Goal: Task Accomplishment & Management: Complete application form

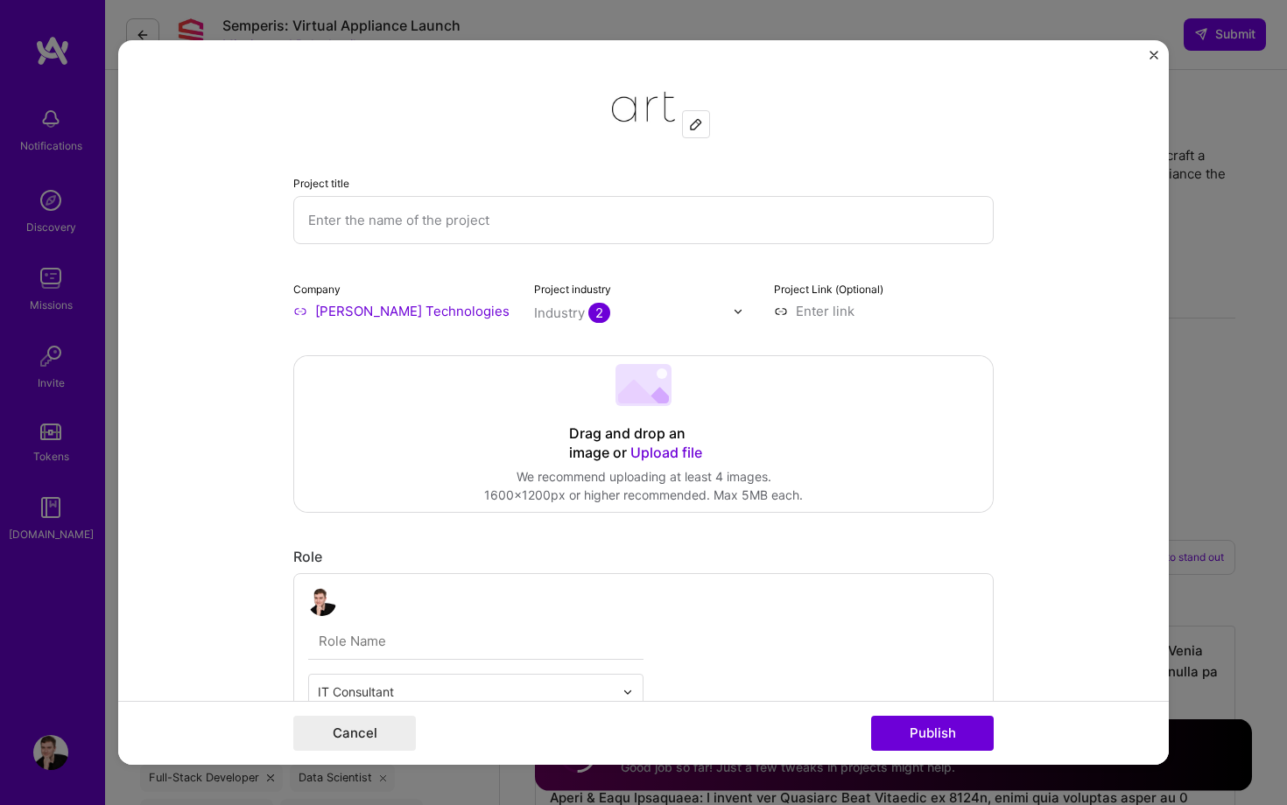
select select "US"
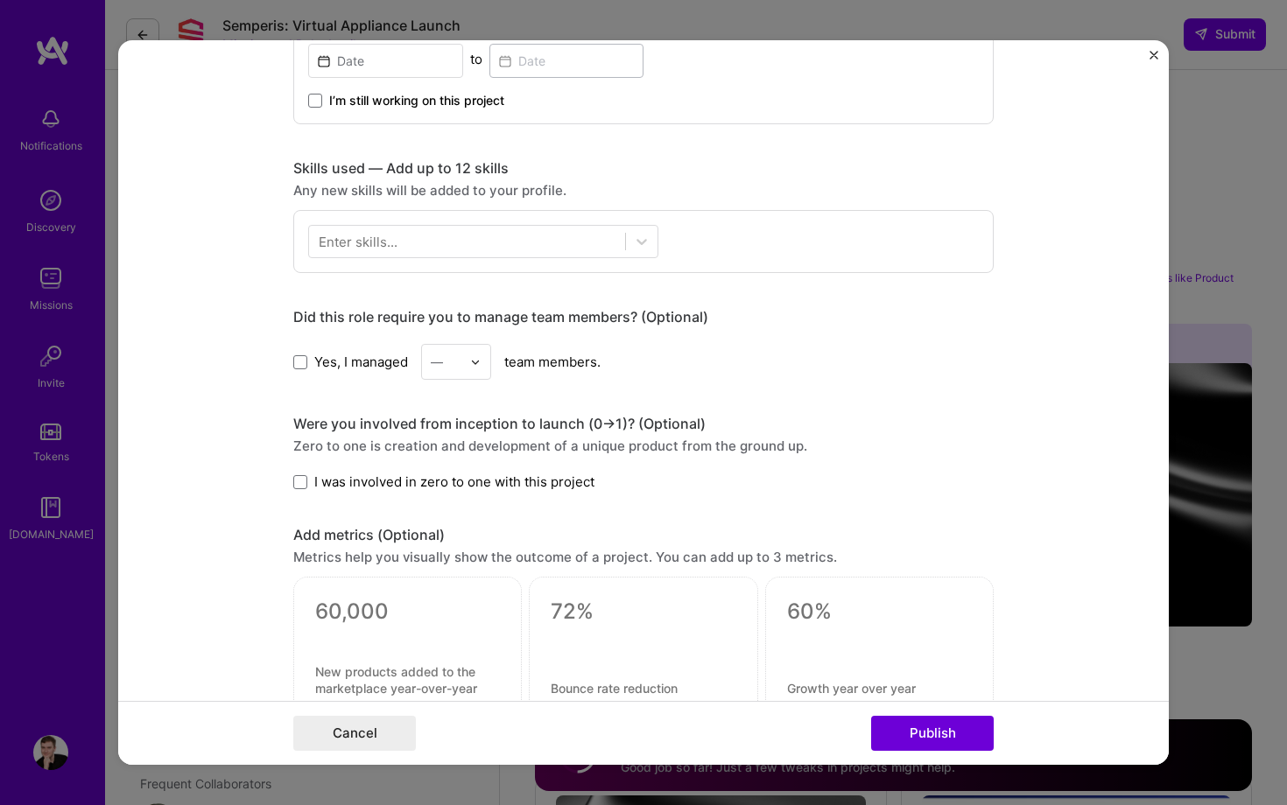
scroll to position [729, 0]
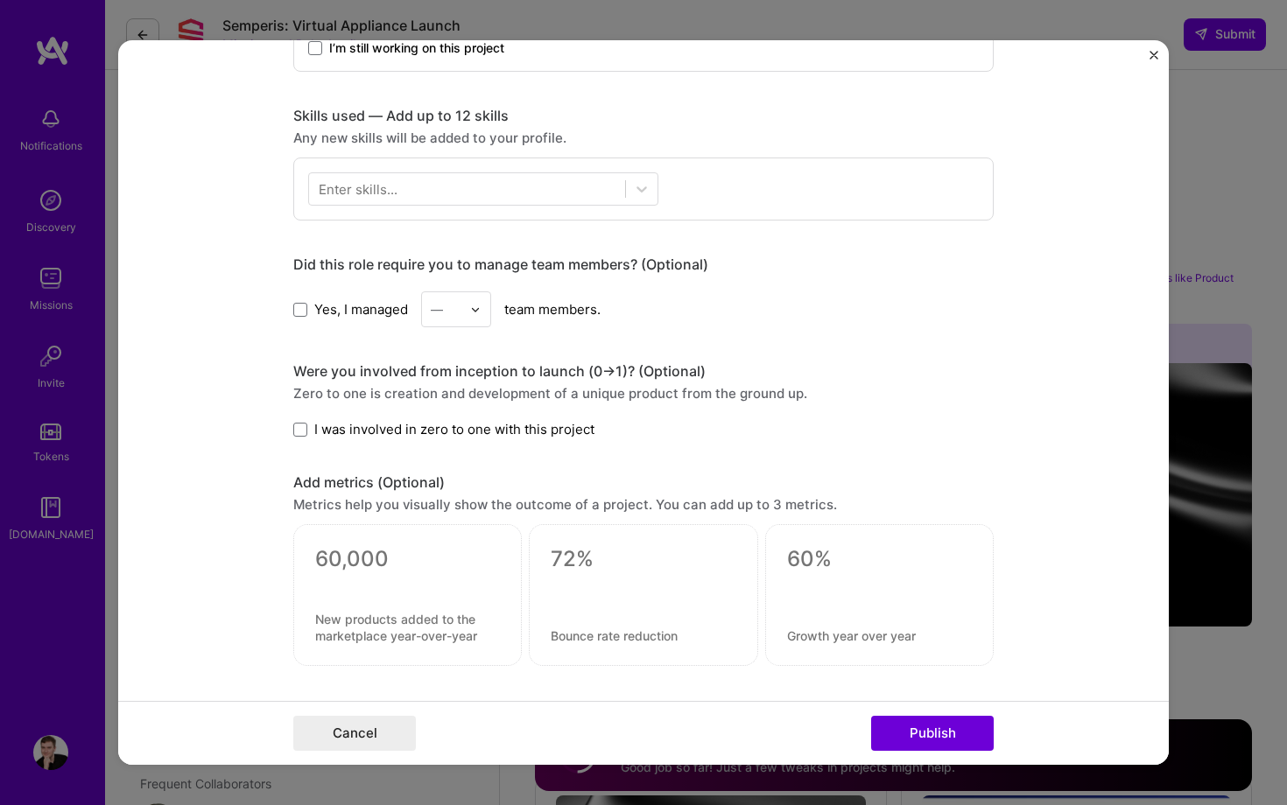
click at [426, 261] on div "Did this role require you to manage team members? (Optional)" at bounding box center [643, 265] width 700 height 18
copy div "Did this role require you to manage team members? (Optional)"
click at [412, 369] on div "Were you involved from inception to launch (0 -> 1)? (Optional)" at bounding box center [643, 371] width 700 height 18
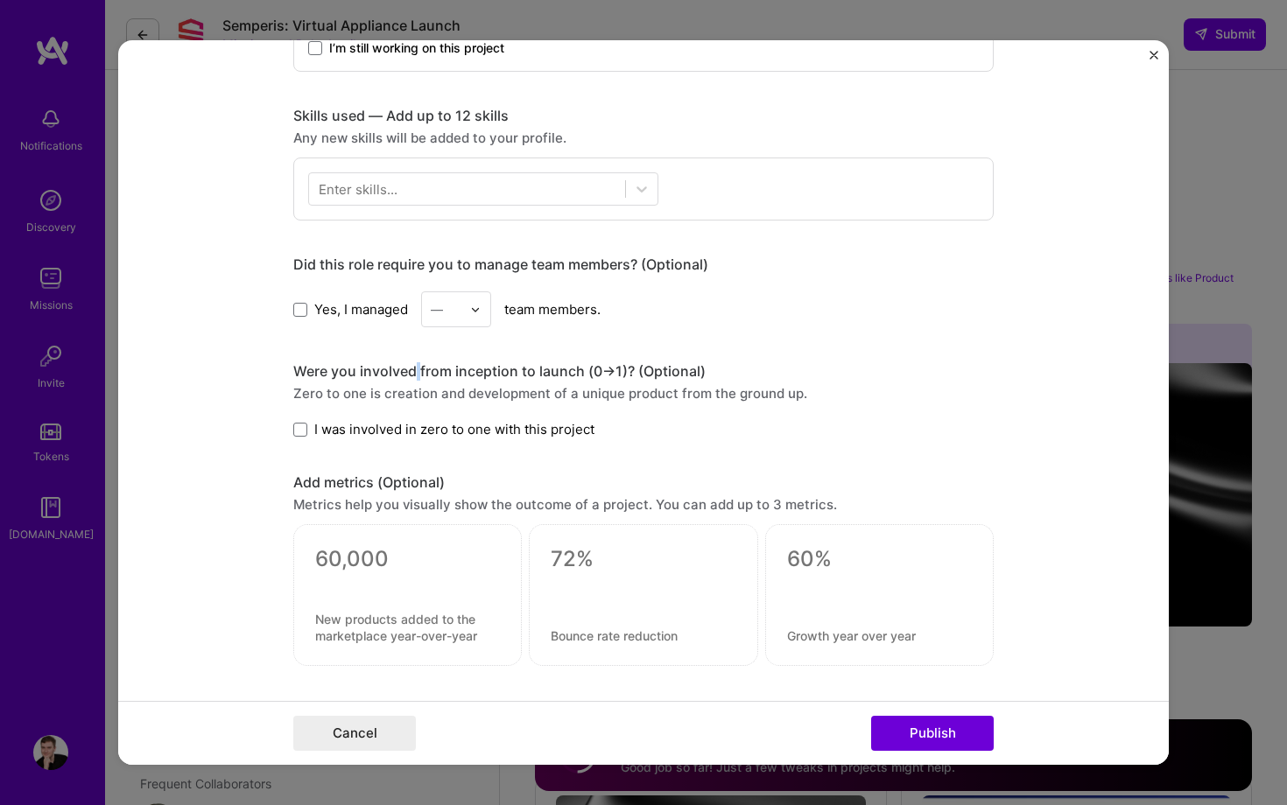
click at [412, 369] on div "Were you involved from inception to launch (0 -> 1)? (Optional)" at bounding box center [643, 371] width 700 height 18
copy div "Were you involved from inception to launch (0 -> 1)? (Optional)"
drag, startPoint x: 293, startPoint y: 432, endPoint x: 307, endPoint y: 432, distance: 14.0
click at [293, 432] on span at bounding box center [300, 430] width 14 height 14
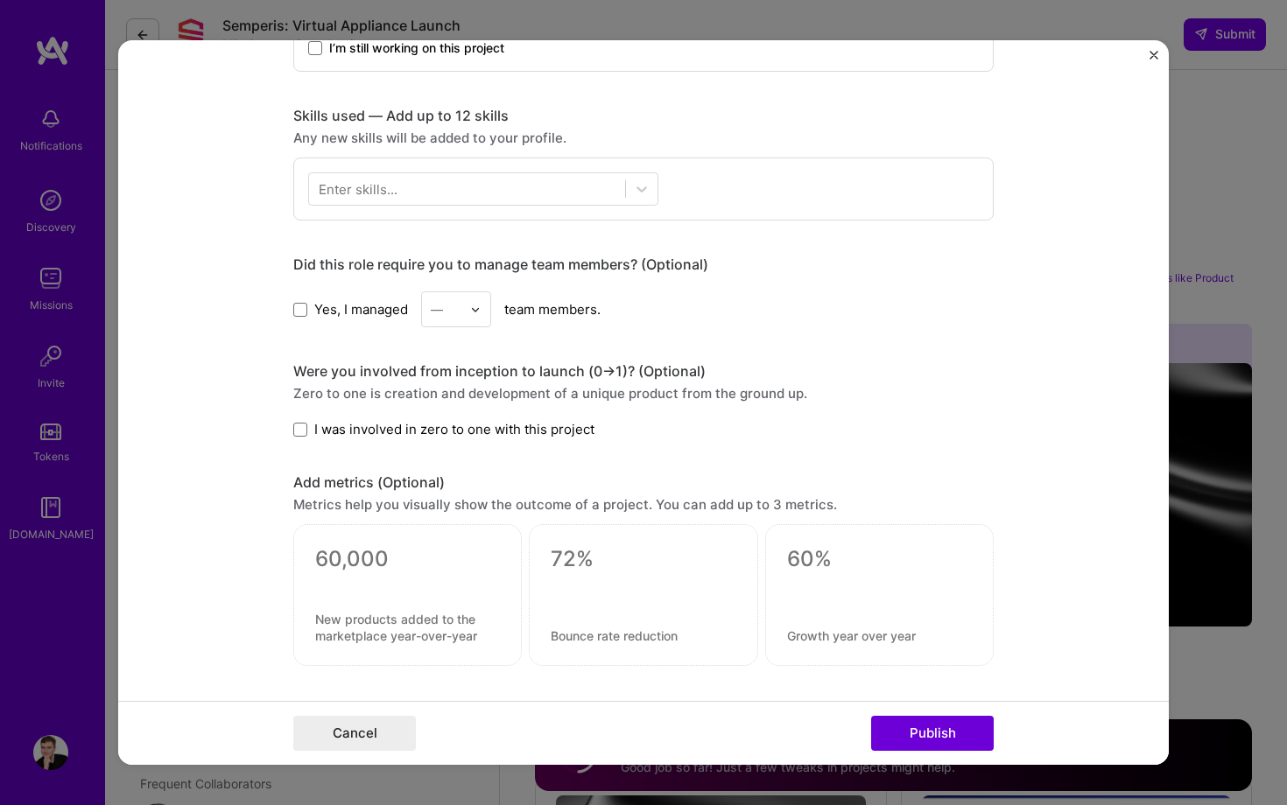
click at [0, 0] on input "I was involved in zero to one with this project" at bounding box center [0, 0] width 0 height 0
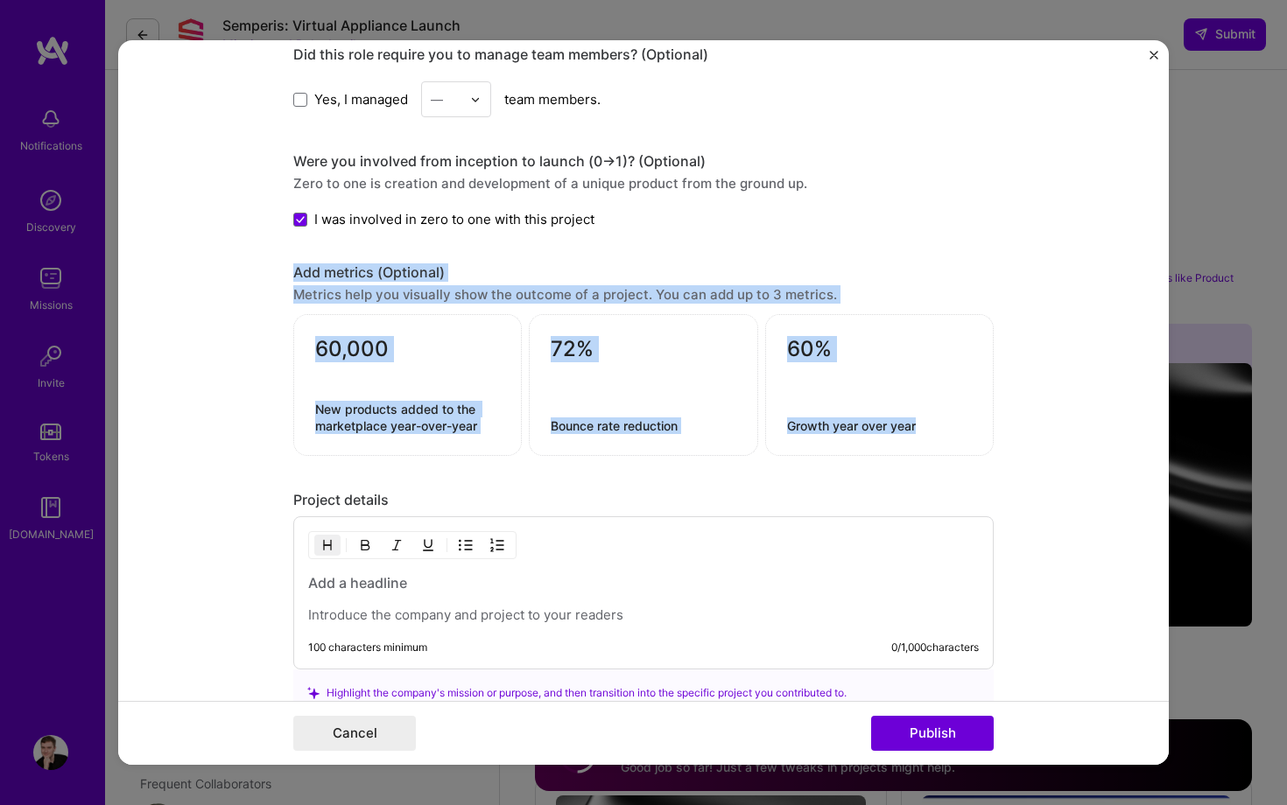
drag, startPoint x: 292, startPoint y: 272, endPoint x: 944, endPoint y: 446, distance: 674.8
click at [944, 446] on form "Project title Company [PERSON_NAME] Technologies GmbH Project industry Industry…" at bounding box center [643, 402] width 1051 height 725
copy div "Add metrics (Optional) Metrics help you visually show the outcome of a project.…"
click at [554, 268] on div "Add metrics (Optional)" at bounding box center [643, 273] width 700 height 18
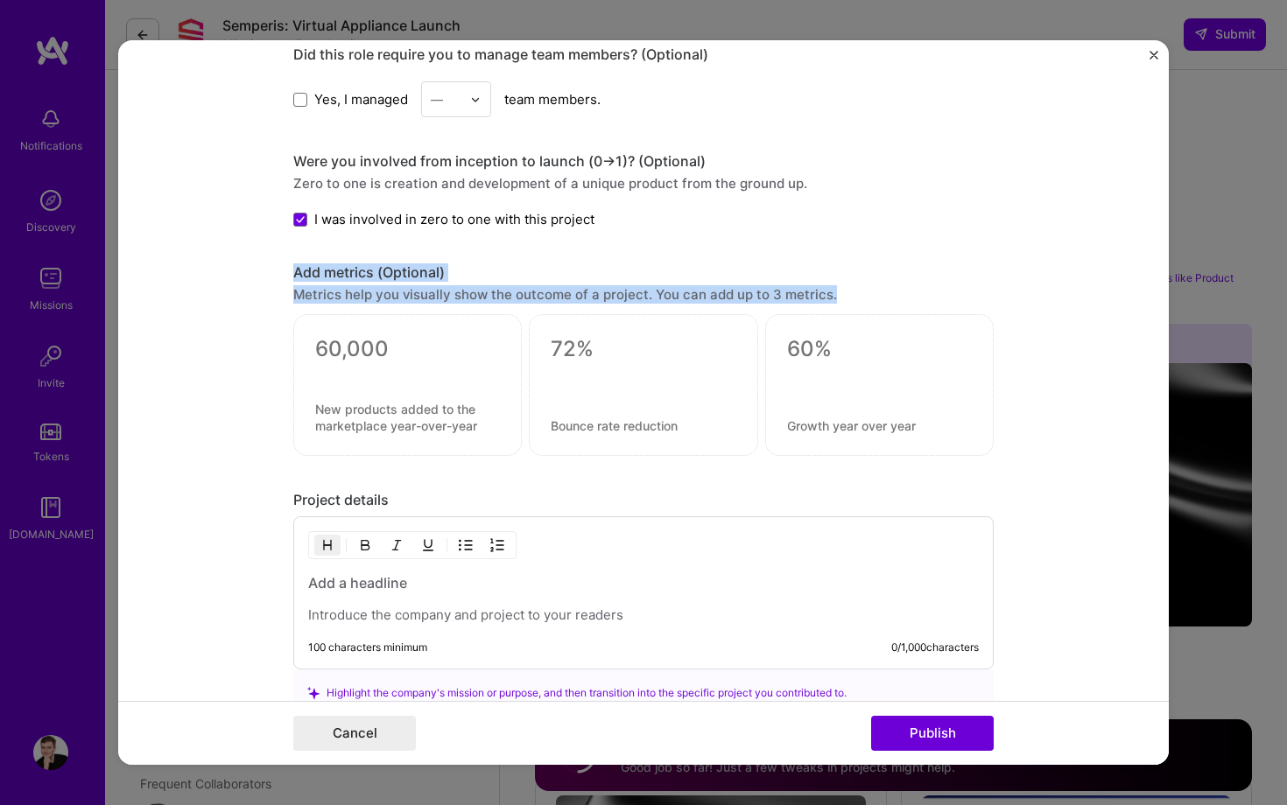
drag, startPoint x: 867, startPoint y: 301, endPoint x: 232, endPoint y: 268, distance: 635.6
click at [232, 268] on form "Project title Company [PERSON_NAME] Technologies GmbH Project industry Industry…" at bounding box center [643, 402] width 1051 height 725
click at [232, 269] on form "Project title Company [PERSON_NAME] Technologies GmbH Project industry Industry…" at bounding box center [643, 402] width 1051 height 725
drag, startPoint x: 280, startPoint y: 272, endPoint x: 857, endPoint y: 295, distance: 577.4
click at [857, 295] on form "Project title Company [PERSON_NAME] Technologies GmbH Project industry Industry…" at bounding box center [643, 402] width 1051 height 725
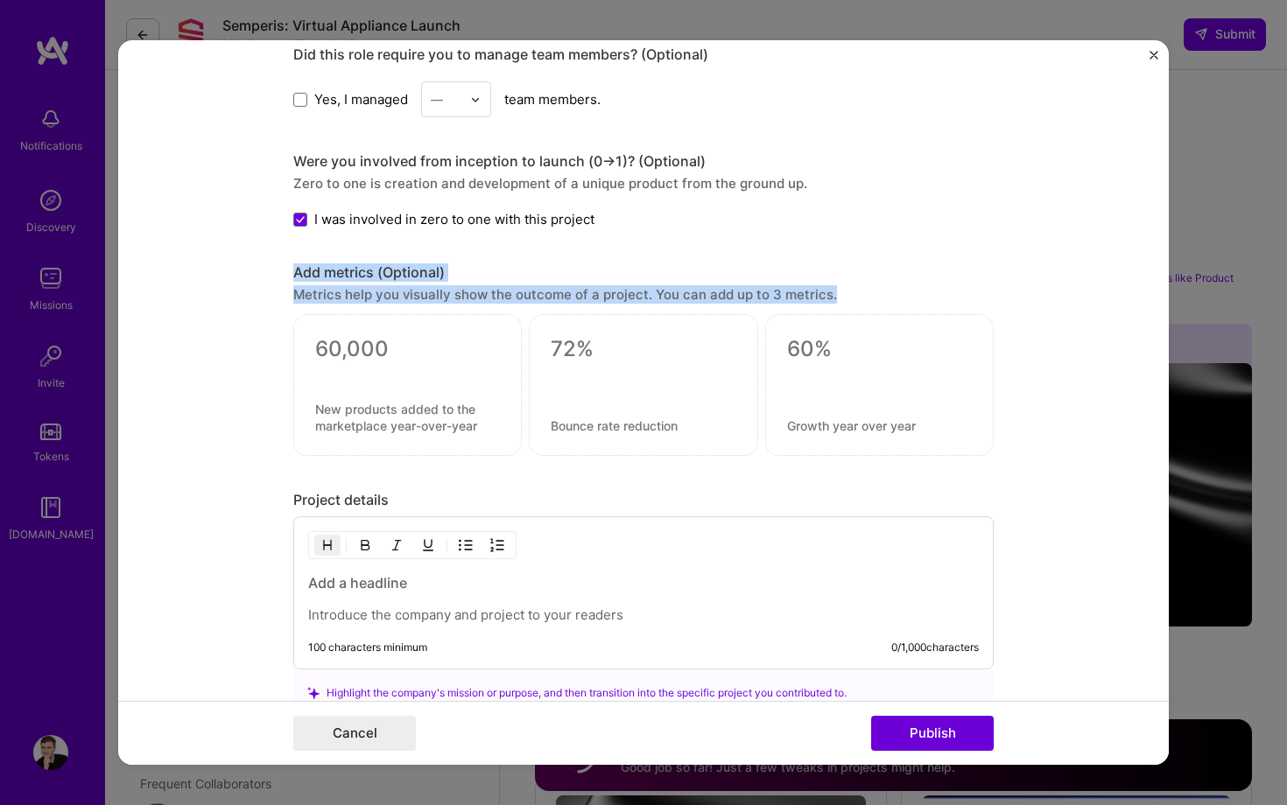
copy div "Add metrics (Optional) Metrics help you visually show the outcome of a project.…"
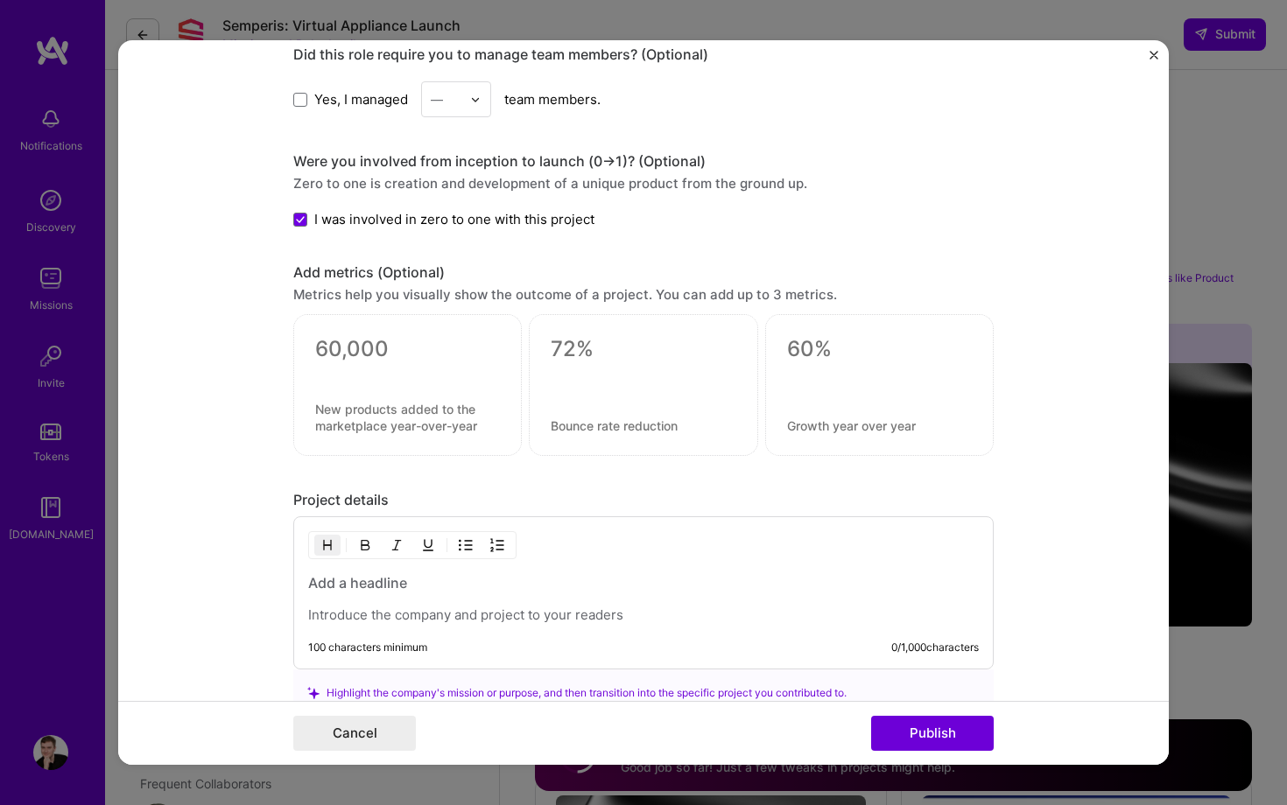
drag, startPoint x: 301, startPoint y: 337, endPoint x: 473, endPoint y: 434, distance: 197.2
click at [473, 434] on div at bounding box center [407, 385] width 228 height 142
click at [473, 434] on textarea at bounding box center [407, 417] width 185 height 33
click at [362, 418] on textarea at bounding box center [407, 417] width 185 height 33
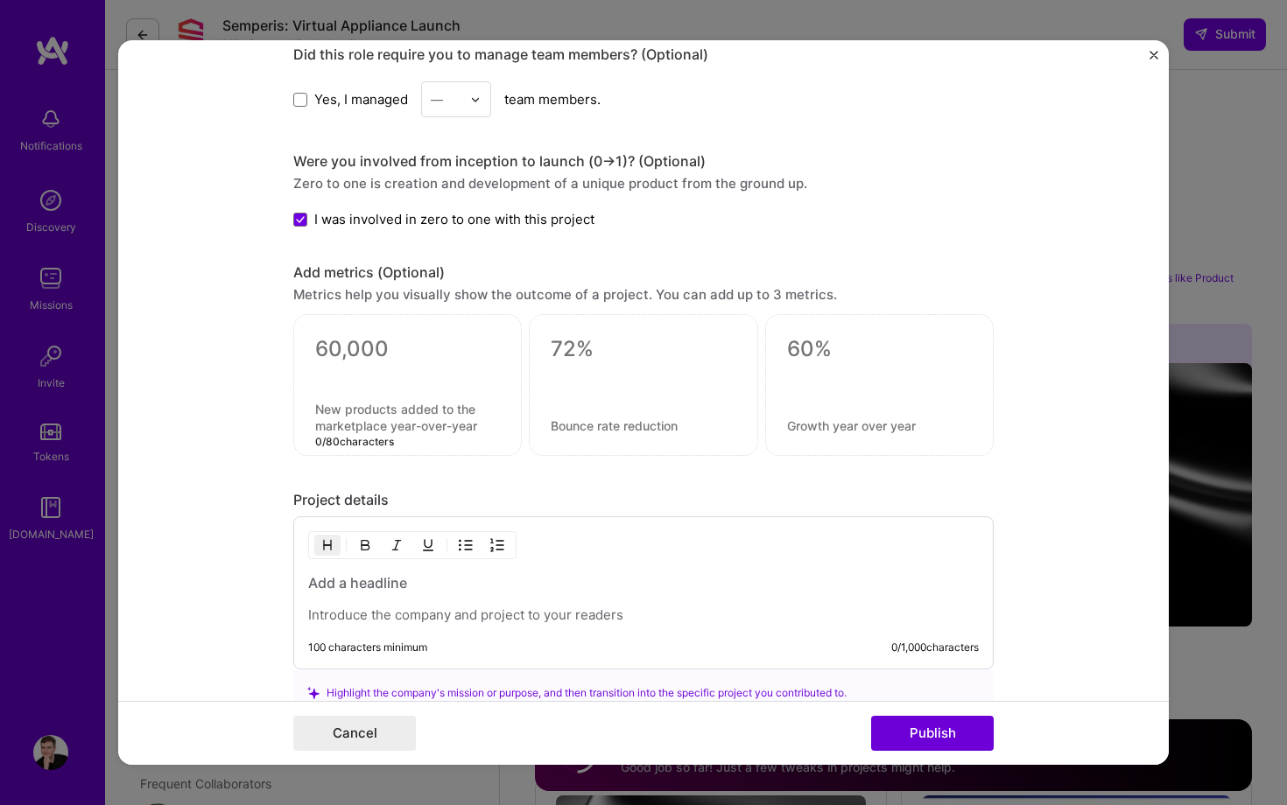
click at [362, 418] on textarea at bounding box center [407, 417] width 185 height 33
drag, startPoint x: 474, startPoint y: 433, endPoint x: 324, endPoint y: 414, distance: 151.8
click at [324, 414] on textarea at bounding box center [407, 417] width 185 height 33
drag, startPoint x: 279, startPoint y: 421, endPoint x: 278, endPoint y: 390, distance: 30.7
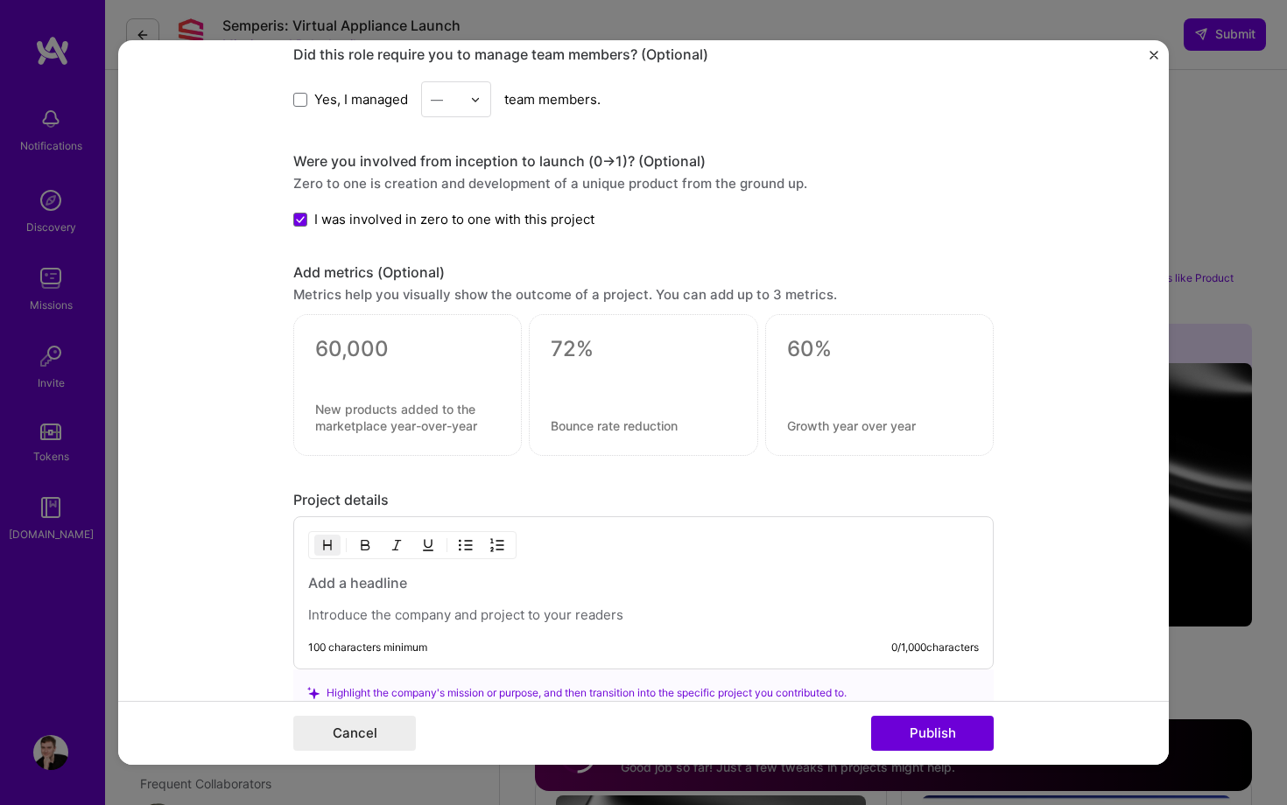
click at [278, 390] on form "Project title Company [PERSON_NAME] Technologies GmbH Project industry Industry…" at bounding box center [643, 402] width 1051 height 725
drag, startPoint x: 294, startPoint y: 400, endPoint x: 451, endPoint y: 424, distance: 158.5
click at [451, 424] on div at bounding box center [407, 385] width 228 height 142
drag, startPoint x: 556, startPoint y: 350, endPoint x: 662, endPoint y: 402, distance: 117.8
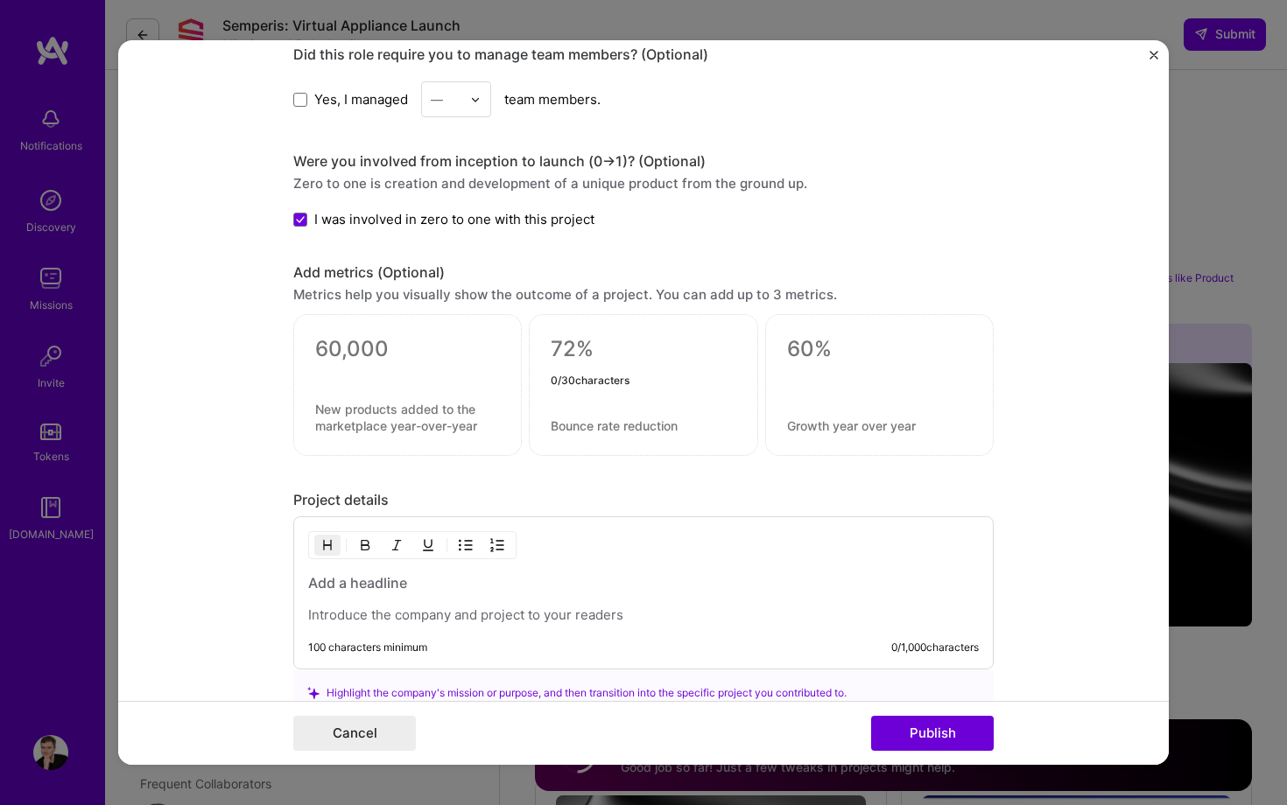
click at [662, 402] on div "0 / 30 characters" at bounding box center [643, 385] width 228 height 142
click at [535, 437] on div "0 / 30 characters" at bounding box center [643, 385] width 228 height 142
drag, startPoint x: 535, startPoint y: 426, endPoint x: 671, endPoint y: 425, distance: 136.6
click at [672, 425] on div at bounding box center [643, 385] width 228 height 142
click at [358, 498] on div "Project details" at bounding box center [643, 500] width 700 height 18
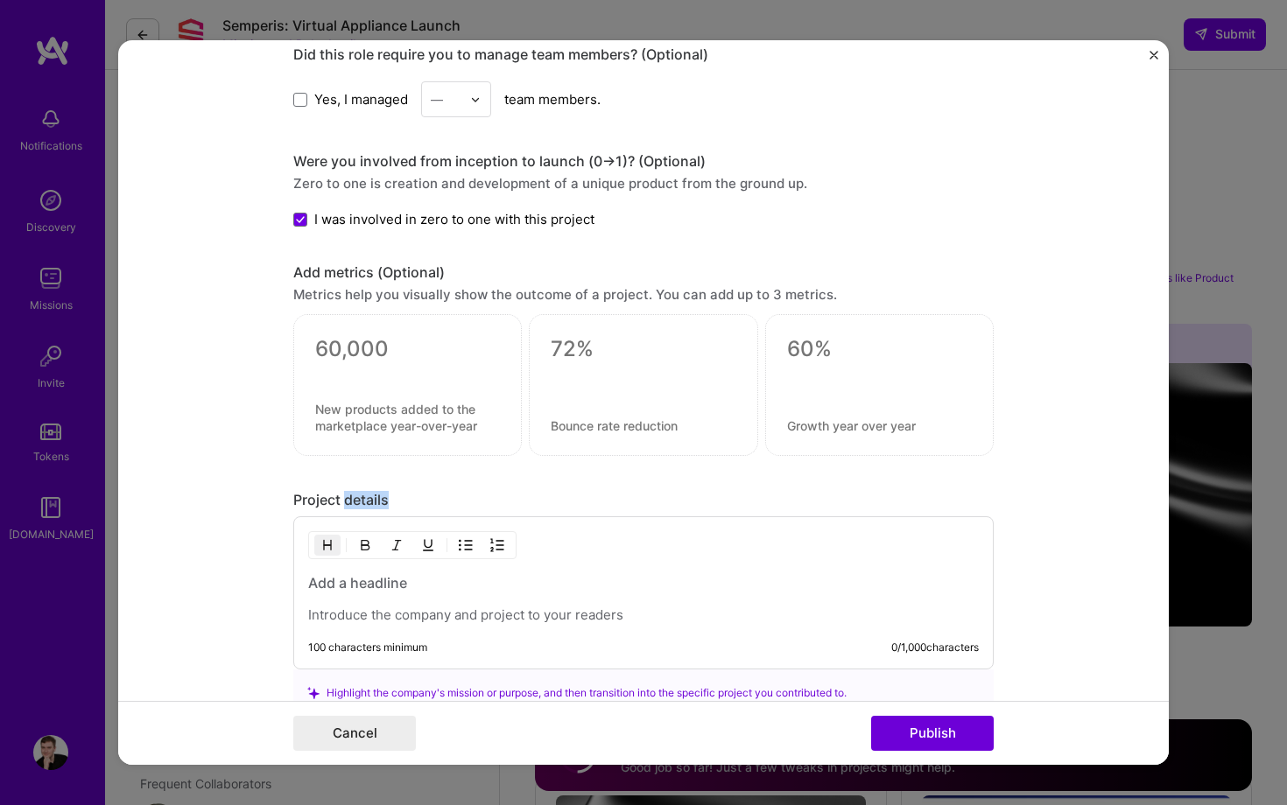
click at [358, 498] on div "Project details" at bounding box center [643, 500] width 700 height 18
copy div "Project details"
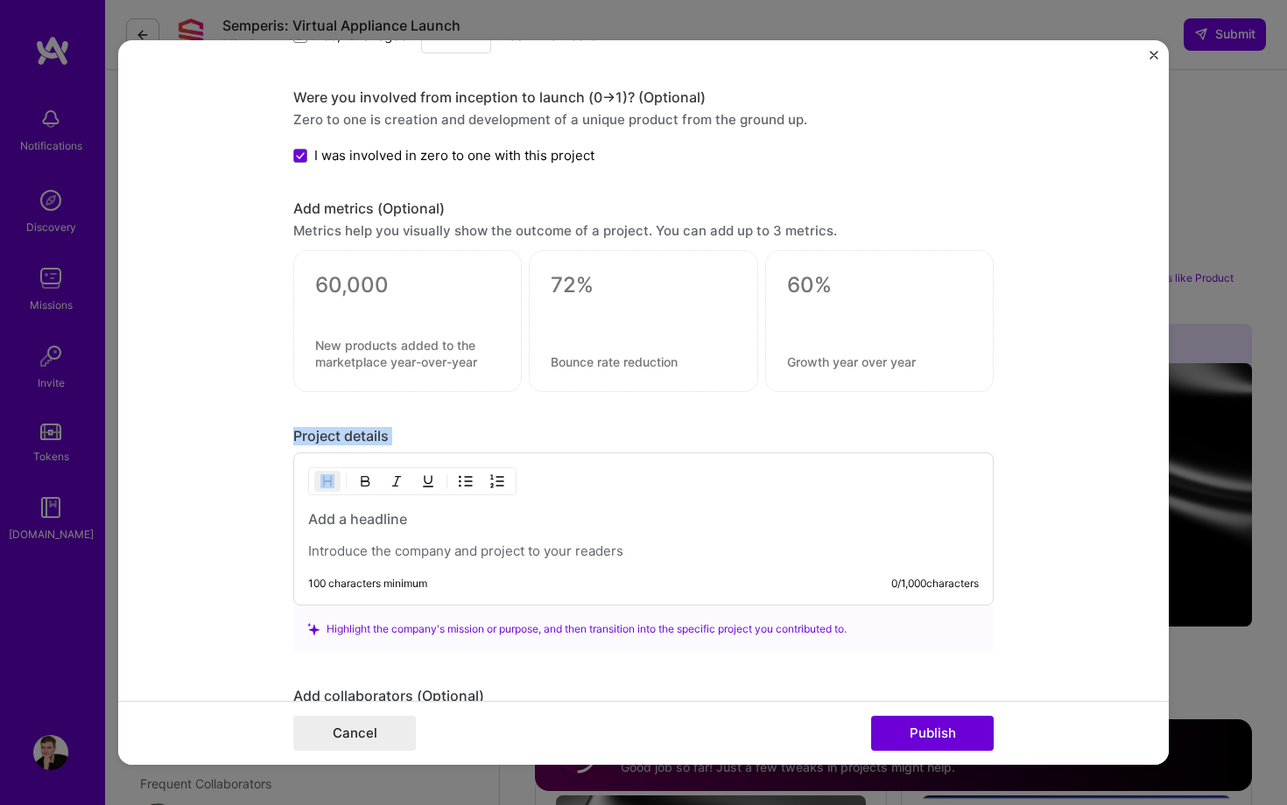
scroll to position [1283, 0]
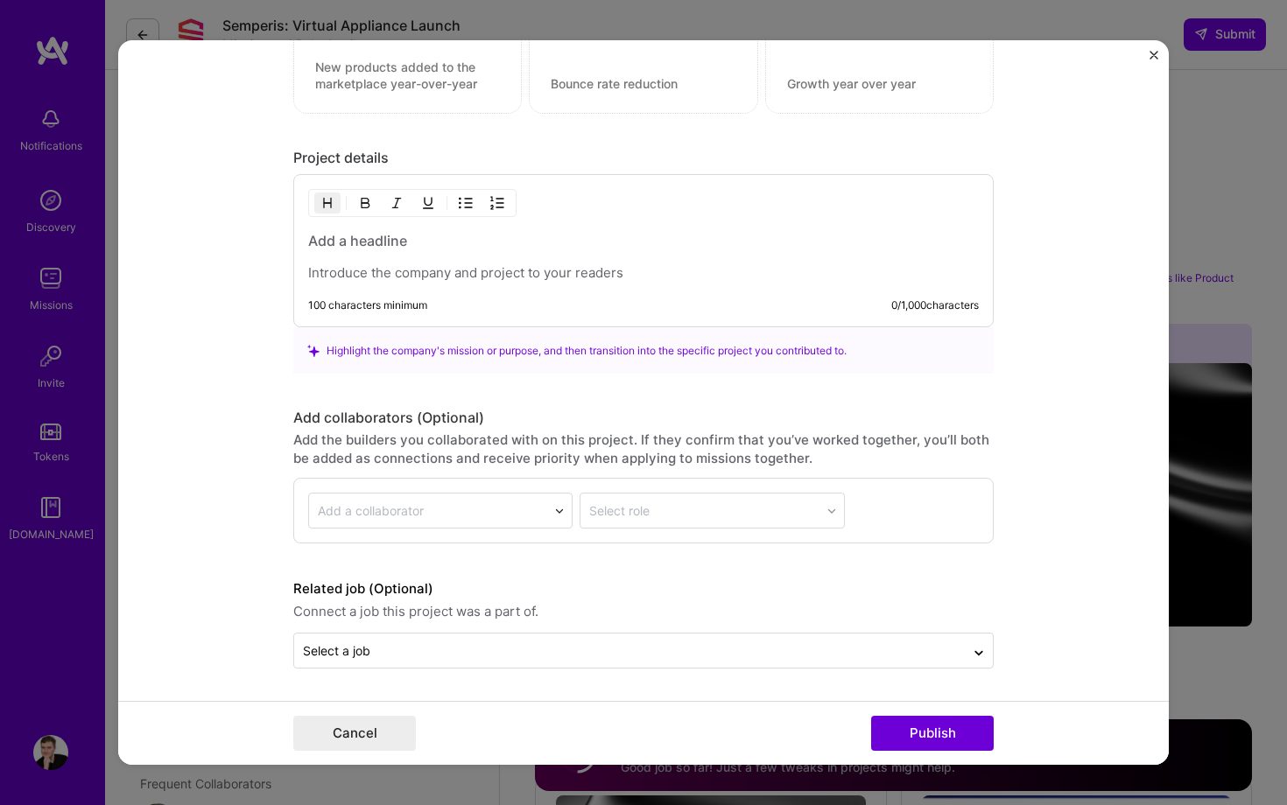
click at [367, 670] on form "Project title Company [PERSON_NAME] Technologies GmbH Project industry Industry…" at bounding box center [643, 402] width 1051 height 725
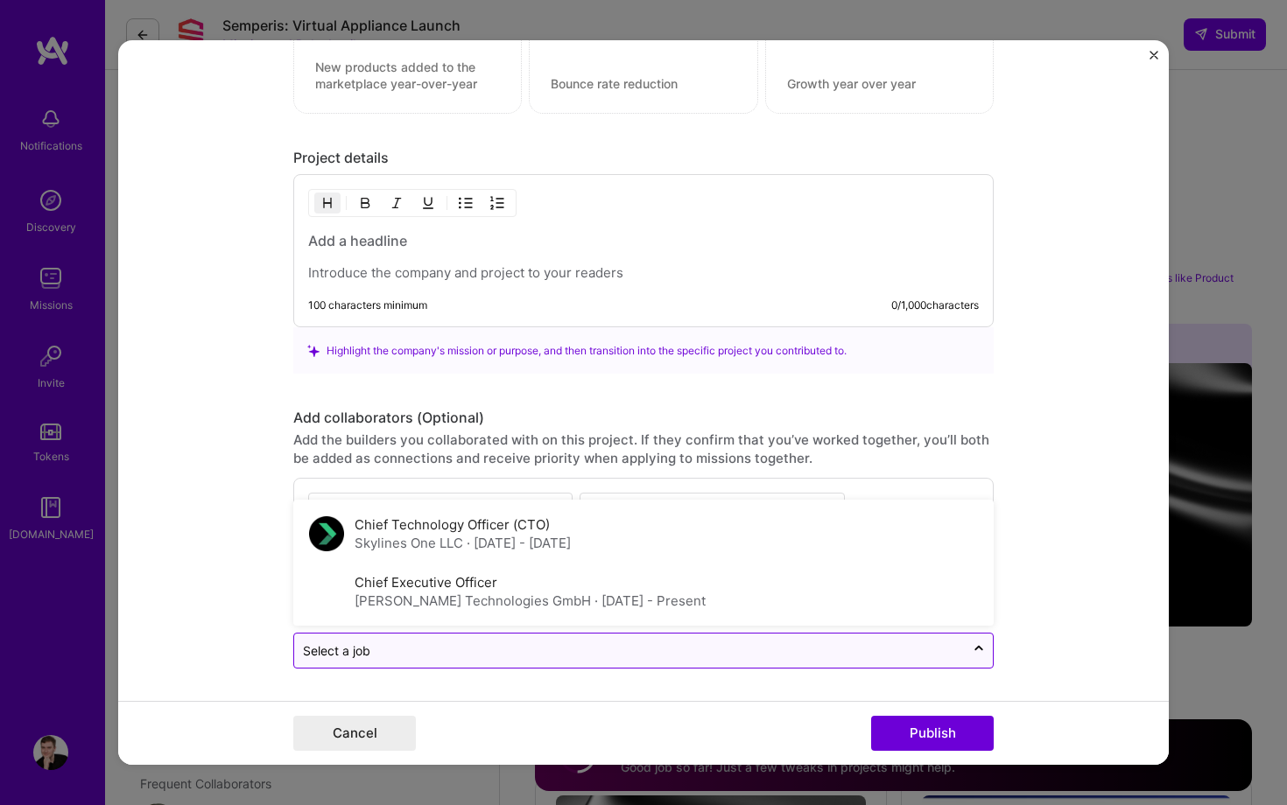
click at [368, 659] on div "Select a job" at bounding box center [336, 651] width 67 height 18
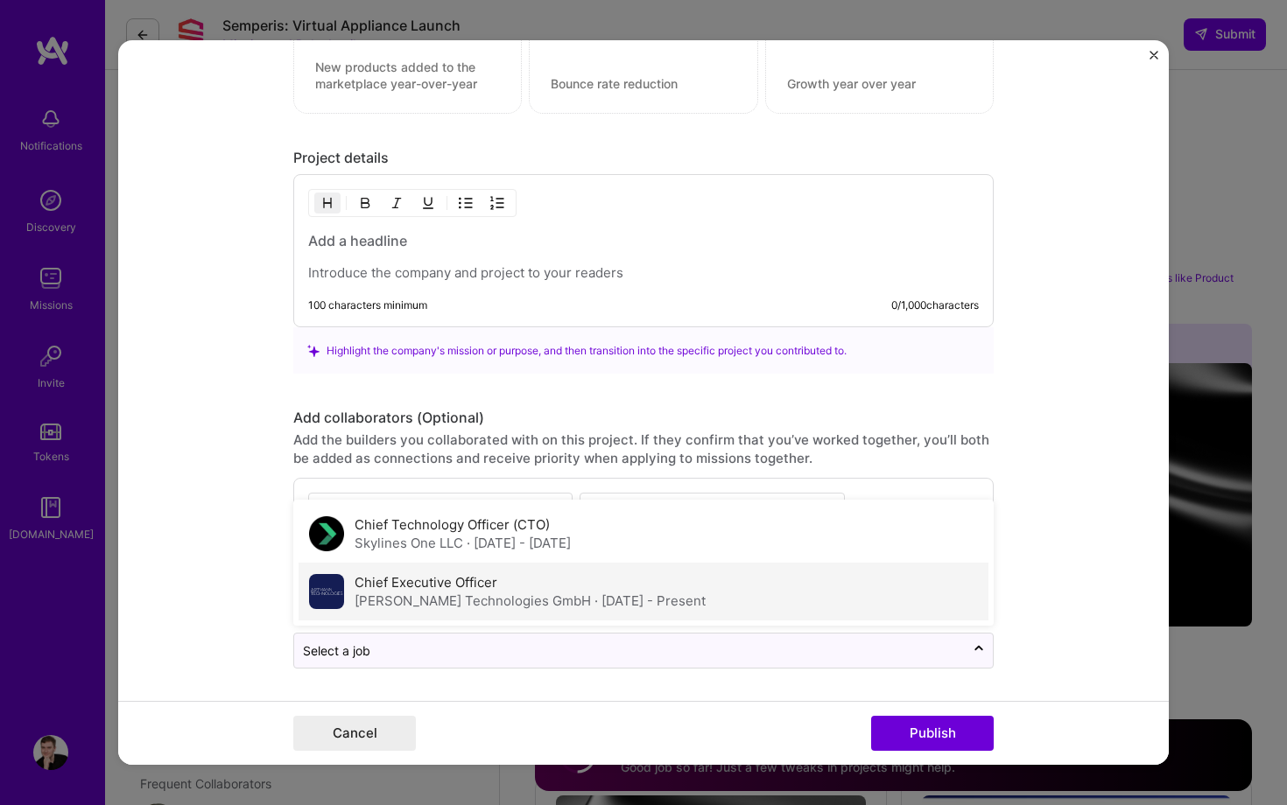
click at [431, 596] on div "[PERSON_NAME] Technologies GmbH · [DATE] - Present" at bounding box center [530, 601] width 351 height 18
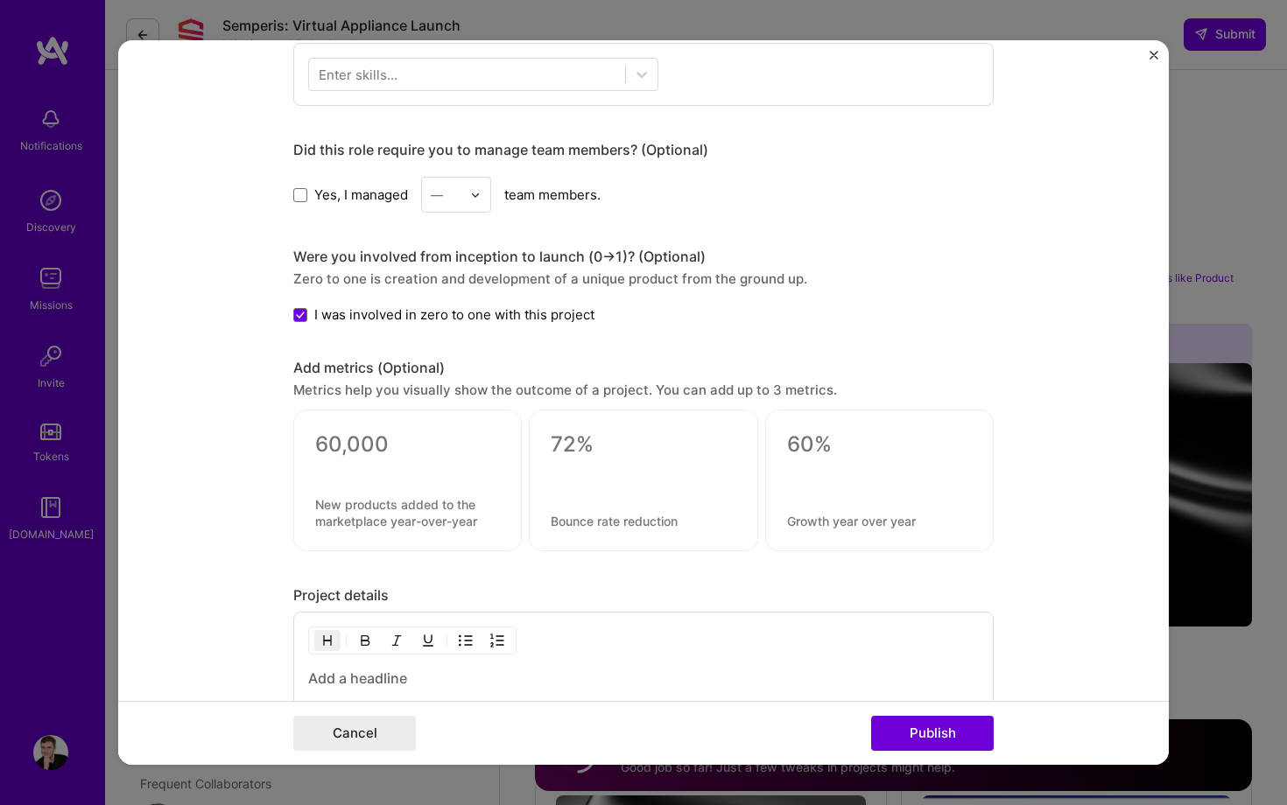
scroll to position [0, 0]
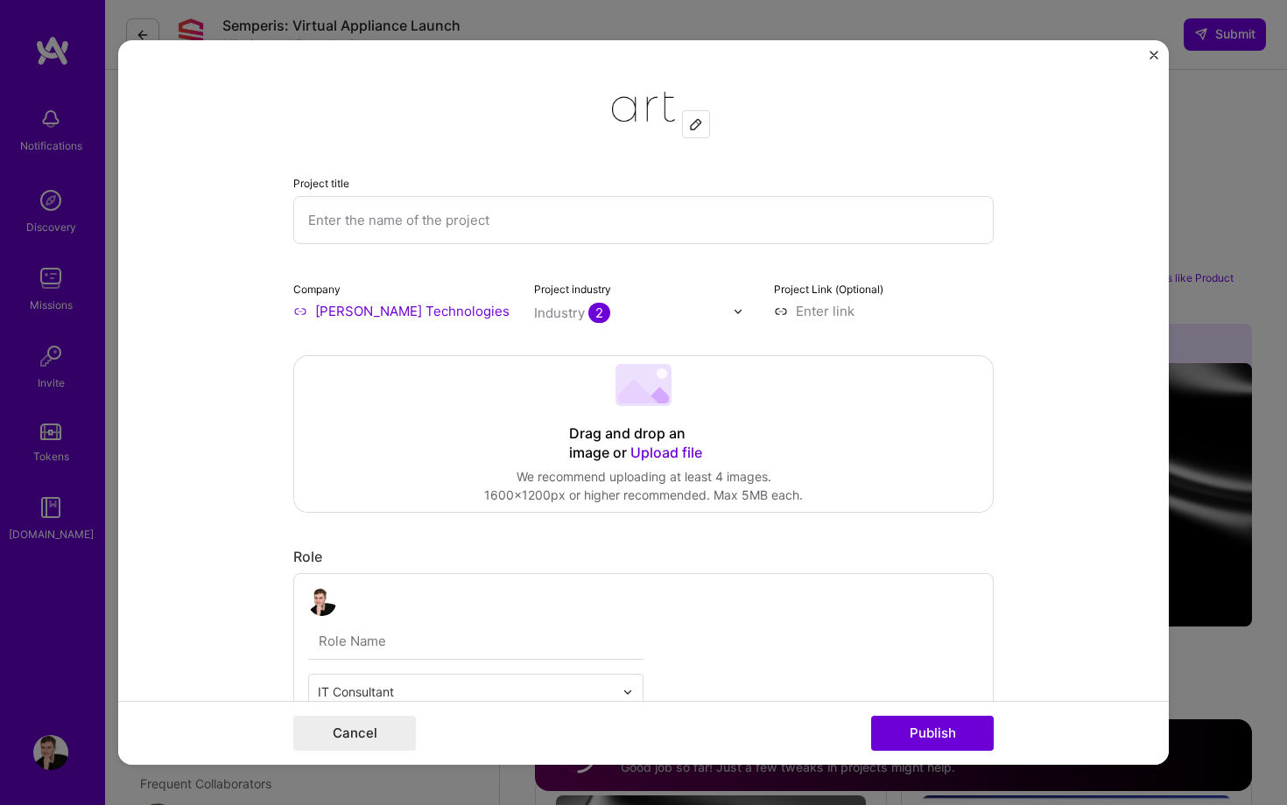
click at [407, 216] on input "text" at bounding box center [643, 220] width 700 height 48
paste input "Enterprise Security Virtual Appliance Platform"
type input "Enterprise Security Virtual Appliance Platform"
click at [239, 348] on form "Project title Enterprise Security Virtual Appliance Platform Company [PERSON_NA…" at bounding box center [643, 402] width 1051 height 725
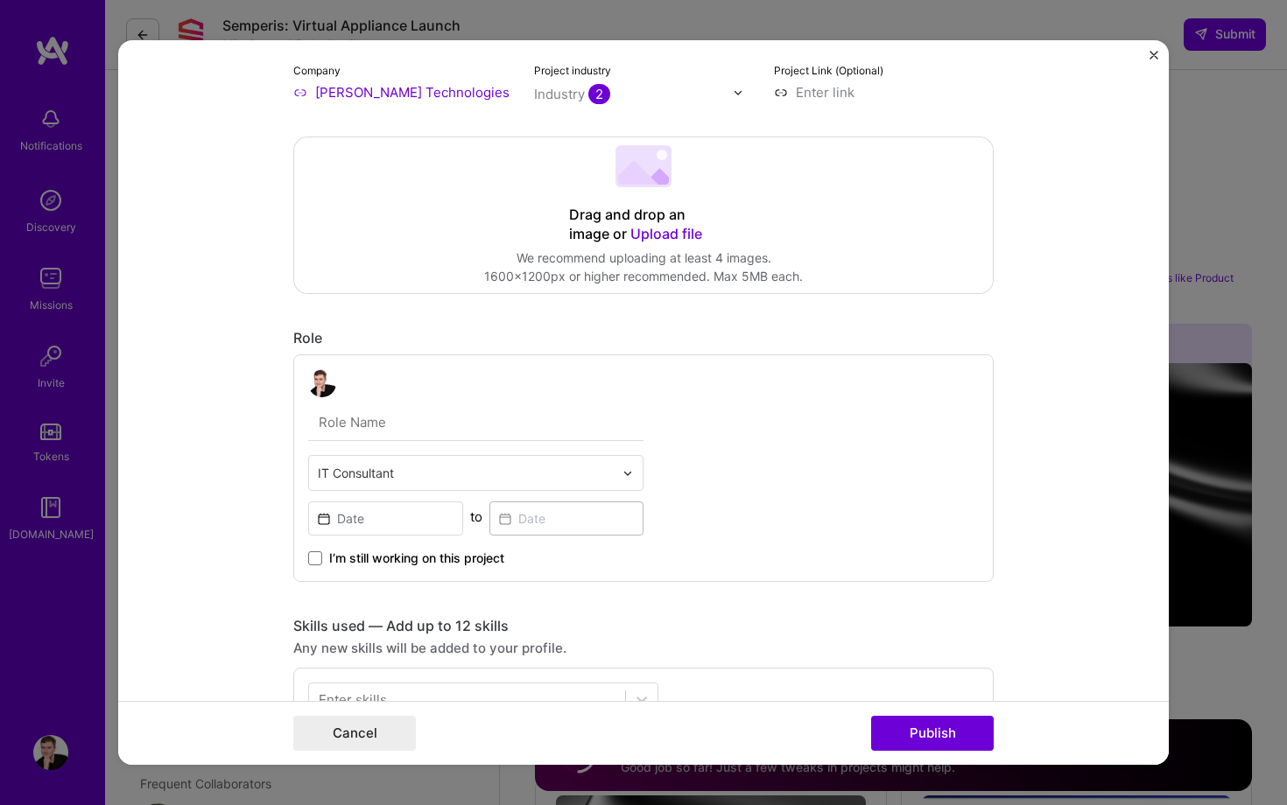
scroll to position [257, 0]
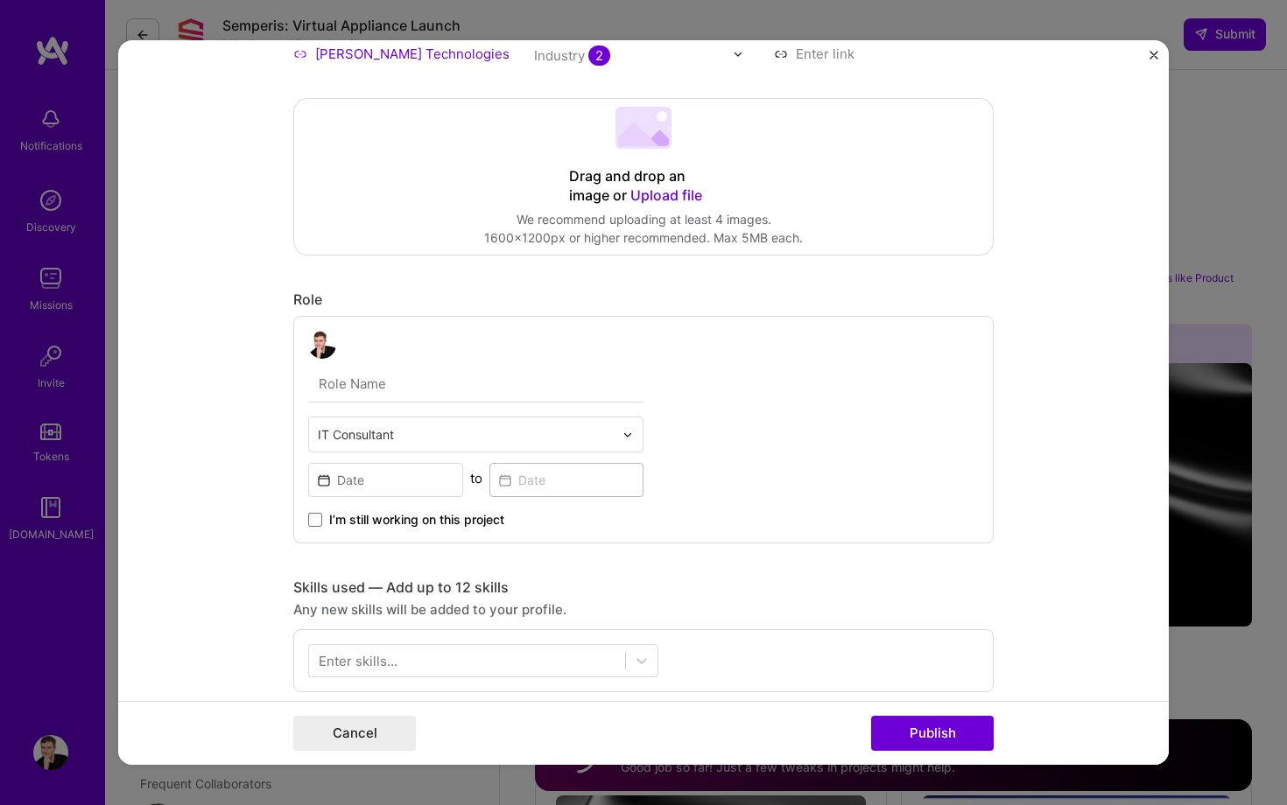
click at [359, 378] on input "text" at bounding box center [475, 384] width 335 height 37
paste input "Lead Infrastructure Architect & Security Engineer"
type input "Lead Infrastructure Architect & Security Engineer"
click at [246, 435] on form "Project title Enterprise Security Virtual Appliance Platform Company [PERSON_NA…" at bounding box center [643, 402] width 1051 height 725
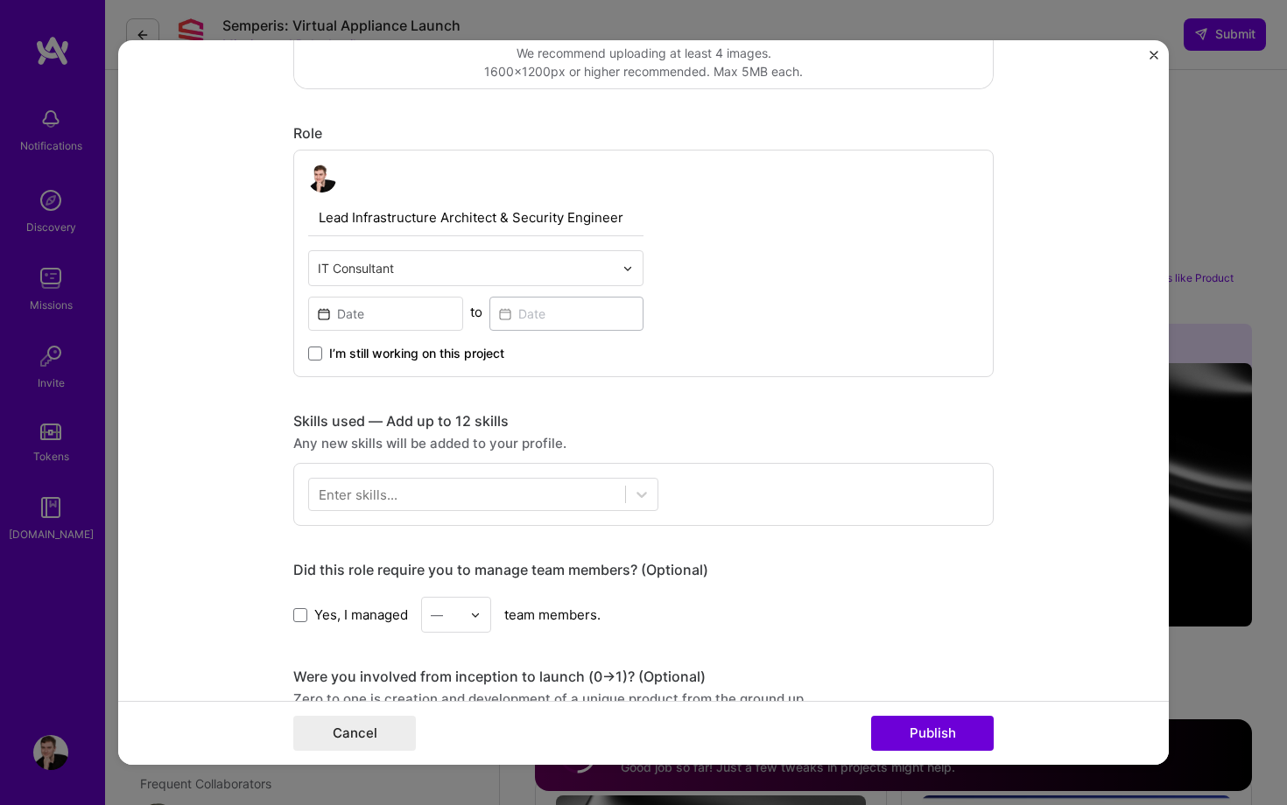
scroll to position [425, 0]
click at [320, 324] on input at bounding box center [385, 313] width 155 height 34
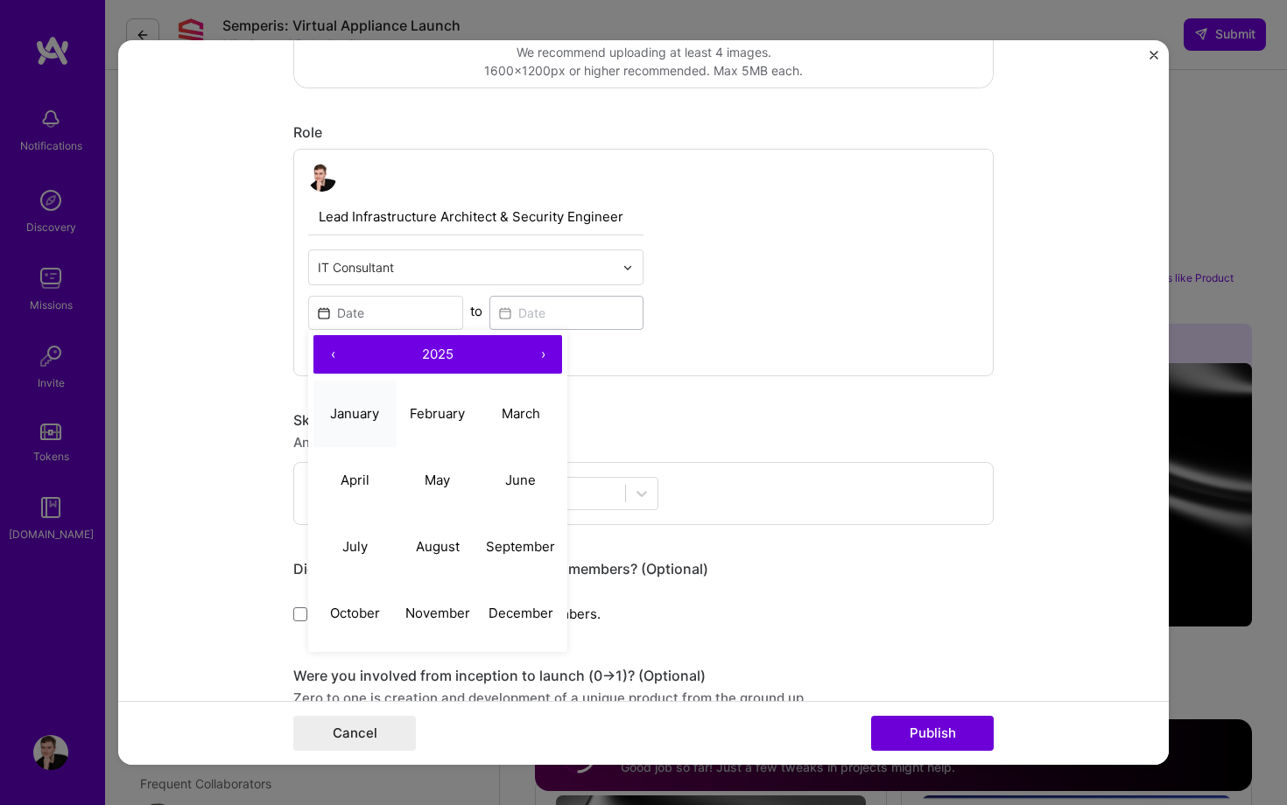
click at [353, 421] on abbr "January" at bounding box center [354, 413] width 49 height 17
type input "[DATE]"
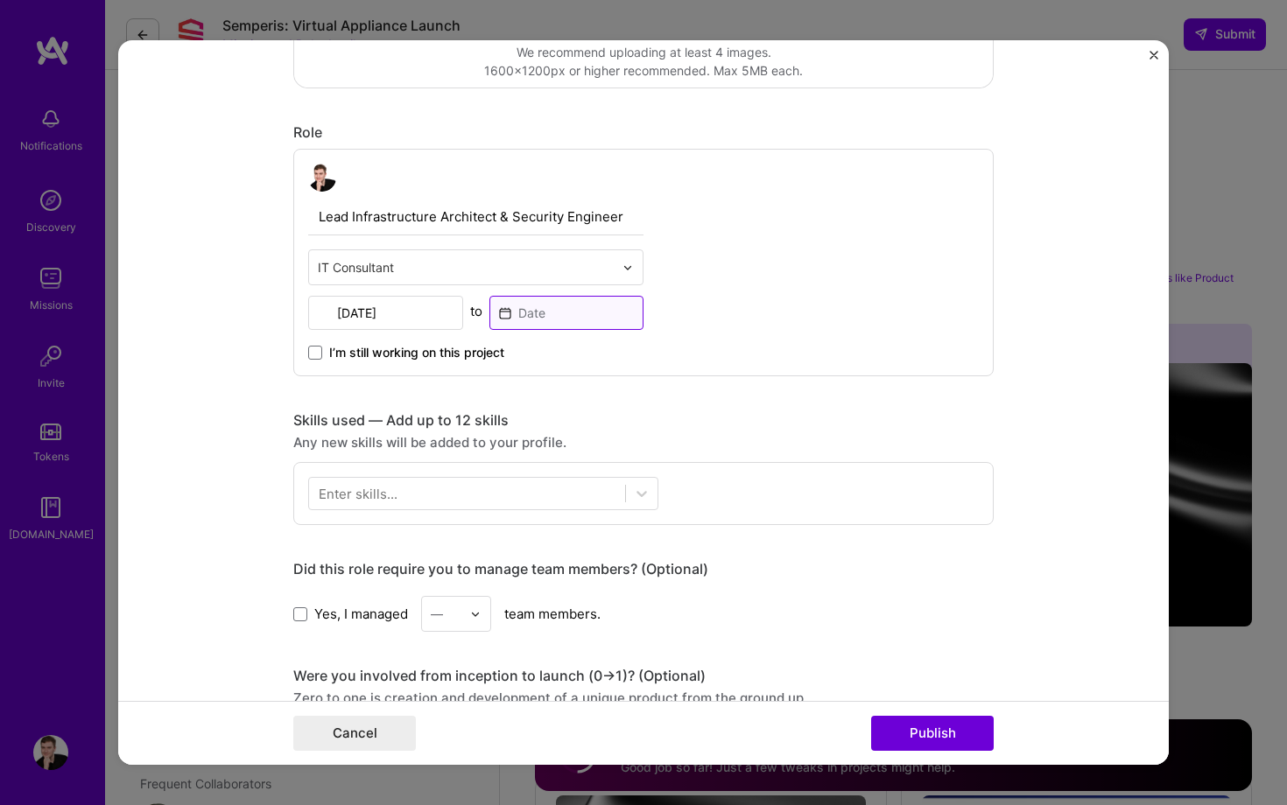
click at [555, 319] on input at bounding box center [566, 313] width 155 height 34
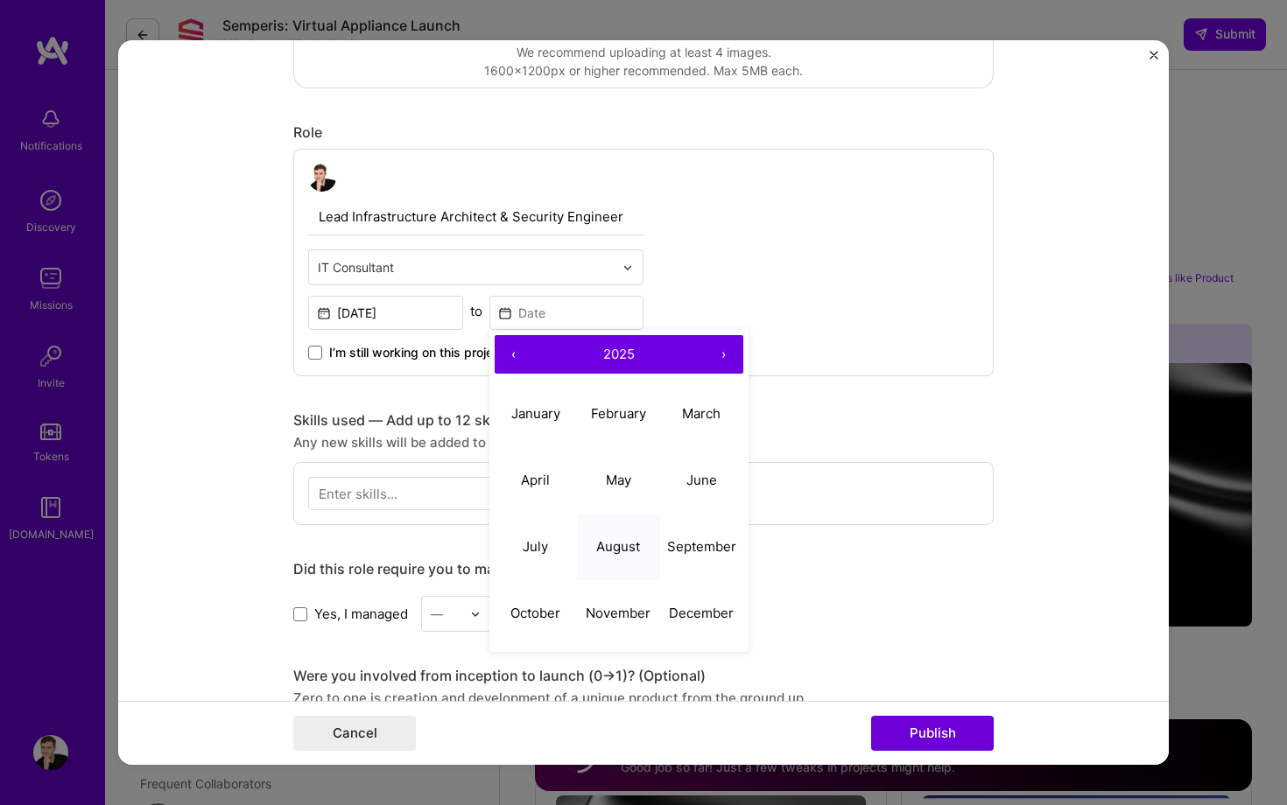
click at [632, 547] on abbr "August" at bounding box center [618, 546] width 44 height 17
type input "[DATE]"
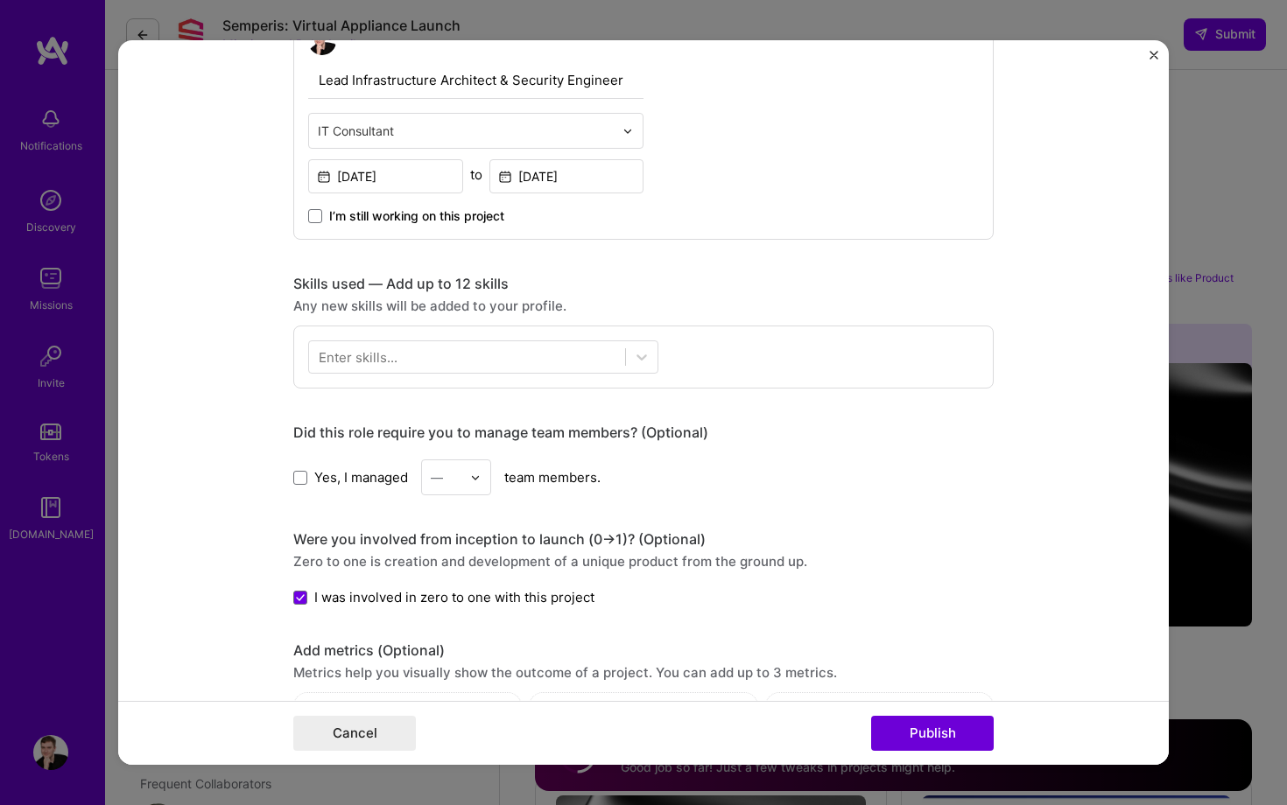
scroll to position [573, 0]
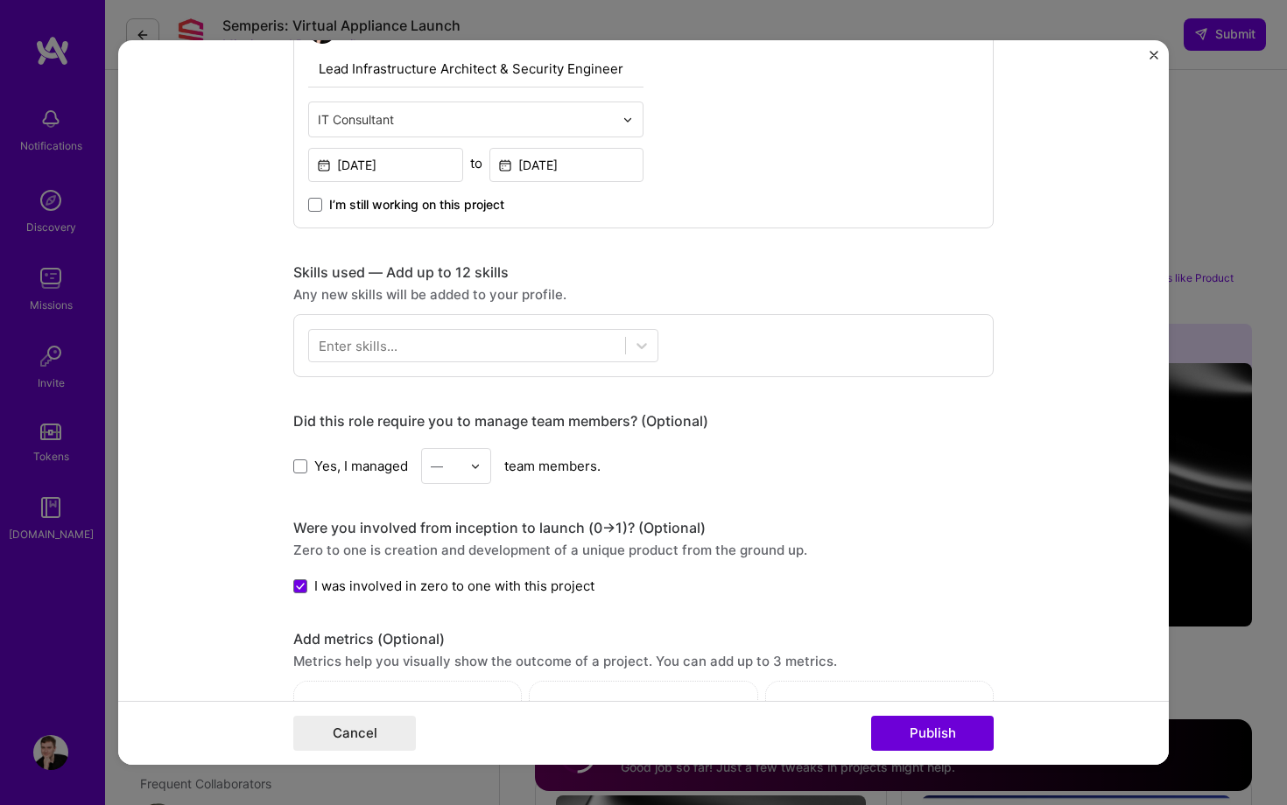
click at [395, 349] on div "Enter skills..." at bounding box center [358, 346] width 79 height 18
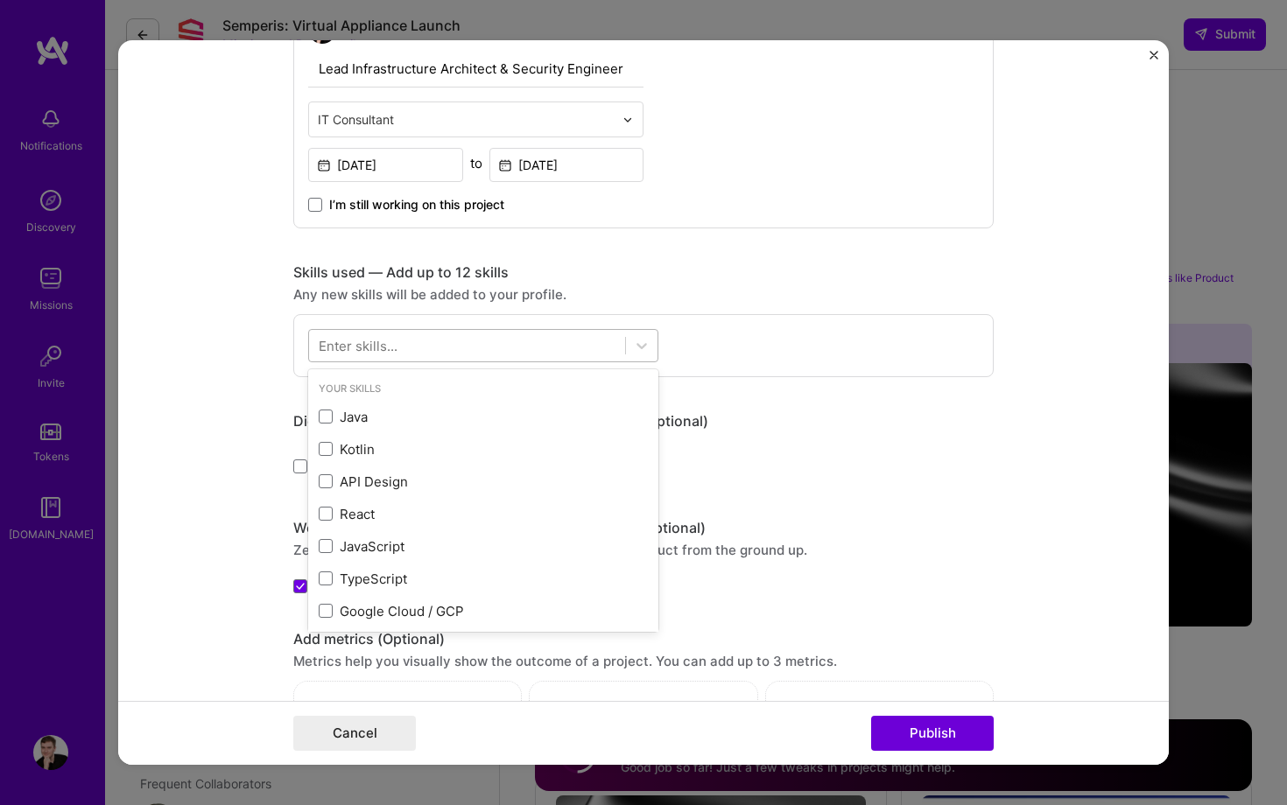
click at [384, 356] on div at bounding box center [467, 346] width 316 height 29
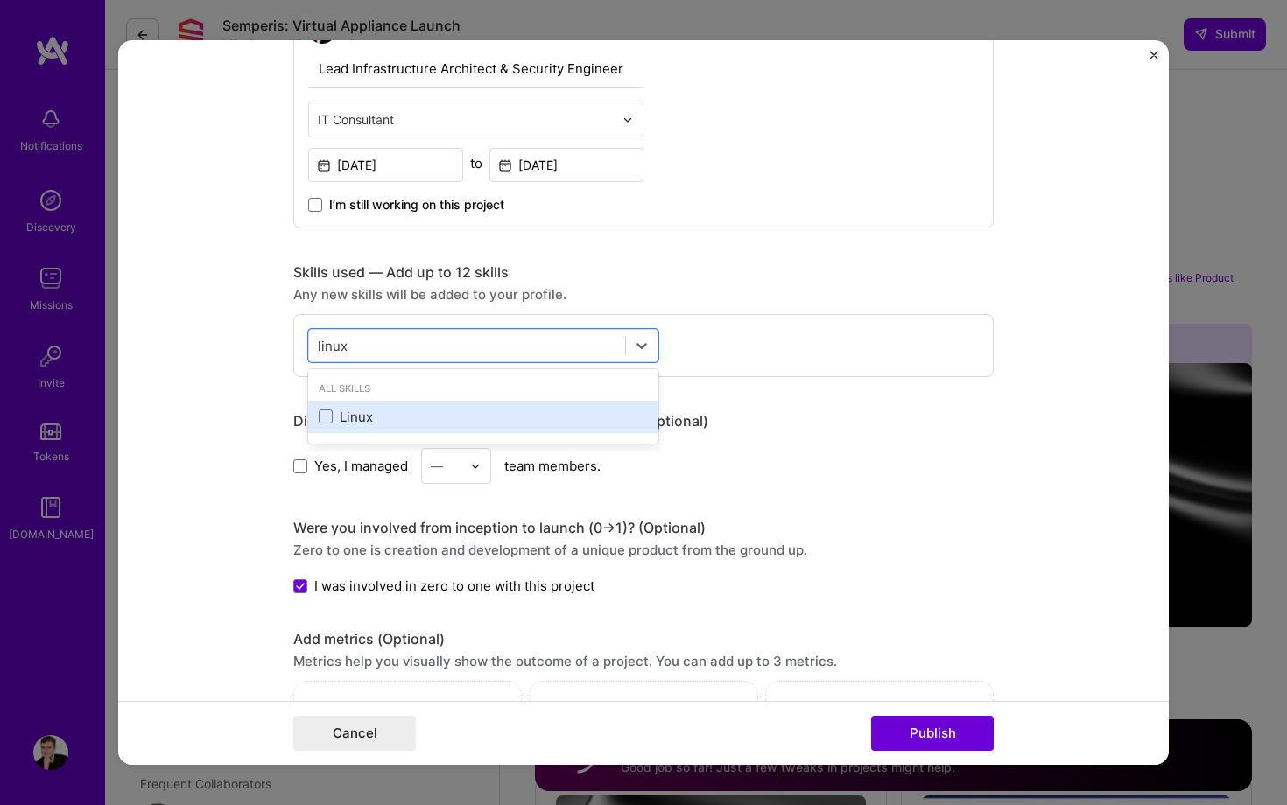
click at [354, 407] on div "Linux" at bounding box center [483, 417] width 350 height 32
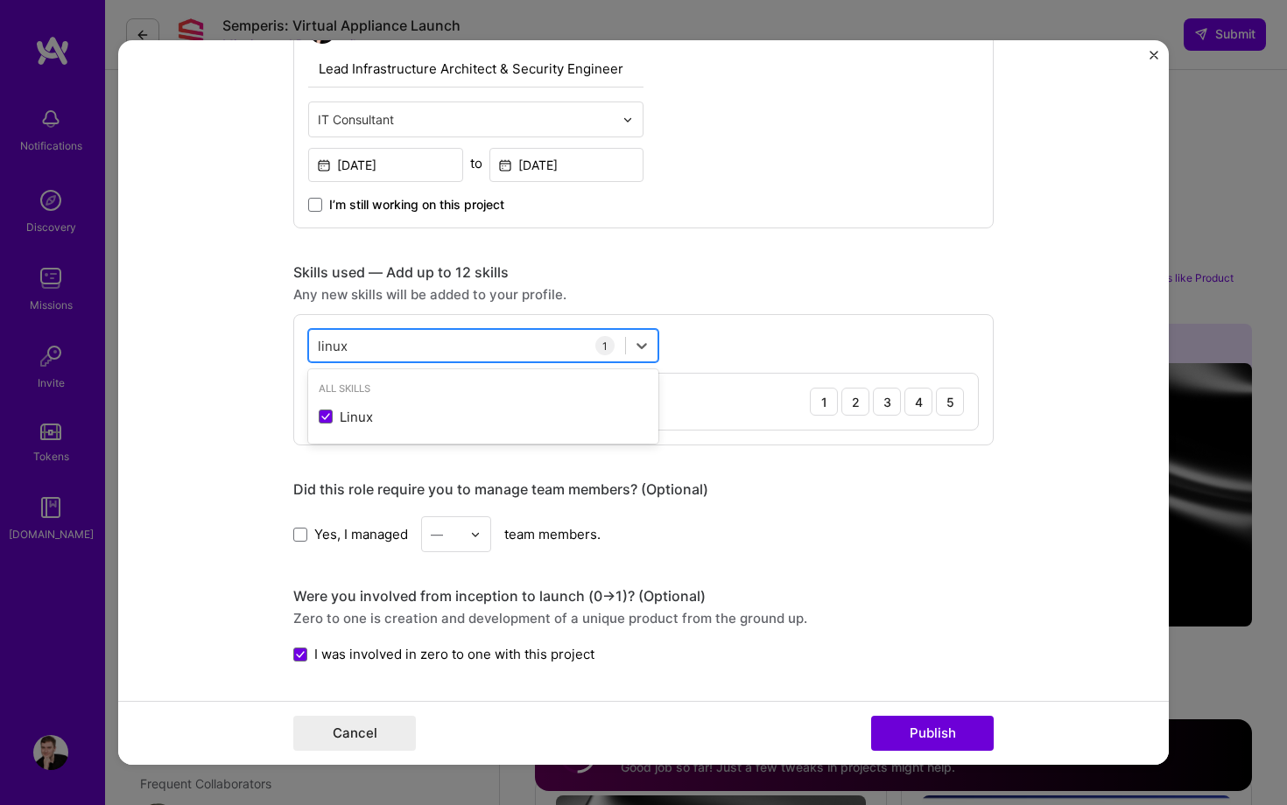
click at [362, 355] on div "linux linux" at bounding box center [467, 346] width 316 height 29
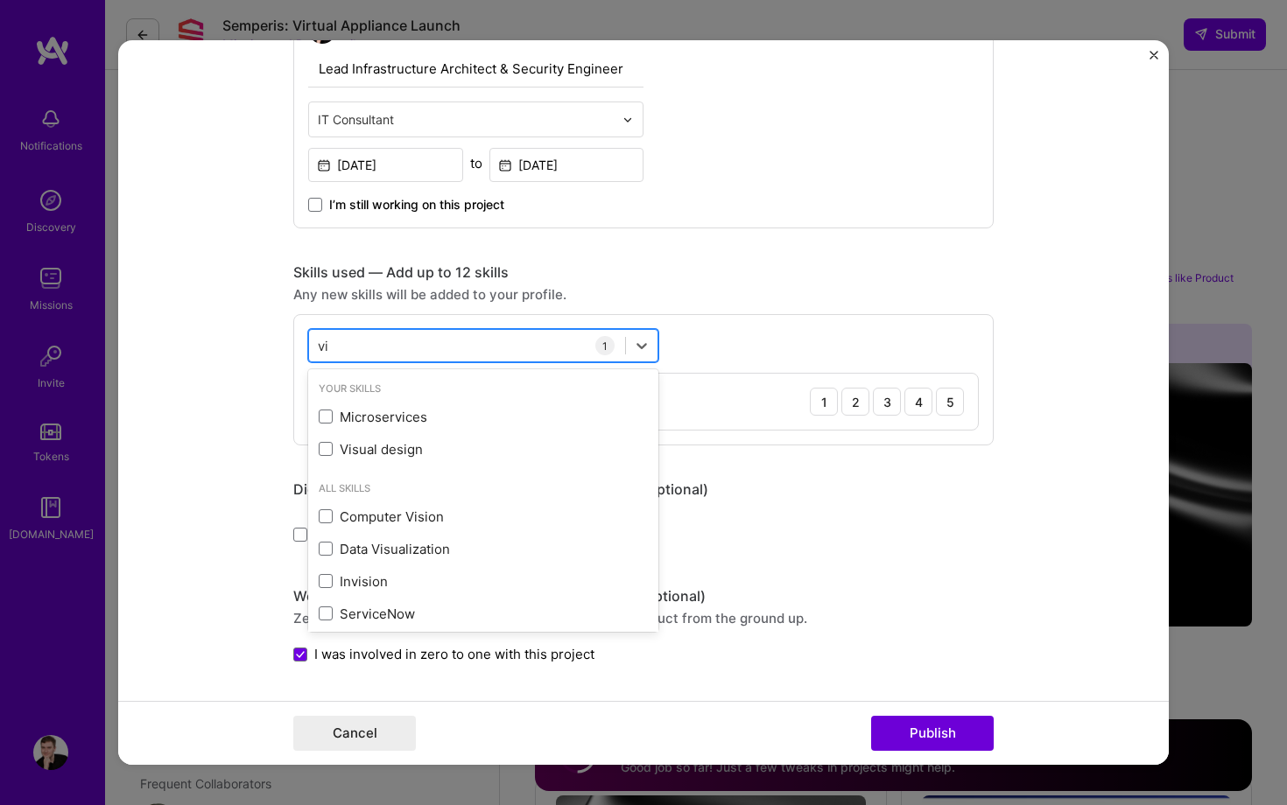
type input "v"
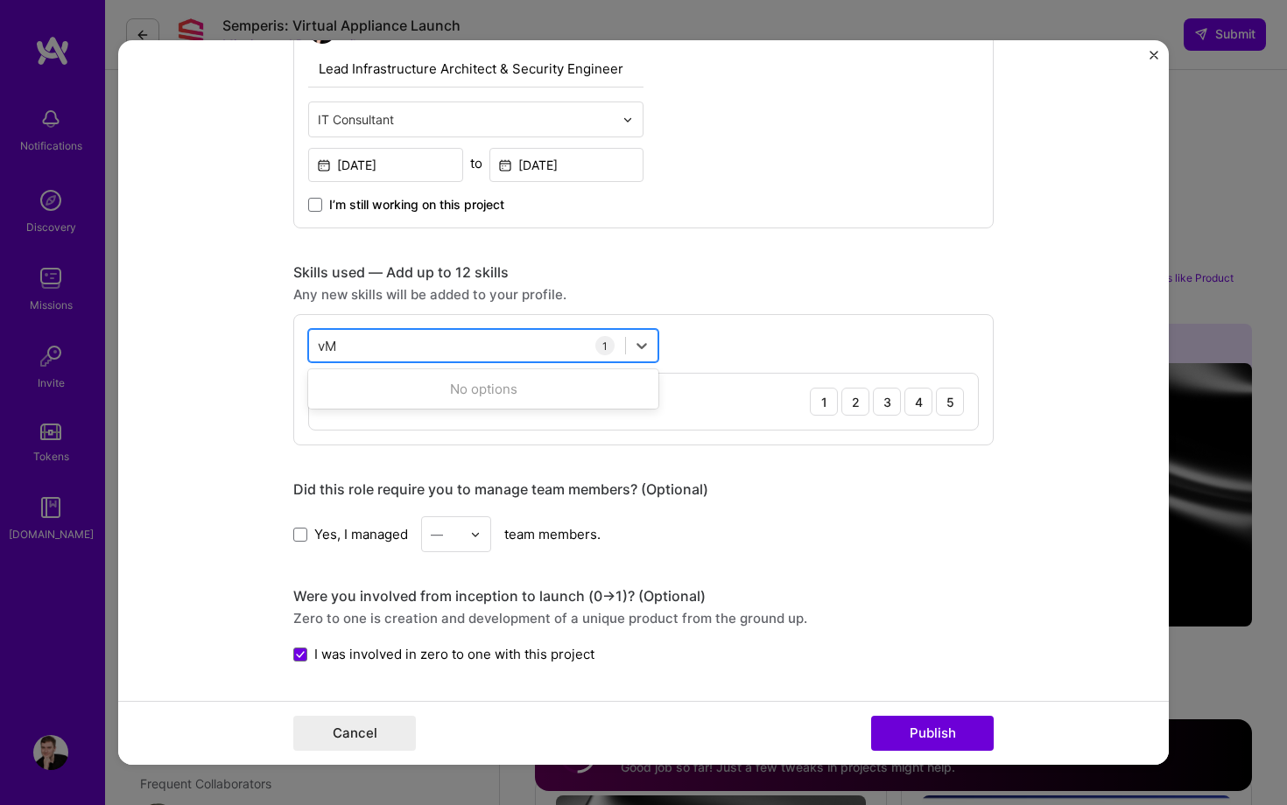
type input "v"
type input "V"
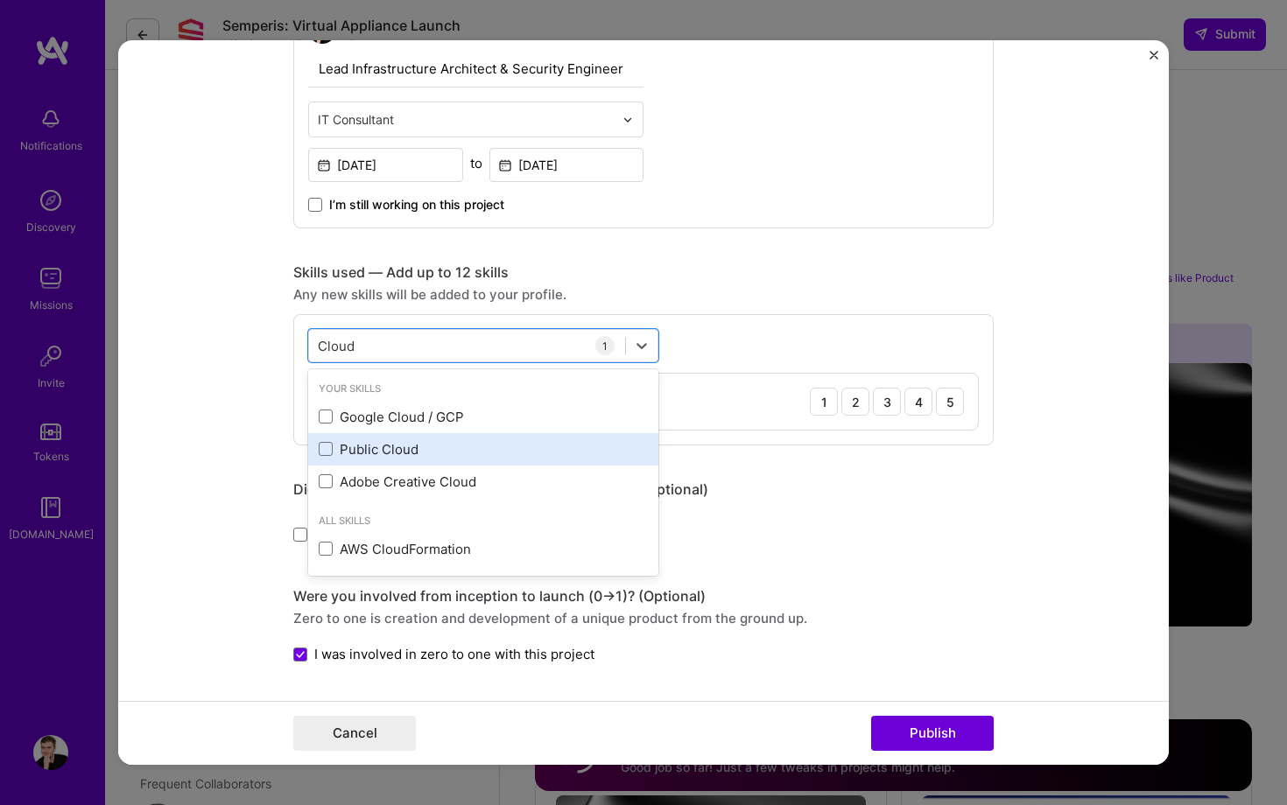
click at [439, 442] on div "Public Cloud" at bounding box center [483, 449] width 329 height 18
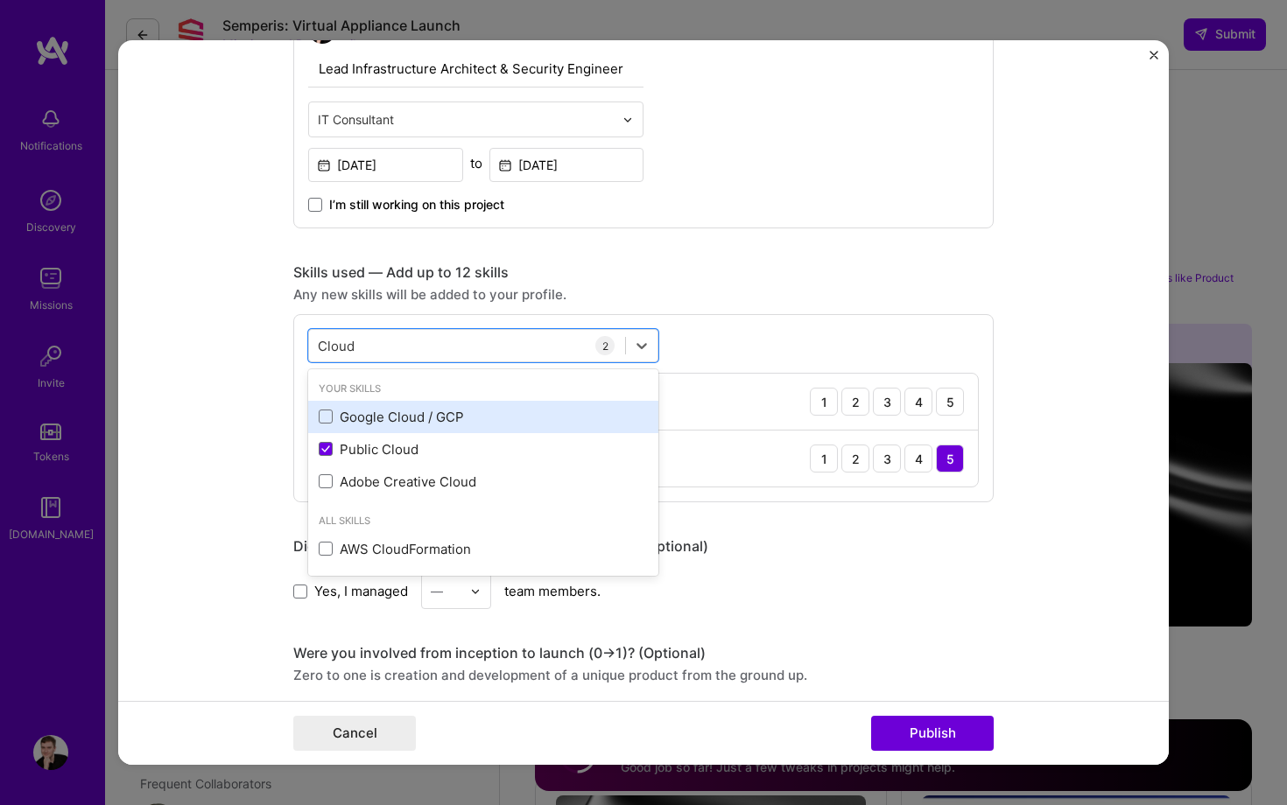
click at [439, 419] on div "Google Cloud / GCP" at bounding box center [483, 417] width 329 height 18
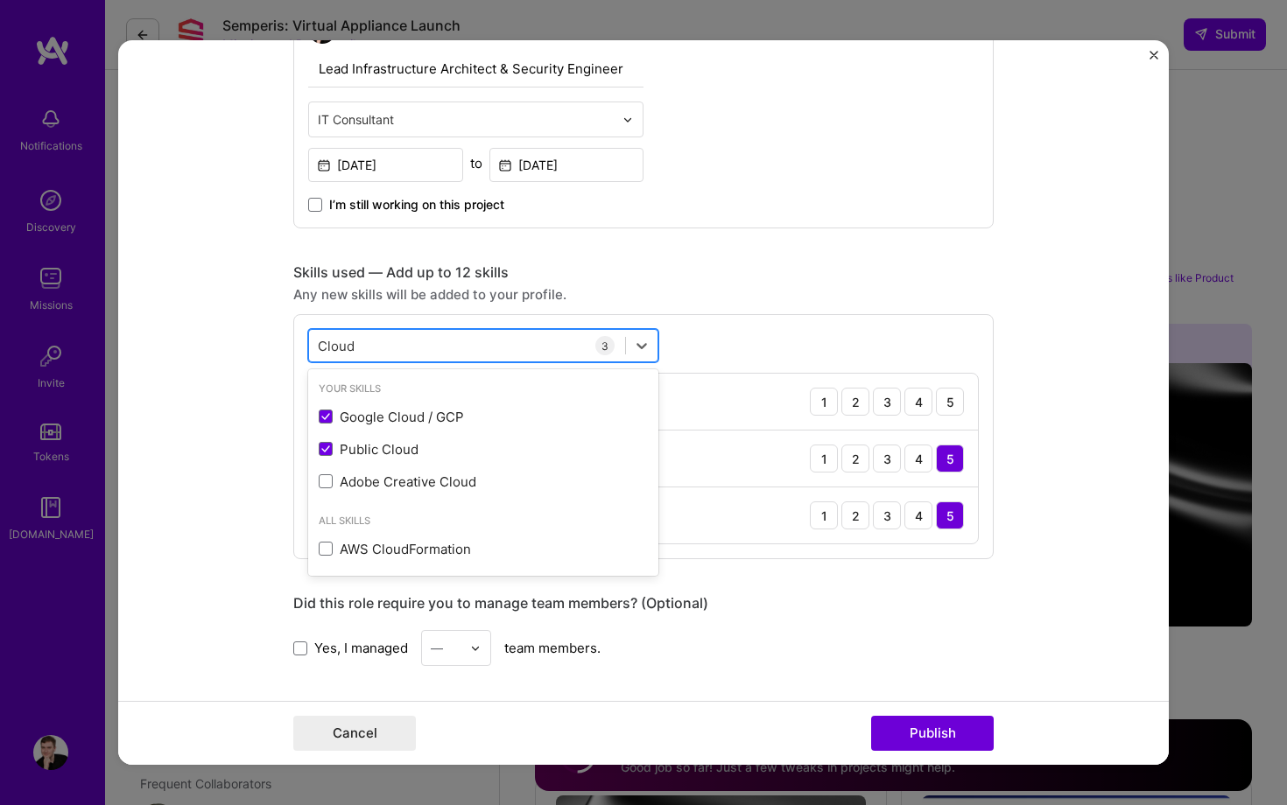
click at [370, 356] on div "Cloud Cloud" at bounding box center [467, 346] width 316 height 29
click at [370, 354] on div "Cloud Cloud" at bounding box center [467, 346] width 316 height 29
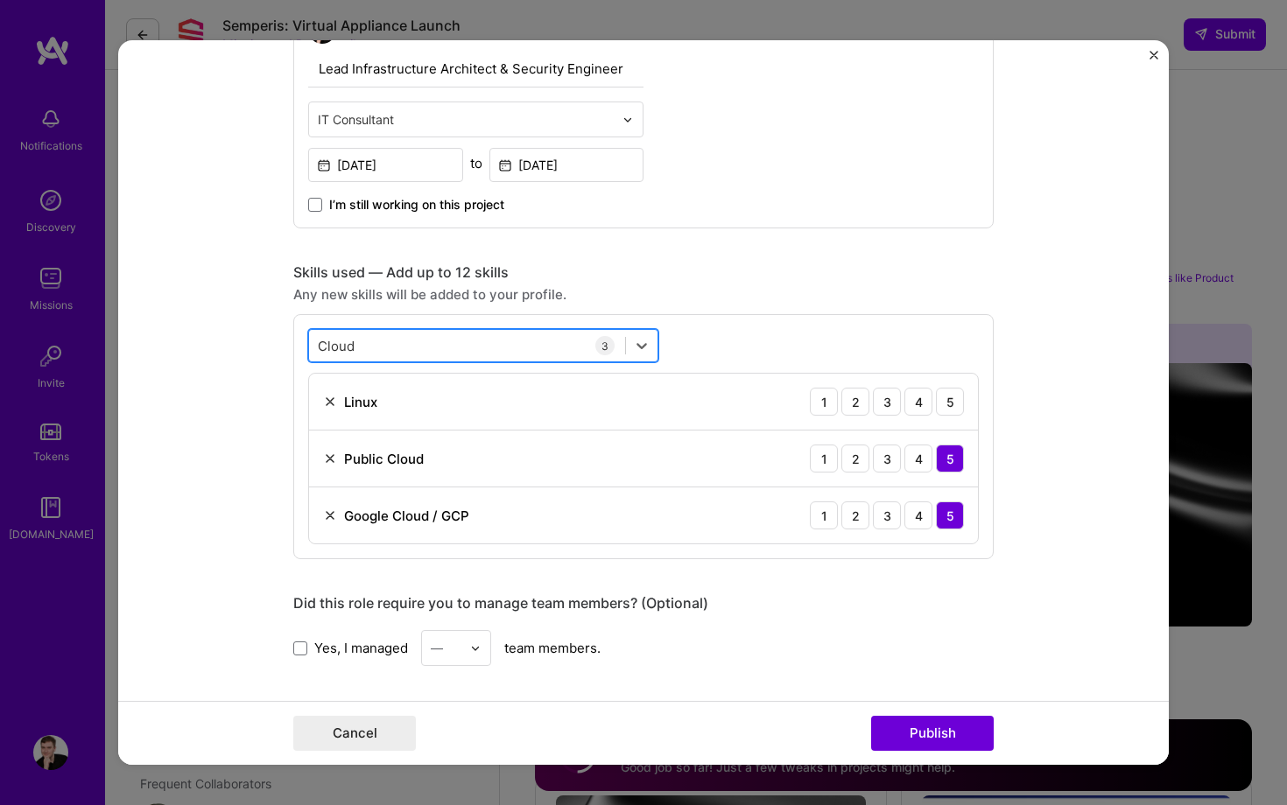
click at [370, 354] on div "Cloud Cloud" at bounding box center [467, 346] width 316 height 29
type input "He"
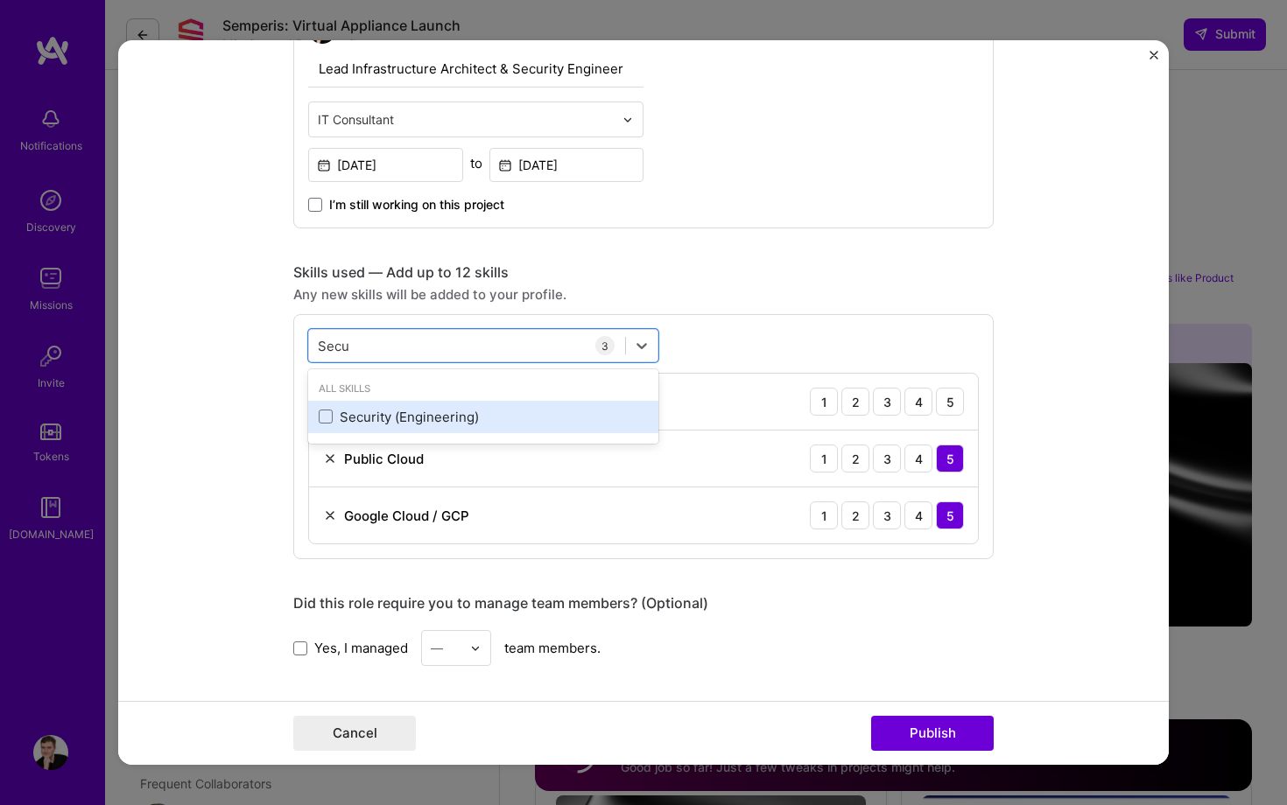
click at [376, 417] on div "Security (Engineering)" at bounding box center [483, 417] width 329 height 18
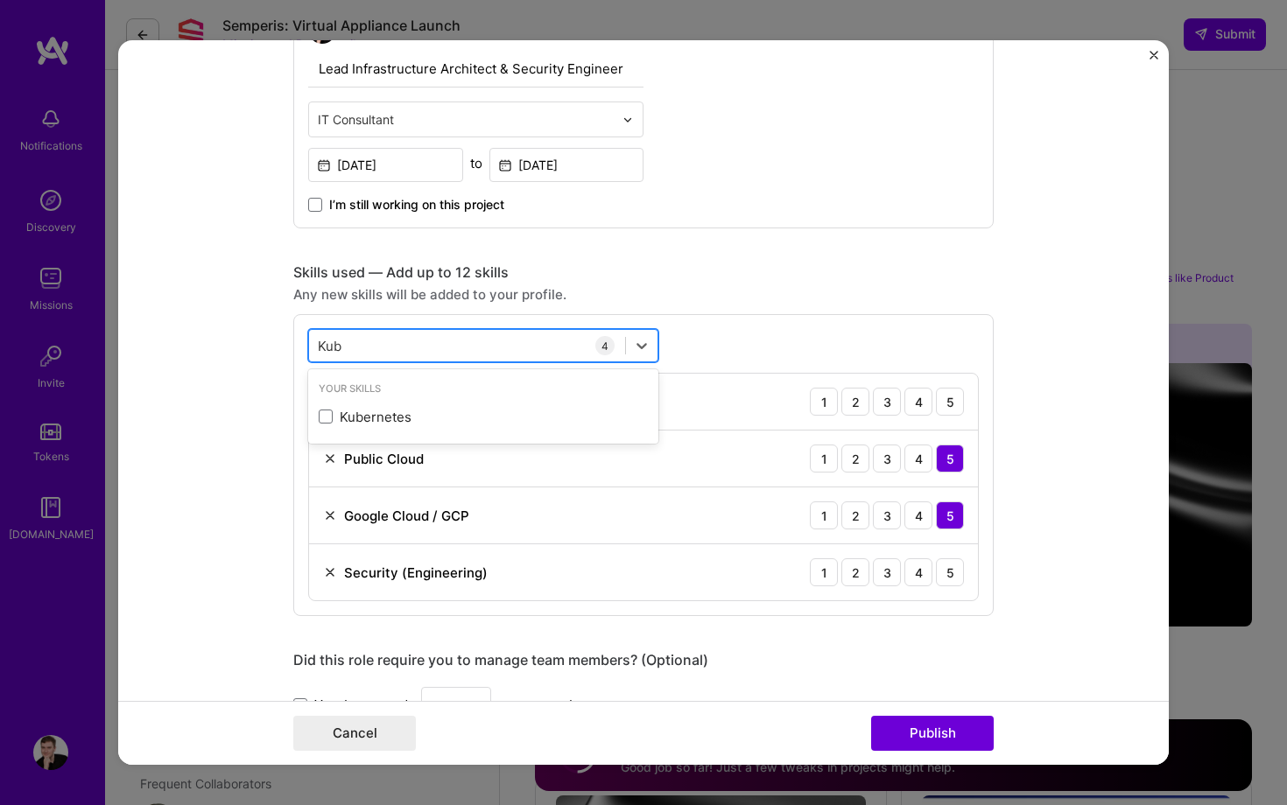
type input "[PERSON_NAME]"
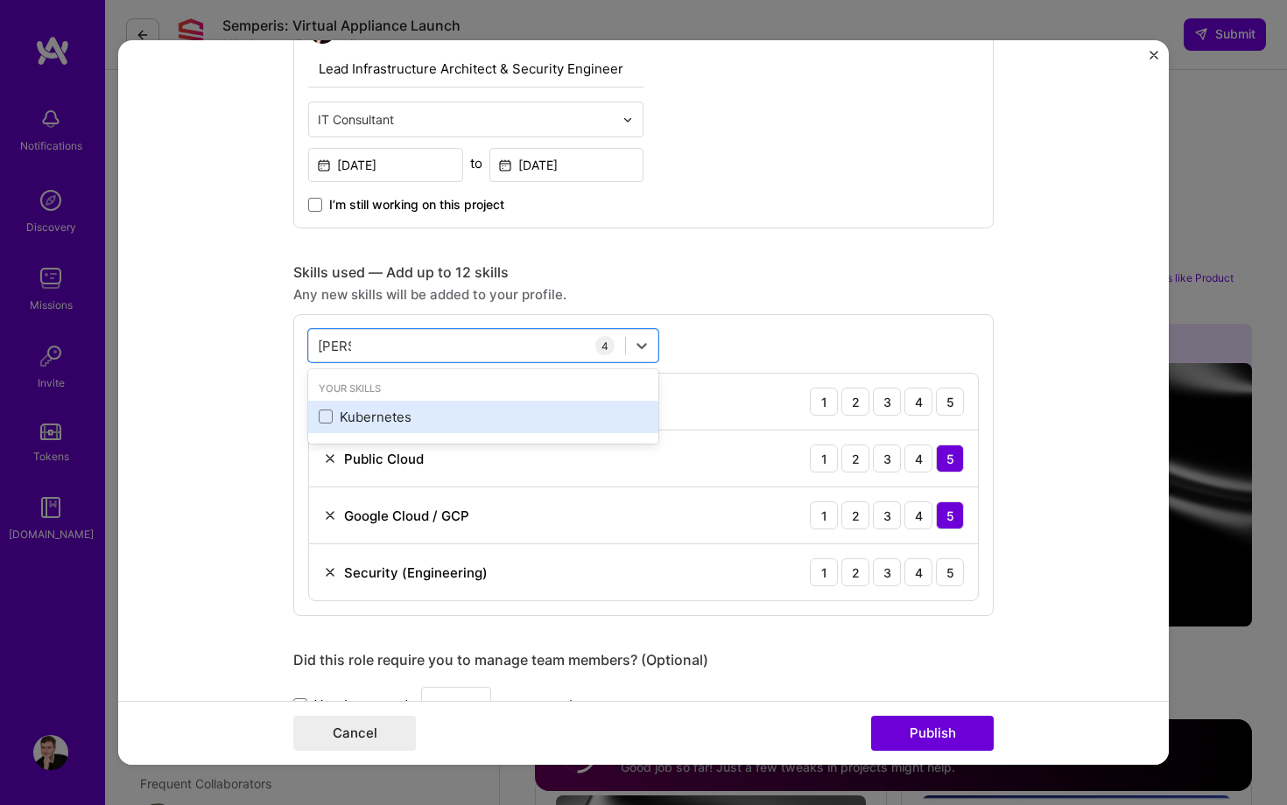
click at [357, 406] on div "Kubernetes" at bounding box center [483, 417] width 350 height 32
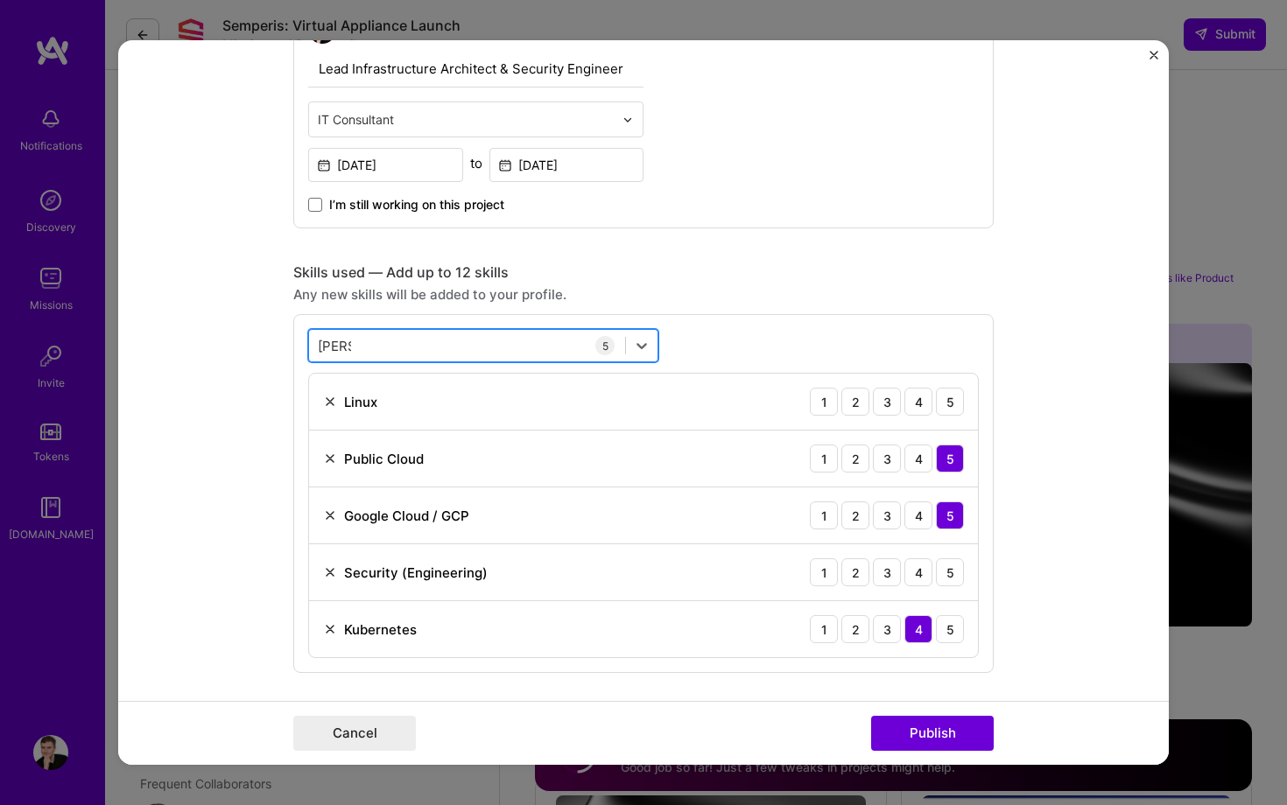
click at [389, 343] on div "[PERSON_NAME] [PERSON_NAME]" at bounding box center [467, 346] width 316 height 29
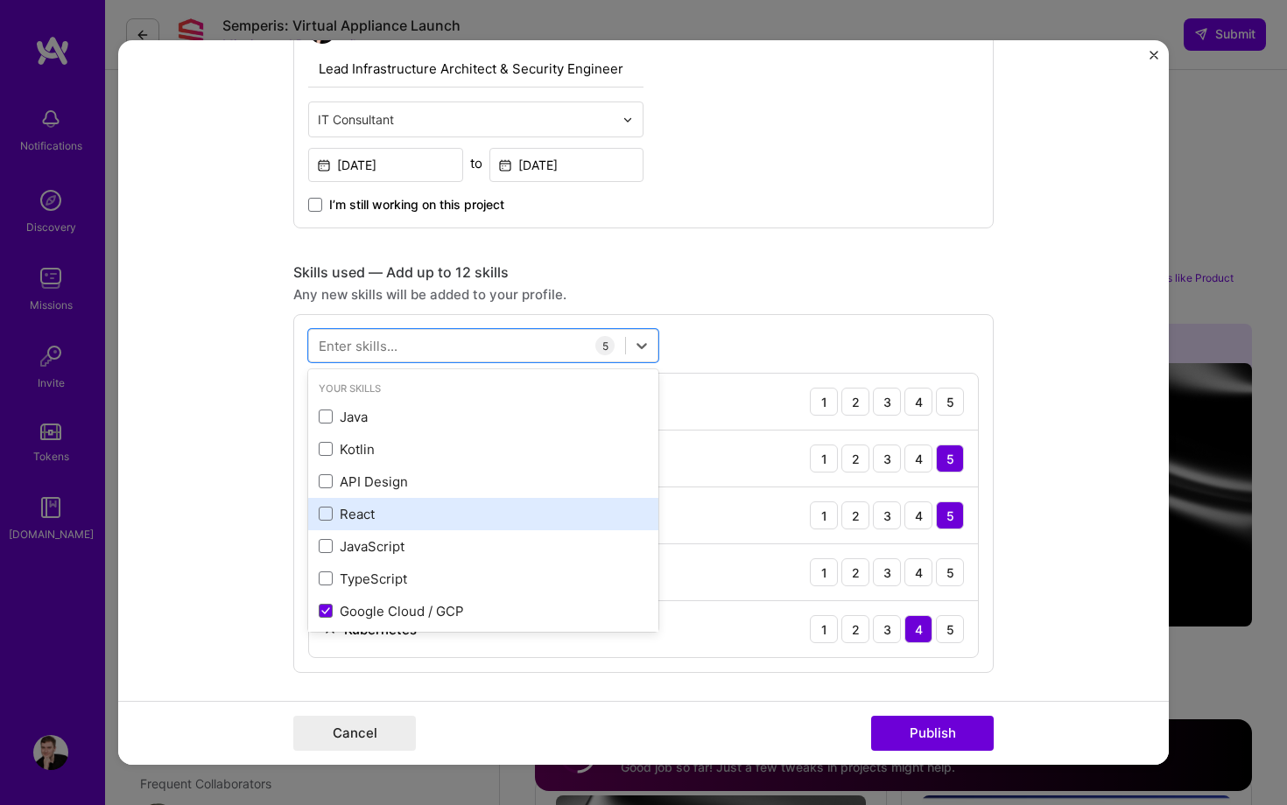
scroll to position [429, 0]
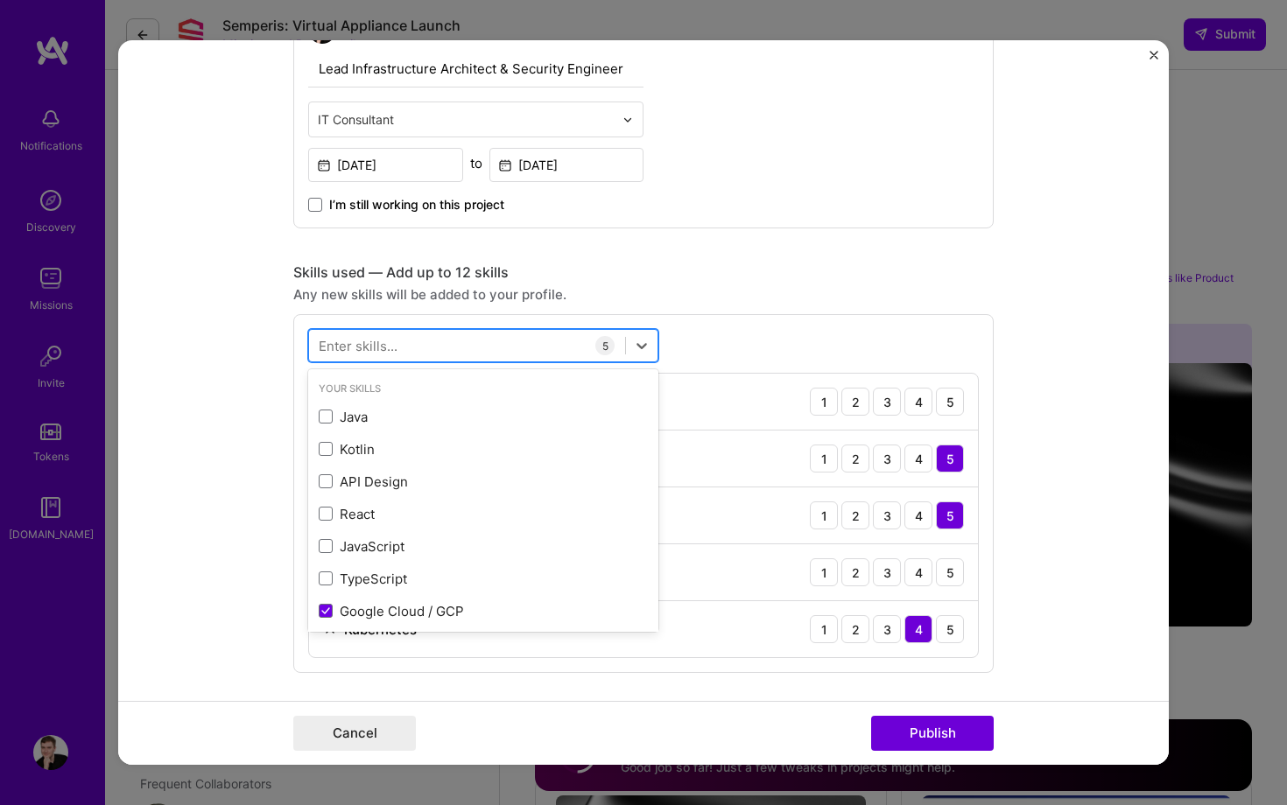
click at [397, 348] on div at bounding box center [467, 346] width 316 height 29
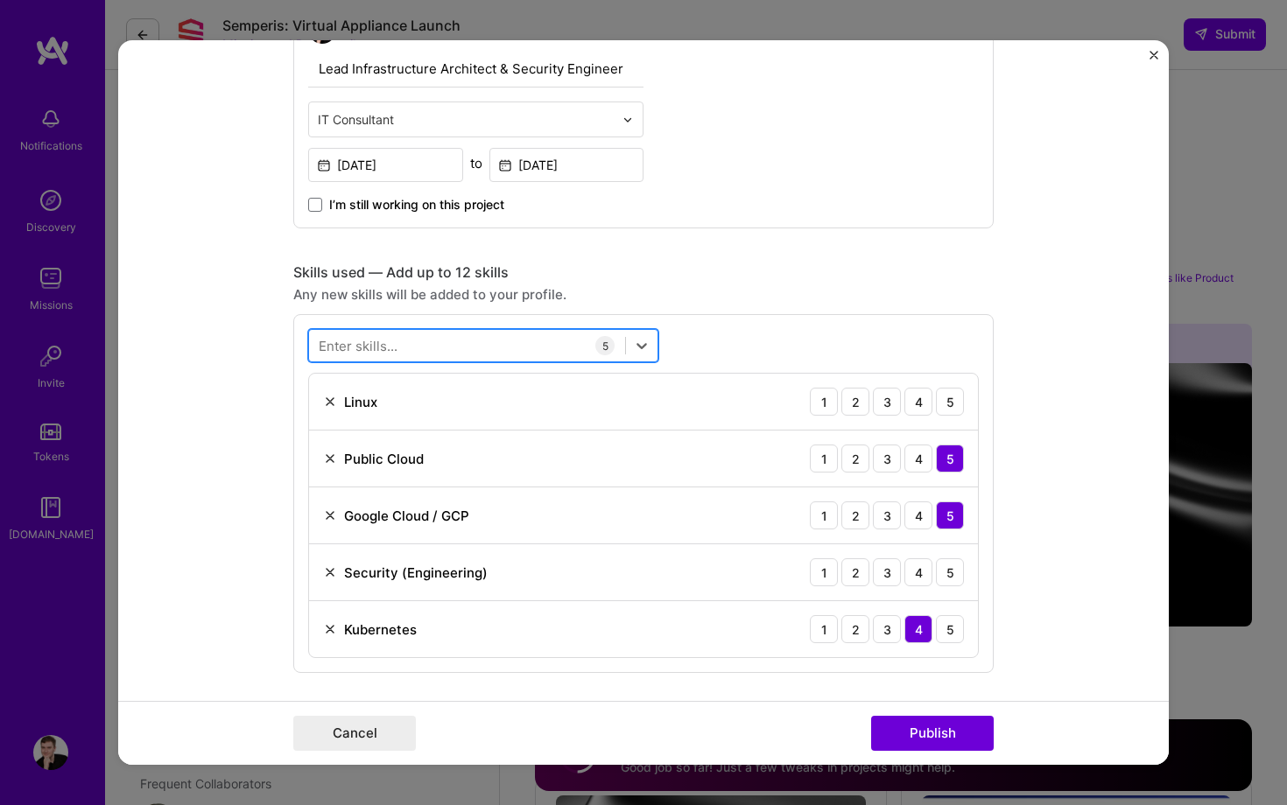
click at [397, 348] on div at bounding box center [467, 346] width 316 height 29
click at [642, 347] on icon at bounding box center [642, 346] width 18 height 18
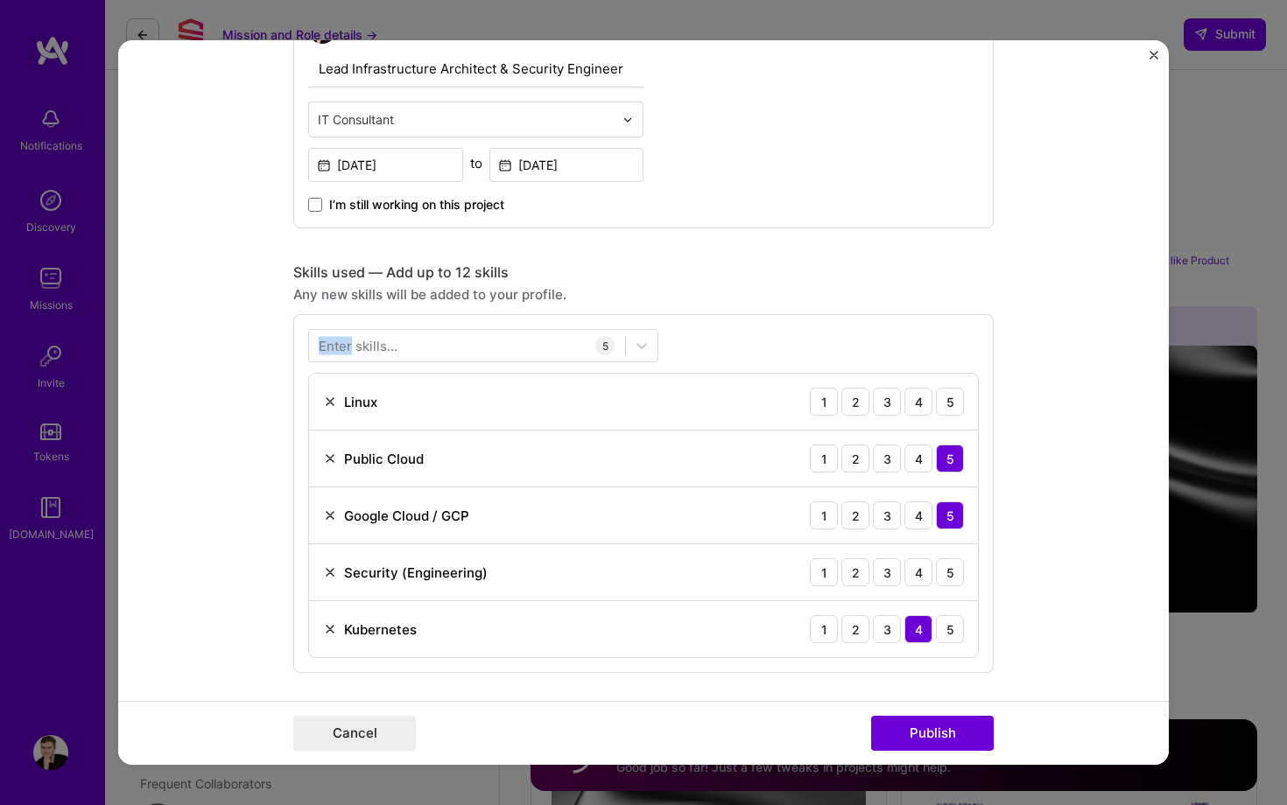
click at [293, 338] on div "Project title Enterprise Security Virtual Appliance Platform Company [PERSON_NA…" at bounding box center [643, 588] width 700 height 2171
click at [309, 332] on div at bounding box center [467, 346] width 316 height 29
click at [633, 337] on icon at bounding box center [642, 346] width 18 height 18
click at [626, 330] on div at bounding box center [642, 346] width 32 height 32
click at [309, 332] on div at bounding box center [467, 346] width 316 height 29
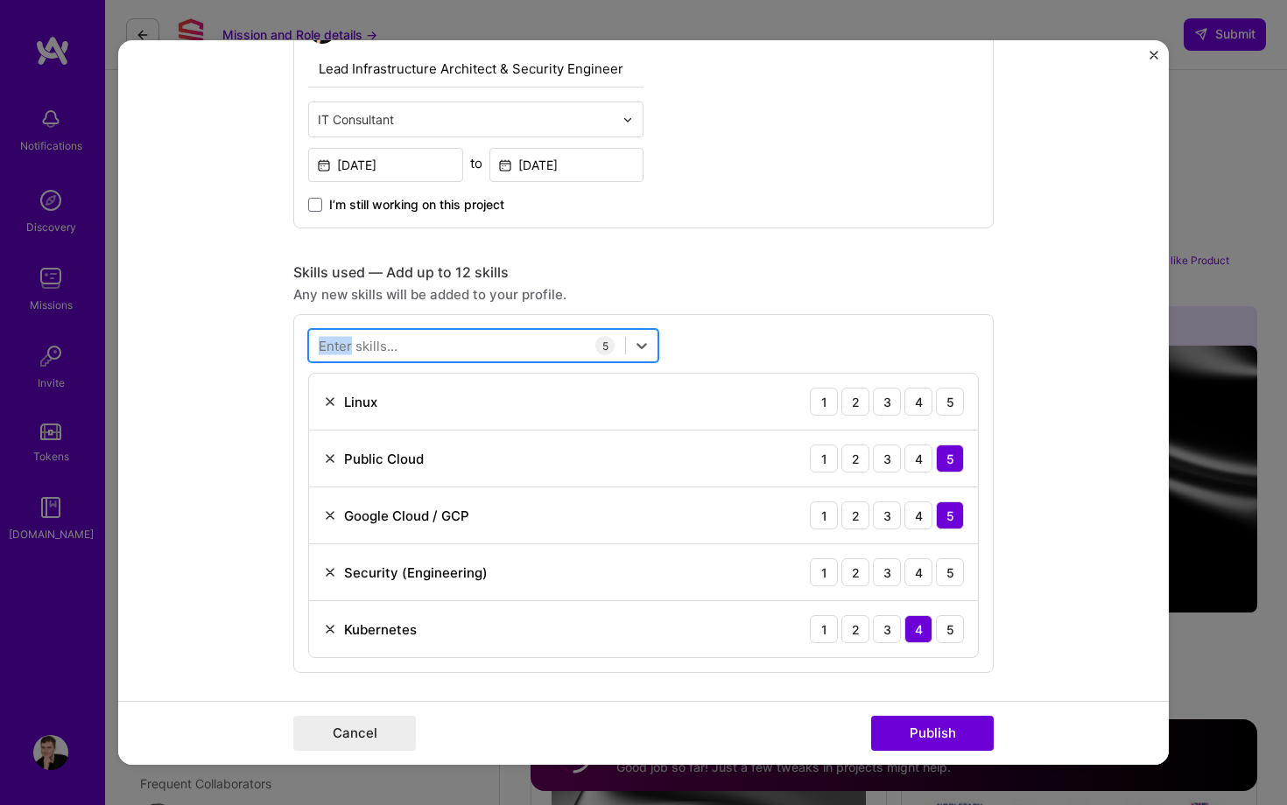
click at [309, 333] on div at bounding box center [467, 346] width 316 height 29
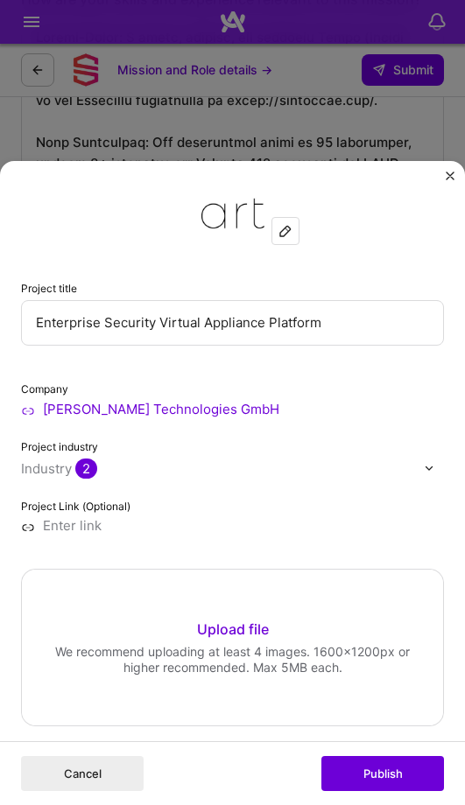
scroll to position [777, 0]
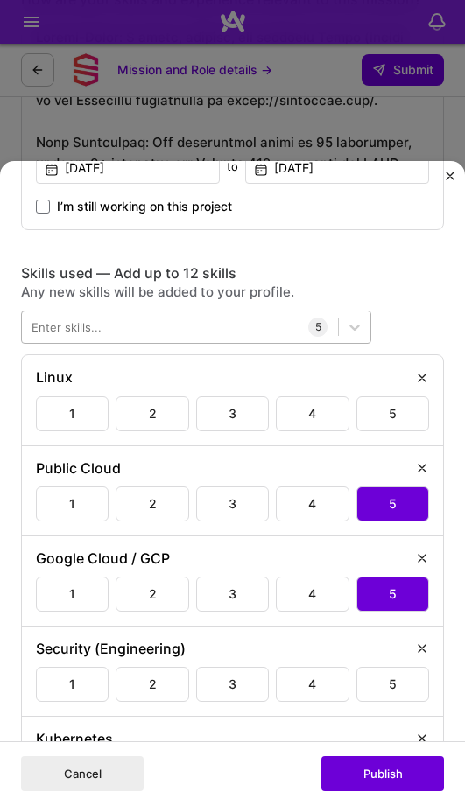
click at [172, 334] on div at bounding box center [180, 327] width 316 height 26
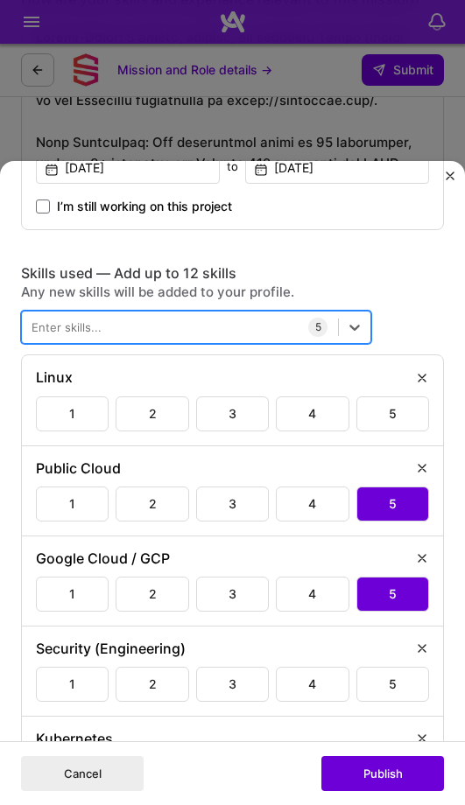
click at [211, 319] on div at bounding box center [180, 327] width 316 height 26
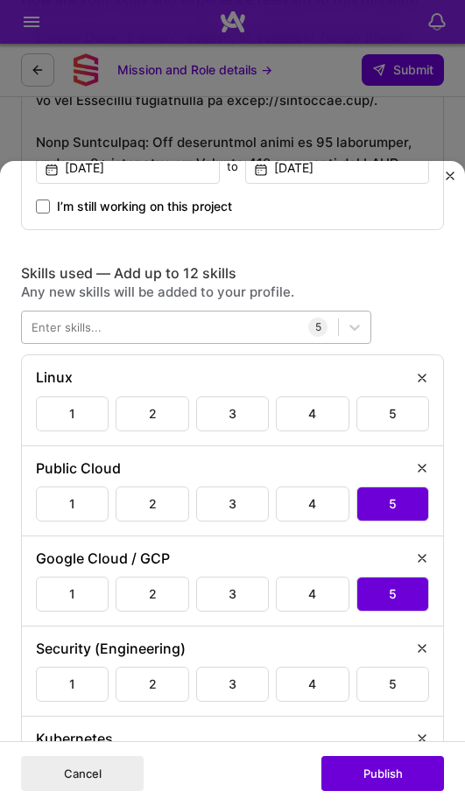
click at [139, 327] on div at bounding box center [180, 327] width 316 height 26
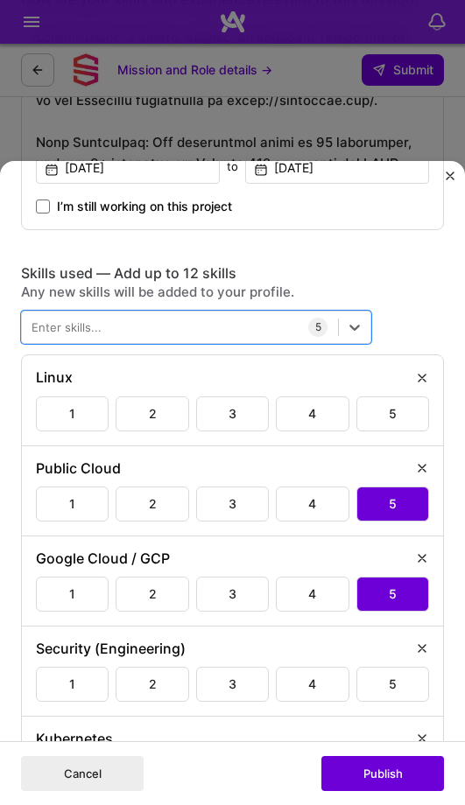
click at [326, 332] on div "5" at bounding box center [317, 327] width 19 height 19
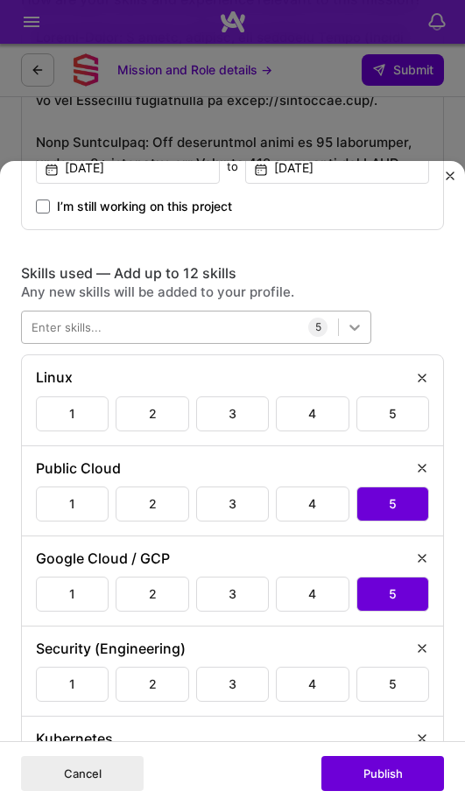
click at [348, 330] on icon at bounding box center [355, 328] width 18 height 18
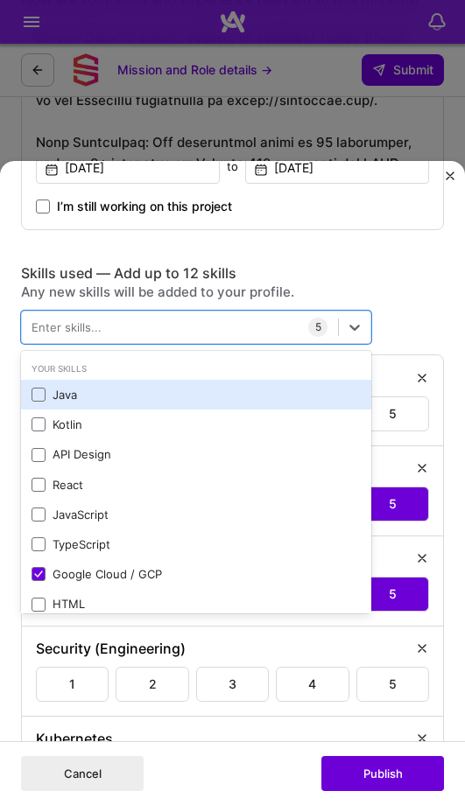
click at [164, 396] on div "Java" at bounding box center [196, 395] width 329 height 16
click at [164, 395] on div "Java" at bounding box center [196, 395] width 329 height 16
click at [161, 395] on div "Java" at bounding box center [196, 395] width 329 height 16
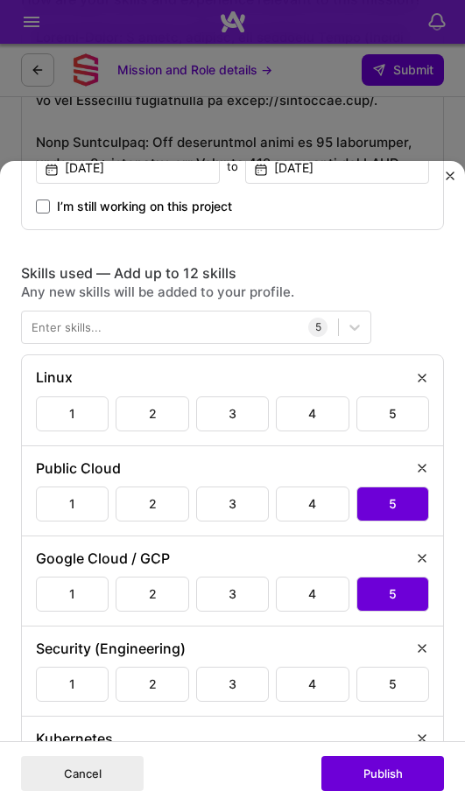
scroll to position [14, 0]
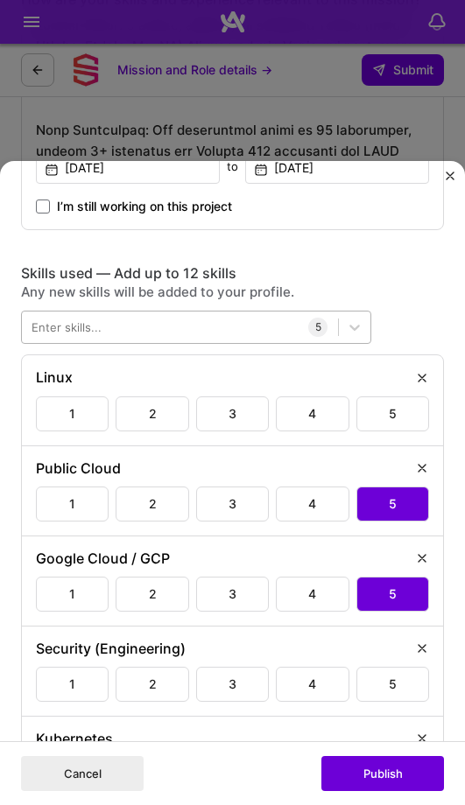
click at [189, 315] on div at bounding box center [180, 327] width 316 height 26
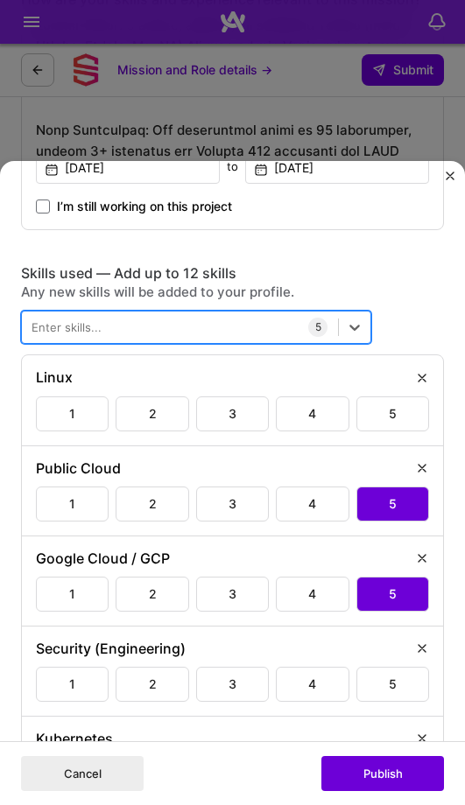
click at [186, 327] on div at bounding box center [180, 327] width 316 height 26
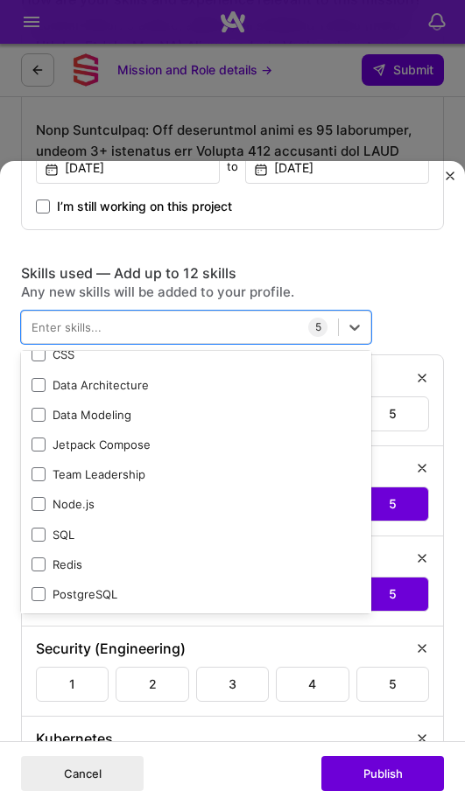
scroll to position [546, 0]
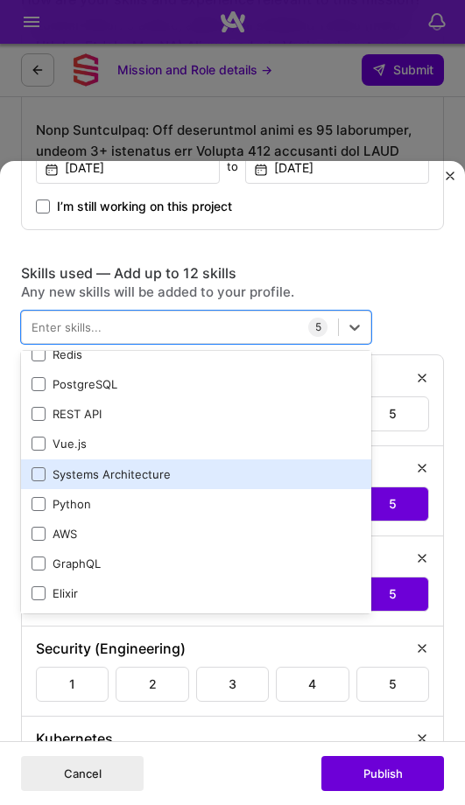
click at [136, 476] on div "Systems Architecture" at bounding box center [196, 475] width 329 height 16
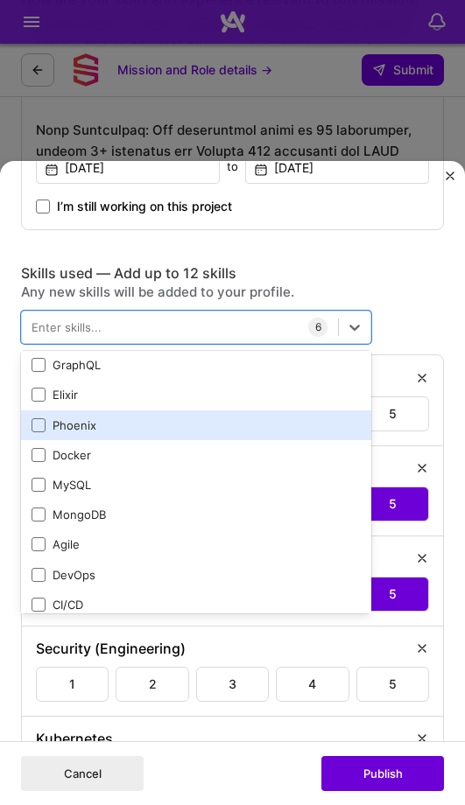
scroll to position [931, 0]
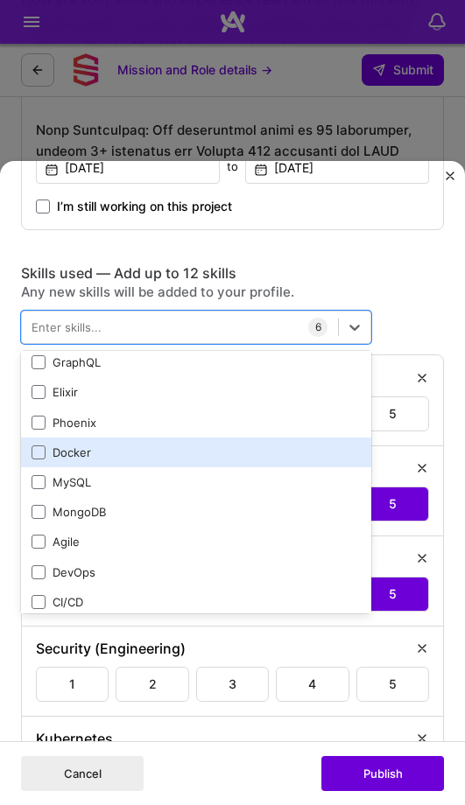
click at [133, 453] on div "Docker" at bounding box center [196, 453] width 329 height 16
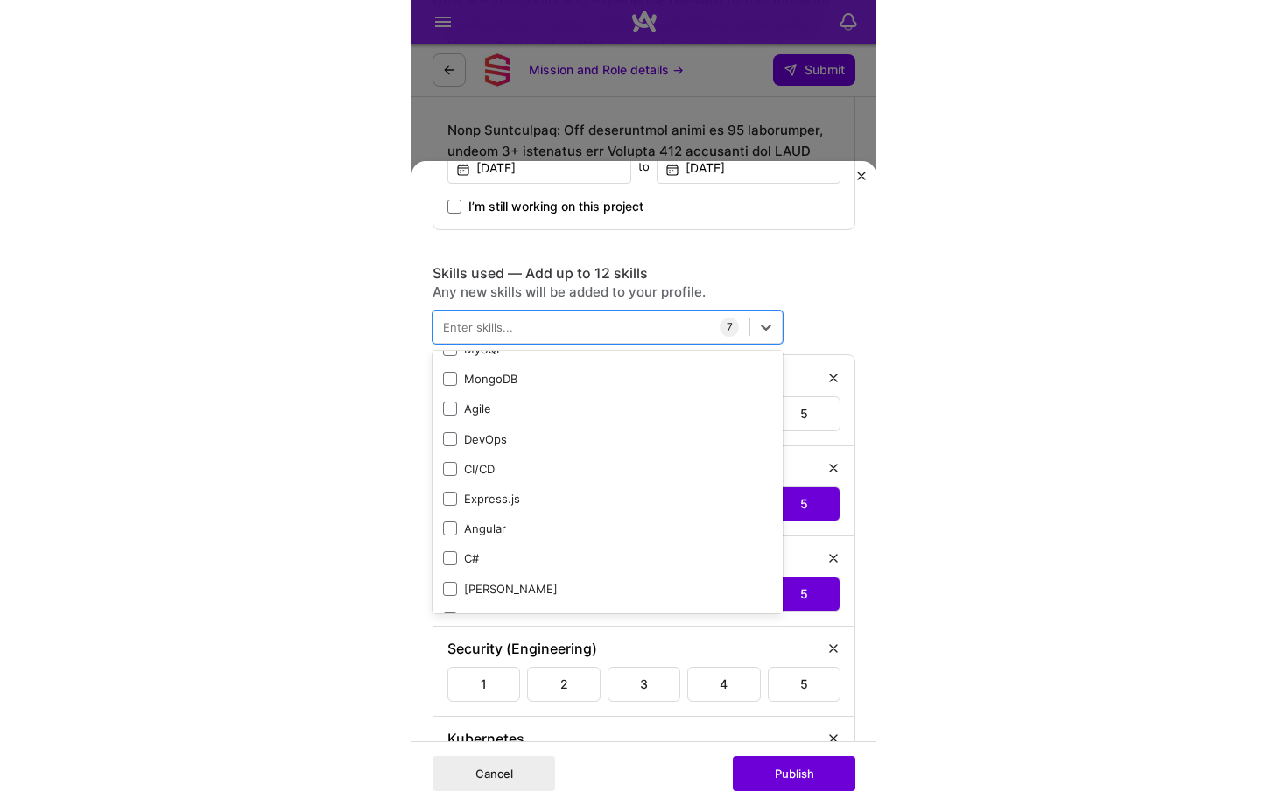
scroll to position [1083, 0]
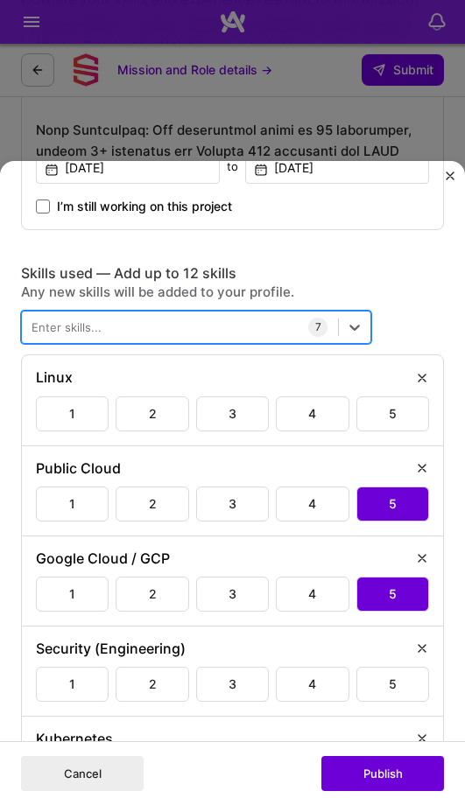
click at [144, 338] on div at bounding box center [180, 327] width 316 height 26
click at [146, 331] on div at bounding box center [180, 327] width 316 height 26
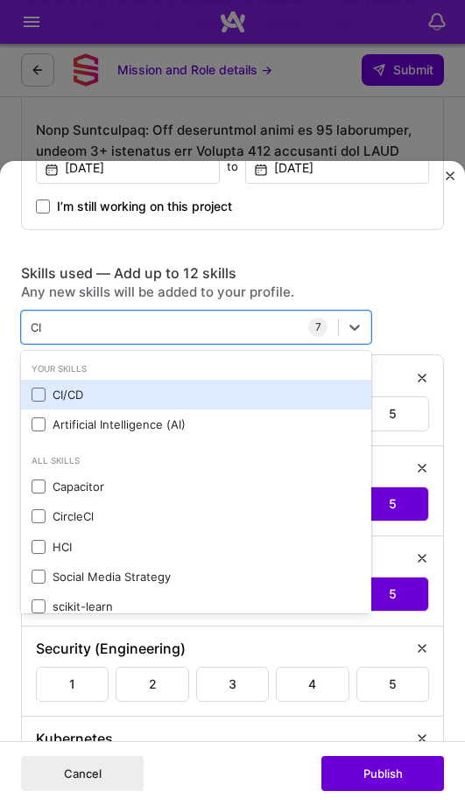
click at [116, 394] on div "CI/CD" at bounding box center [196, 395] width 329 height 16
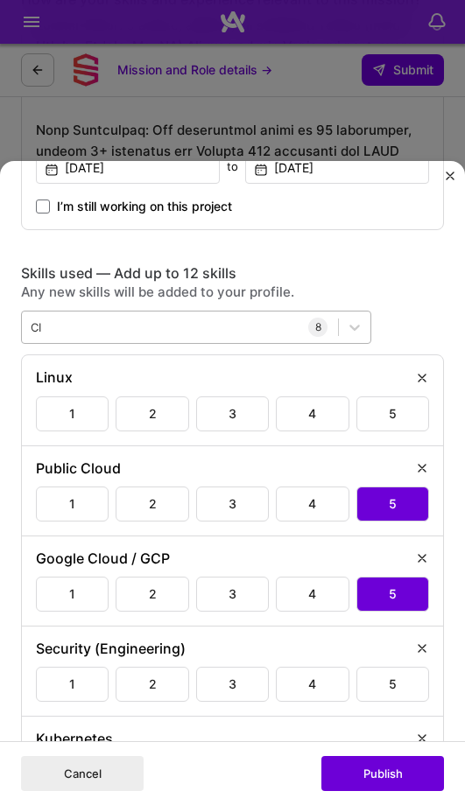
click at [79, 328] on div "CI CI" at bounding box center [180, 327] width 316 height 26
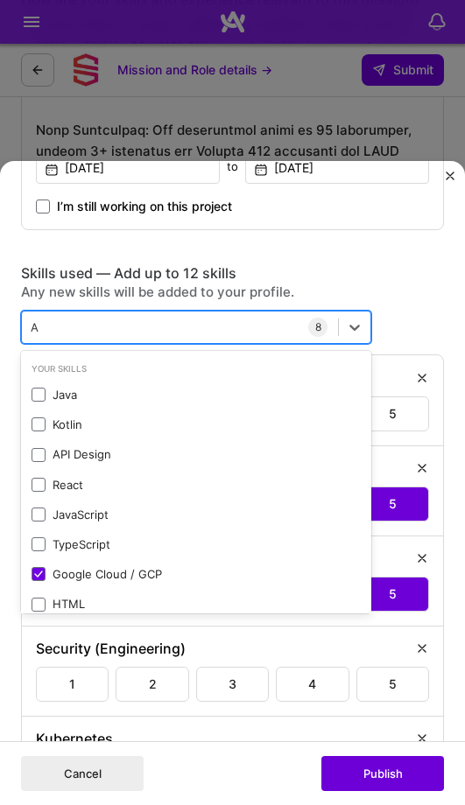
type input "Az"
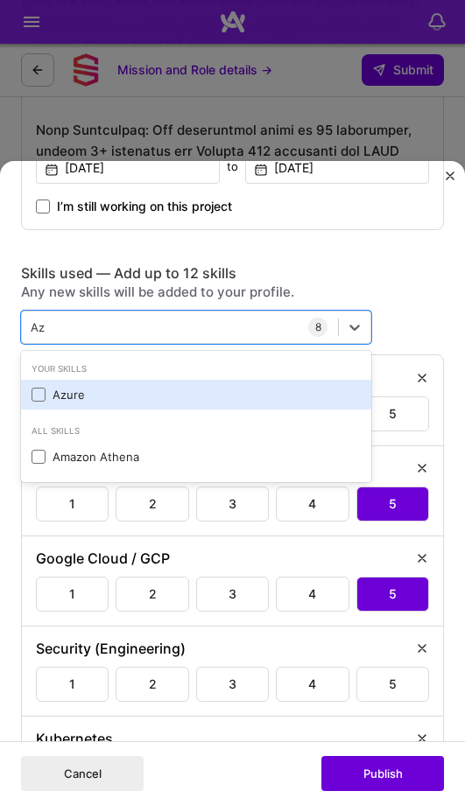
click at [59, 387] on div "Azure" at bounding box center [196, 395] width 329 height 16
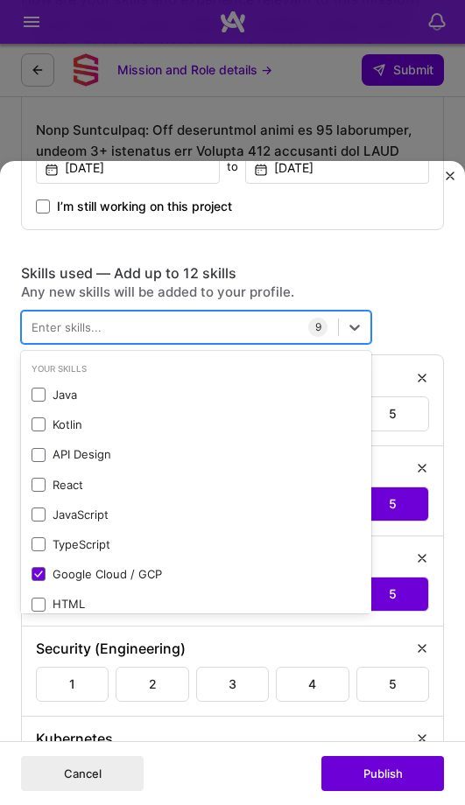
click at [100, 334] on div at bounding box center [180, 327] width 316 height 26
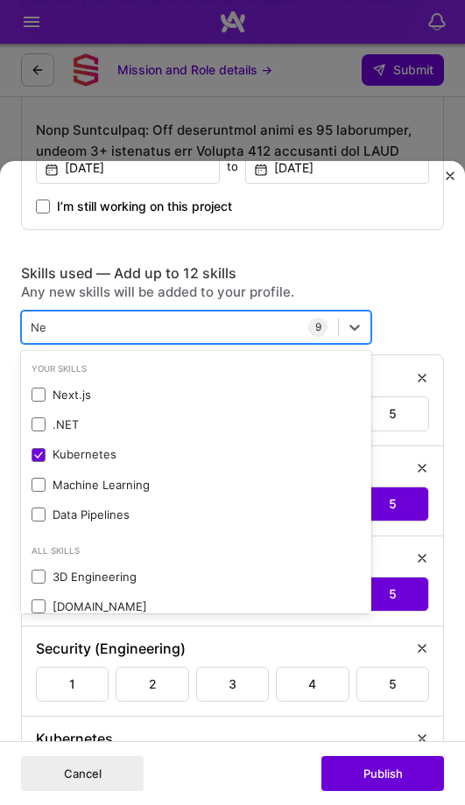
type input "Net"
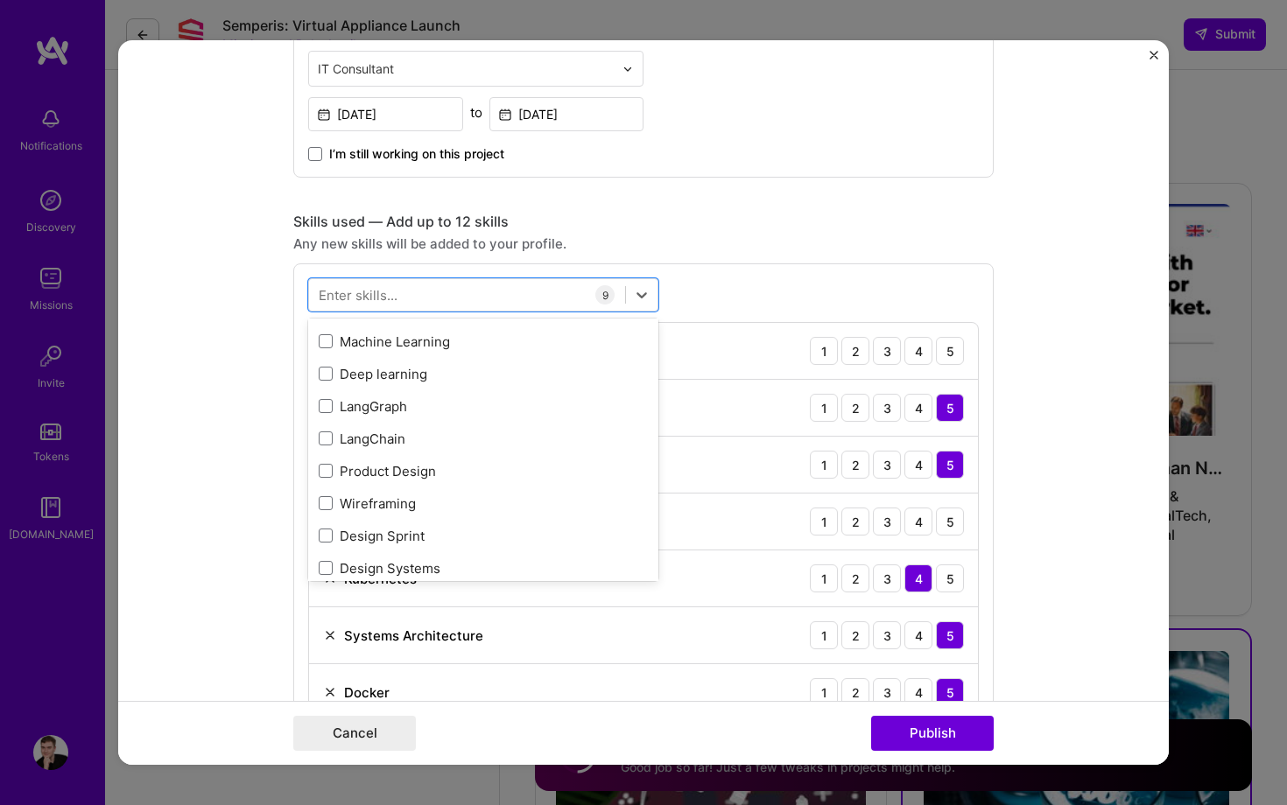
scroll to position [2103, 0]
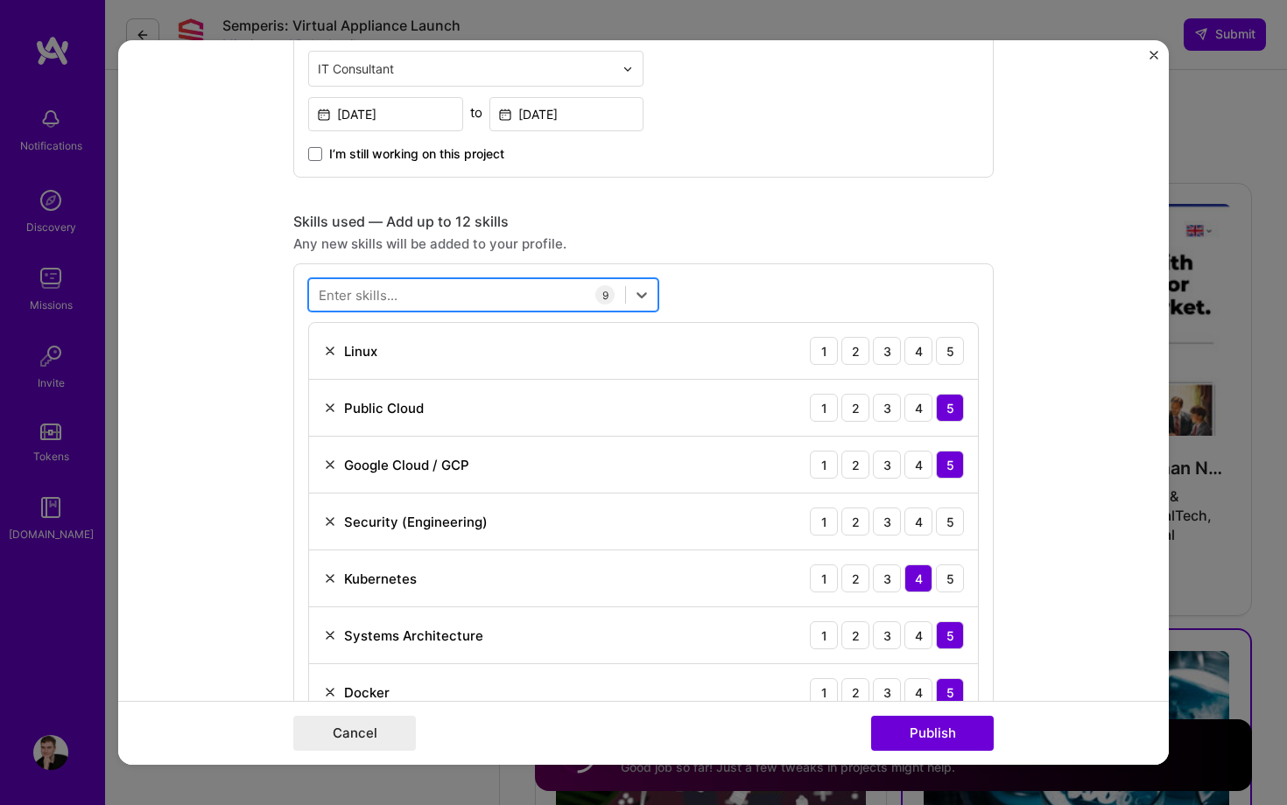
click at [461, 301] on div at bounding box center [467, 295] width 316 height 29
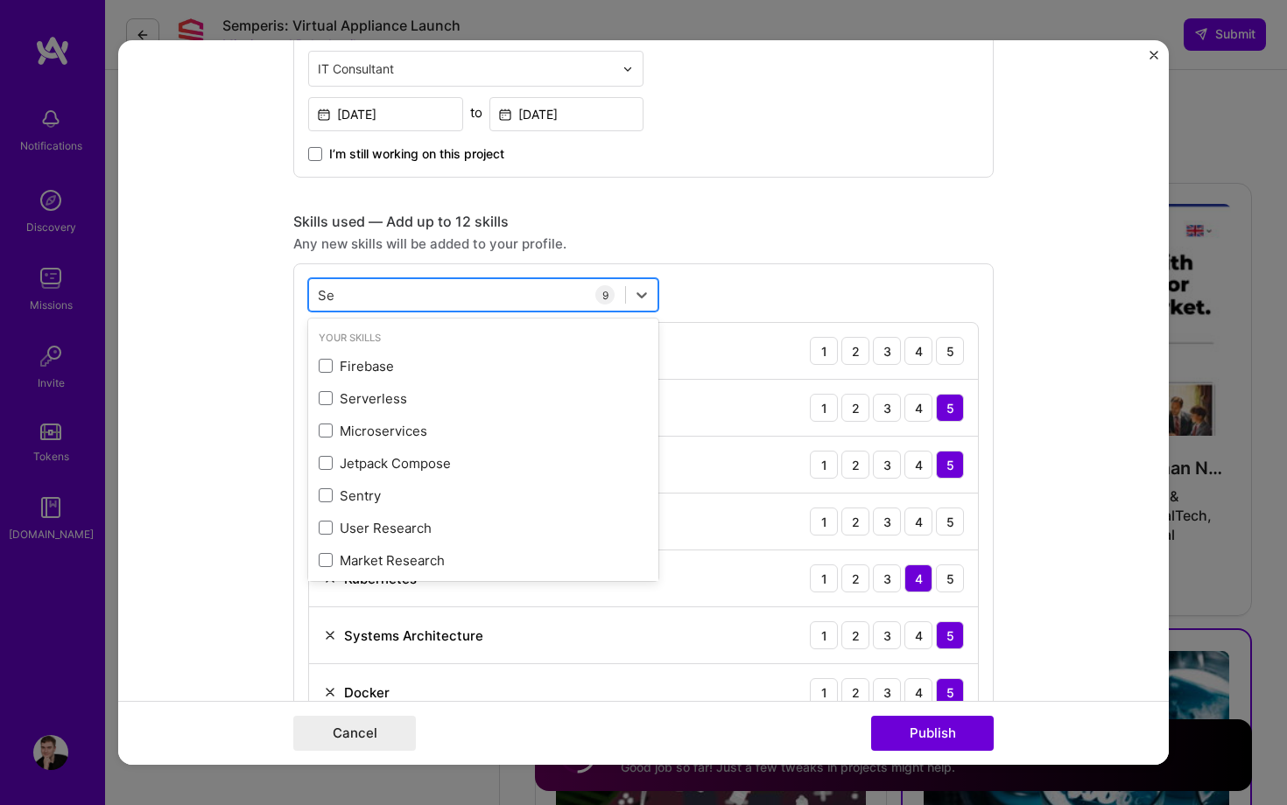
type input "Sec"
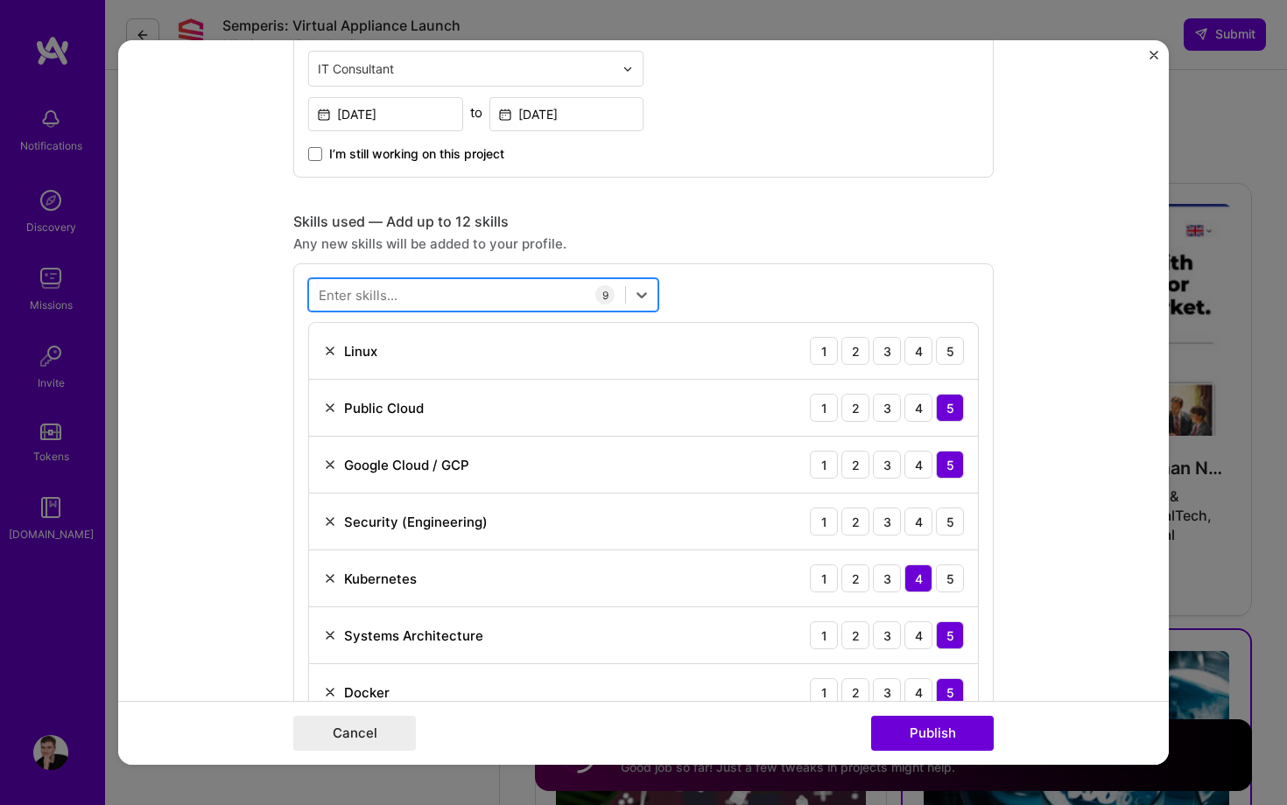
click at [461, 301] on div at bounding box center [467, 295] width 316 height 29
type input "Moni"
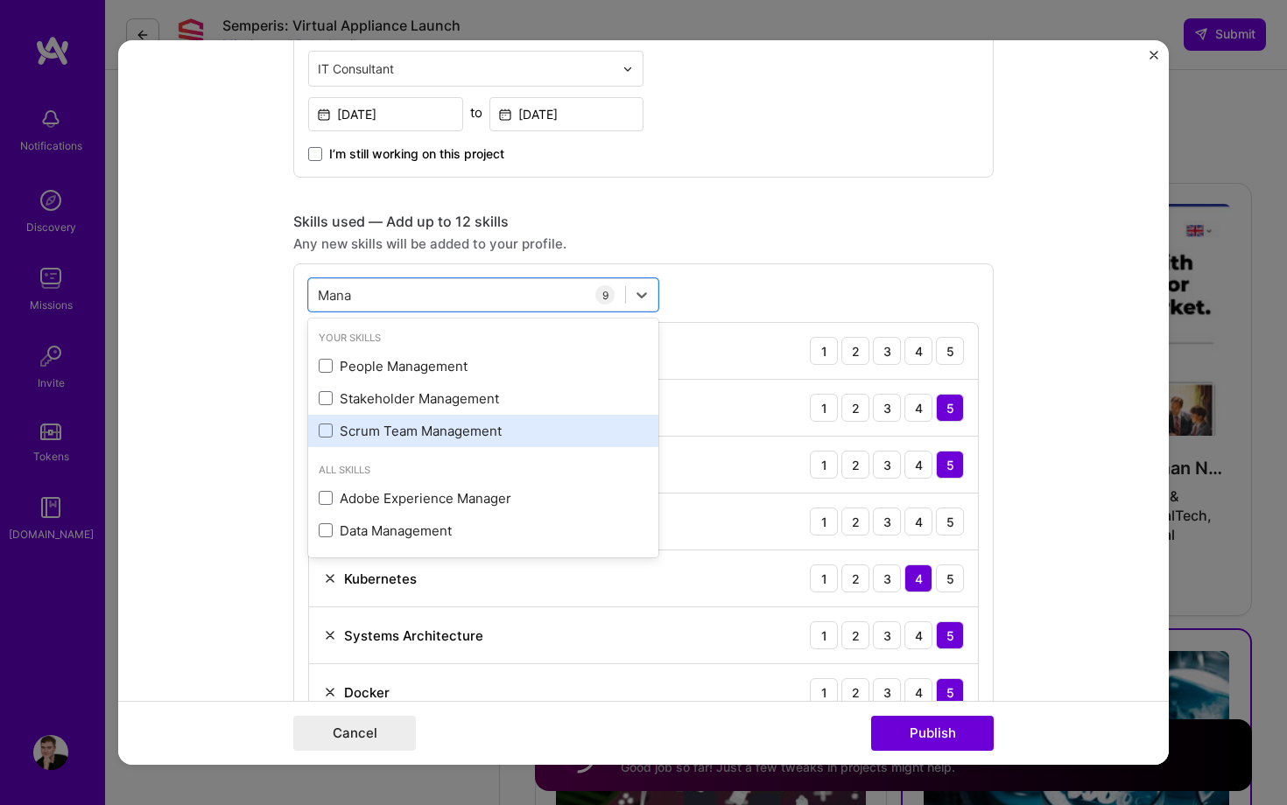
click at [493, 432] on div "Scrum Team Management" at bounding box center [483, 431] width 329 height 18
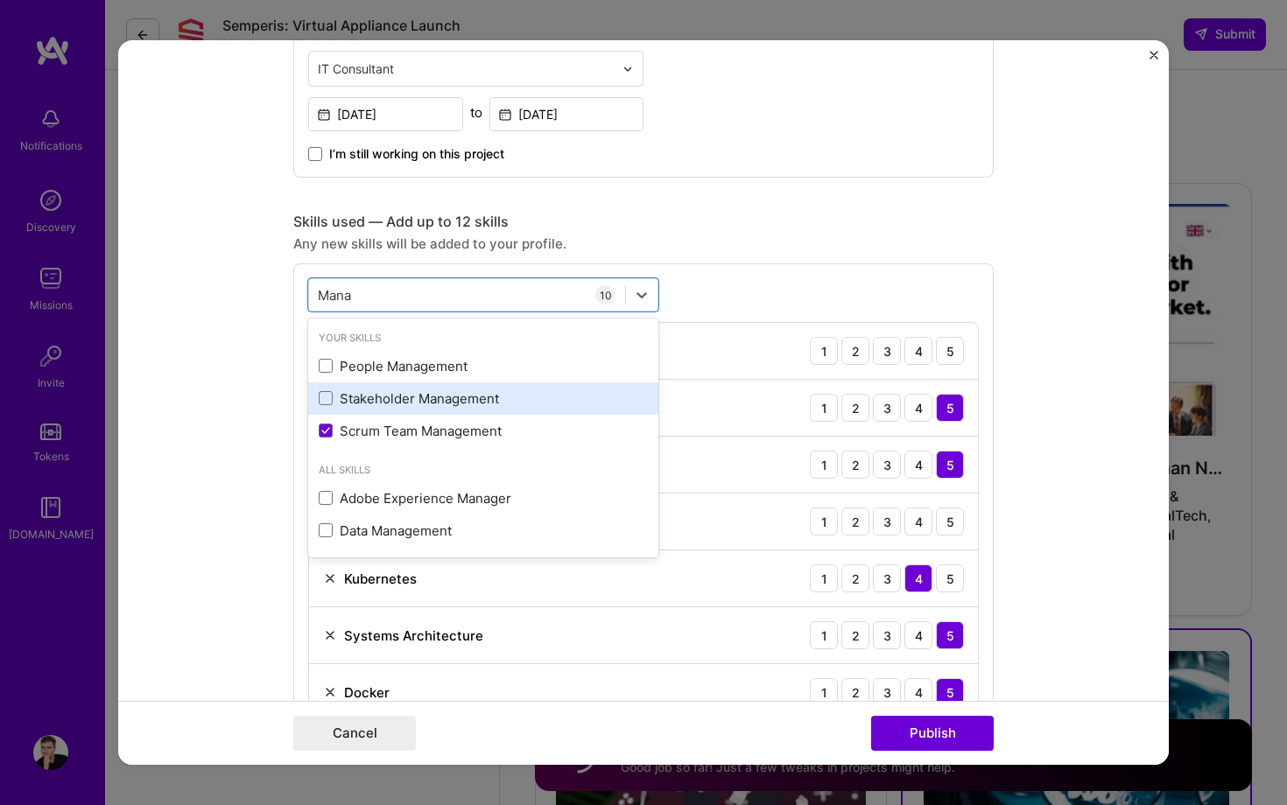
click at [493, 407] on div "Stakeholder Management" at bounding box center [483, 399] width 329 height 18
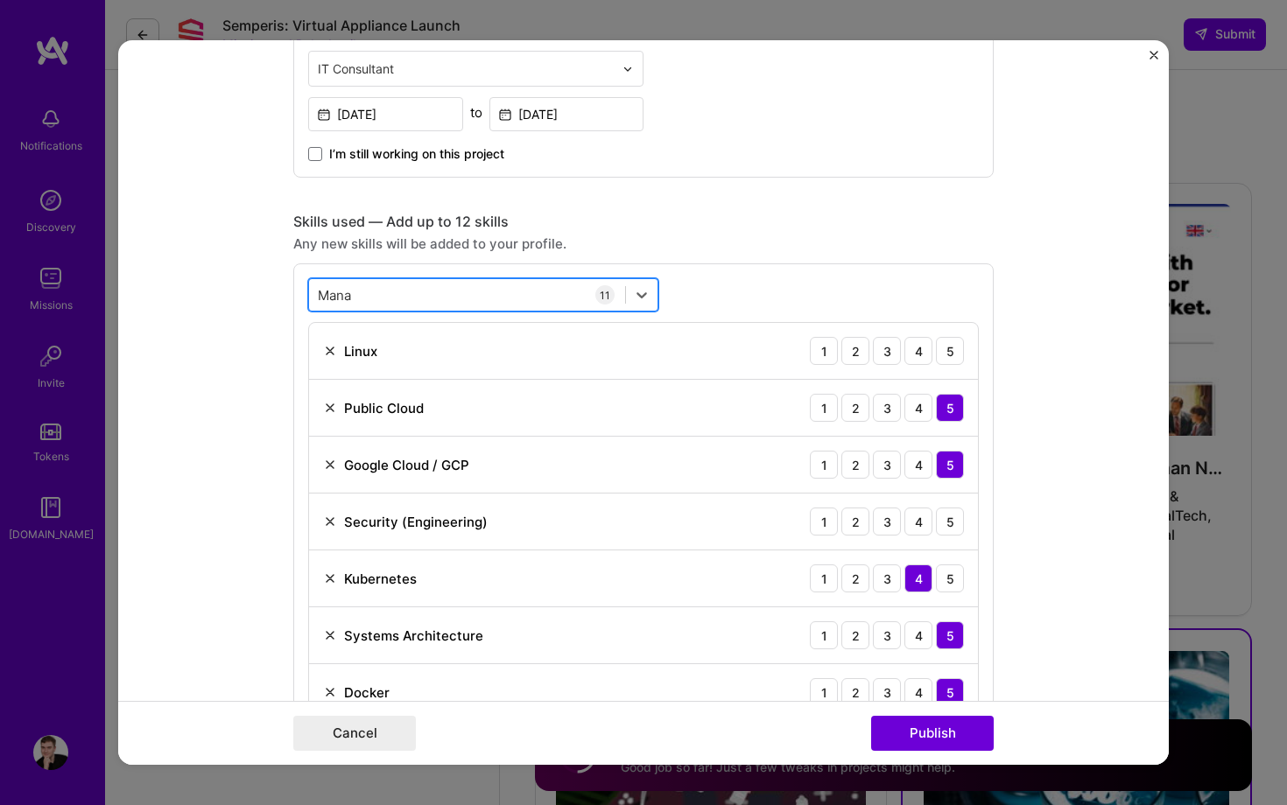
click at [502, 295] on div "[PERSON_NAME]" at bounding box center [467, 295] width 316 height 29
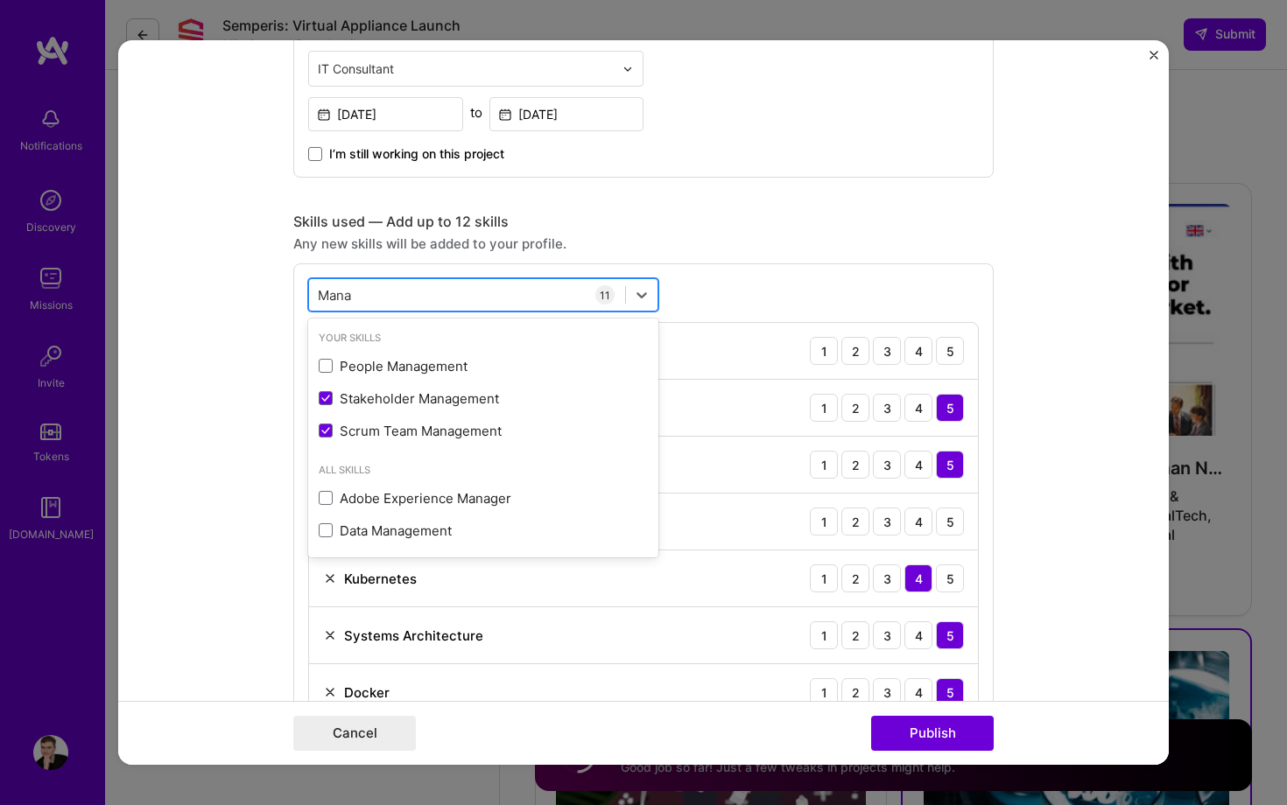
click at [502, 295] on div "[PERSON_NAME]" at bounding box center [467, 295] width 316 height 29
type input "M"
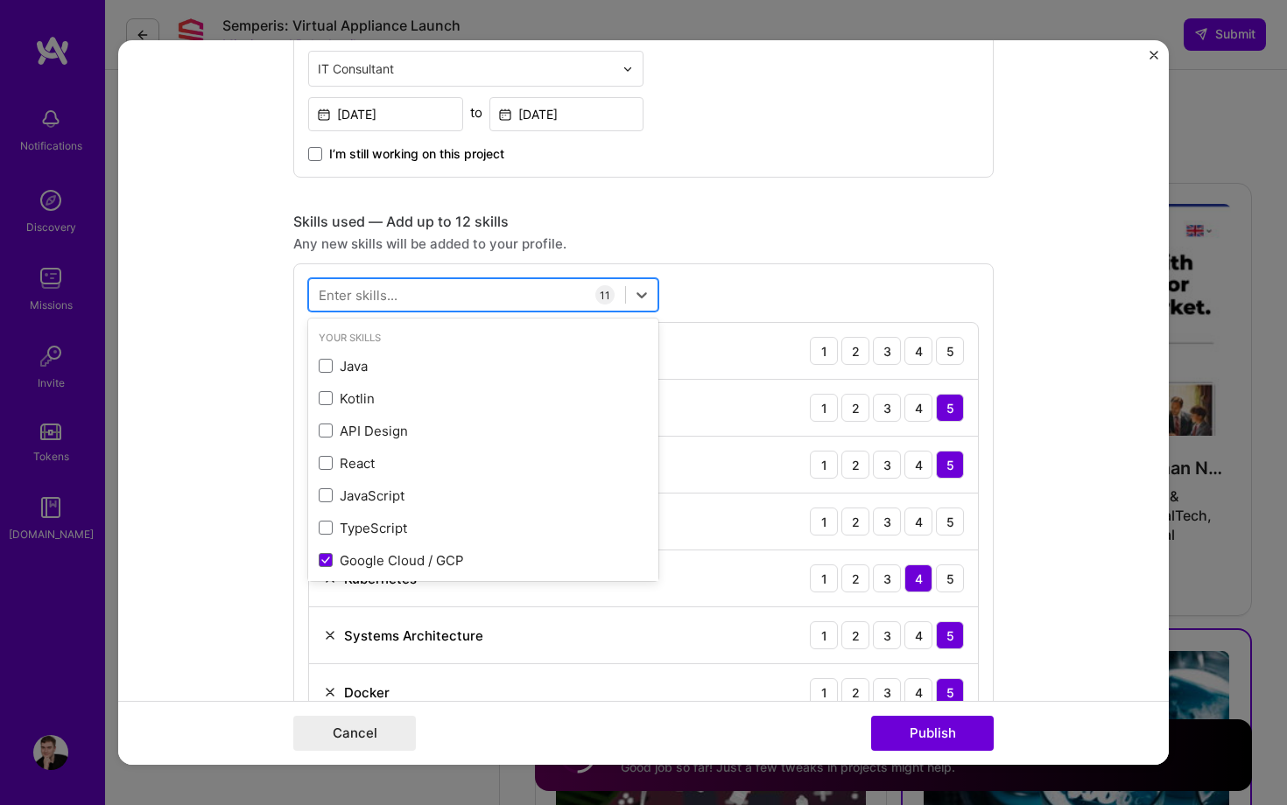
click at [502, 295] on div at bounding box center [467, 295] width 316 height 29
type input "Mu"
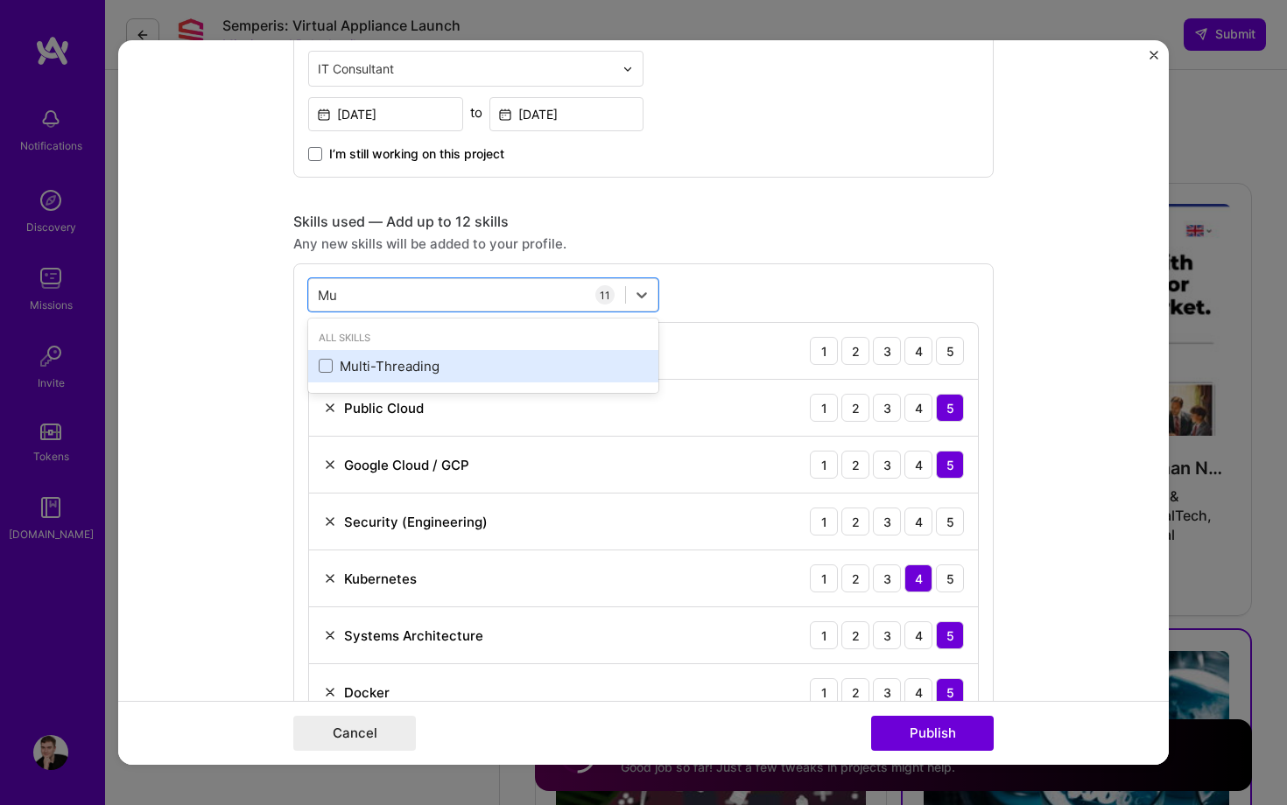
click at [457, 357] on div "Multi-Threading" at bounding box center [483, 366] width 350 height 32
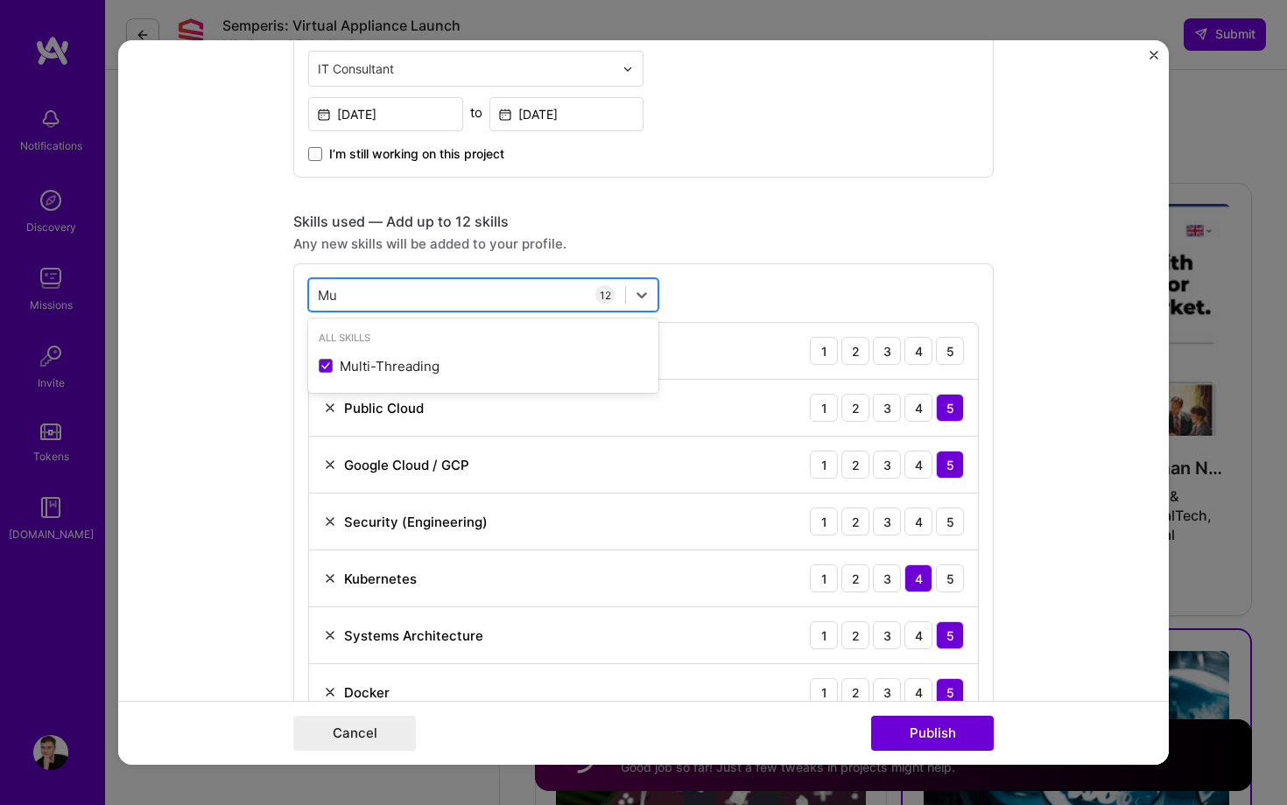
click at [457, 298] on div "Mu Mu" at bounding box center [467, 295] width 316 height 29
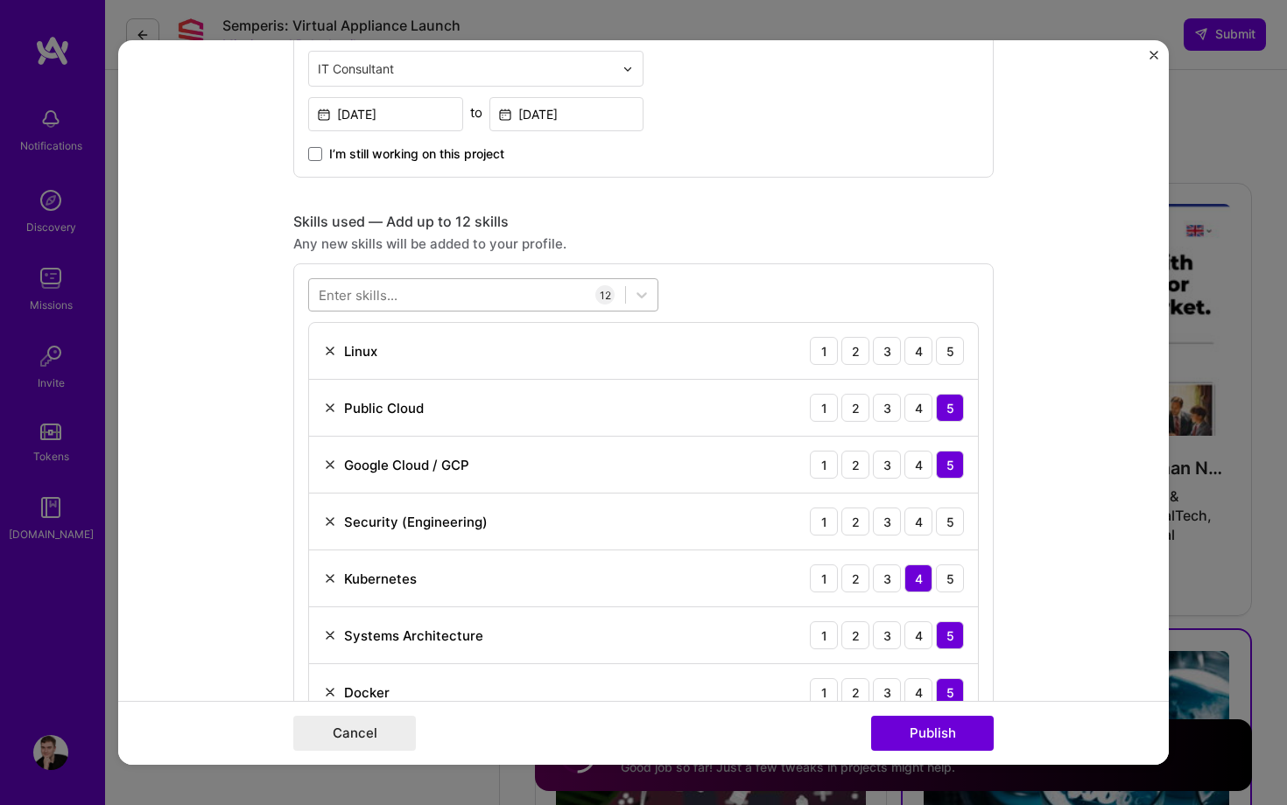
click at [457, 296] on div at bounding box center [467, 295] width 316 height 29
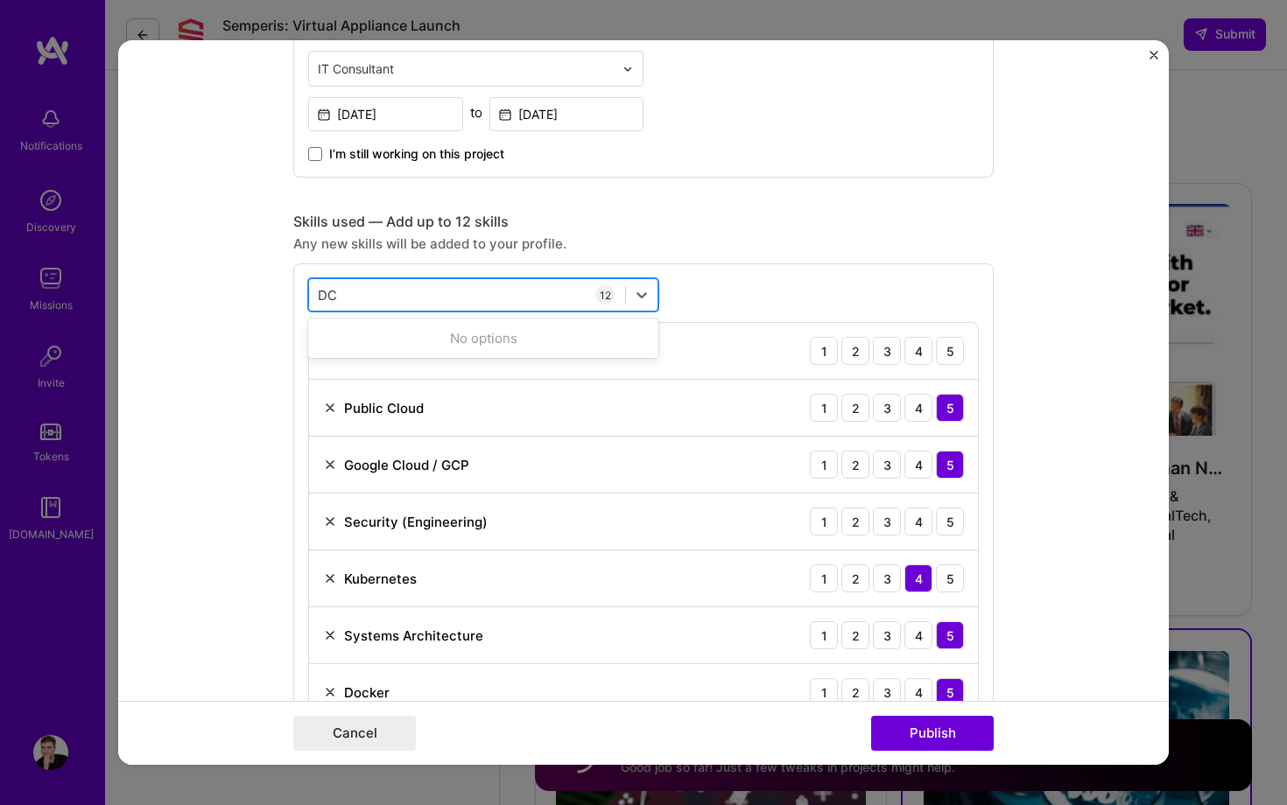
type input "D"
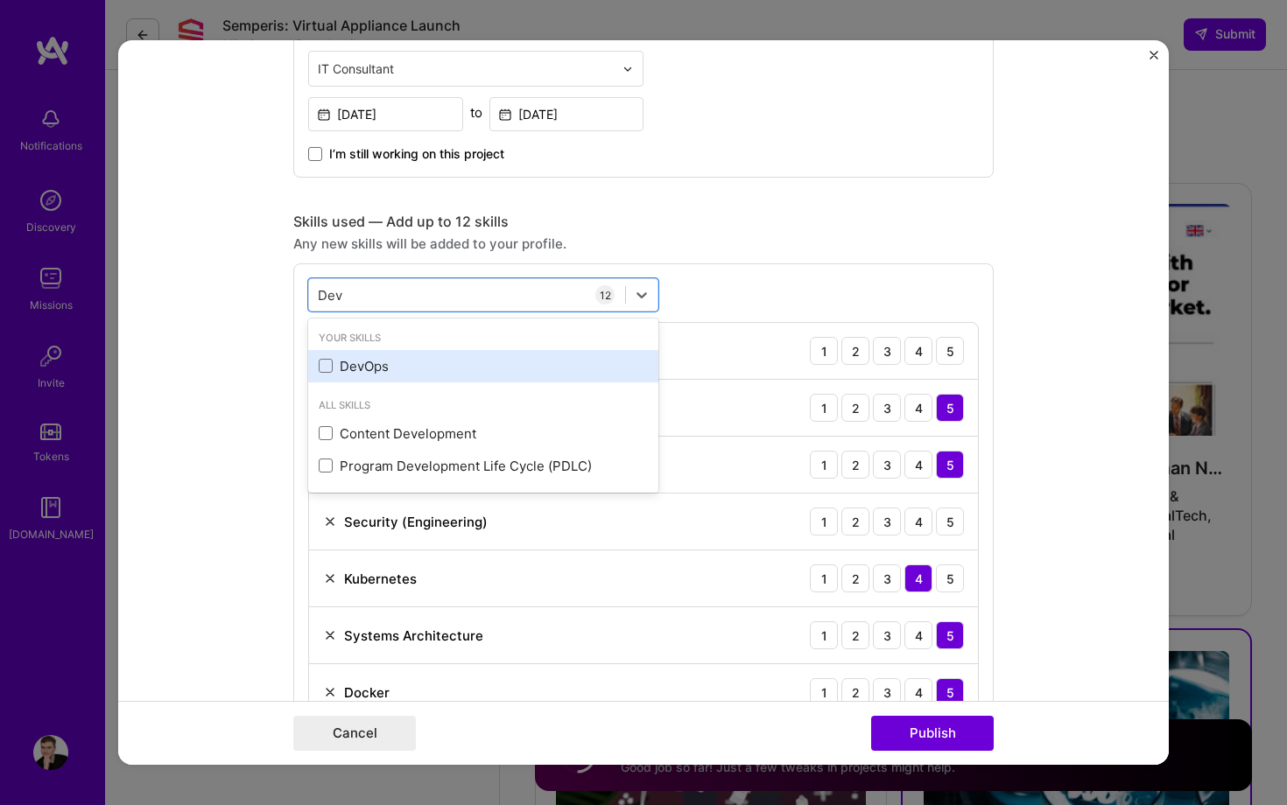
click at [416, 371] on div "DevOps" at bounding box center [483, 366] width 329 height 18
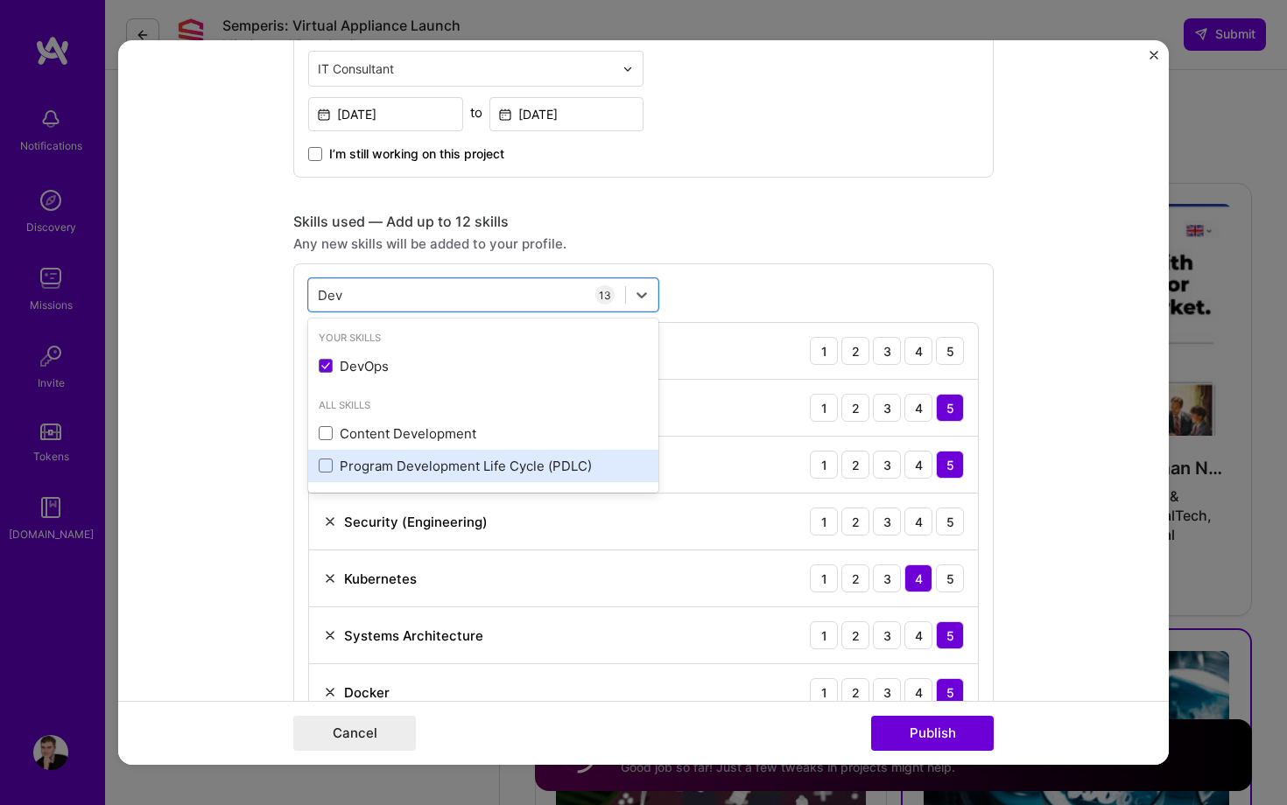
click at [490, 462] on div "Program Development Life Cycle (PDLC)" at bounding box center [483, 466] width 329 height 18
click at [490, 472] on div "Program Development Life Cycle (PDLC)" at bounding box center [483, 466] width 329 height 18
click at [483, 468] on div "Program Development Life Cycle (PDLC)" at bounding box center [483, 466] width 329 height 18
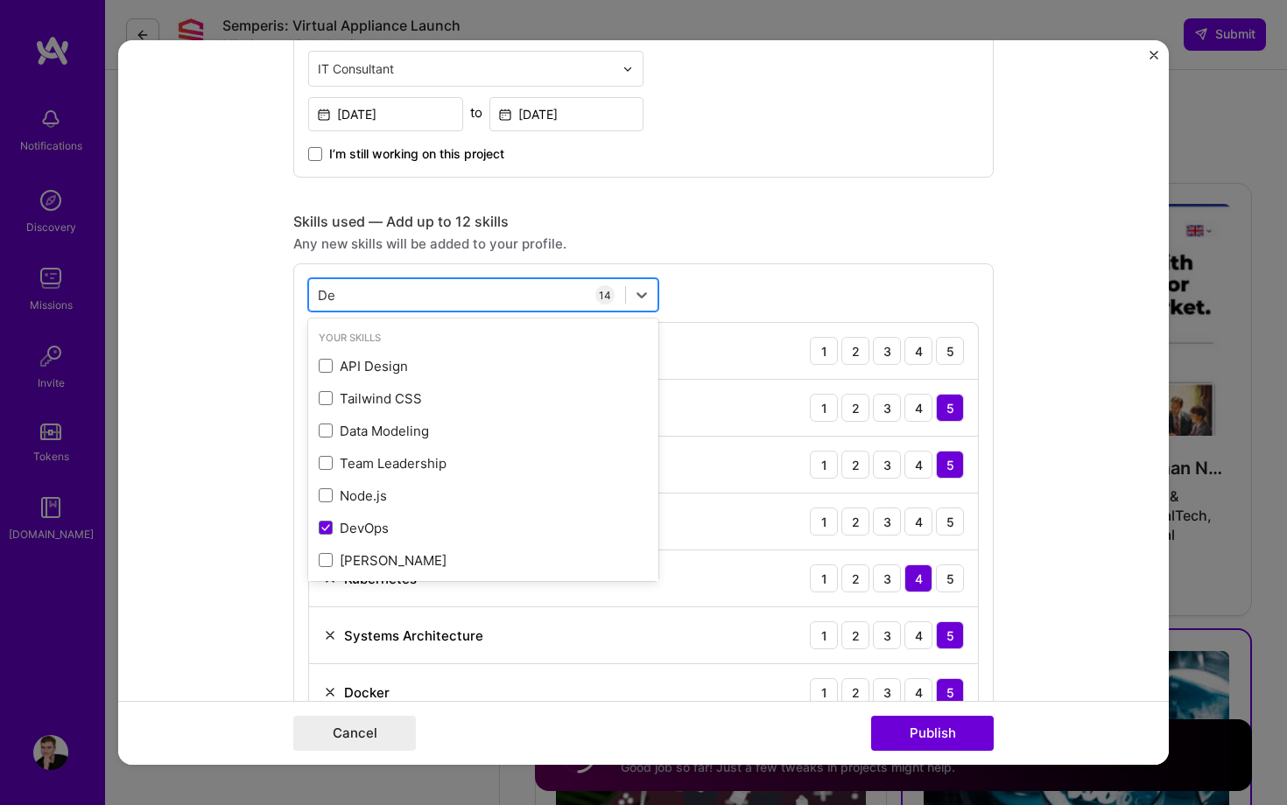
type input "D"
type input "I"
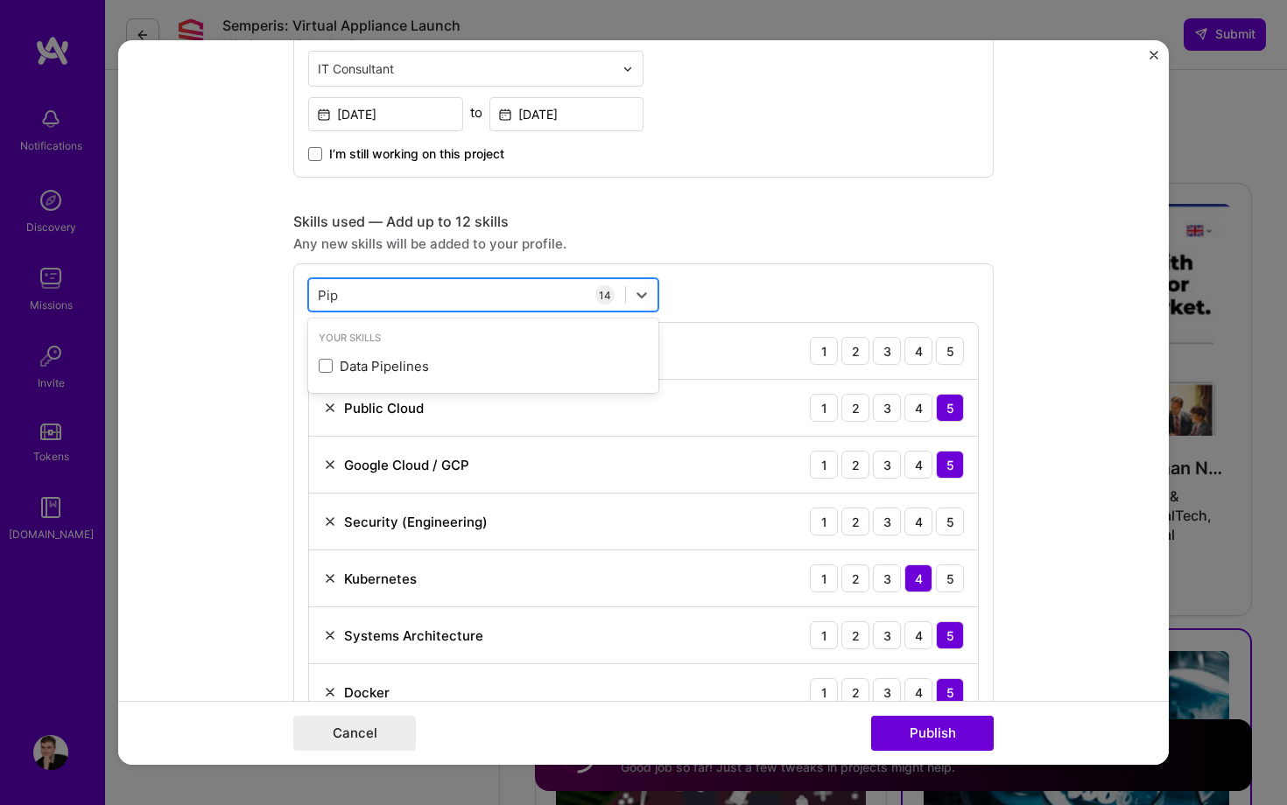
type input "Pipe"
click at [486, 346] on div "Your Skills" at bounding box center [483, 338] width 350 height 18
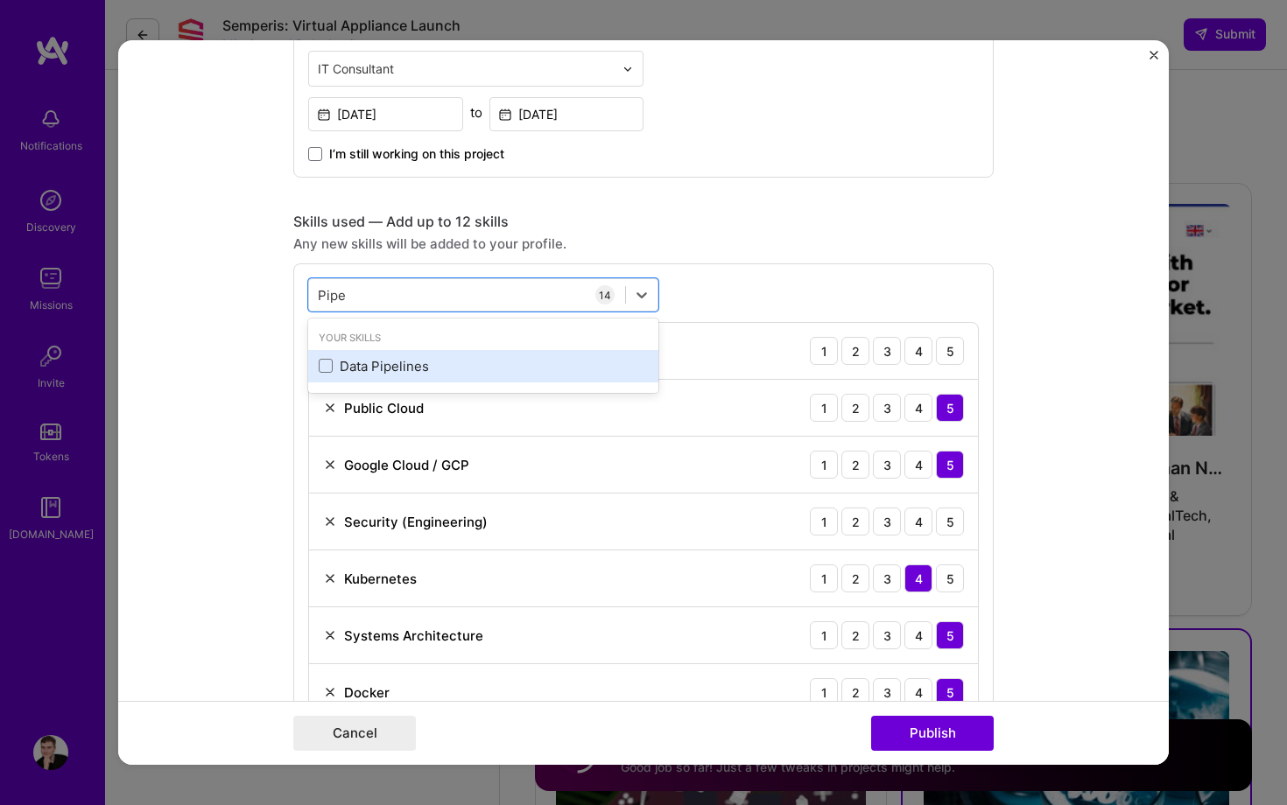
click at [486, 362] on div "Data Pipelines" at bounding box center [483, 366] width 329 height 18
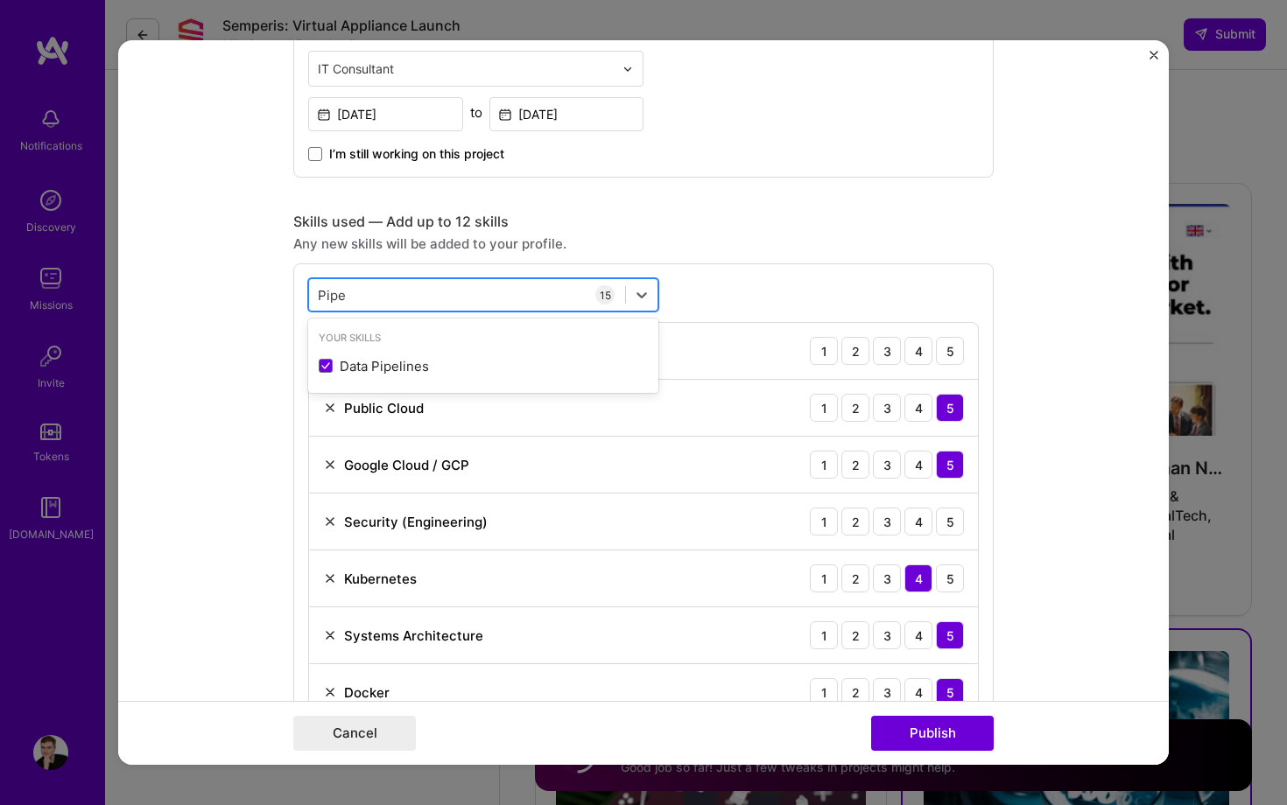
click at [487, 291] on div "Pipe Pipe" at bounding box center [467, 295] width 316 height 29
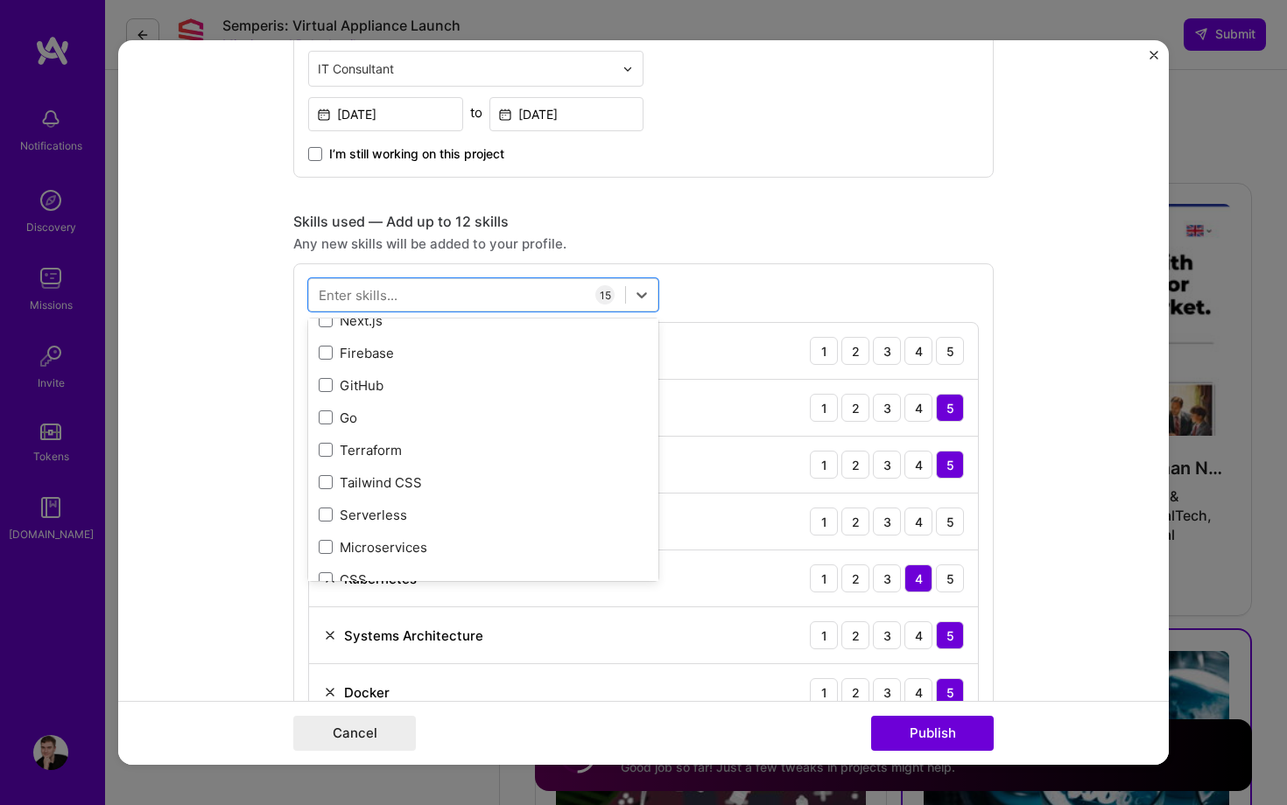
scroll to position [311, 0]
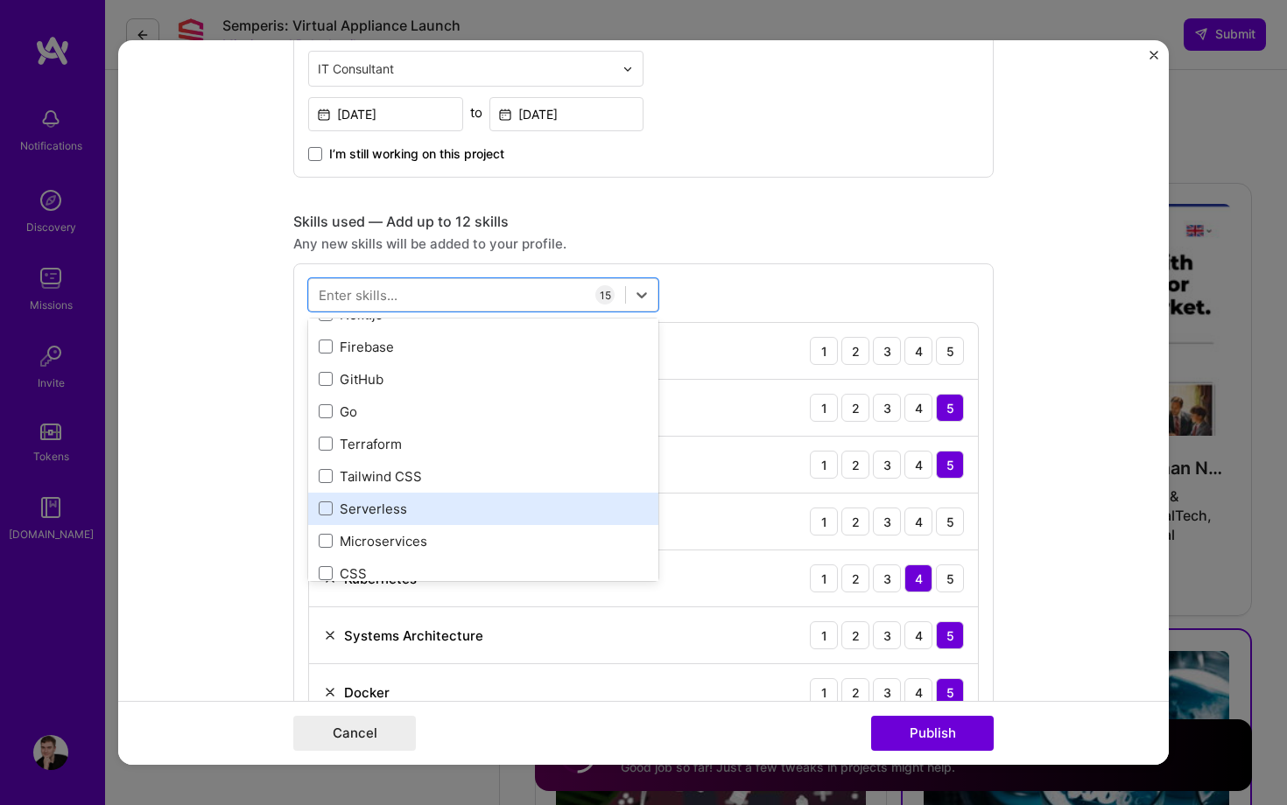
click at [394, 508] on div "Serverless" at bounding box center [483, 509] width 329 height 18
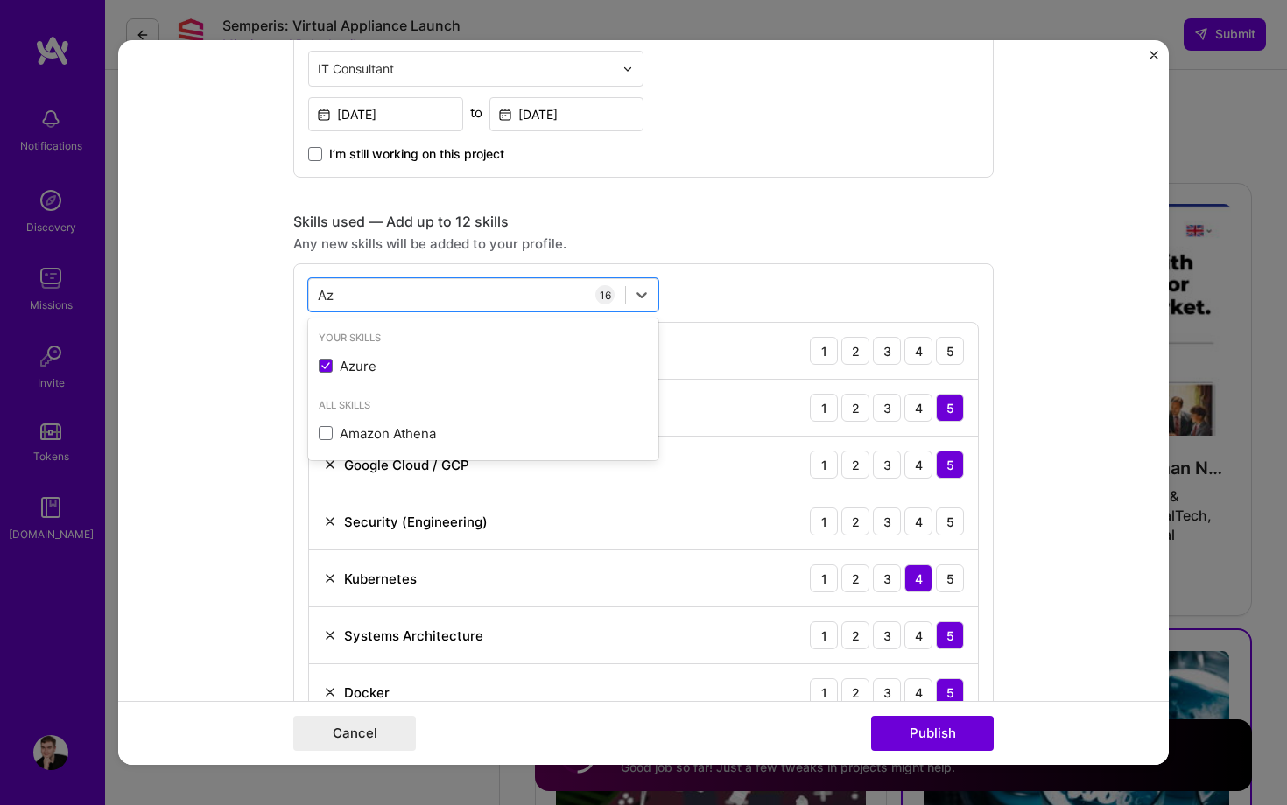
type input "A"
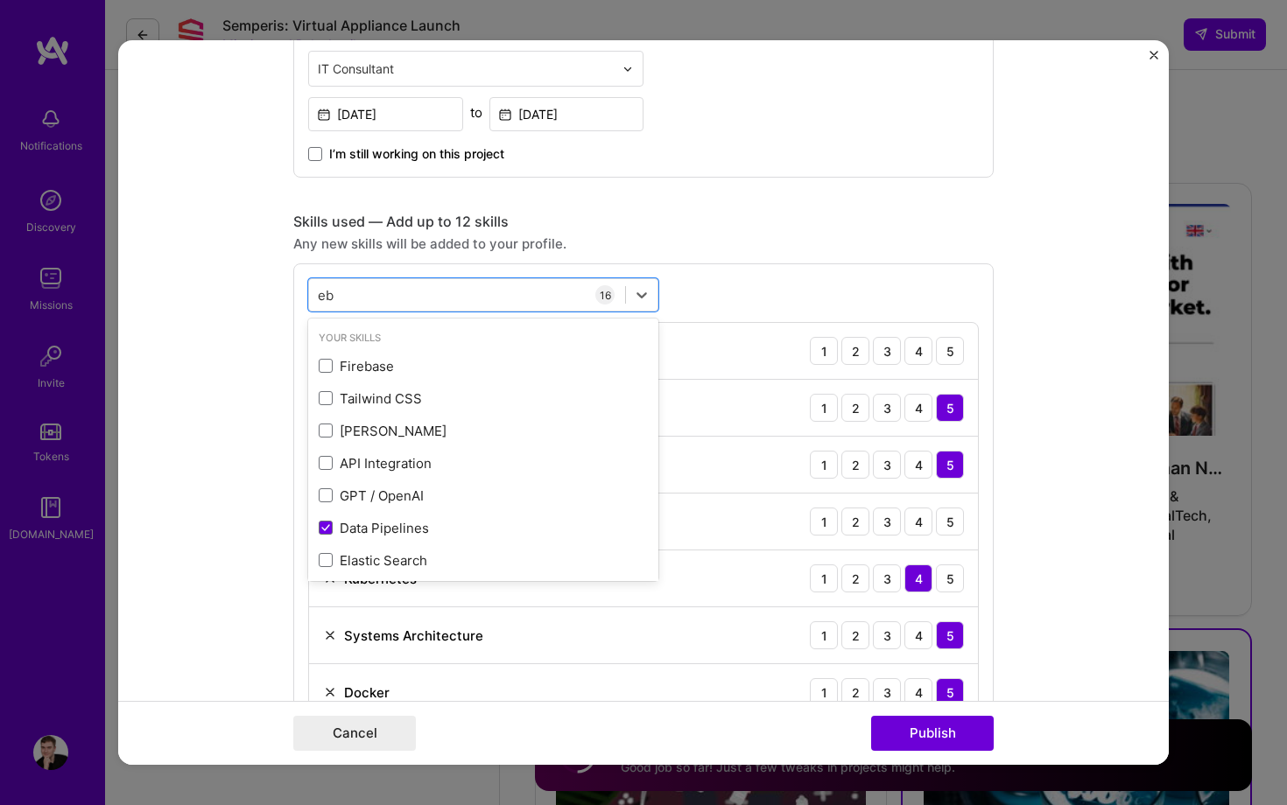
type input "e"
type input "c"
type input "net"
click at [818, 172] on div "Lead Infrastructure Architect & Security Engineer IT Consultant [DATE] to [DATE…" at bounding box center [643, 64] width 700 height 228
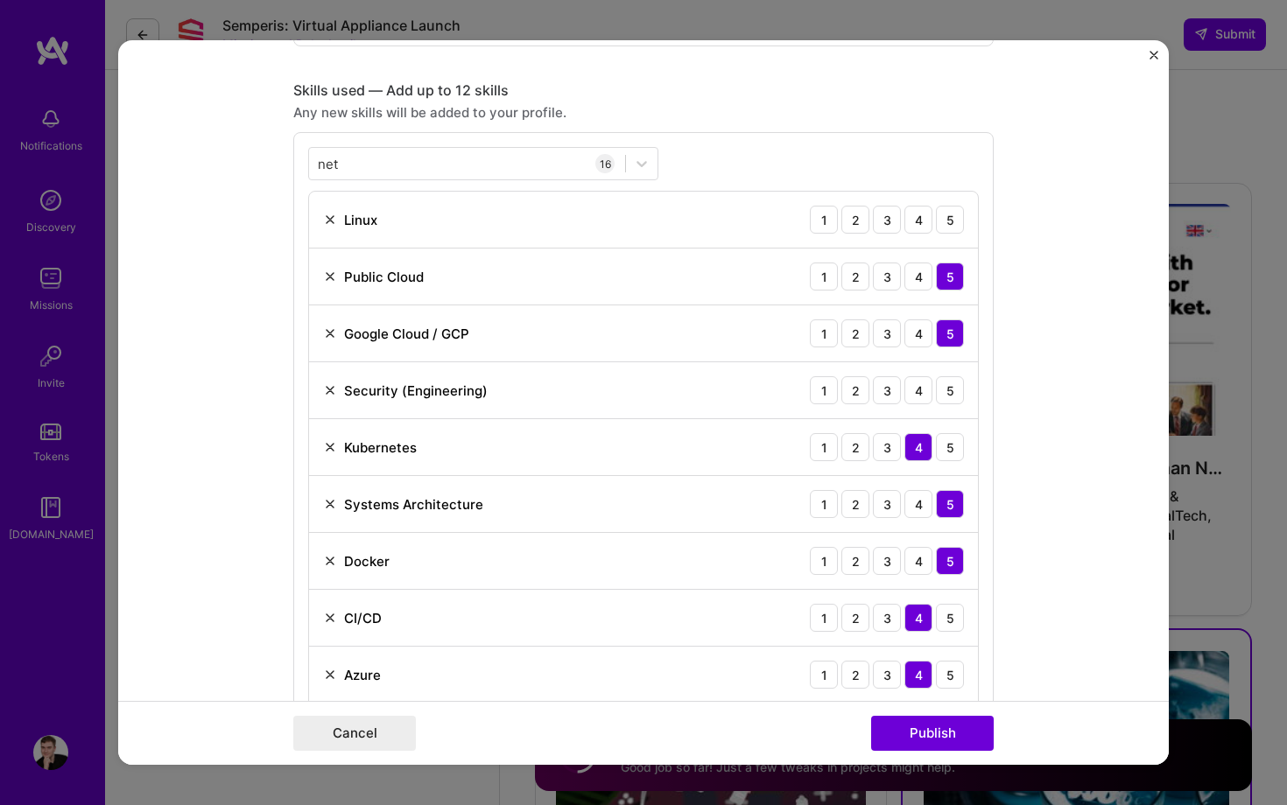
scroll to position [830, 0]
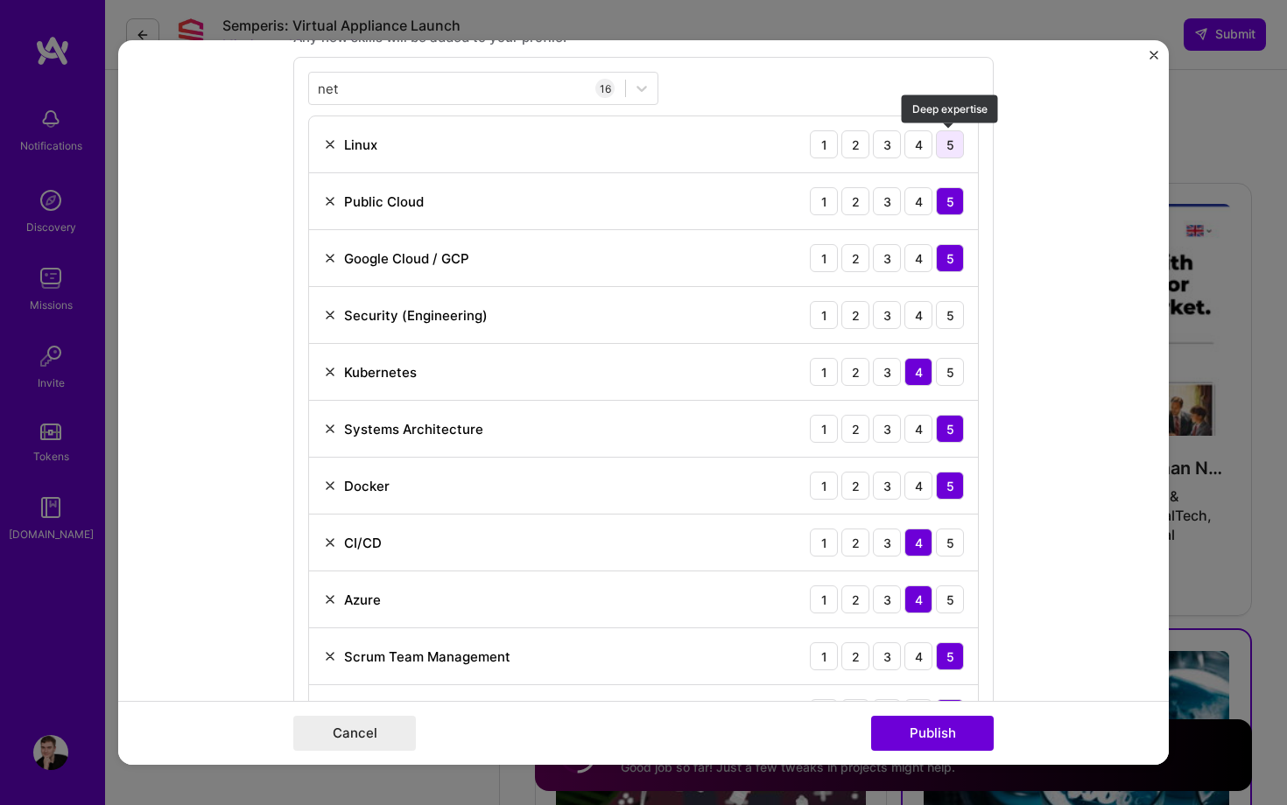
click at [945, 142] on div "5" at bounding box center [950, 144] width 28 height 28
click at [927, 314] on div "4" at bounding box center [918, 315] width 28 height 28
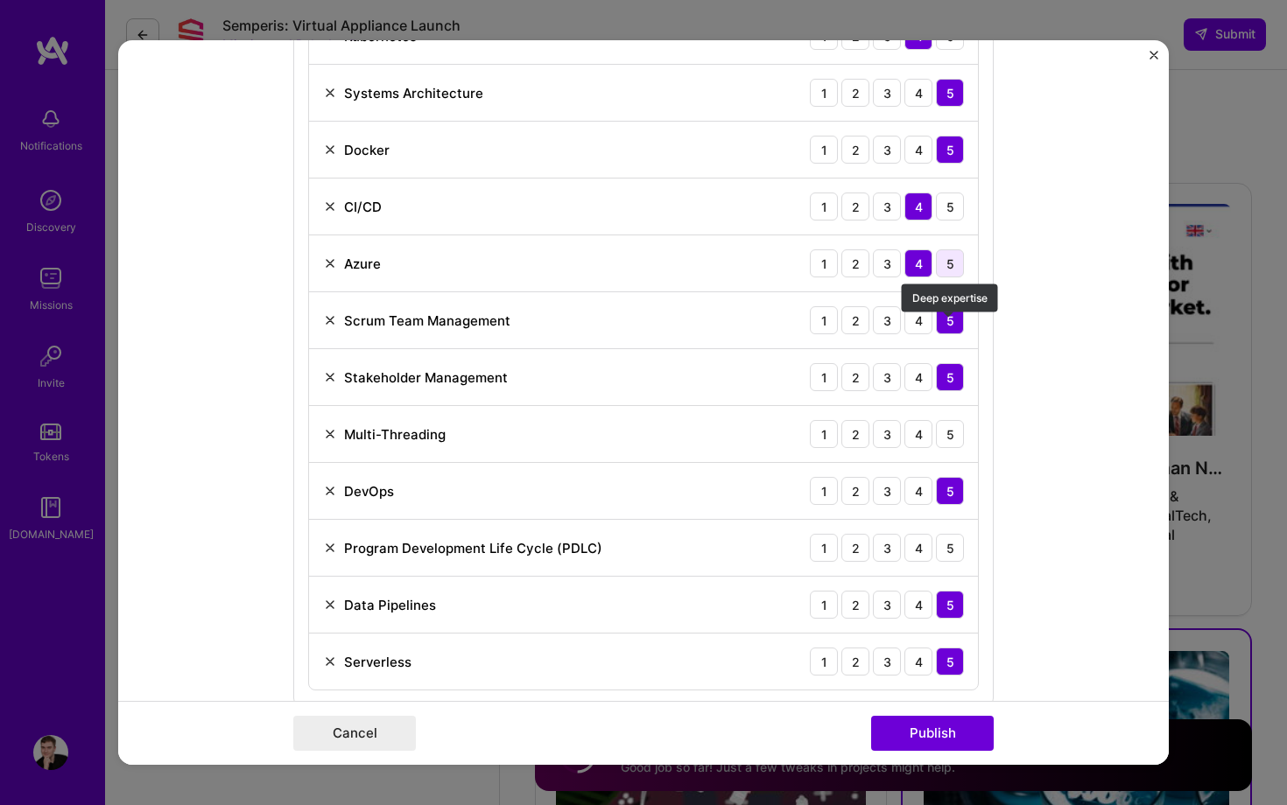
scroll to position [1210, 0]
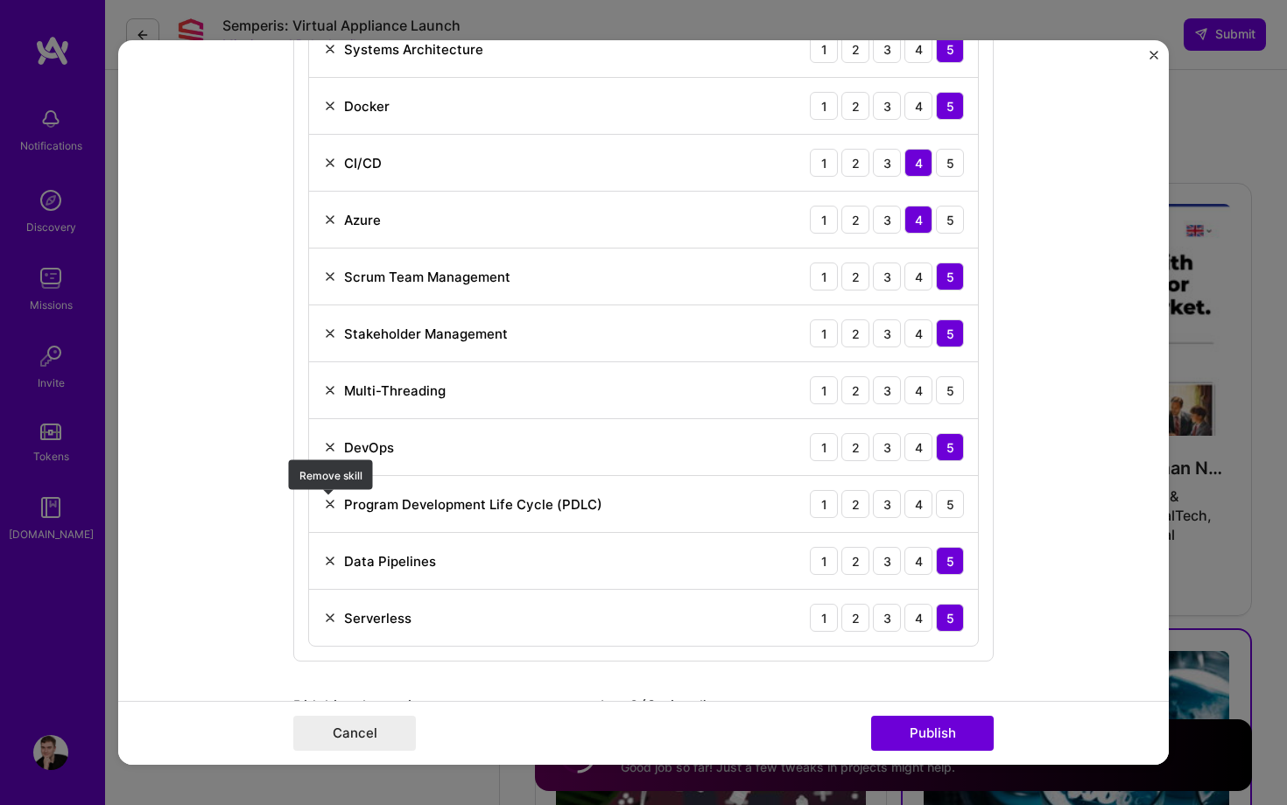
click at [327, 506] on img at bounding box center [330, 504] width 14 height 14
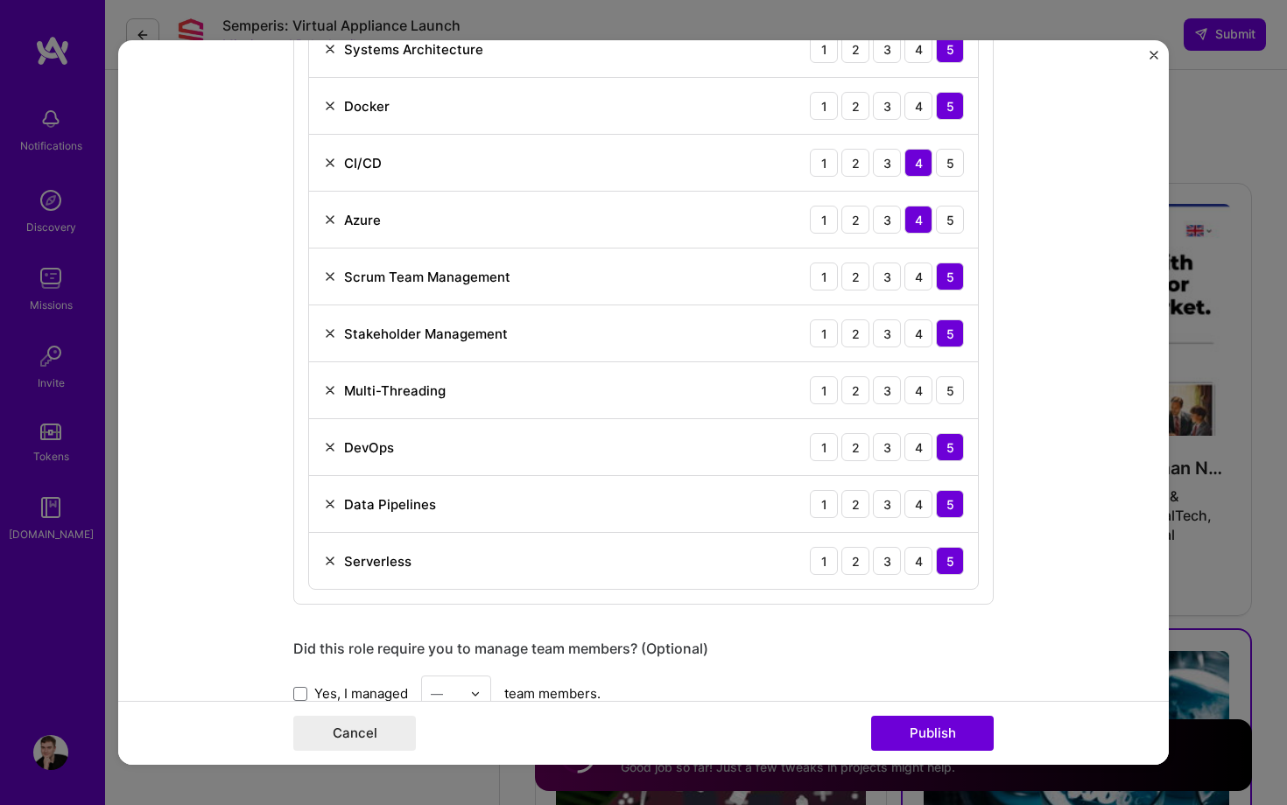
click at [335, 393] on img at bounding box center [330, 390] width 14 height 14
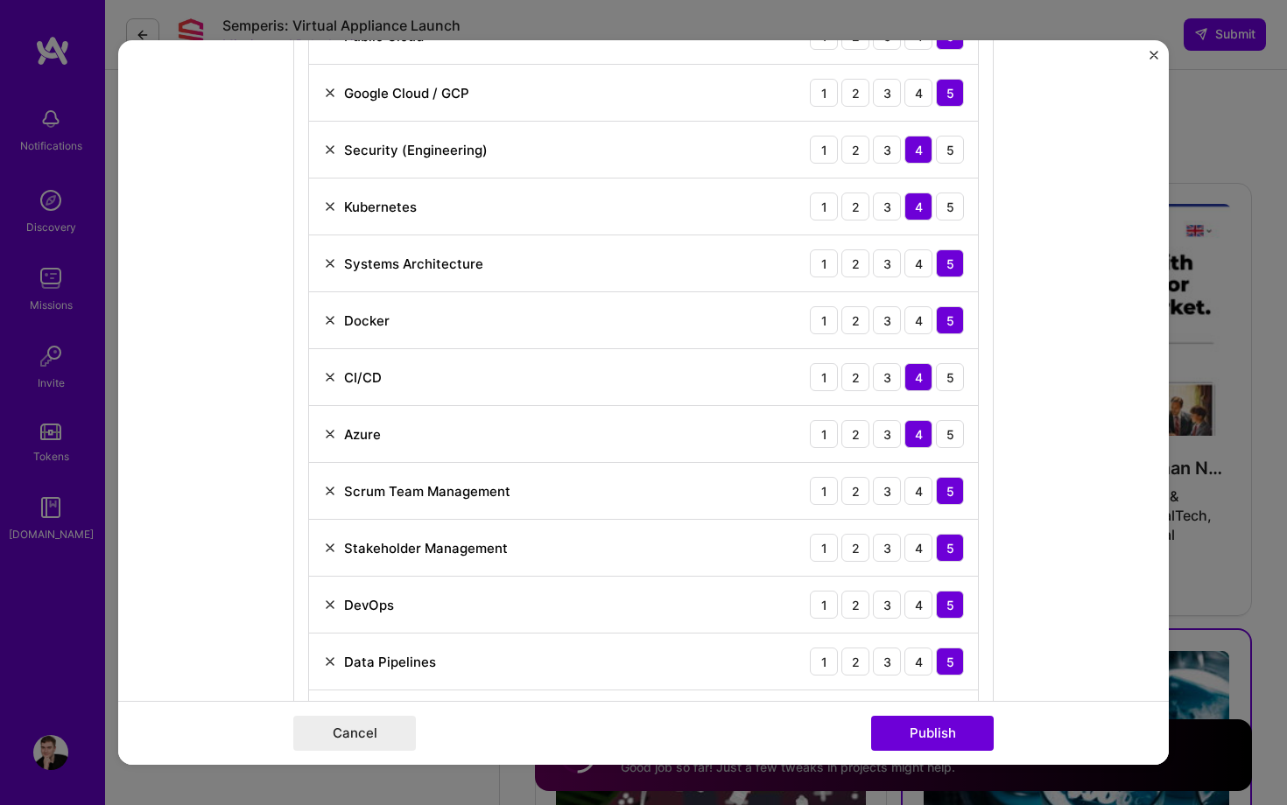
scroll to position [1107, 0]
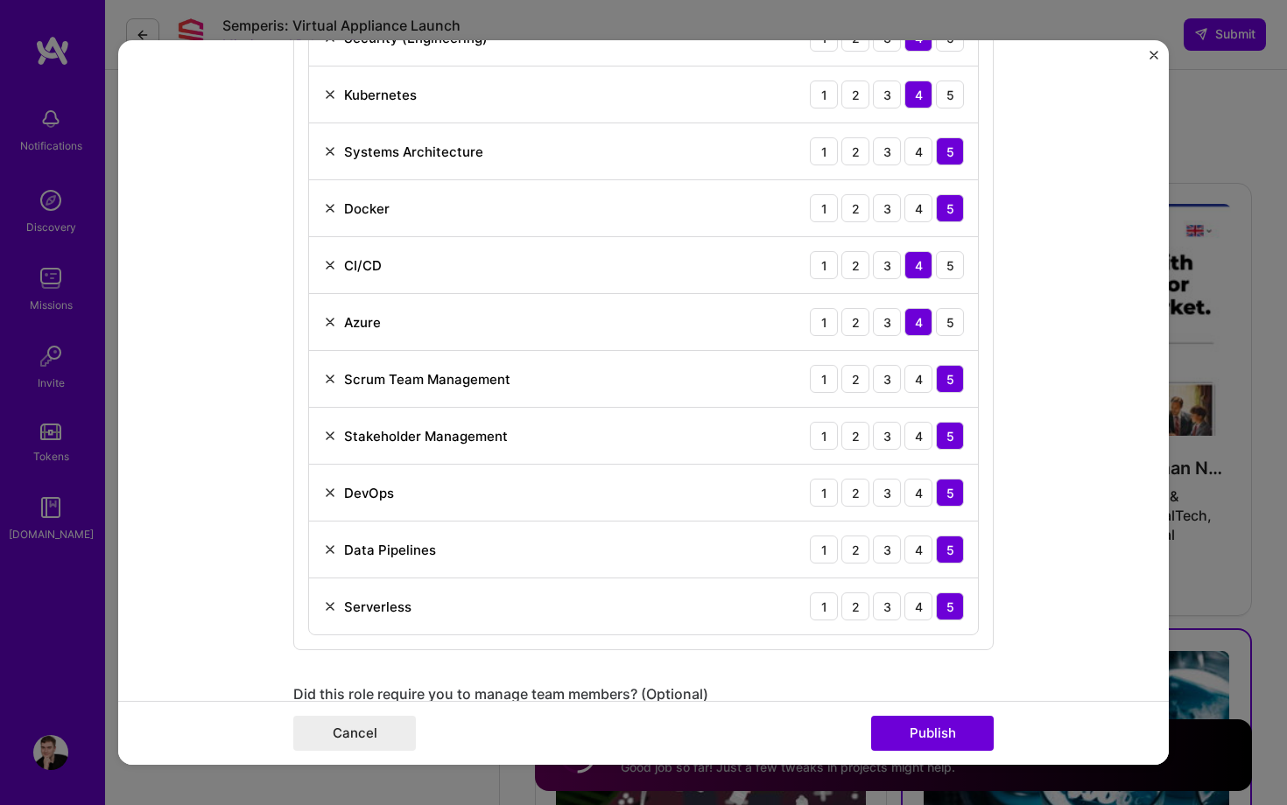
click at [325, 436] on img at bounding box center [330, 436] width 14 height 14
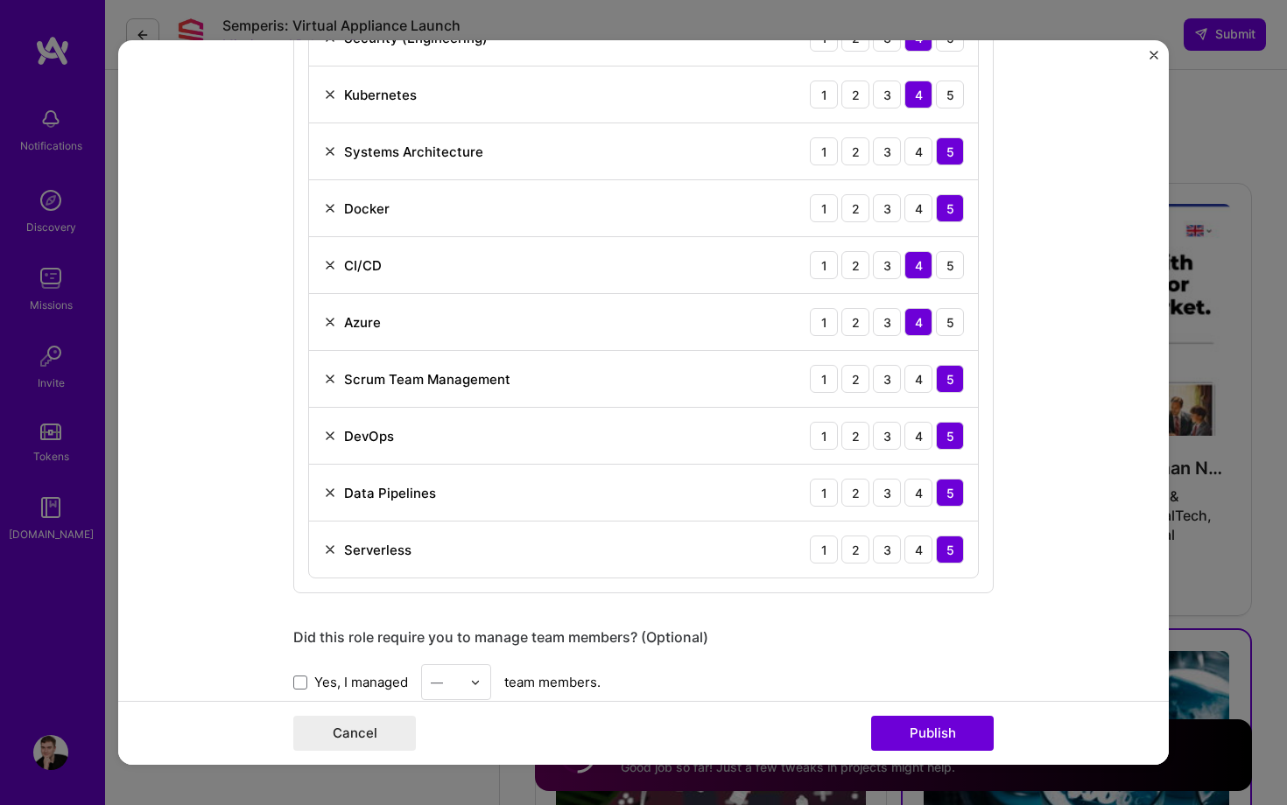
click at [325, 547] on img at bounding box center [330, 550] width 14 height 14
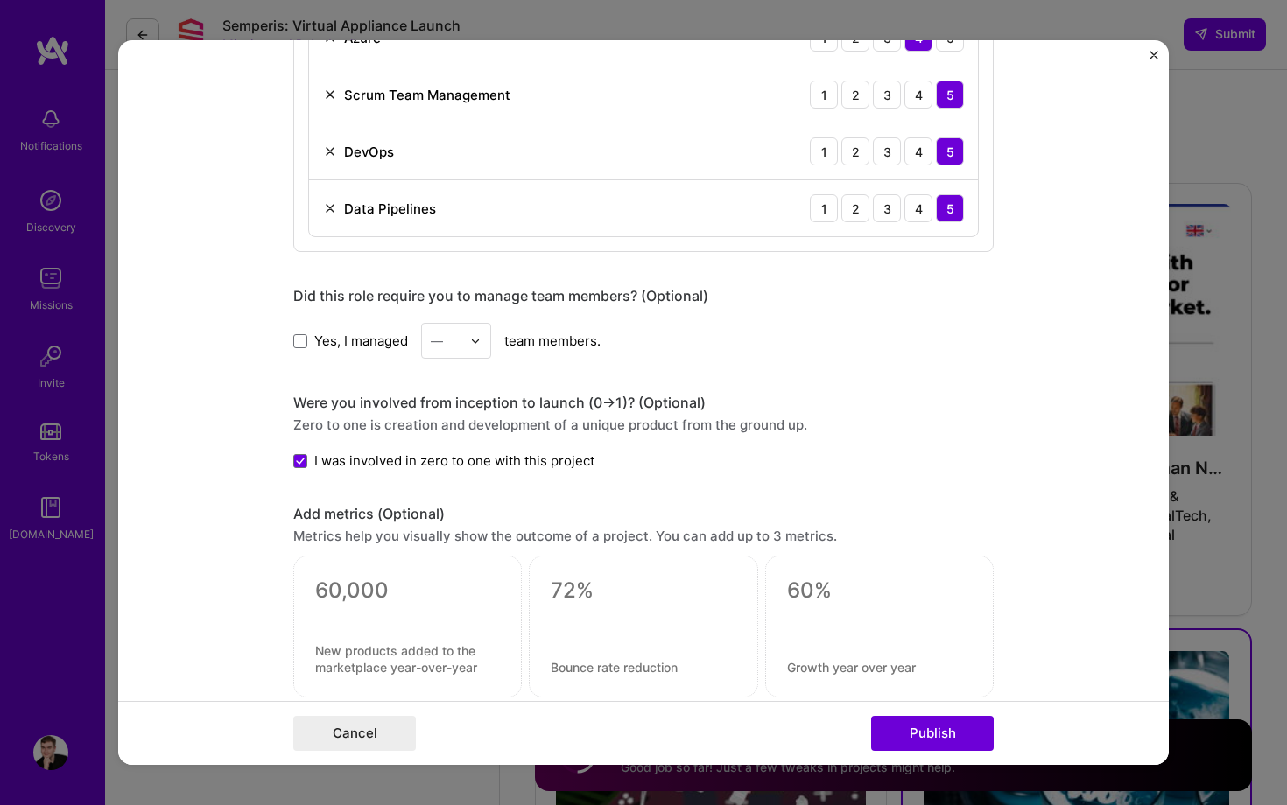
scroll to position [1553, 0]
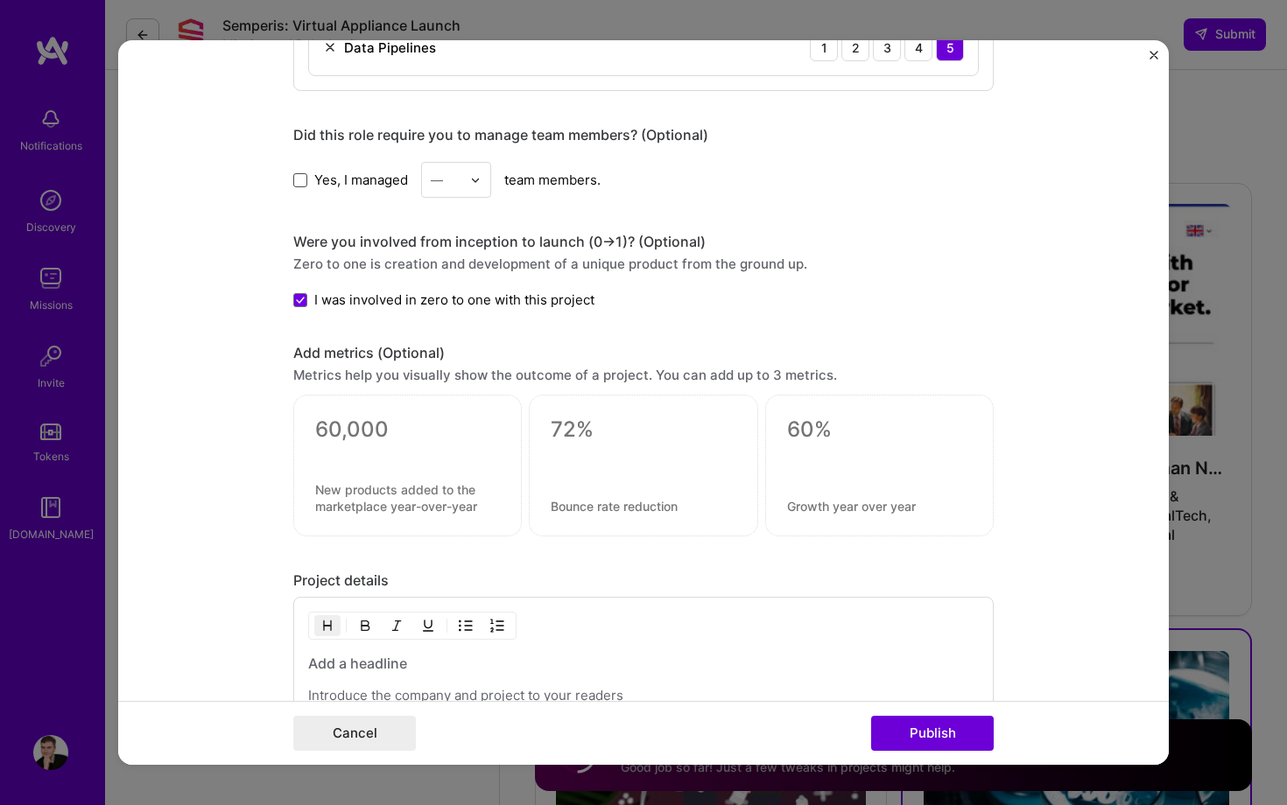
click at [300, 185] on span at bounding box center [300, 180] width 14 height 14
click at [0, 0] on input "Yes, I managed" at bounding box center [0, 0] width 0 height 0
click at [484, 167] on div at bounding box center [480, 180] width 20 height 34
click at [556, 179] on div "Yes, I managed option 1 focused, 1 of 25. 25 results available. Use Up and Down…" at bounding box center [643, 180] width 700 height 36
click at [448, 179] on input "text" at bounding box center [446, 180] width 31 height 18
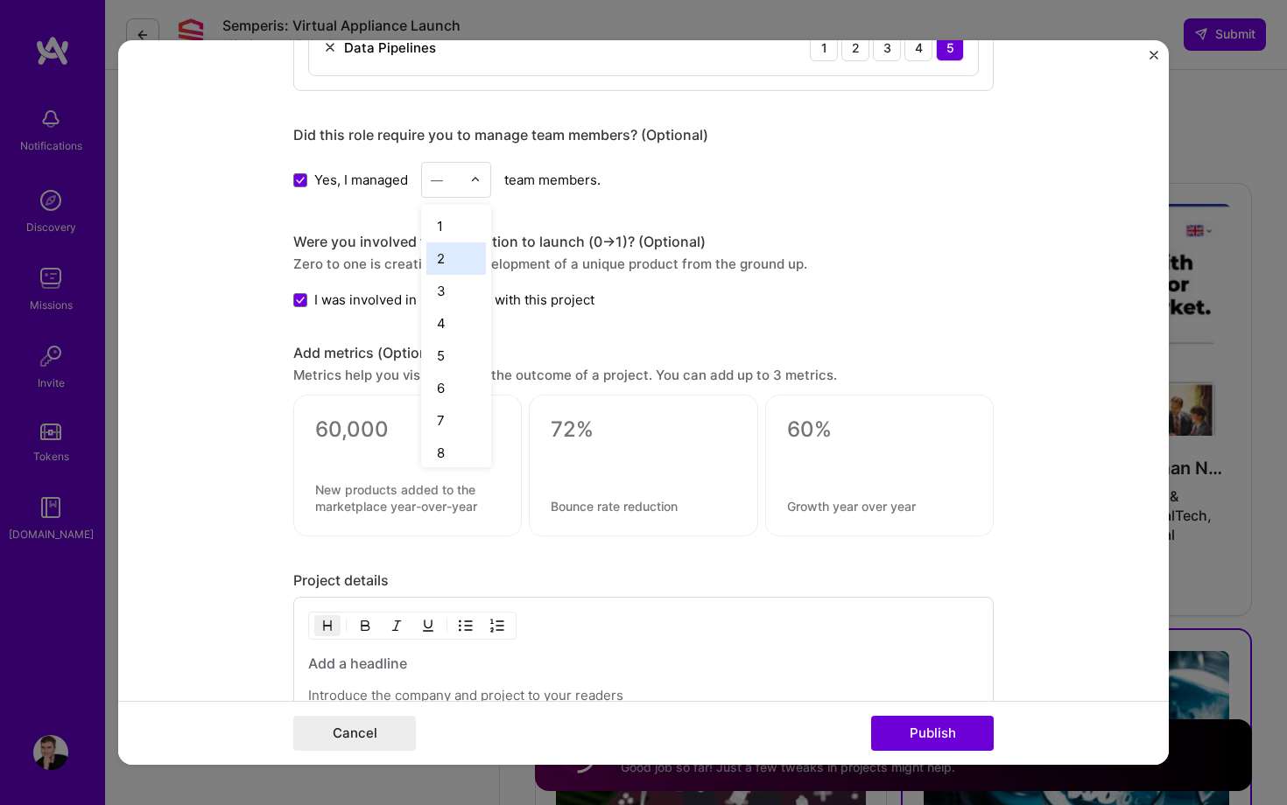
click at [447, 256] on div "2" at bounding box center [456, 258] width 60 height 32
click at [484, 186] on div at bounding box center [480, 180] width 20 height 34
click at [464, 224] on div "1" at bounding box center [456, 226] width 60 height 32
click at [355, 437] on textarea at bounding box center [407, 430] width 185 height 26
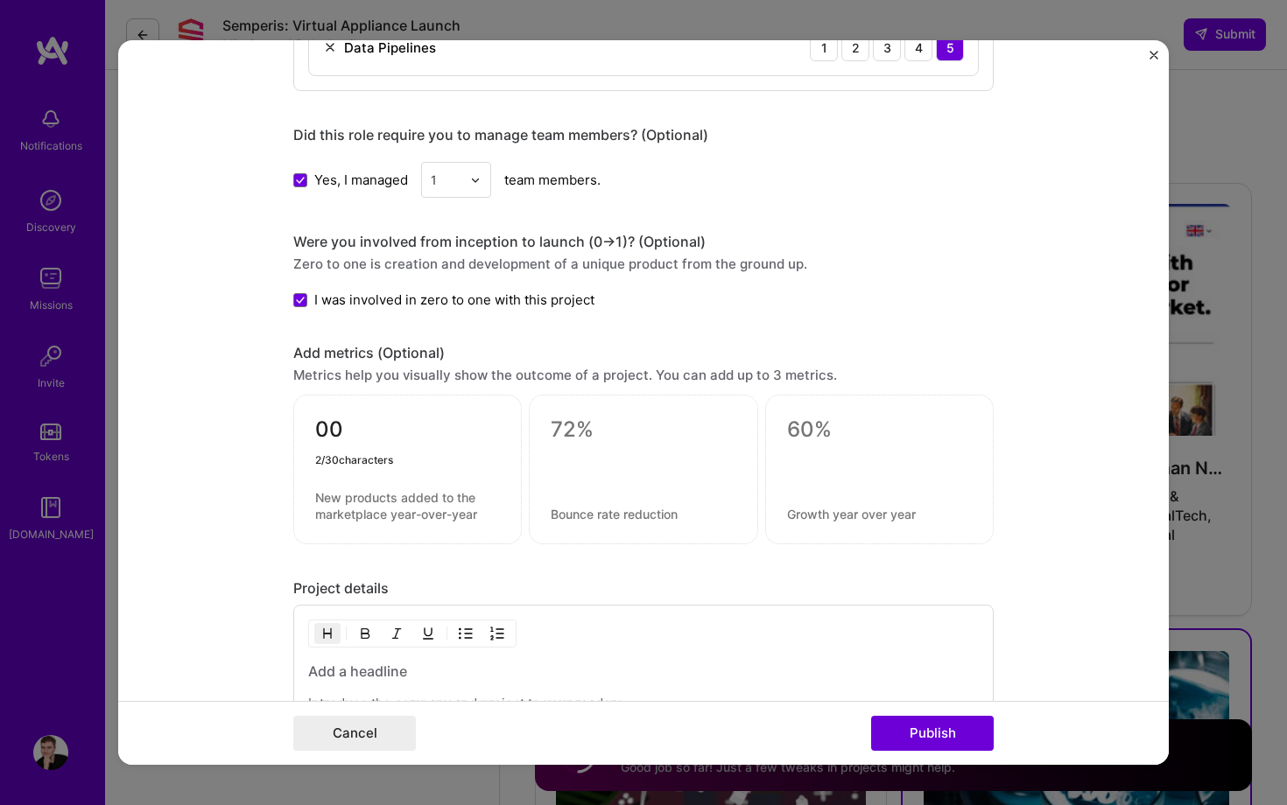
type textarea "0"
type textarea "100%"
click at [345, 497] on textarea at bounding box center [407, 505] width 185 height 33
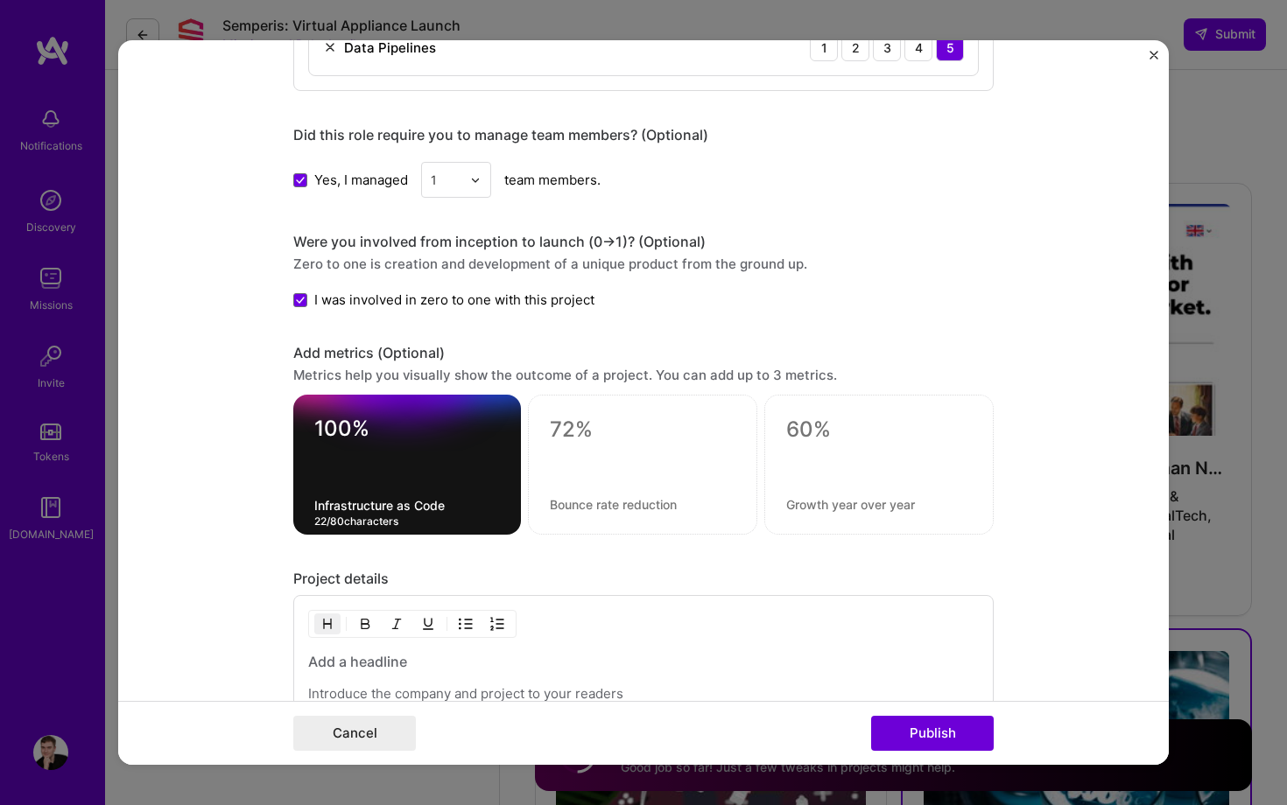
click at [369, 505] on textarea "Infrastructure as Code" at bounding box center [407, 505] width 186 height 17
paste textarea "coverage - Zero manual deployment steps"
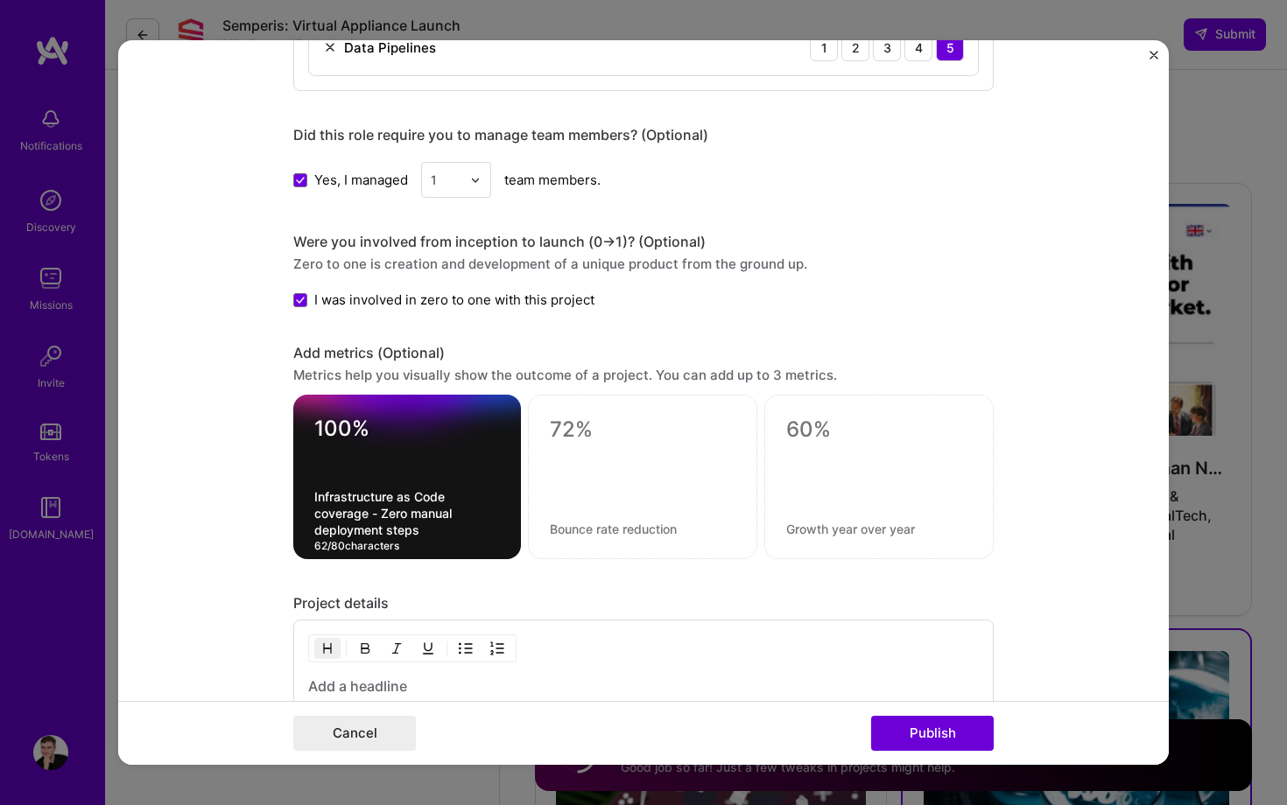
type textarea "Infrastructure as Code coverage - Zero manual deployment steps"
click at [608, 523] on textarea at bounding box center [643, 529] width 186 height 17
paste textarea "Security hardening stack (Cilium, Tetragon, Trivy, CrowdSec, Kubescape)"
type textarea "Security hardening stack (Cilium, Tetragon, Trivy, CrowdSec, Kubescape)"
click at [576, 420] on textarea at bounding box center [643, 430] width 186 height 26
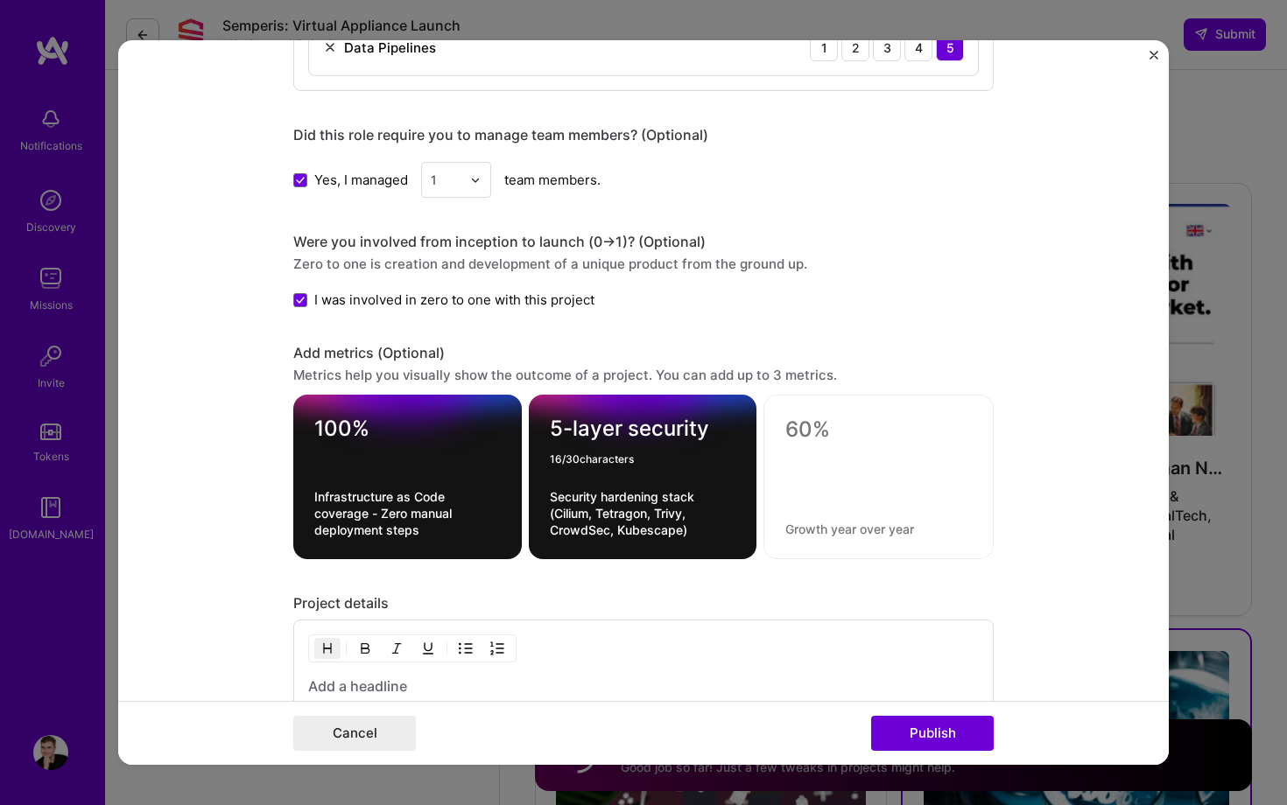
type textarea "5-layer security"
click at [868, 535] on textarea at bounding box center [878, 529] width 186 height 17
paste textarea "Deployment across 3 different hypervisor environments"
type textarea "Deployment across 3 different hypervisor environments"
click at [875, 432] on textarea at bounding box center [878, 430] width 186 height 26
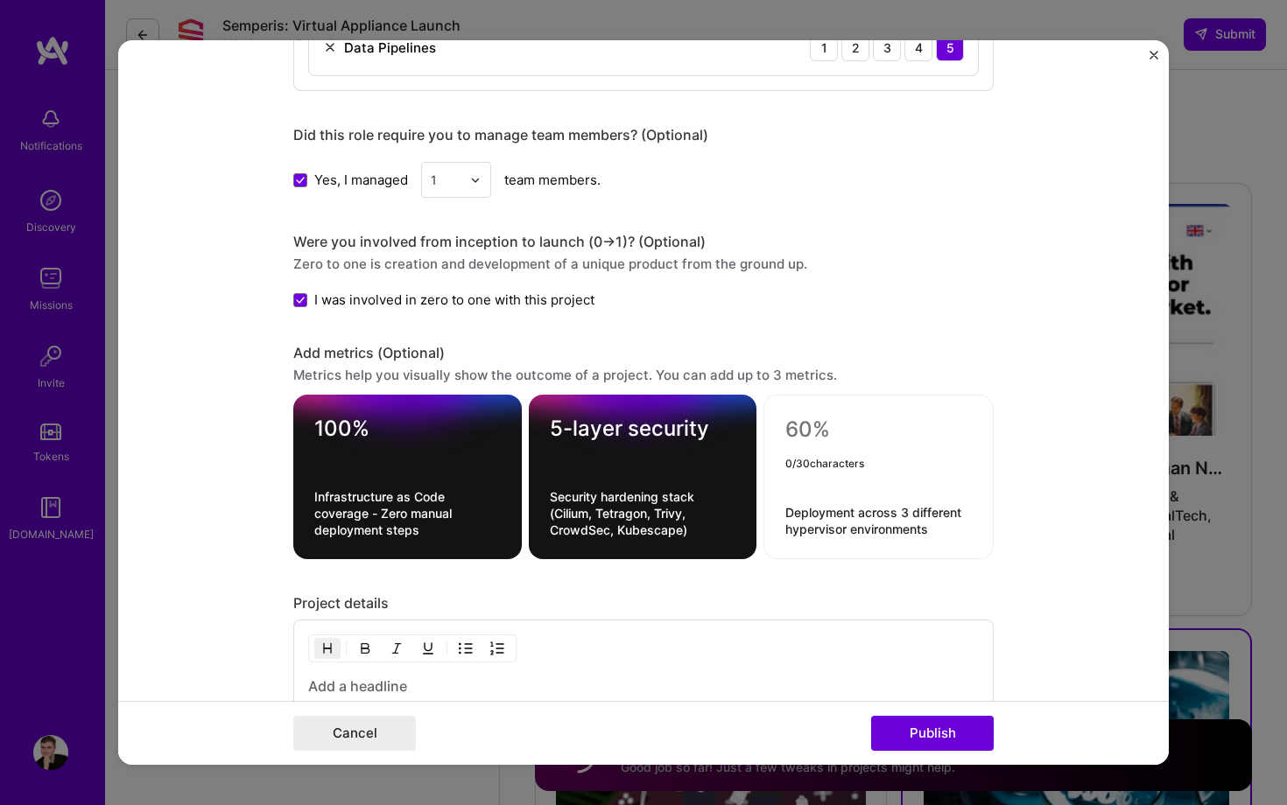
paste textarea "Multi-cloud"
type textarea "Multi-cloud"
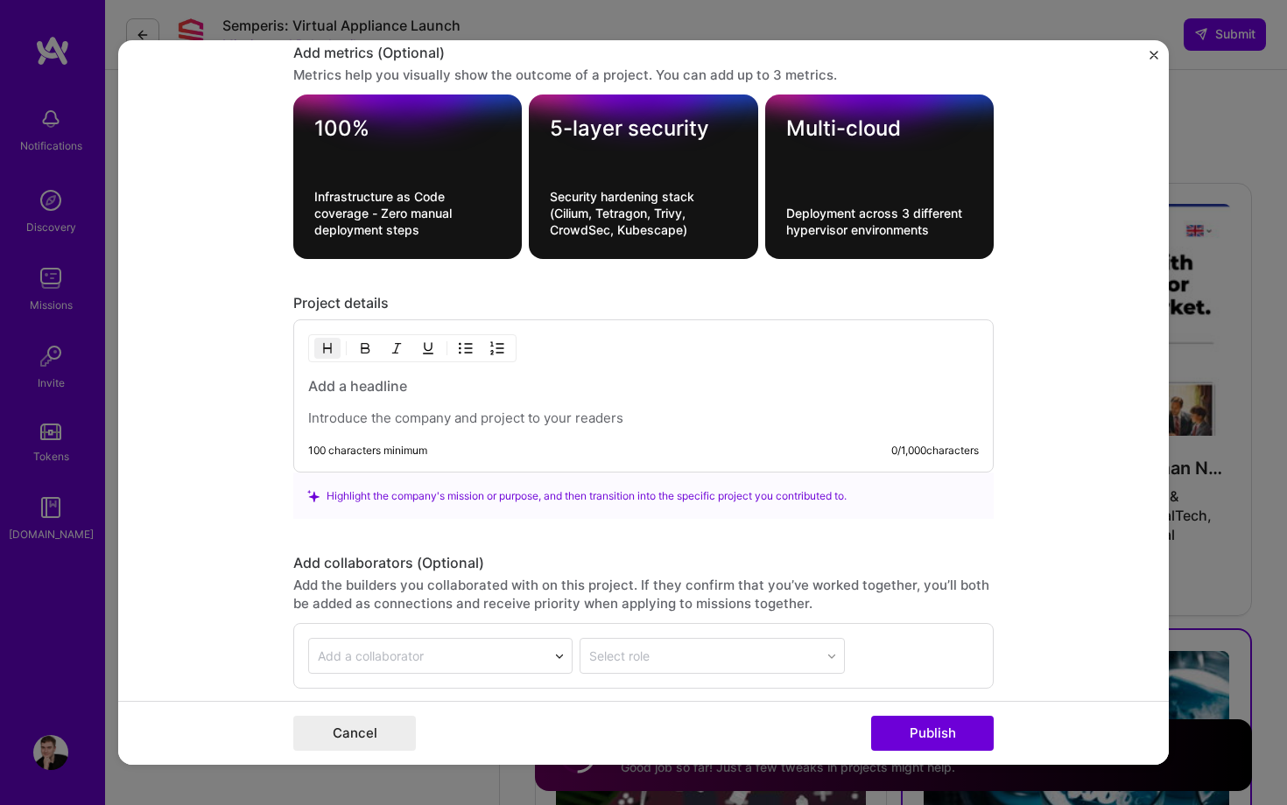
scroll to position [1861, 0]
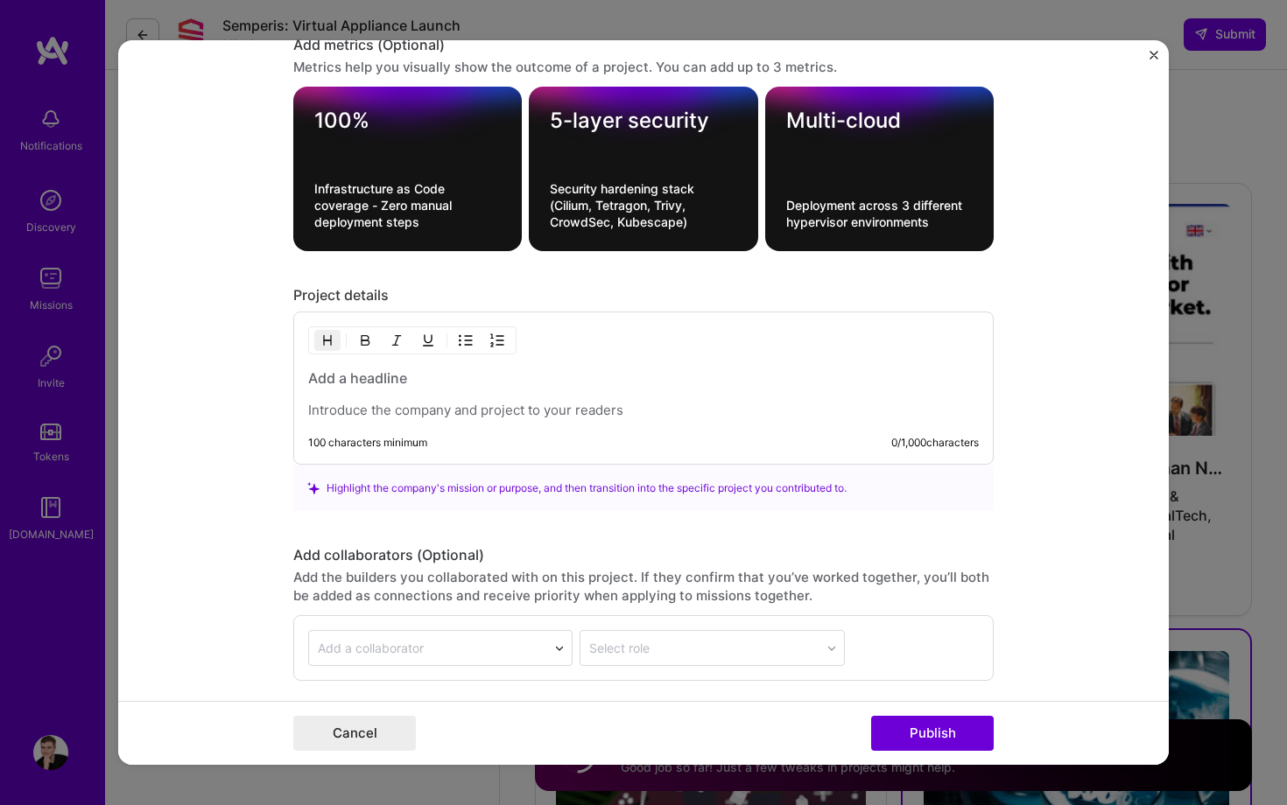
click at [520, 375] on h3 at bounding box center [643, 378] width 671 height 19
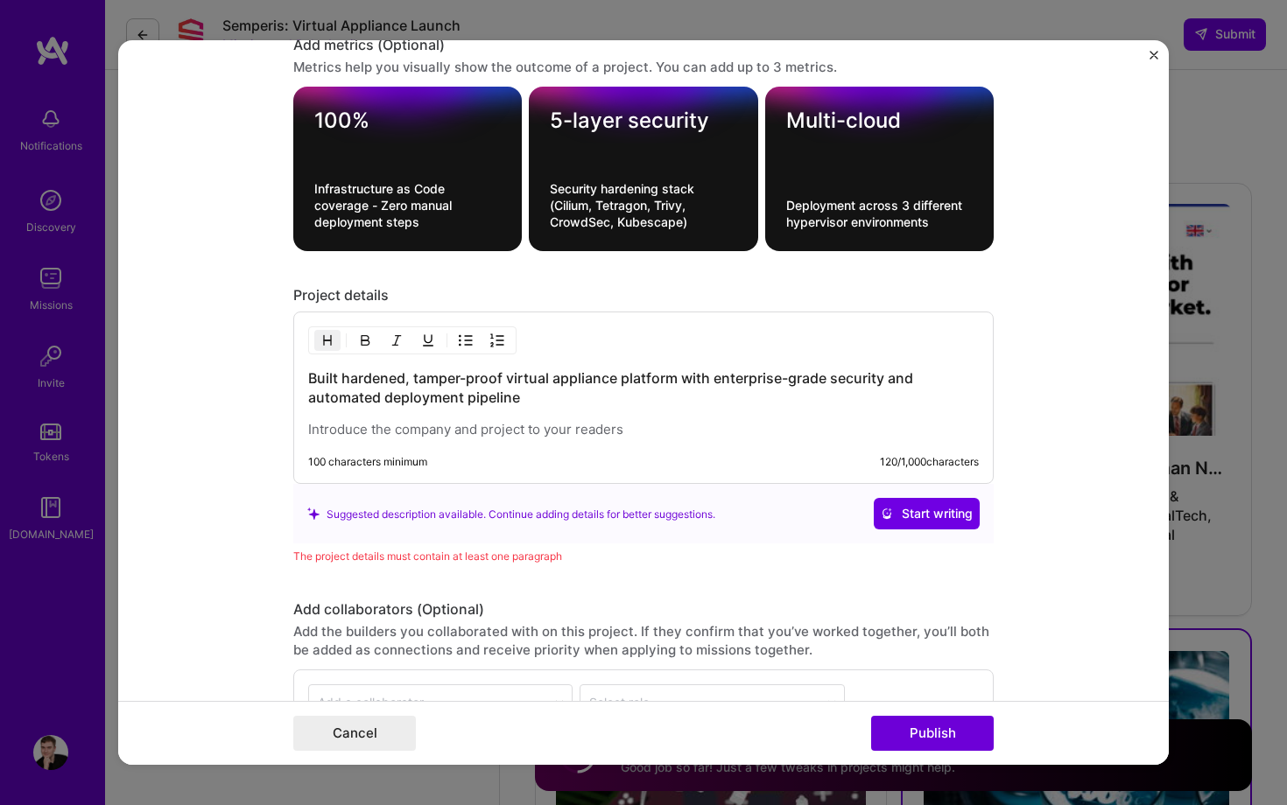
click at [580, 448] on div "Built hardened, tamper-proof virtual appliance platform with enterprise-grade s…" at bounding box center [643, 398] width 700 height 172
click at [580, 432] on p at bounding box center [643, 430] width 671 height 18
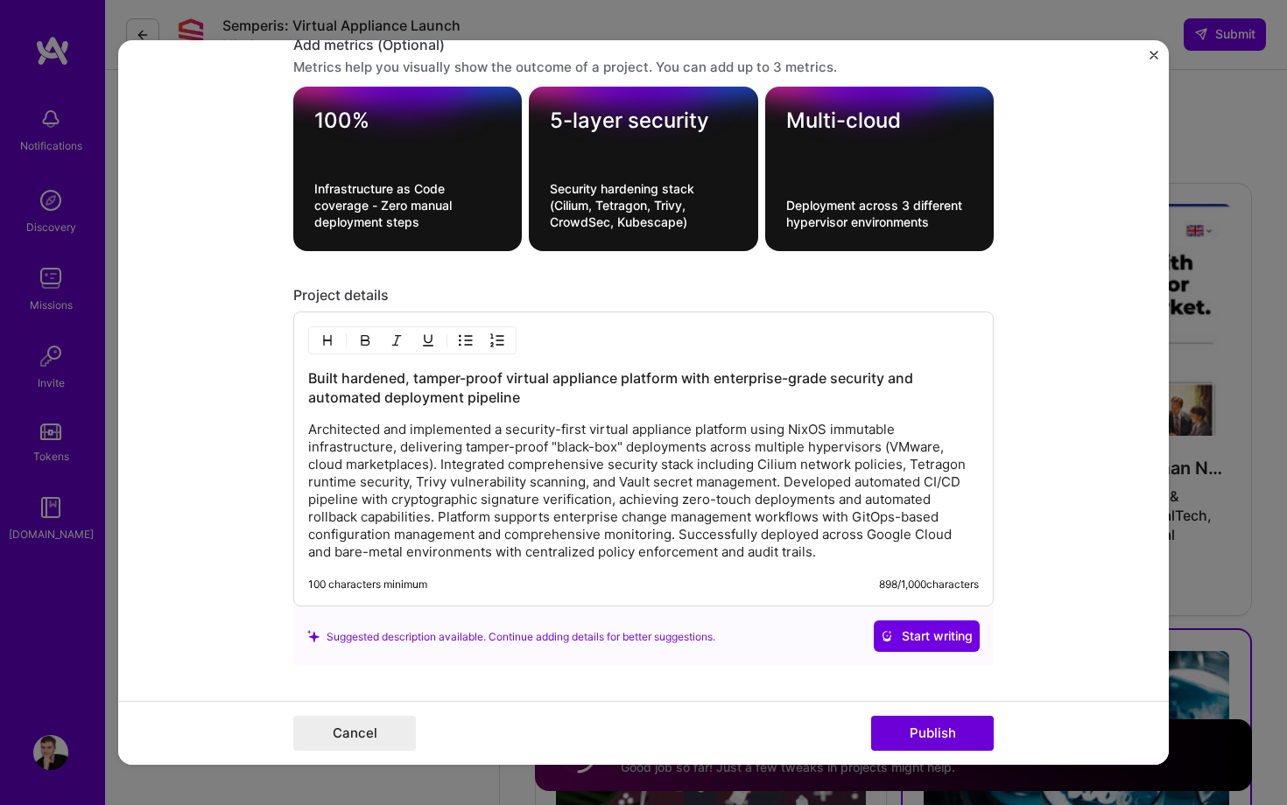
click at [959, 541] on p "Architected and implemented a security-first virtual appliance platform using N…" at bounding box center [643, 491] width 671 height 140
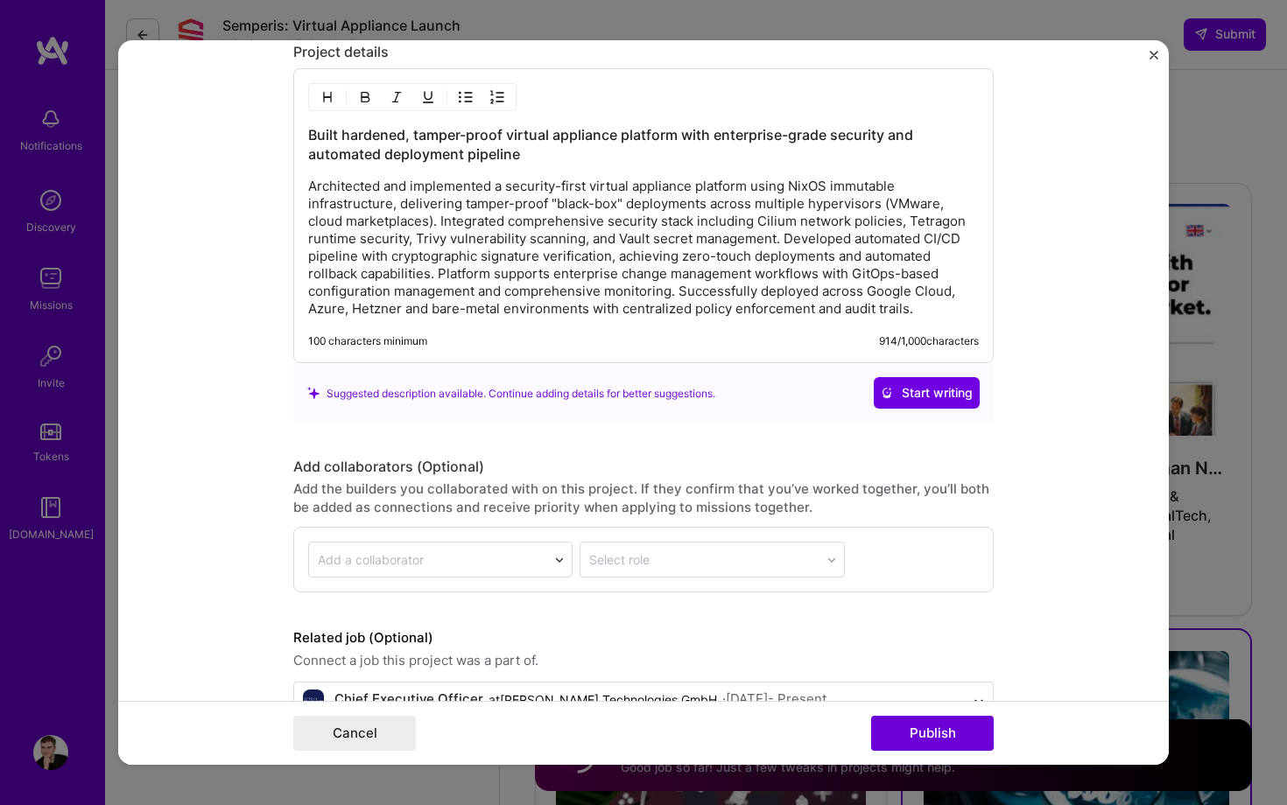
scroll to position [2123, 0]
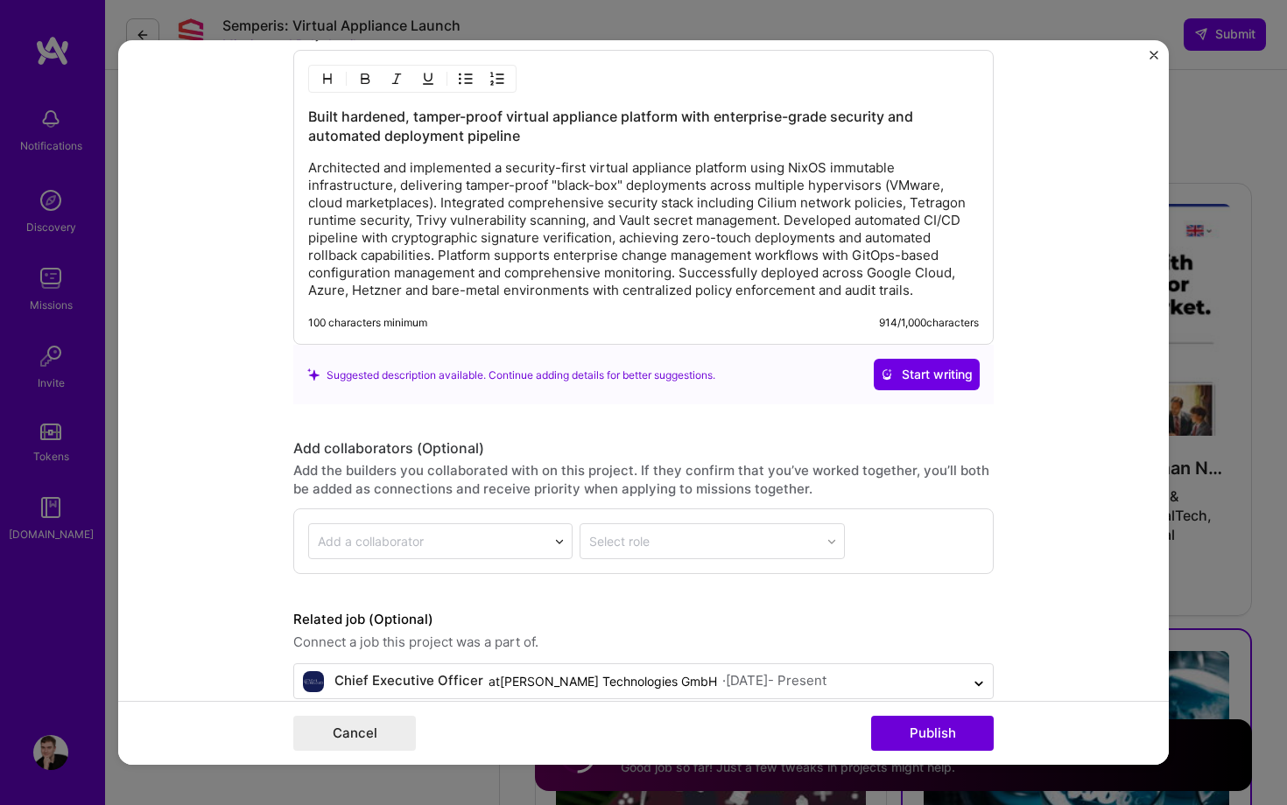
click at [223, 436] on form "Project title Enterprise Security Virtual Appliance Platform Company [PERSON_NA…" at bounding box center [643, 402] width 1051 height 725
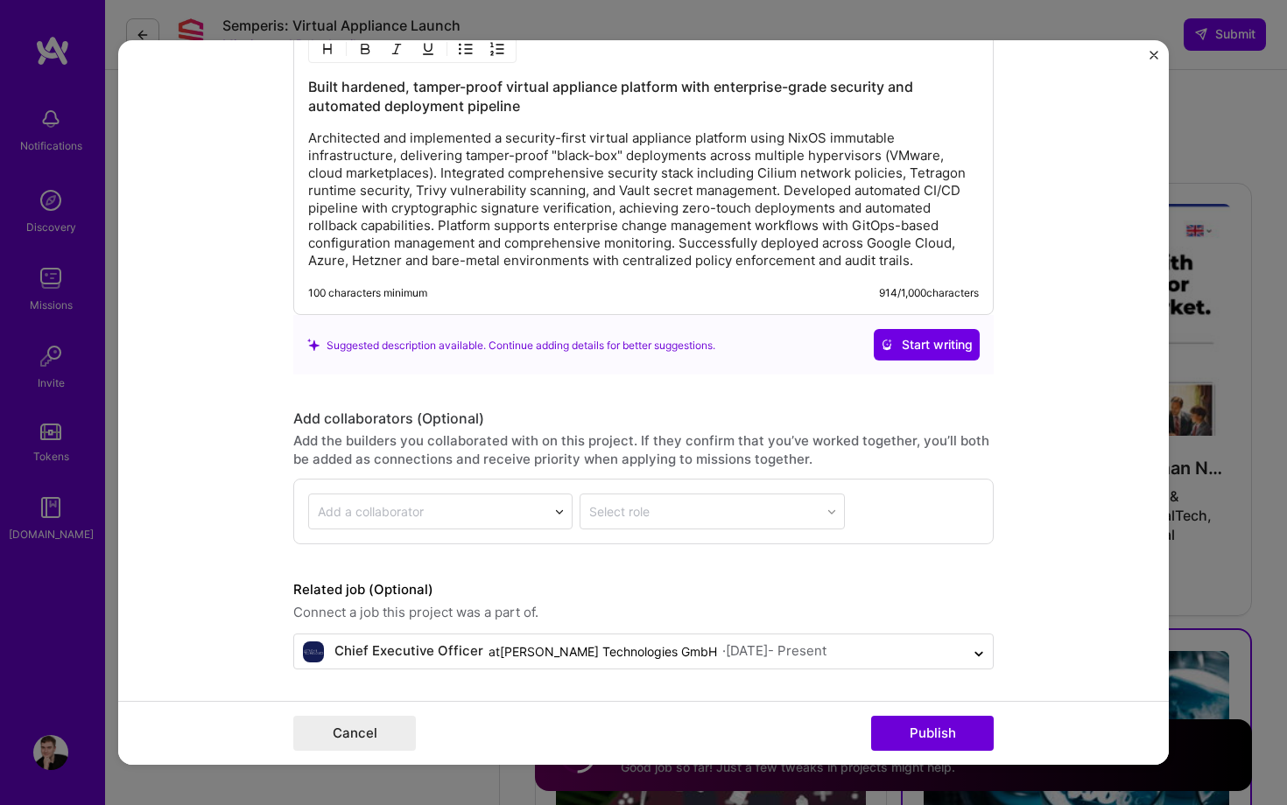
scroll to position [2154, 0]
click at [599, 255] on p "Architected and implemented a security-first virtual appliance platform using N…" at bounding box center [643, 199] width 671 height 140
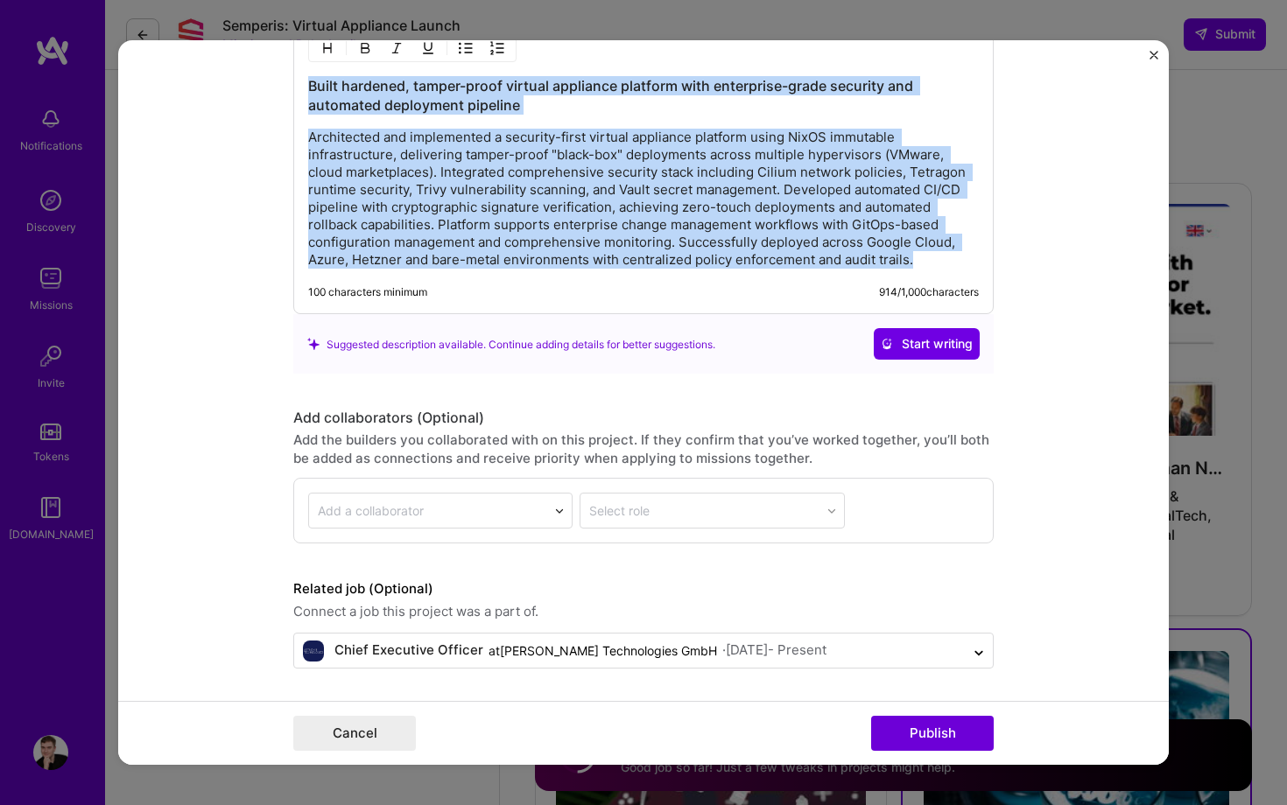
copy div "Built hardened, tamper-proof virtual appliance platform with enterprise-grade s…"
click at [940, 340] on span "Start writing" at bounding box center [927, 344] width 92 height 18
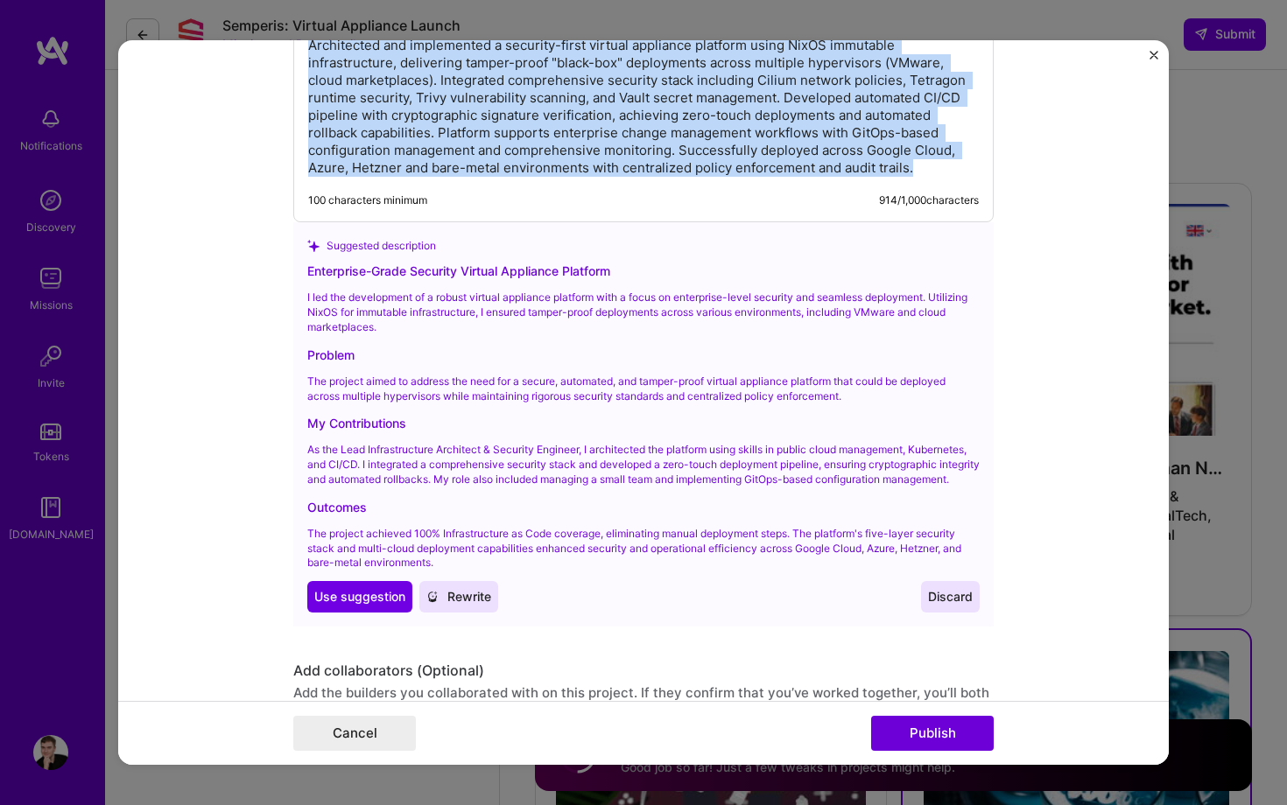
scroll to position [2255, 0]
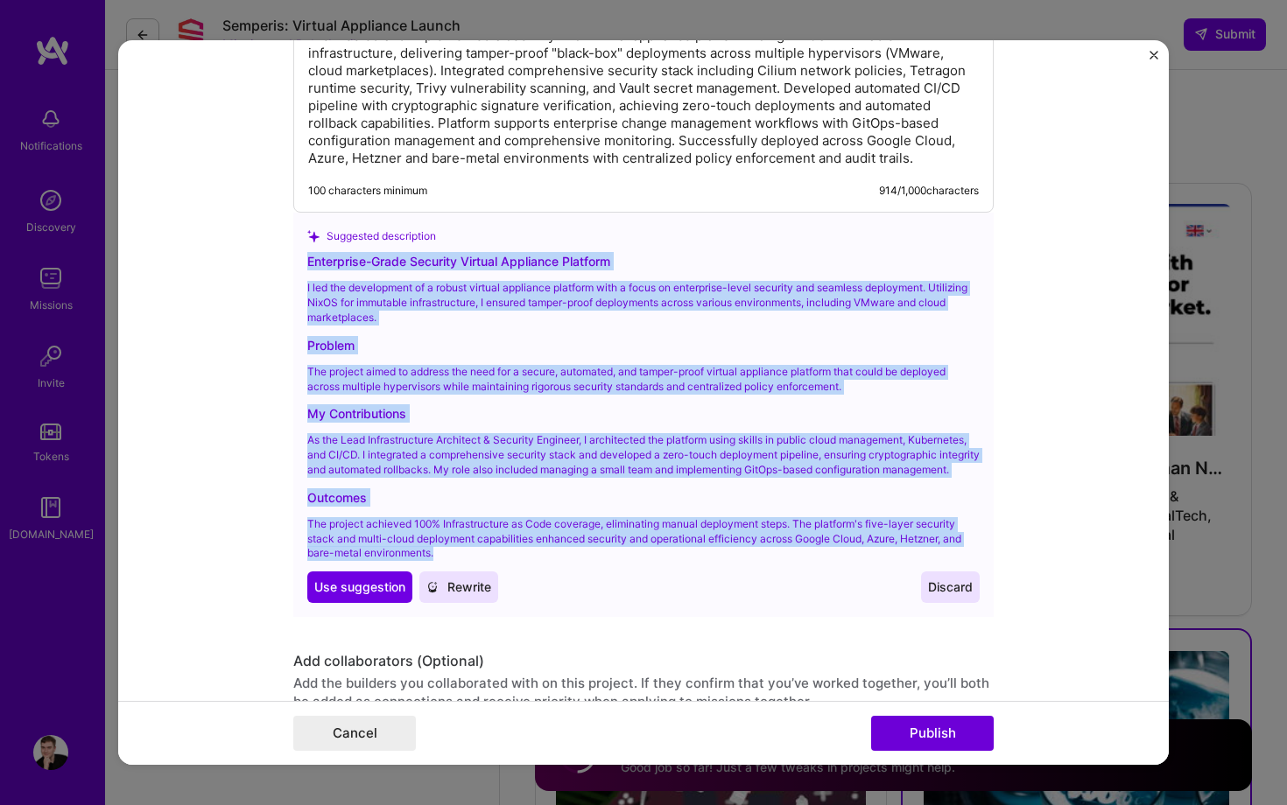
drag, startPoint x: 493, startPoint y: 574, endPoint x: 305, endPoint y: 260, distance: 366.3
click at [305, 260] on div "Suggested description Enterprise-Grade Security Virtual Appliance Platform I le…" at bounding box center [643, 415] width 700 height 404
copy div "Enterprise-Grade Security Virtual Appliance Platform I led the development of a…"
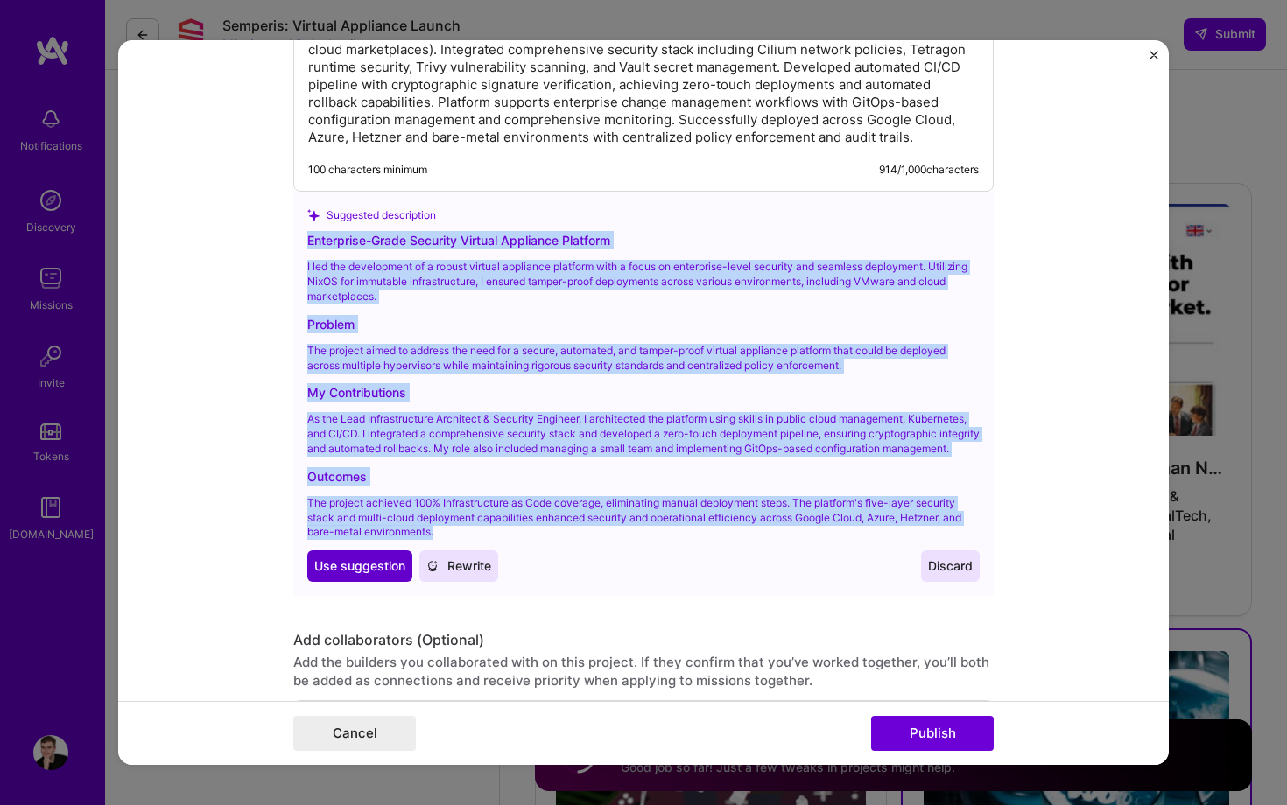
click at [329, 575] on span "Use suggestion" at bounding box center [359, 567] width 91 height 18
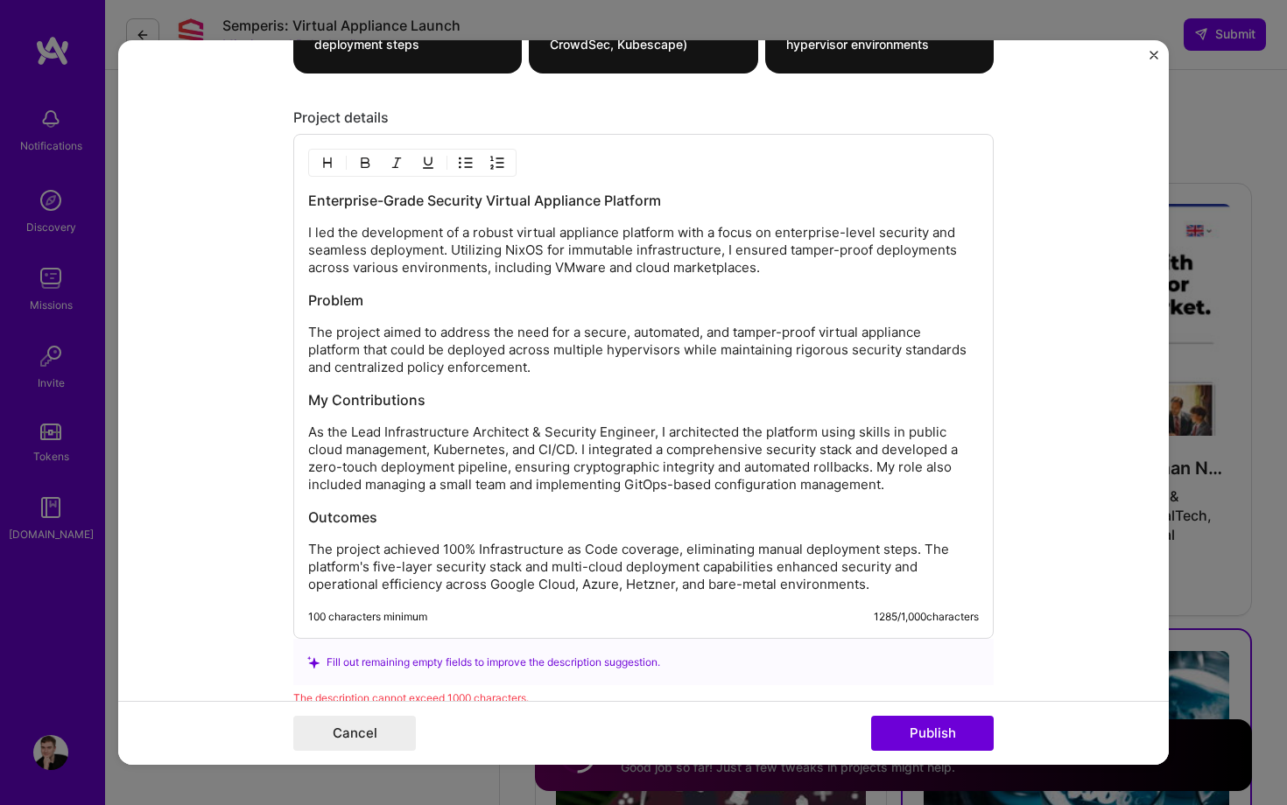
scroll to position [2034, 0]
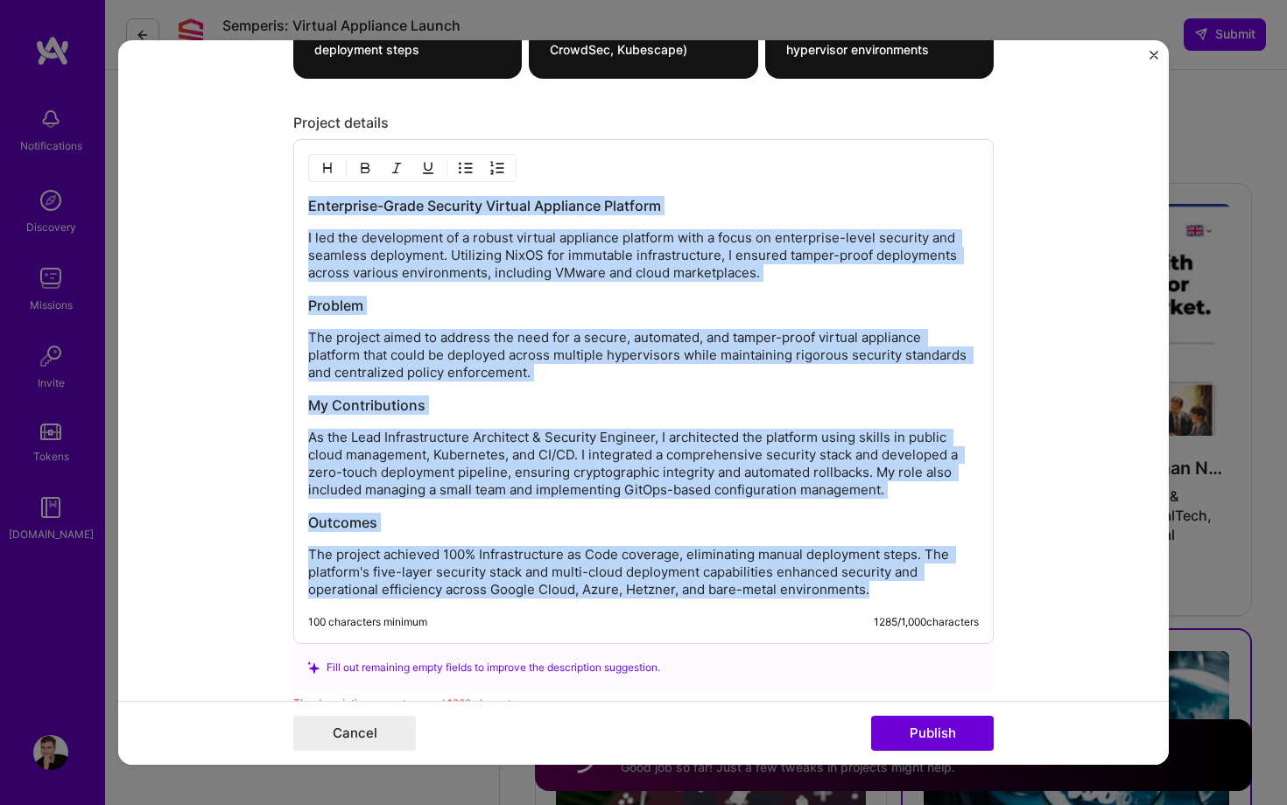
drag, startPoint x: 875, startPoint y: 592, endPoint x: 297, endPoint y: 208, distance: 693.4
click at [297, 208] on div "Enterprise-Grade Security Virtual Appliance Platform I led the development of a…" at bounding box center [643, 391] width 700 height 505
copy div "Enterprise-Grade Security Virtual Appliance Platform I led the development of a…"
click at [459, 211] on h3 "Enterprise-Grade Security Virtual Appliance Platform" at bounding box center [643, 205] width 671 height 19
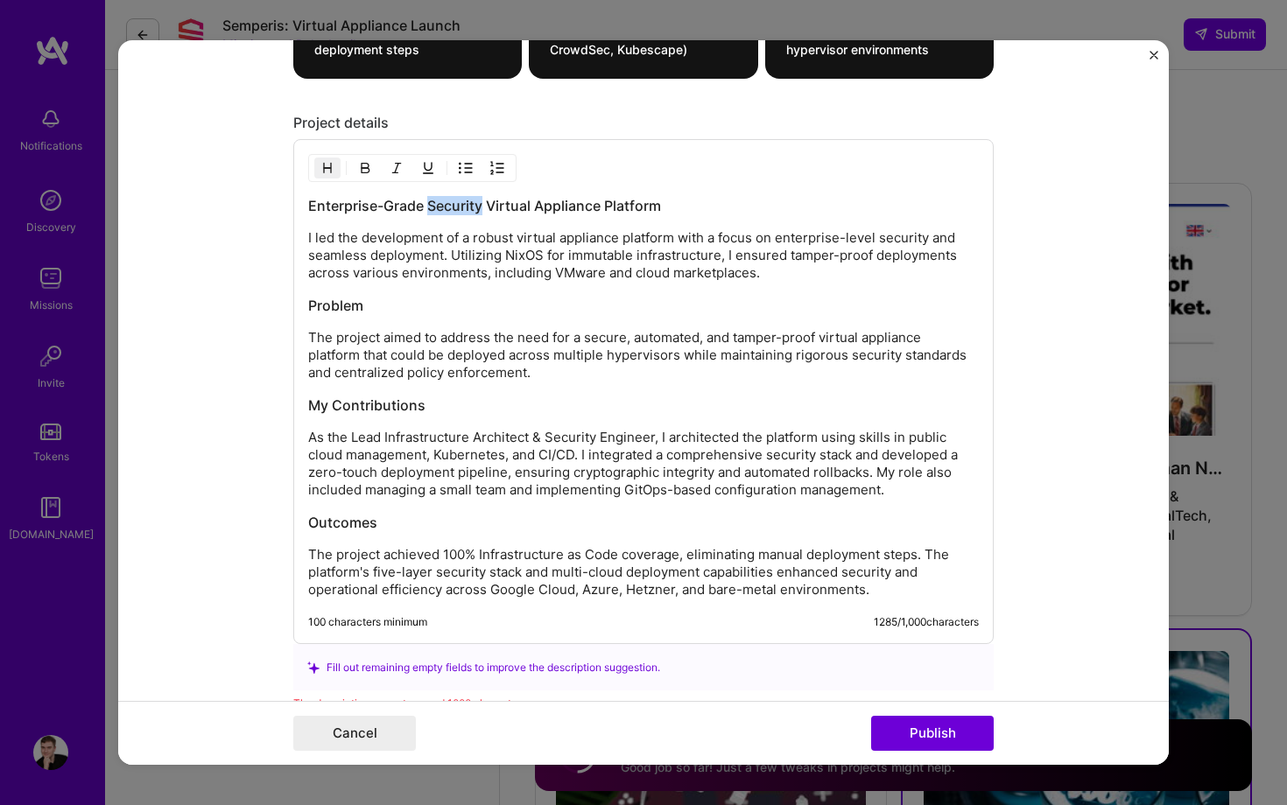
click at [459, 211] on h3 "Enterprise-Grade Security Virtual Appliance Platform" at bounding box center [643, 205] width 671 height 19
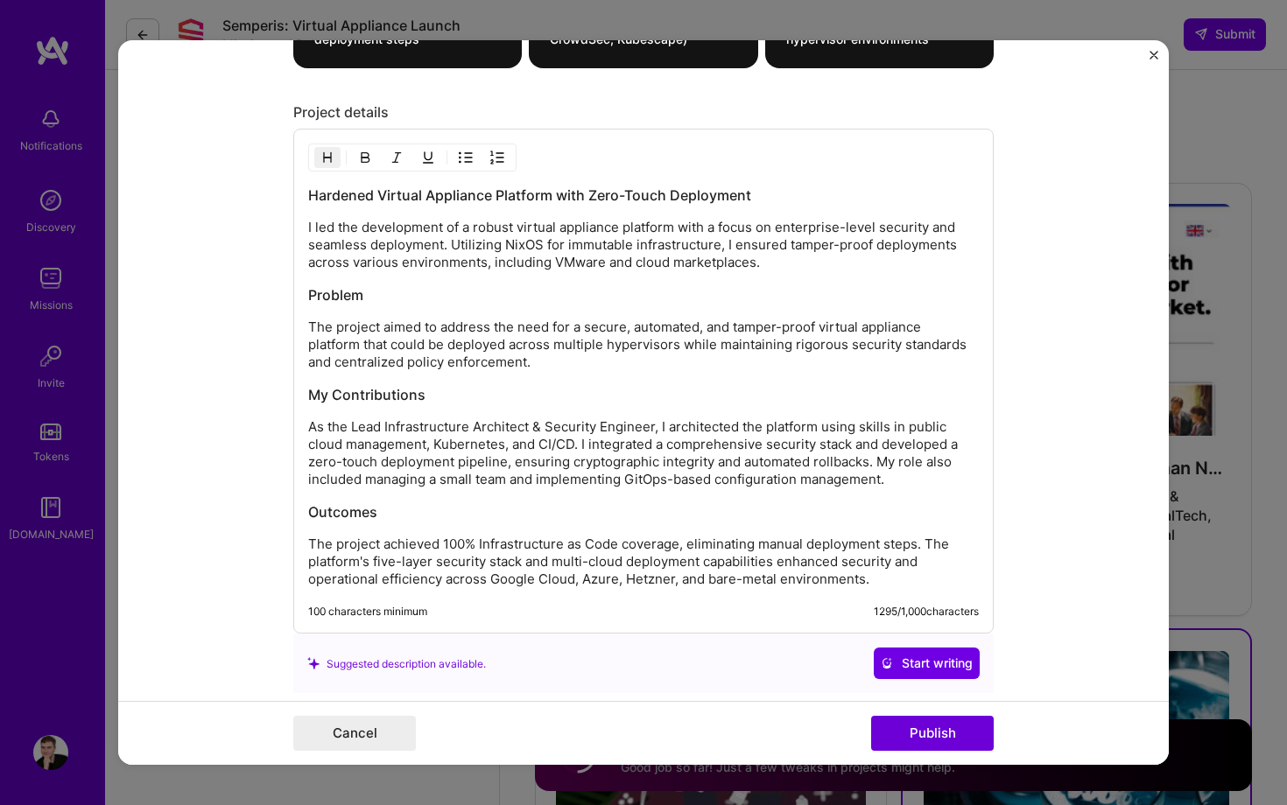
scroll to position [2045, 0]
click at [531, 298] on h3 "Problem" at bounding box center [643, 294] width 671 height 19
click at [569, 397] on h3 "My Contributions" at bounding box center [643, 393] width 671 height 19
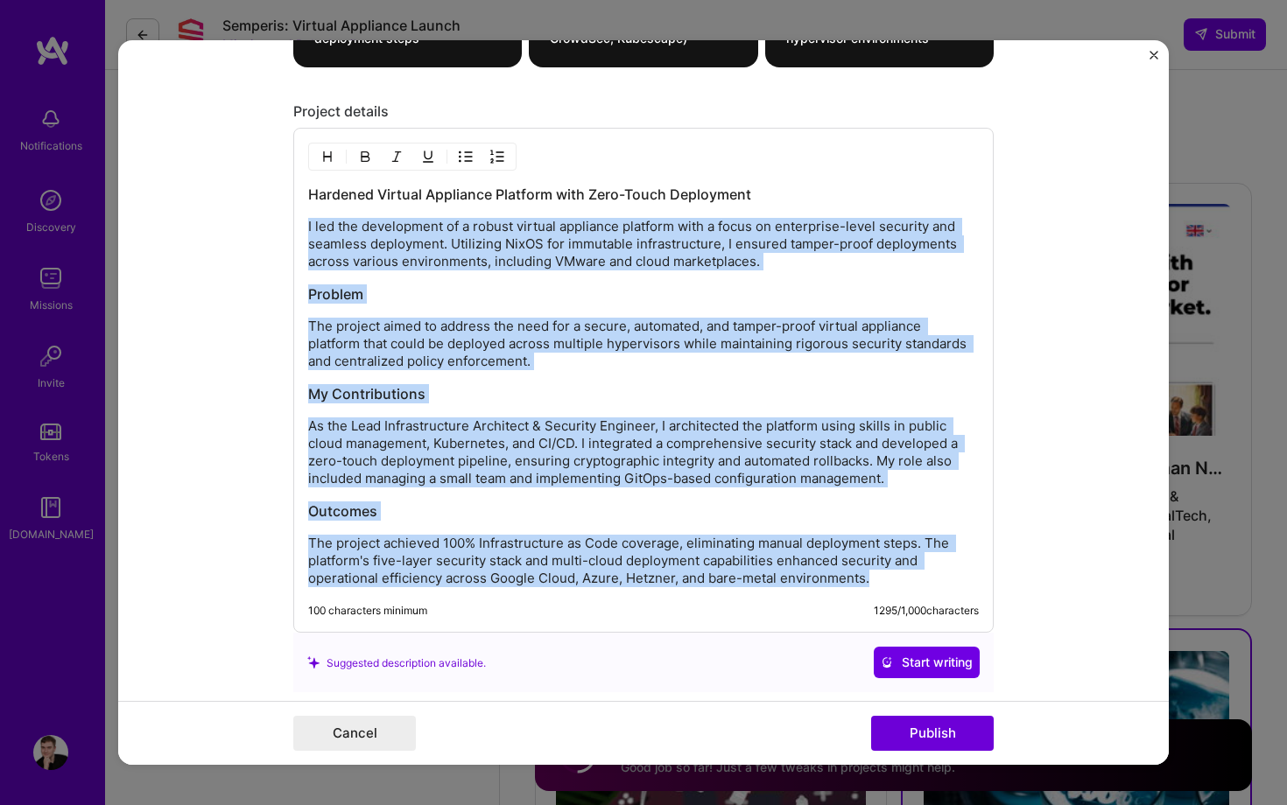
drag, startPoint x: 879, startPoint y: 579, endPoint x: 285, endPoint y: 219, distance: 694.1
click at [285, 219] on form "Project title Enterprise Security Virtual Appliance Platform Company [PERSON_NA…" at bounding box center [643, 402] width 1051 height 725
copy div "I led the development of a robust virtual appliance platform with a focus on en…"
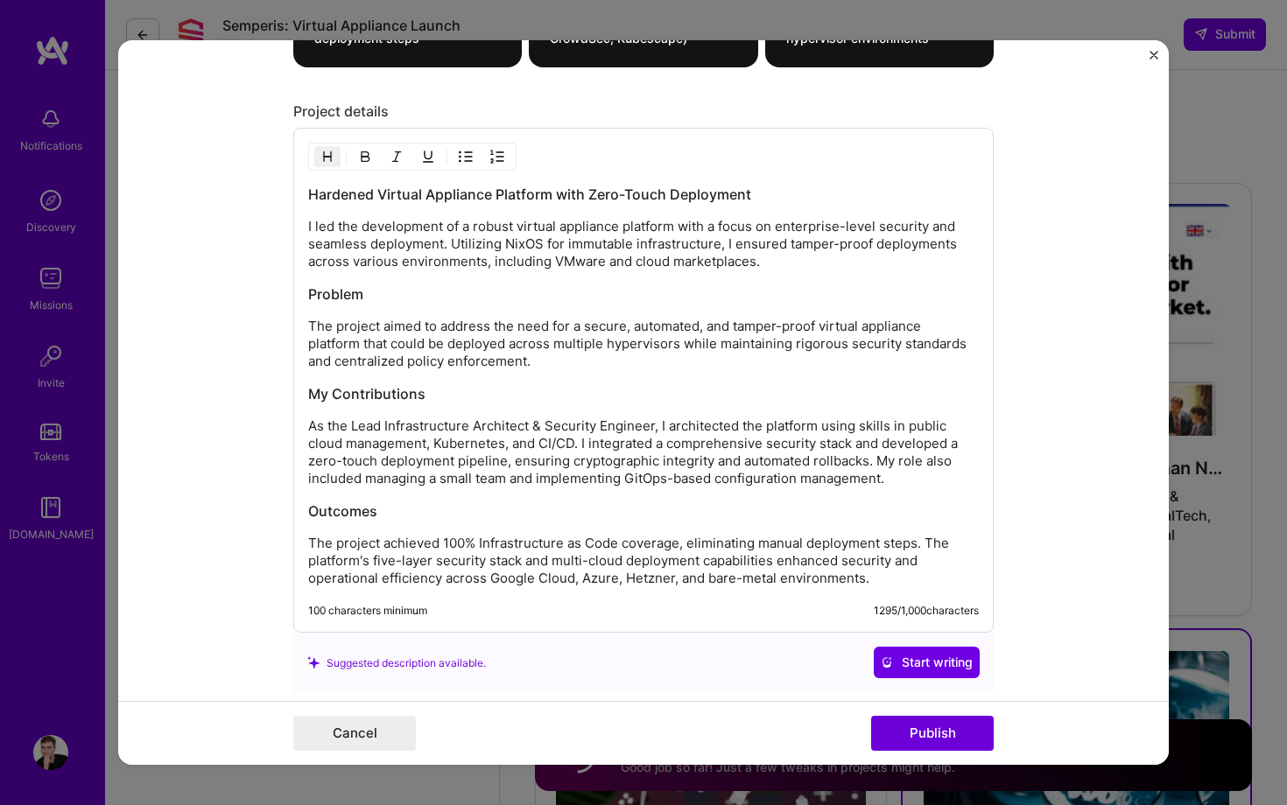
click at [419, 390] on h3 "My Contributions" at bounding box center [643, 393] width 671 height 19
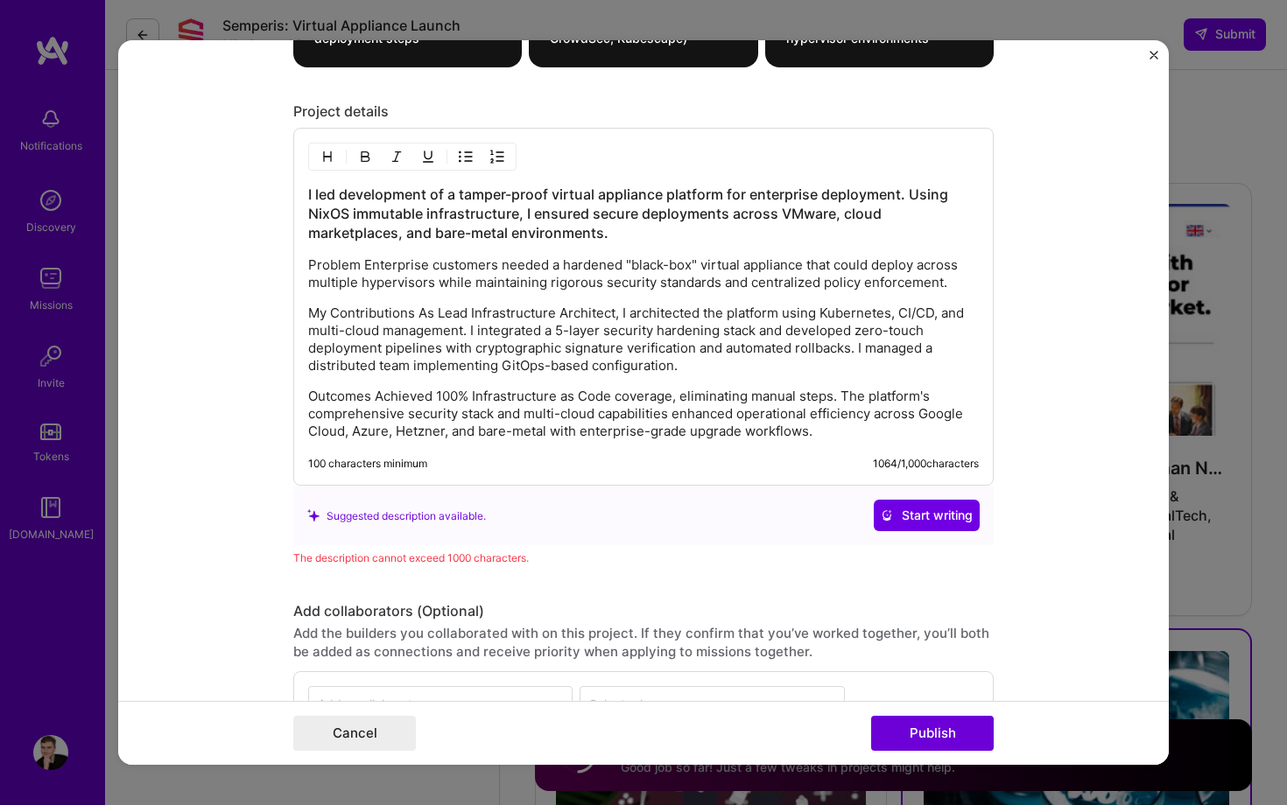
click at [526, 355] on p "My Contributions As Lead Infrastructure Architect, I architected the platform u…" at bounding box center [643, 340] width 671 height 70
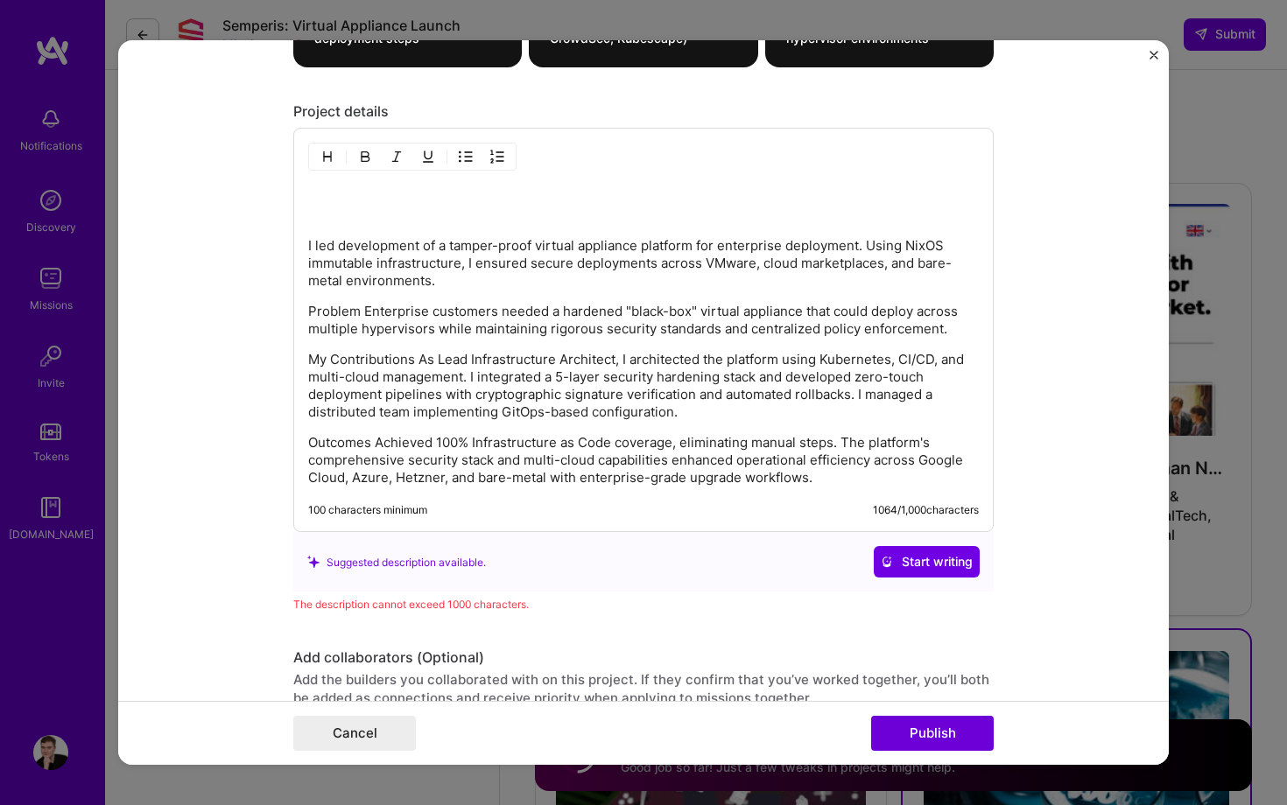
click at [413, 200] on h3 at bounding box center [643, 204] width 671 height 39
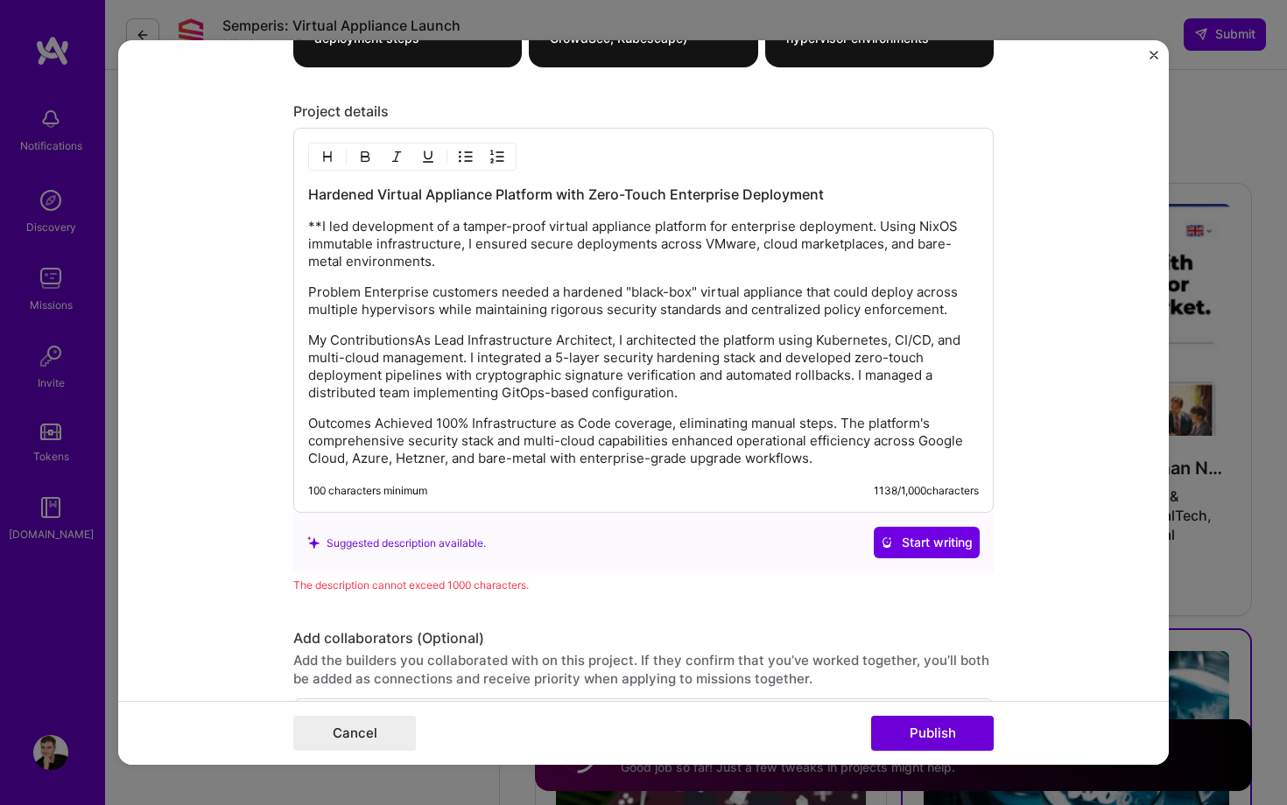
click at [317, 228] on p "**I led development of a tamper-proof virtual appliance platform for enterprise…" at bounding box center [643, 244] width 671 height 53
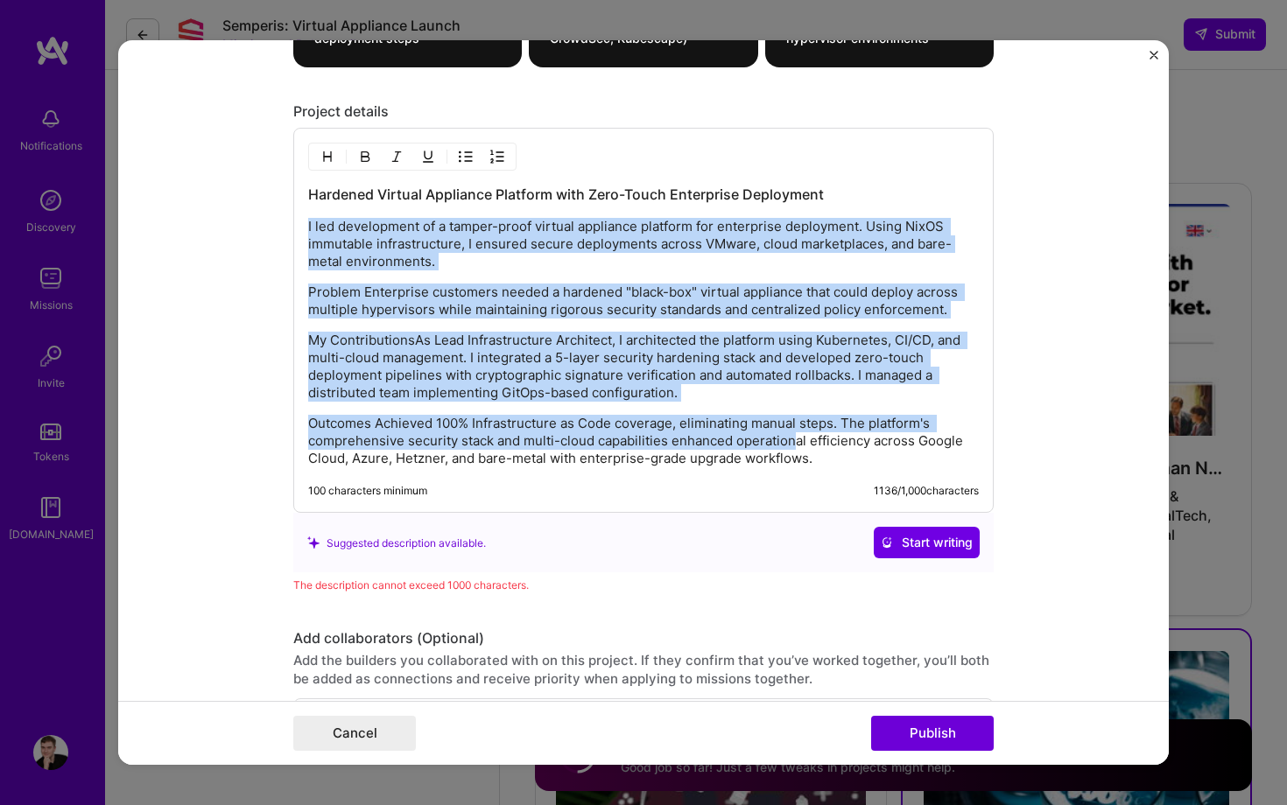
drag, startPoint x: 889, startPoint y: 468, endPoint x: 296, endPoint y: 223, distance: 641.4
click at [296, 223] on div "Hardened Virtual Appliance Platform with Zero-Touch Enterprise Deployment I led…" at bounding box center [643, 320] width 700 height 385
click at [352, 227] on p "I led development of a tamper-proof virtual appliance platform for enterprise d…" at bounding box center [643, 244] width 671 height 53
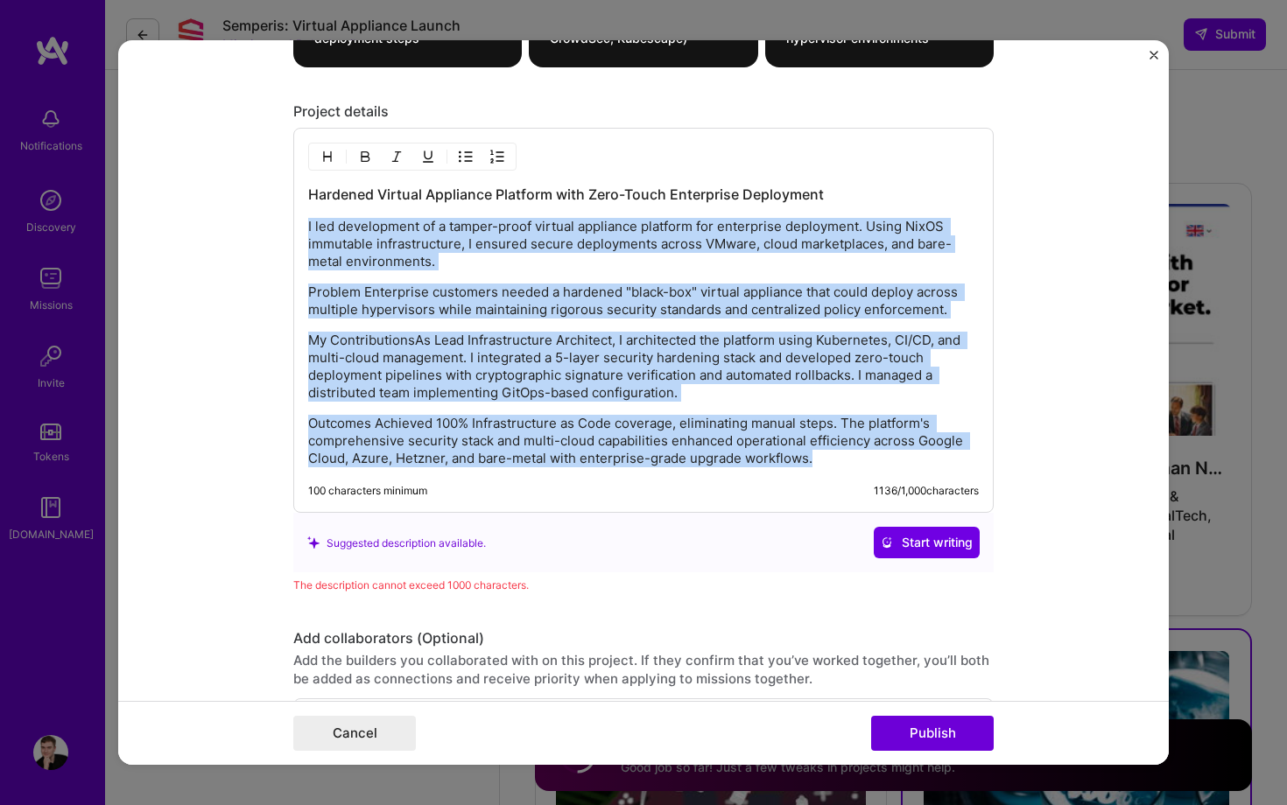
drag, startPoint x: 824, startPoint y: 467, endPoint x: 302, endPoint y: 223, distance: 576.1
click at [302, 223] on div "Hardened Virtual Appliance Platform with Zero-Touch Enterprise Deployment I led…" at bounding box center [643, 320] width 700 height 385
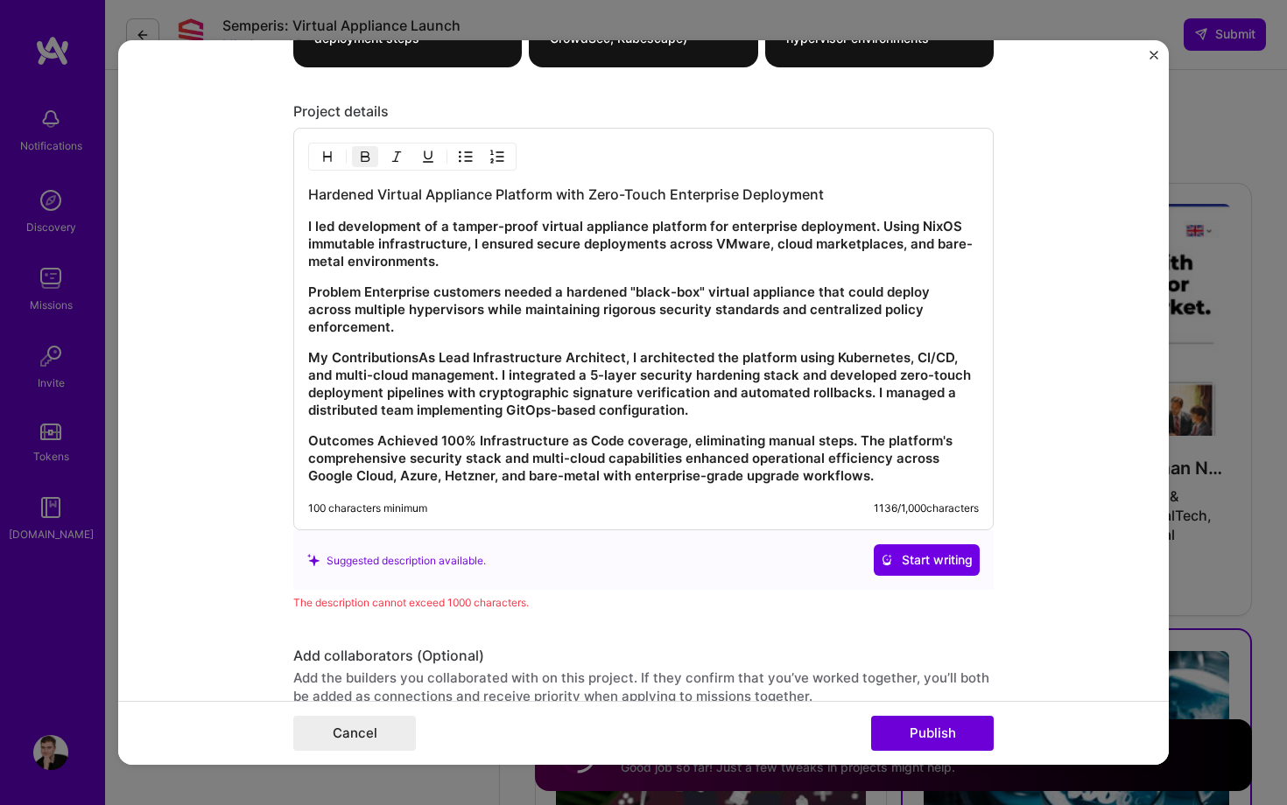
click at [480, 287] on strong "Problem Enterprise customers needed a hardened "black-box" virtual appliance th…" at bounding box center [620, 310] width 625 height 52
click at [720, 370] on strong "My ContributionsAs Lead Infrastructure Architect, I architected the platform us…" at bounding box center [641, 383] width 666 height 69
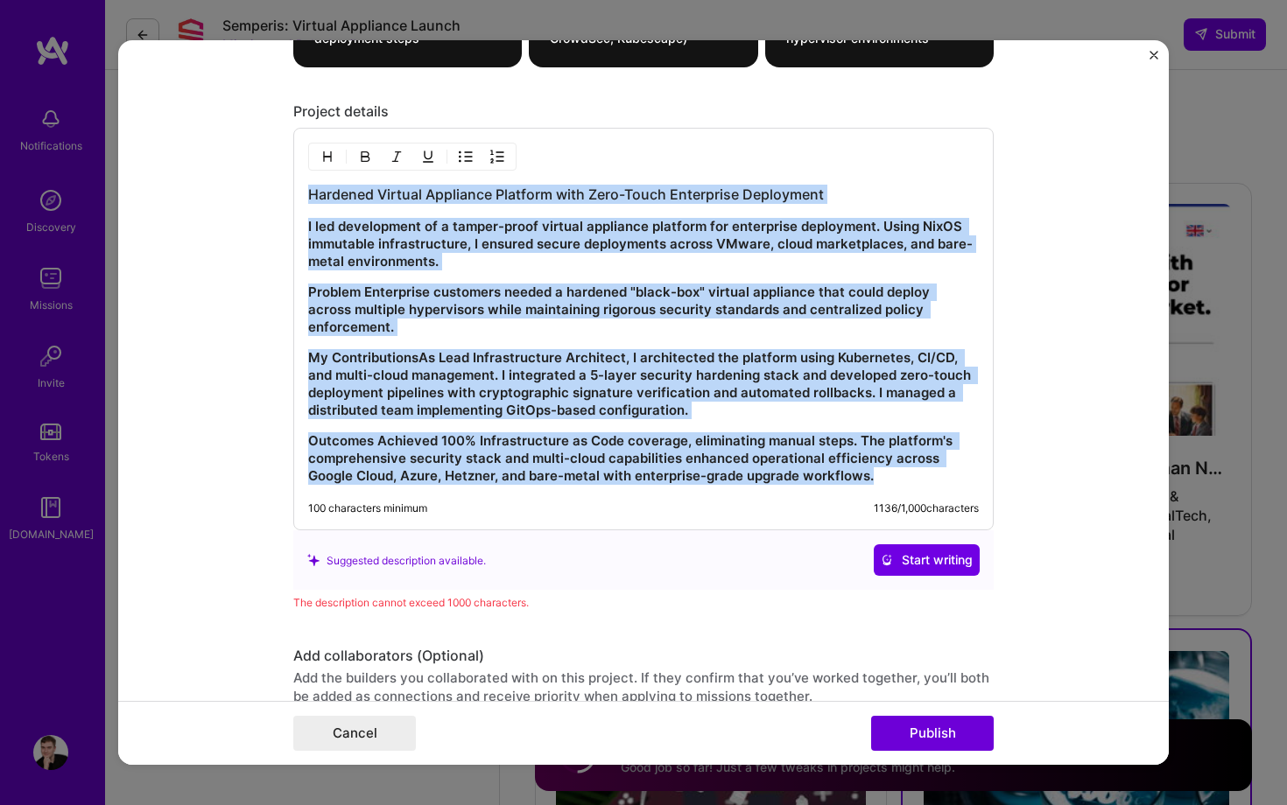
copy div "Hardened Virtual Appliance Platform with Zero-Touch Enterprise Deployment I led…"
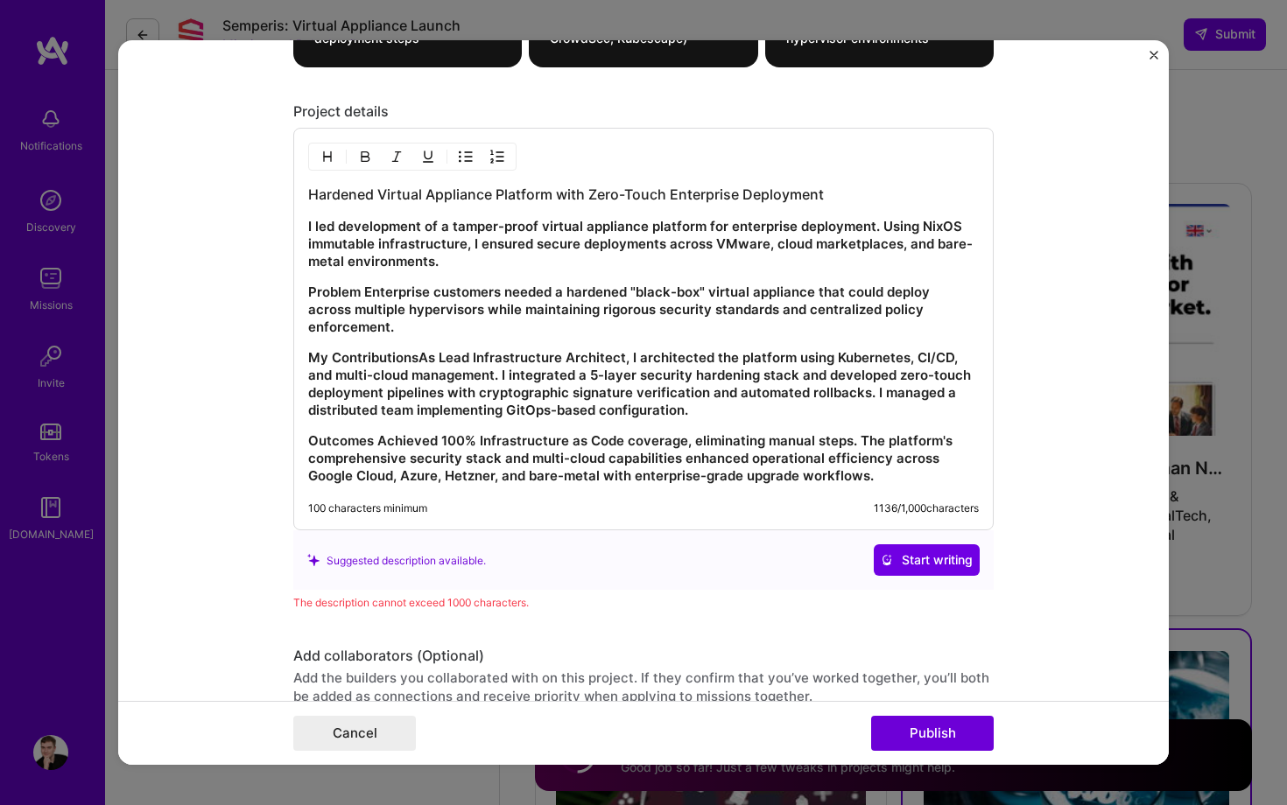
click at [882, 502] on div "1136 / 1,000 characters" at bounding box center [926, 509] width 105 height 14
click at [446, 388] on strong "My ContributionsAs Lead Infrastructure Architect, I architected the platform us…" at bounding box center [641, 383] width 666 height 69
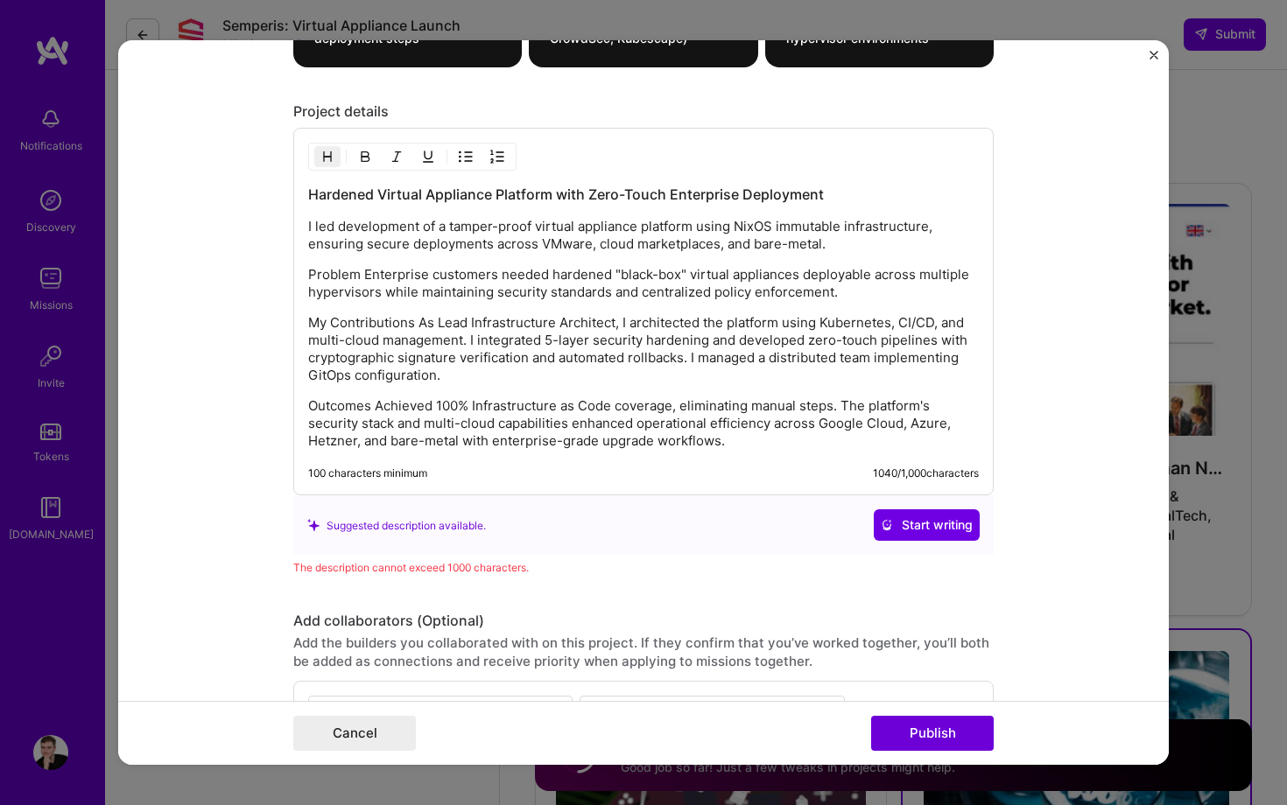
click at [728, 442] on p "Outcomes Achieved 100% Infrastructure as Code coverage, eliminating manual step…" at bounding box center [643, 423] width 671 height 53
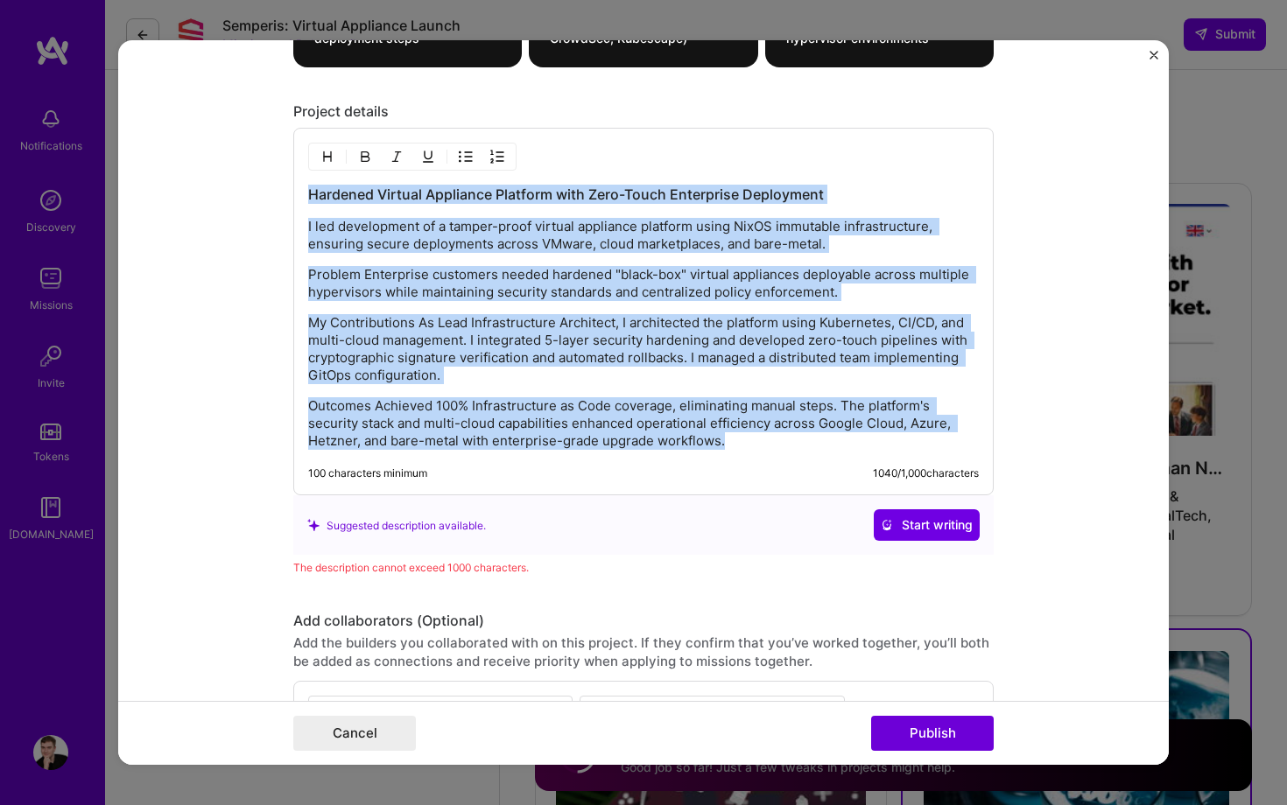
drag, startPoint x: 760, startPoint y: 440, endPoint x: 288, endPoint y: 181, distance: 538.3
click at [288, 181] on form "Project title Enterprise Security Virtual Appliance Platform Company [PERSON_NA…" at bounding box center [643, 402] width 1051 height 725
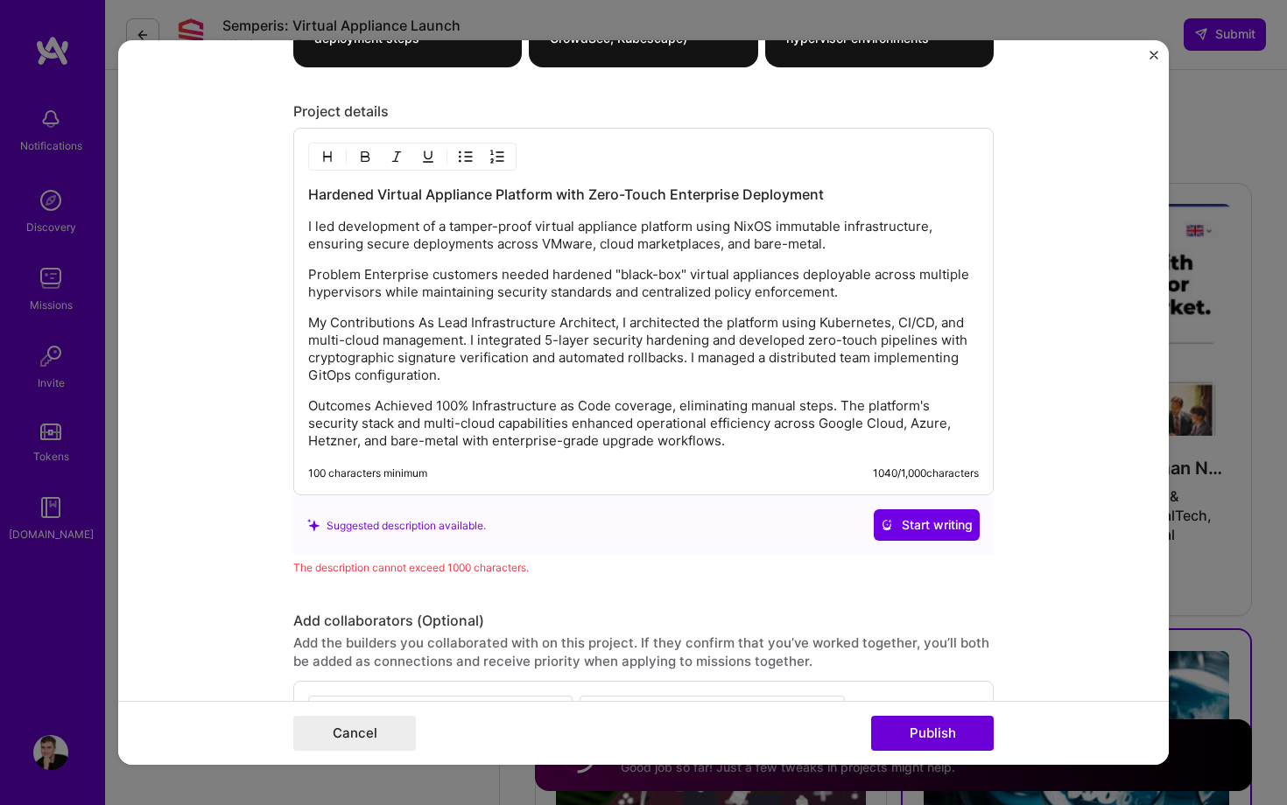
click at [524, 268] on p "Problem Enterprise customers needed hardened "black-box" virtual appliances dep…" at bounding box center [643, 283] width 671 height 35
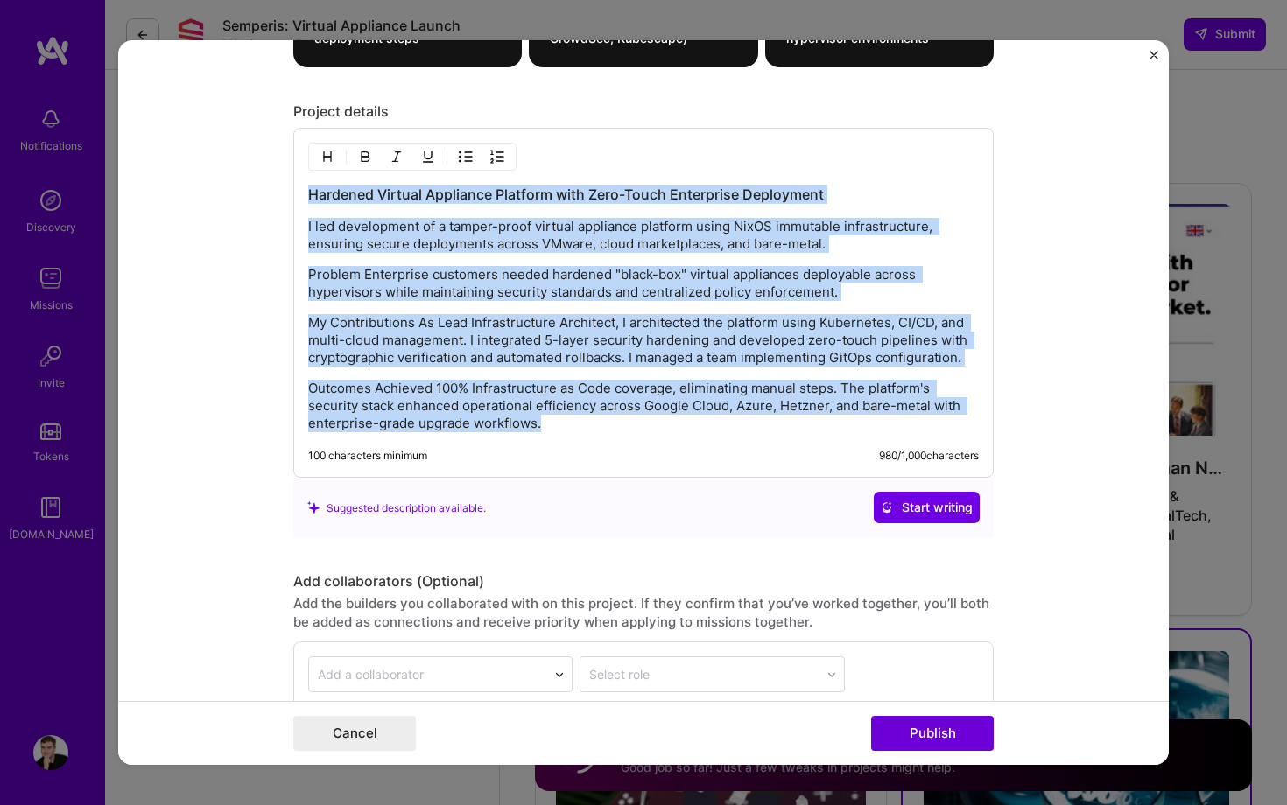
drag, startPoint x: 566, startPoint y: 423, endPoint x: 285, endPoint y: 193, distance: 363.3
click at [285, 193] on form "Project title Enterprise Security Virtual Appliance Platform Company [PERSON_NA…" at bounding box center [643, 402] width 1051 height 725
click at [573, 431] on p "Outcomes Achieved 100% Infrastructure as Code coverage, eliminating manual step…" at bounding box center [643, 406] width 671 height 53
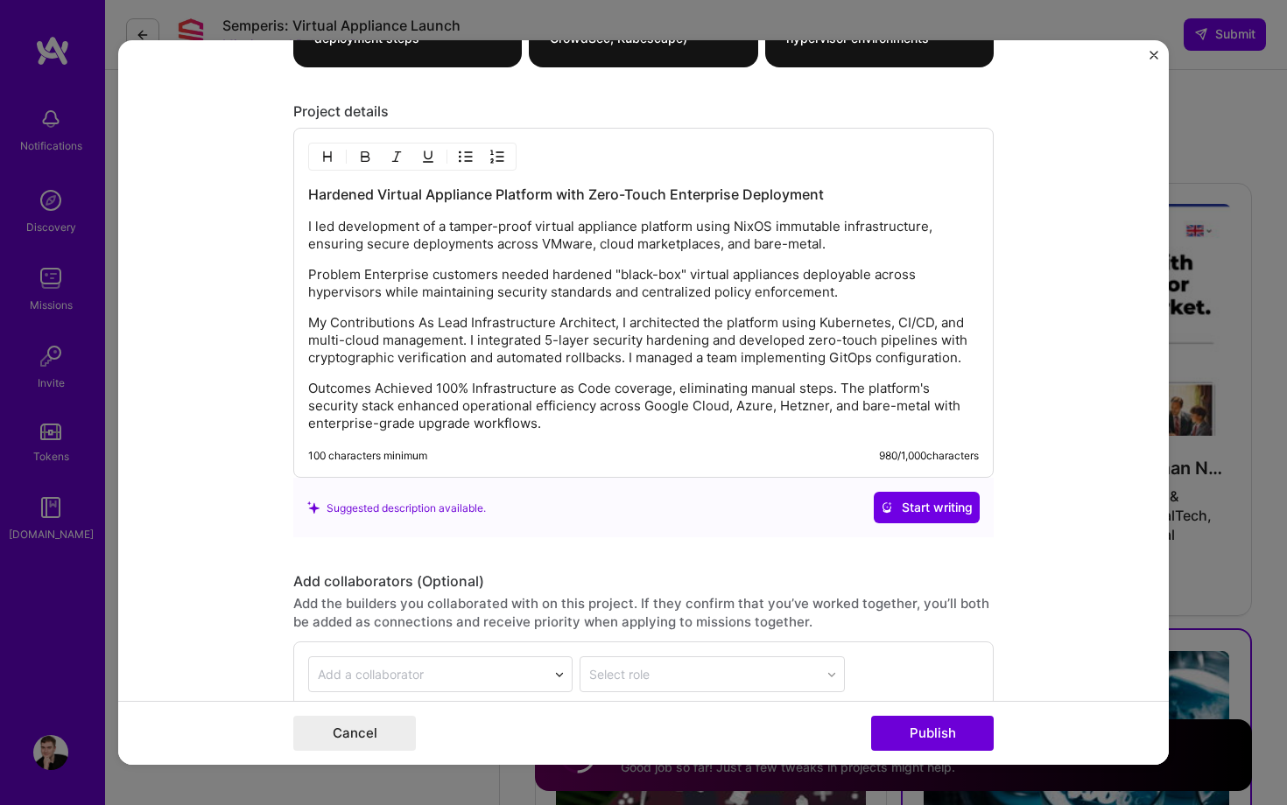
click at [367, 276] on p "Problem Enterprise customers needed hardened "black-box" virtual appliances dep…" at bounding box center [643, 283] width 671 height 35
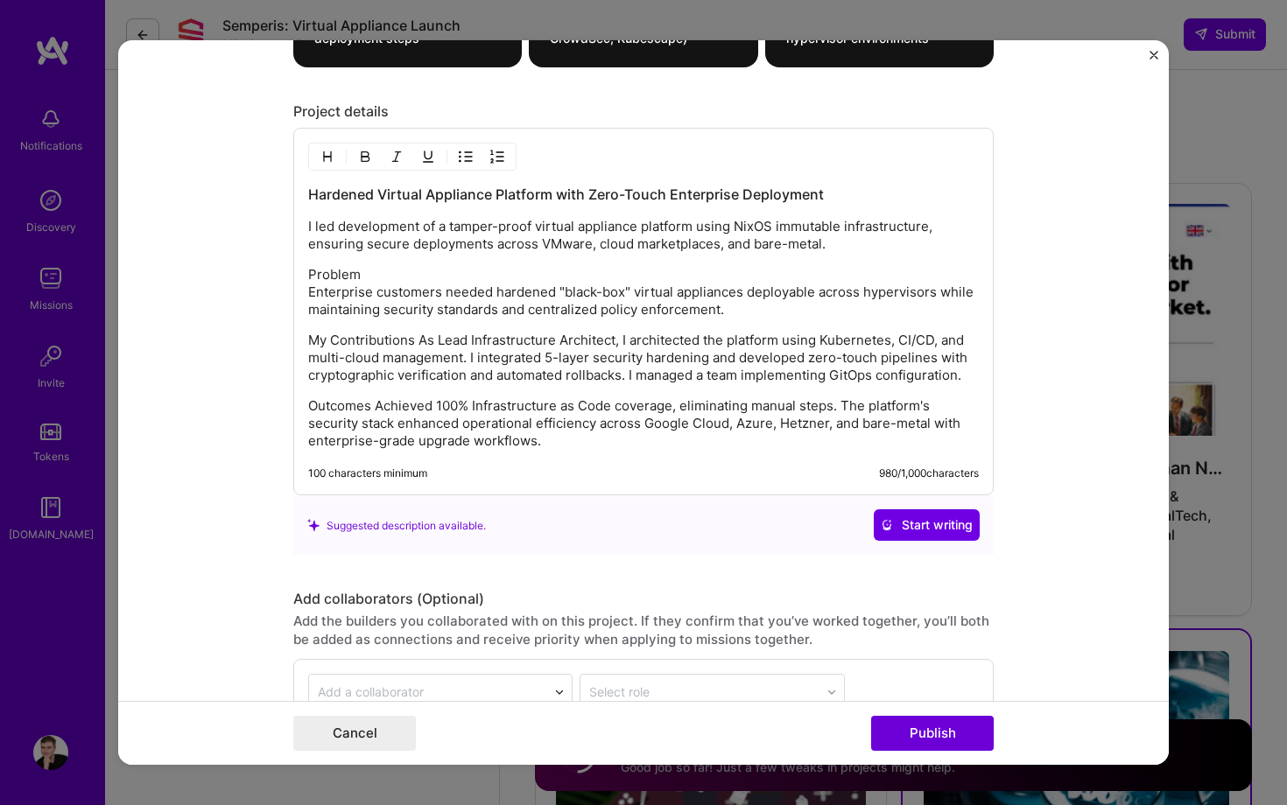
click at [325, 277] on p "Problem Enterprise customers needed hardened "black-box" virtual appliances dep…" at bounding box center [643, 292] width 671 height 53
click at [418, 339] on p "My Contributions As Lead Infrastructure Architect, I architected the platform u…" at bounding box center [643, 358] width 671 height 53
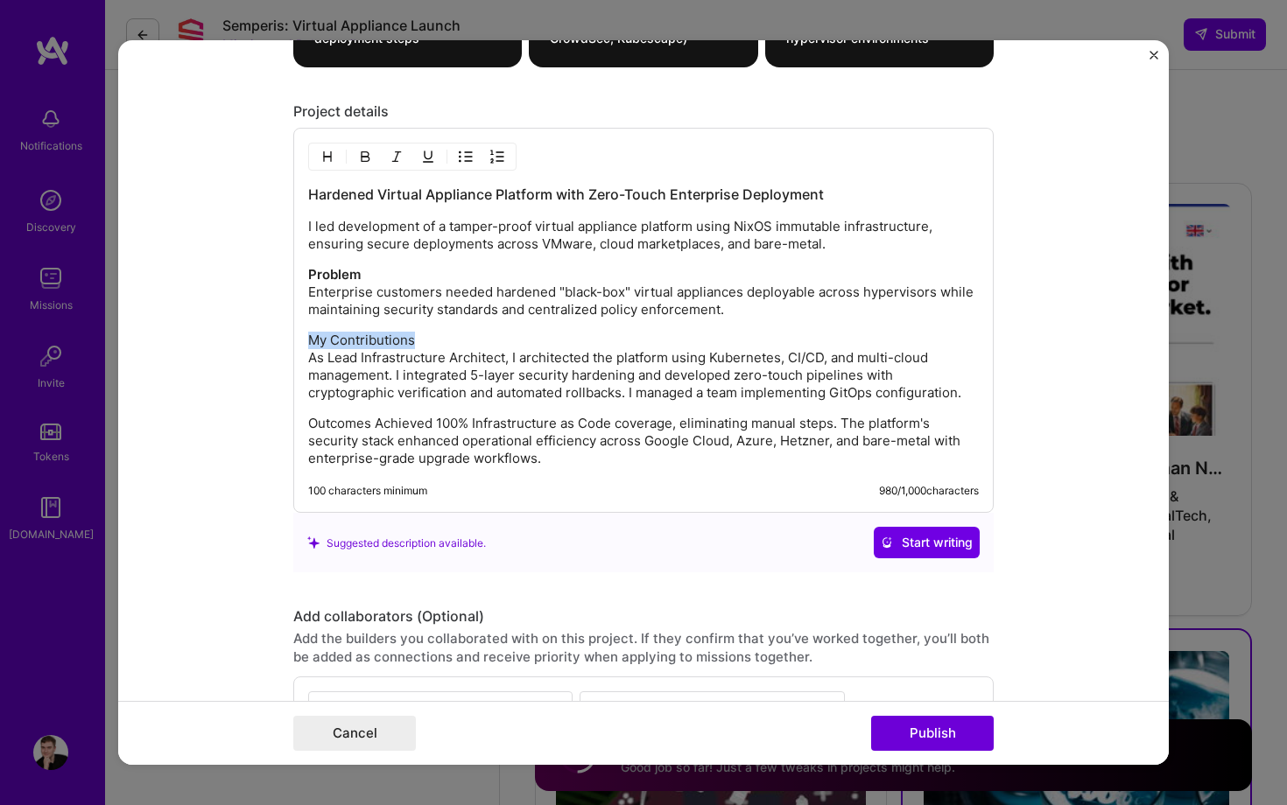
drag, startPoint x: 416, startPoint y: 341, endPoint x: 261, endPoint y: 341, distance: 155.0
click at [260, 341] on form "Project title Enterprise Security Virtual Appliance Platform Company [PERSON_NA…" at bounding box center [643, 402] width 1051 height 725
click at [376, 424] on p "Outcomes Achieved 100% Infrastructure as Code coverage, eliminating manual step…" at bounding box center [643, 441] width 671 height 53
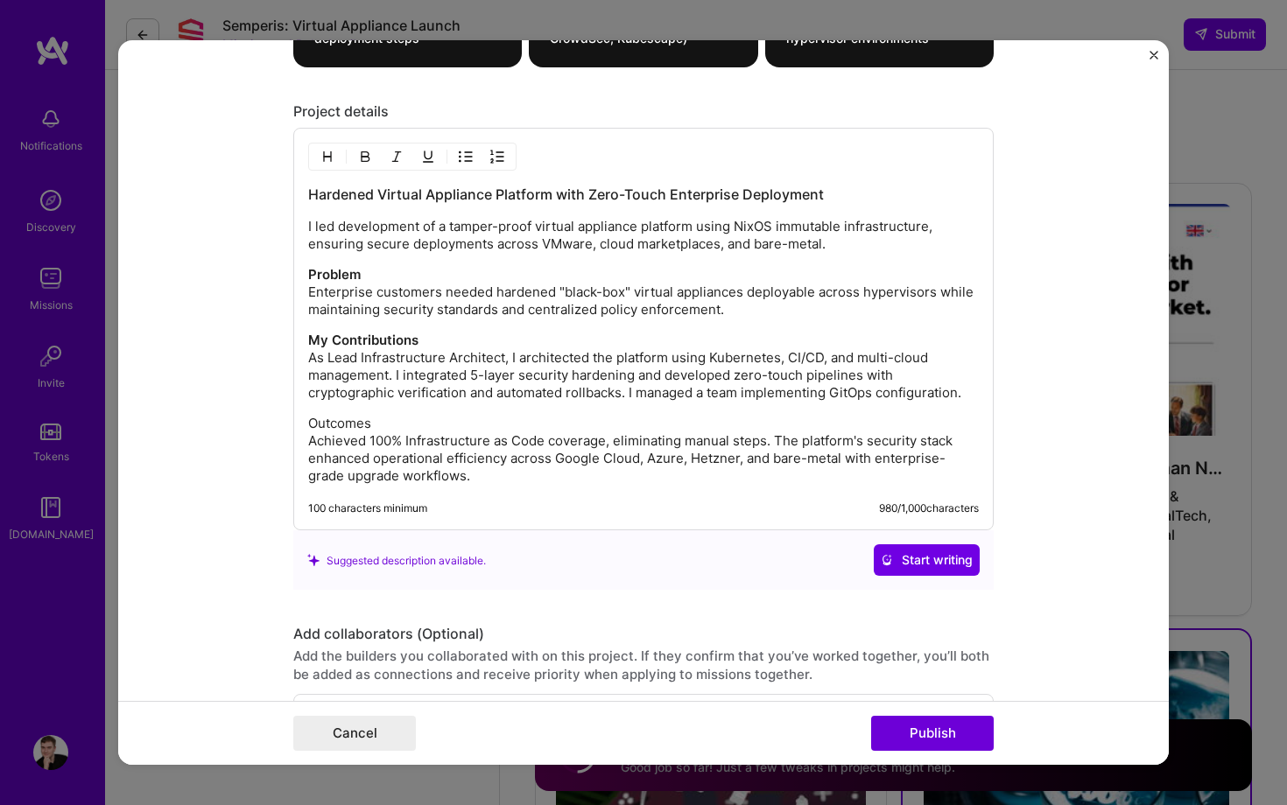
click at [348, 419] on p "Outcomes Achieved 100% Infrastructure as Code coverage, eliminating manual step…" at bounding box center [643, 450] width 671 height 70
click at [543, 387] on p "My Contributions As Lead Infrastructure Architect, I architected the platform u…" at bounding box center [643, 367] width 671 height 70
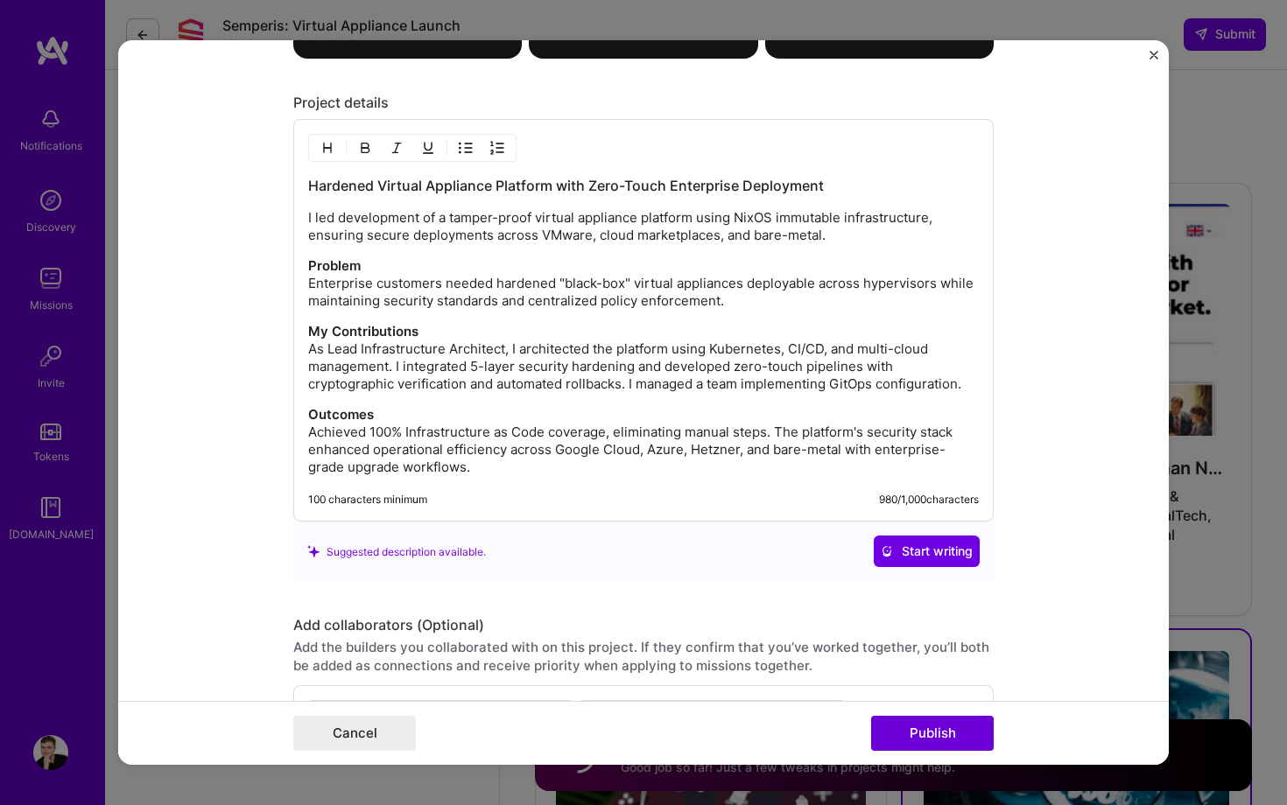
click at [861, 285] on p "Problem Enterprise customers needed hardened "black-box" virtual appliances dep…" at bounding box center [643, 283] width 671 height 53
click at [400, 390] on p "My Contributions As Lead Infrastructure Architect, I architected the platform u…" at bounding box center [643, 358] width 671 height 70
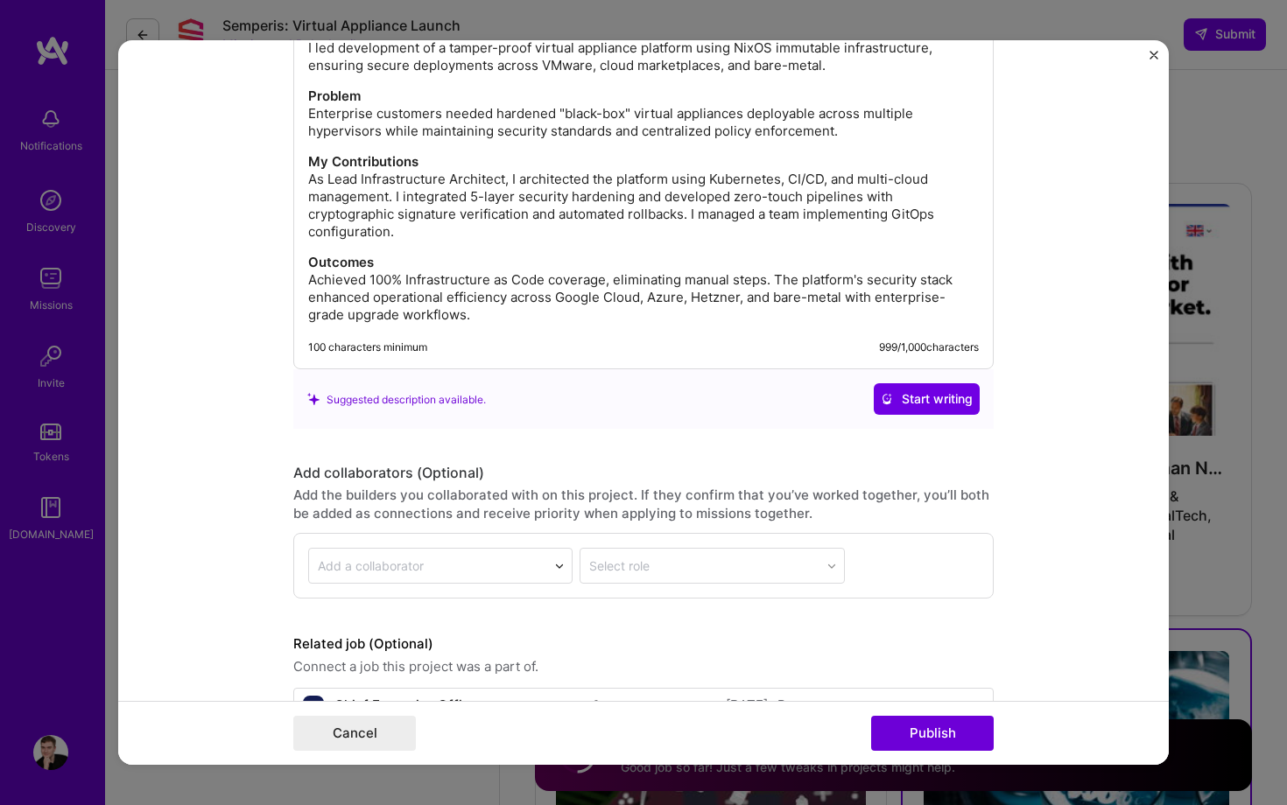
scroll to position [2280, 0]
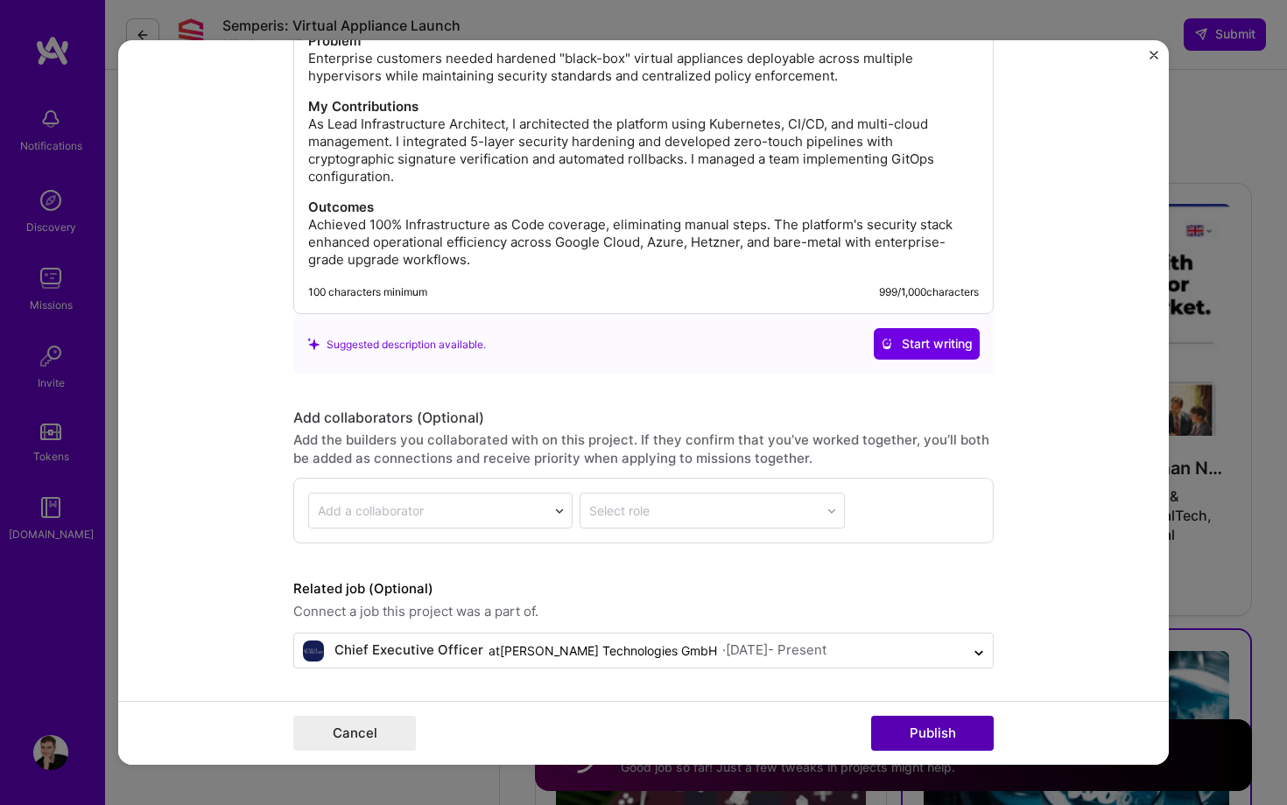
click at [913, 725] on button "Publish" at bounding box center [932, 733] width 123 height 35
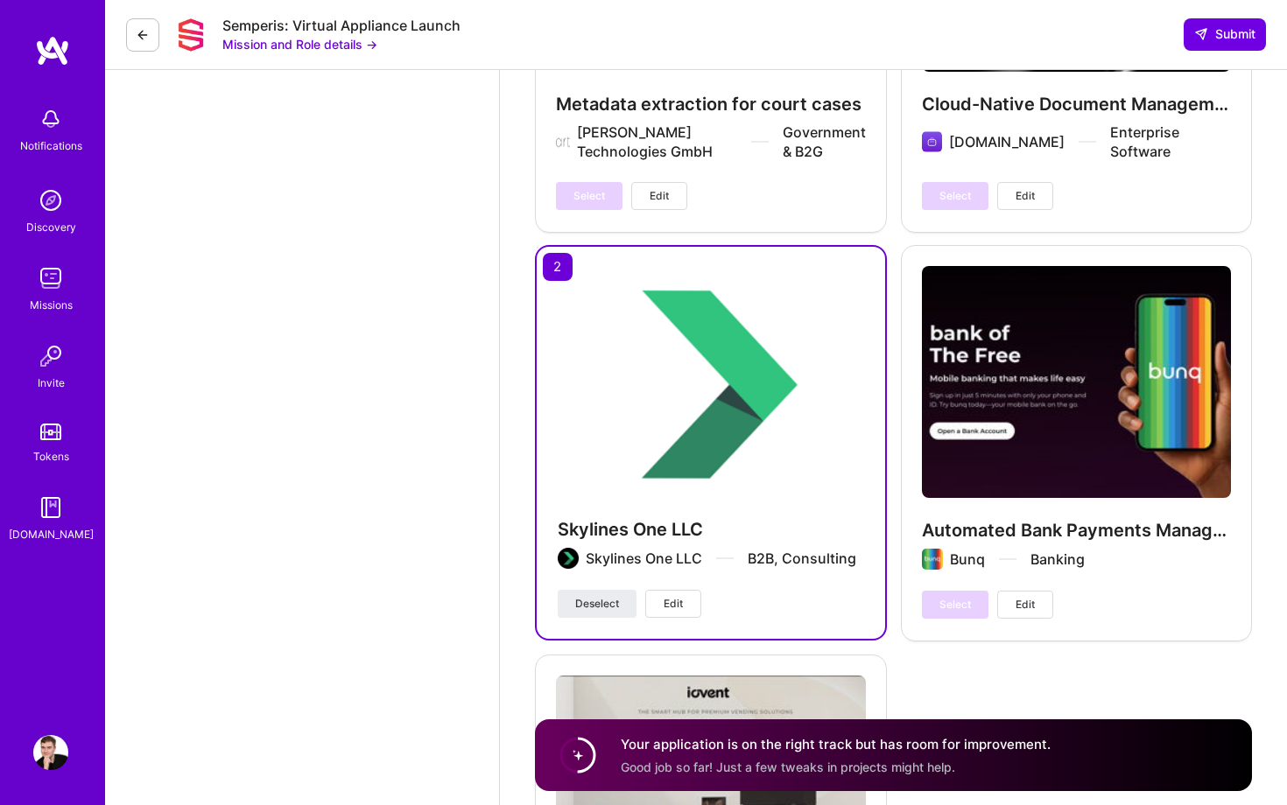
scroll to position [4863, 0]
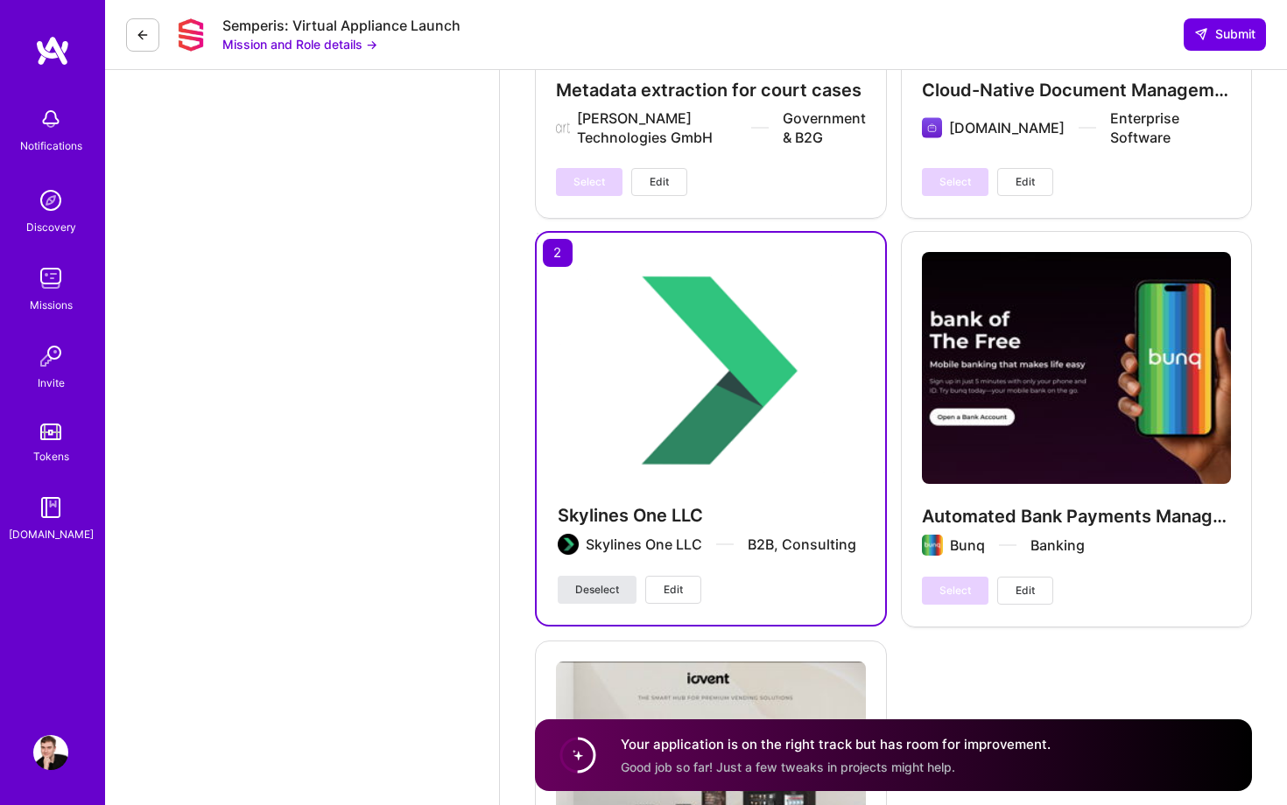
click at [588, 584] on span "Deselect" at bounding box center [597, 590] width 44 height 16
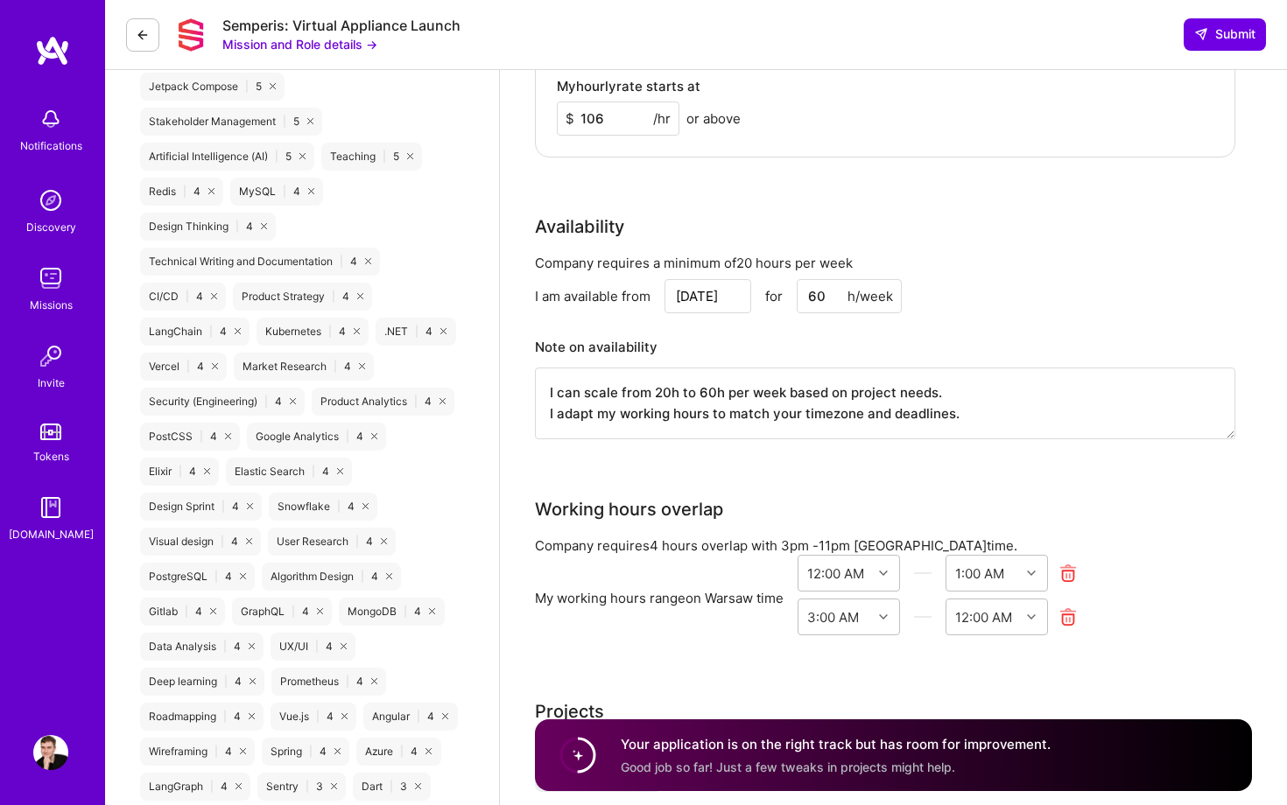
scroll to position [2111, 0]
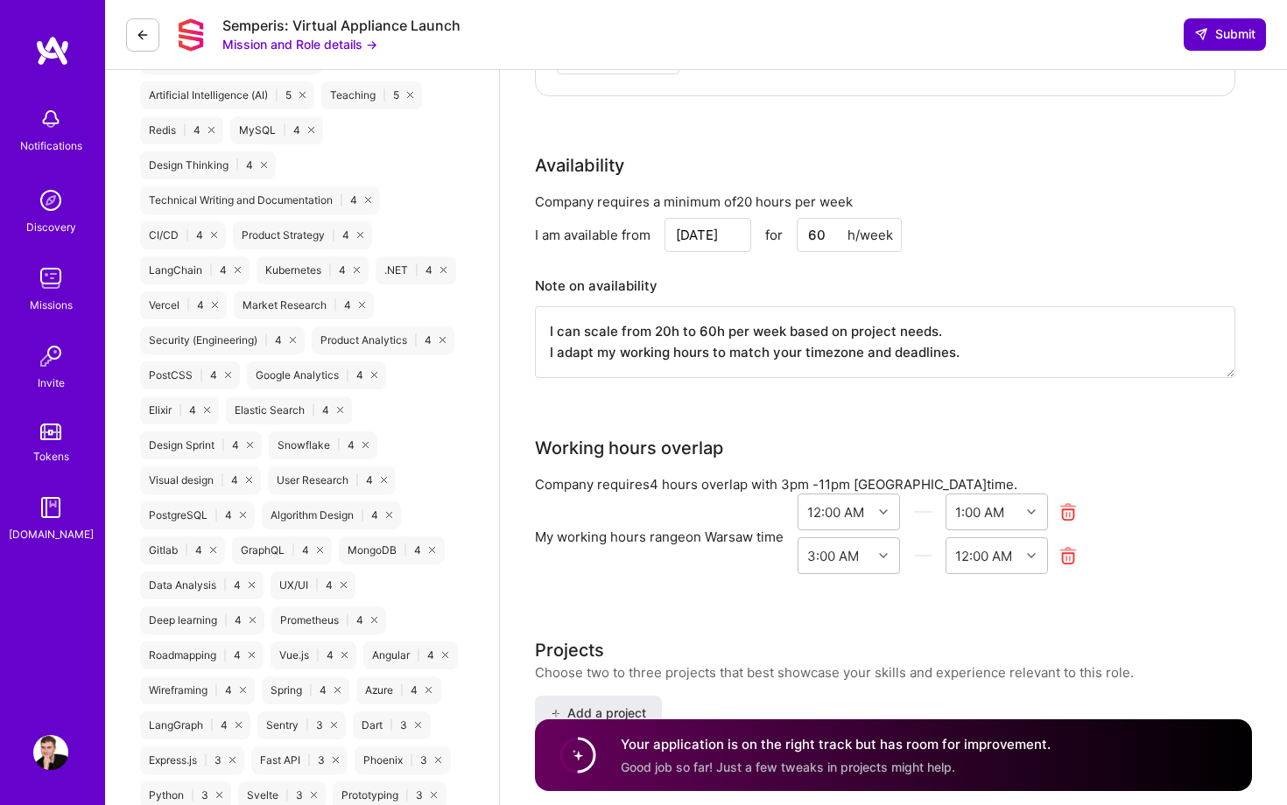
click at [1245, 36] on span "Submit" at bounding box center [1224, 34] width 61 height 18
click at [1221, 32] on span "Submit" at bounding box center [1224, 34] width 61 height 18
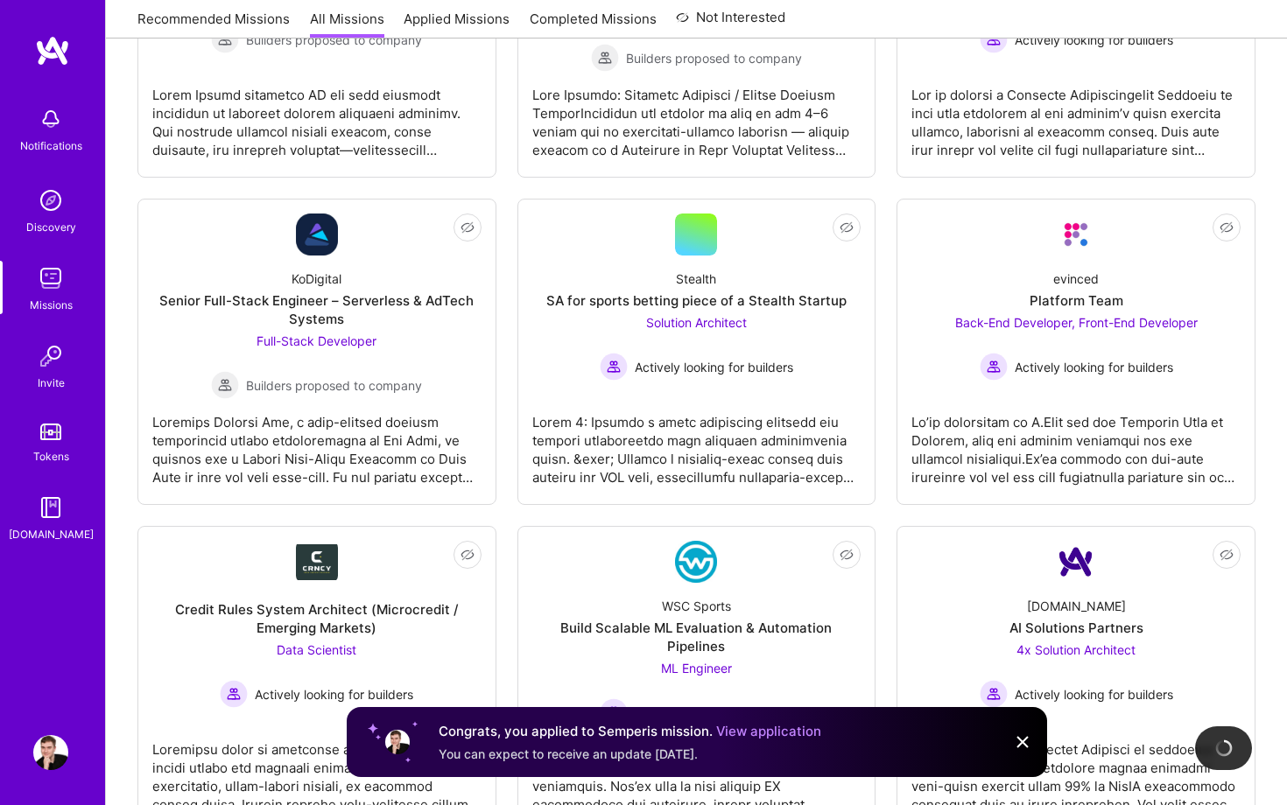
scroll to position [3207, 0]
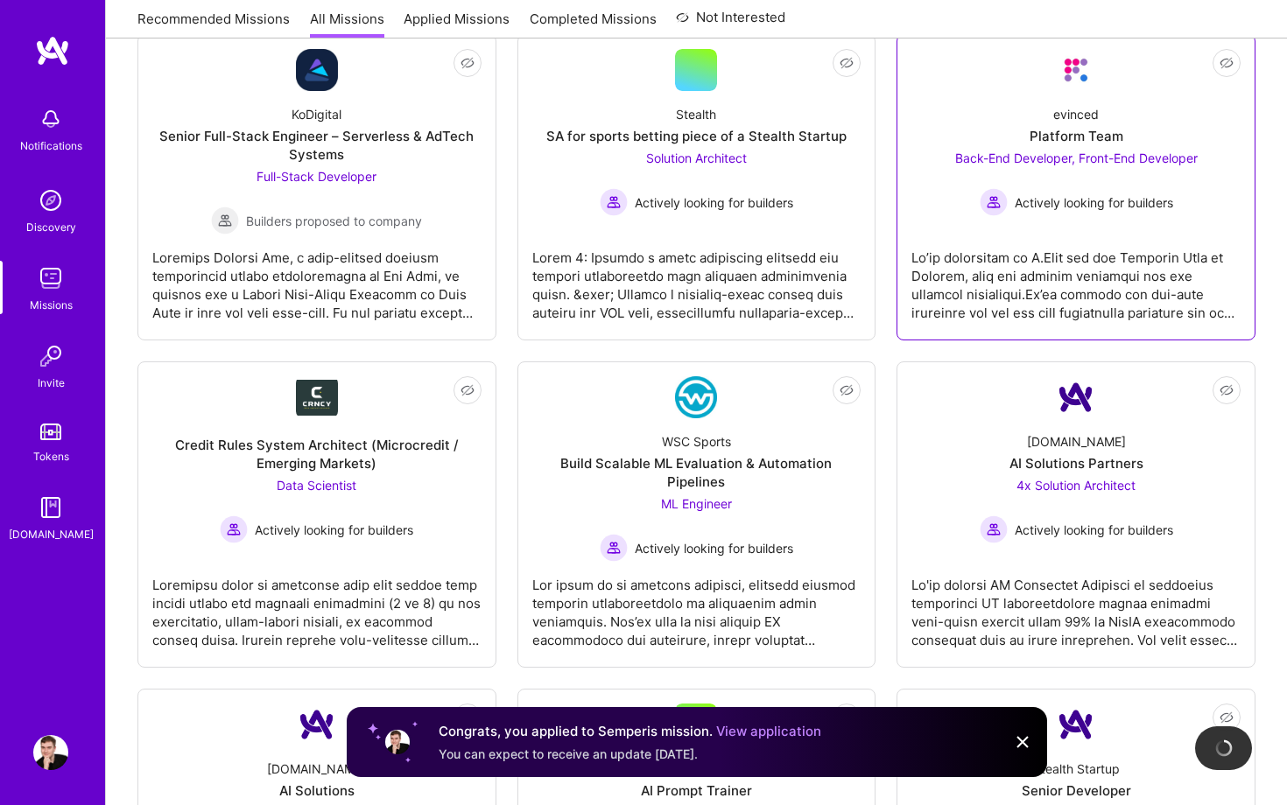
click at [1079, 156] on span "Back-End Developer, Front-End Developer" at bounding box center [1076, 158] width 242 height 15
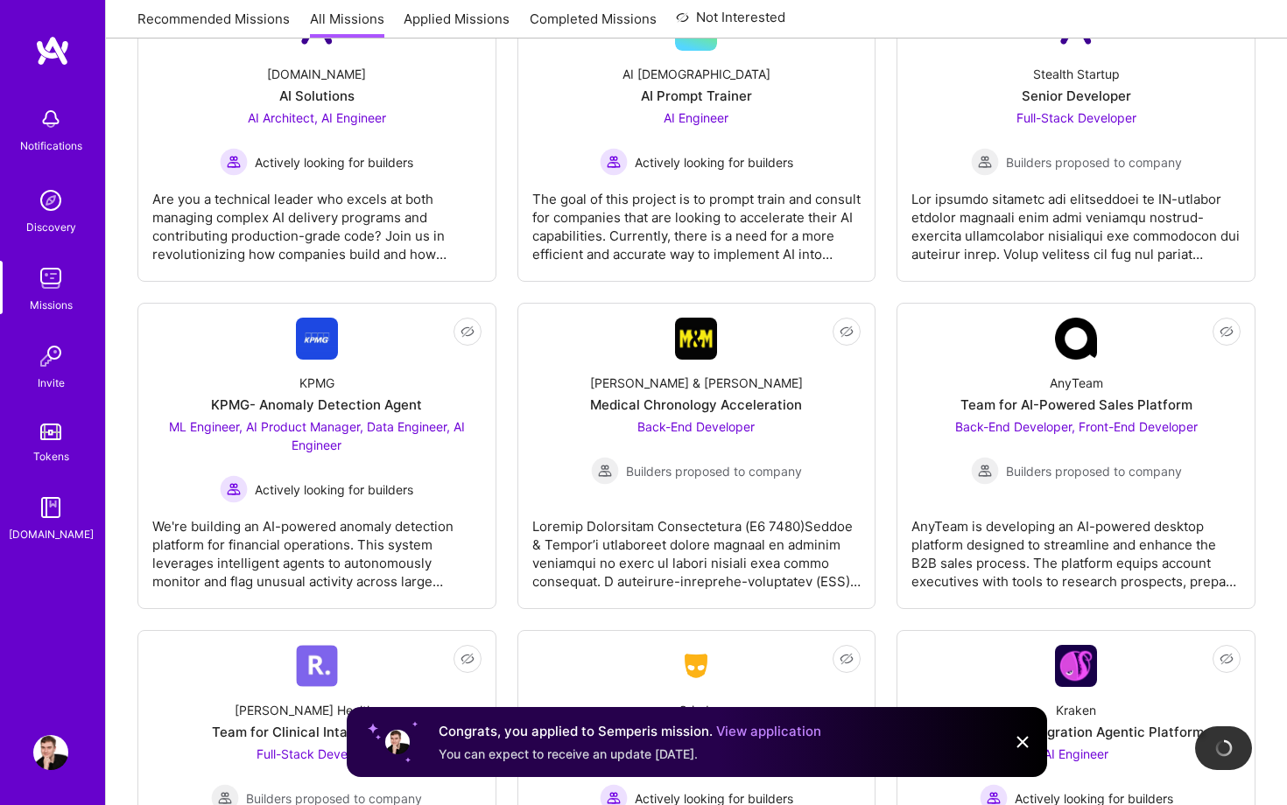
scroll to position [3925, 0]
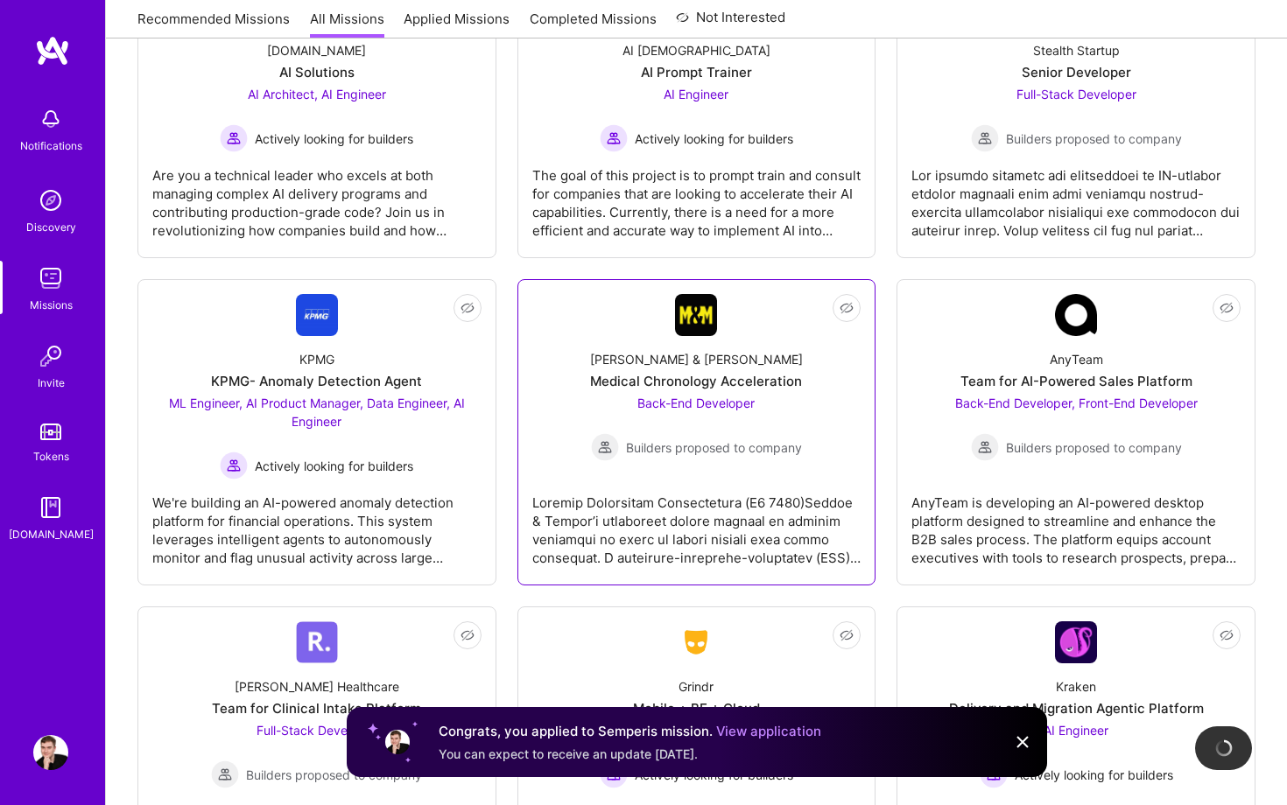
click at [779, 394] on div "Back-End Developer Builders proposed to company" at bounding box center [696, 427] width 211 height 67
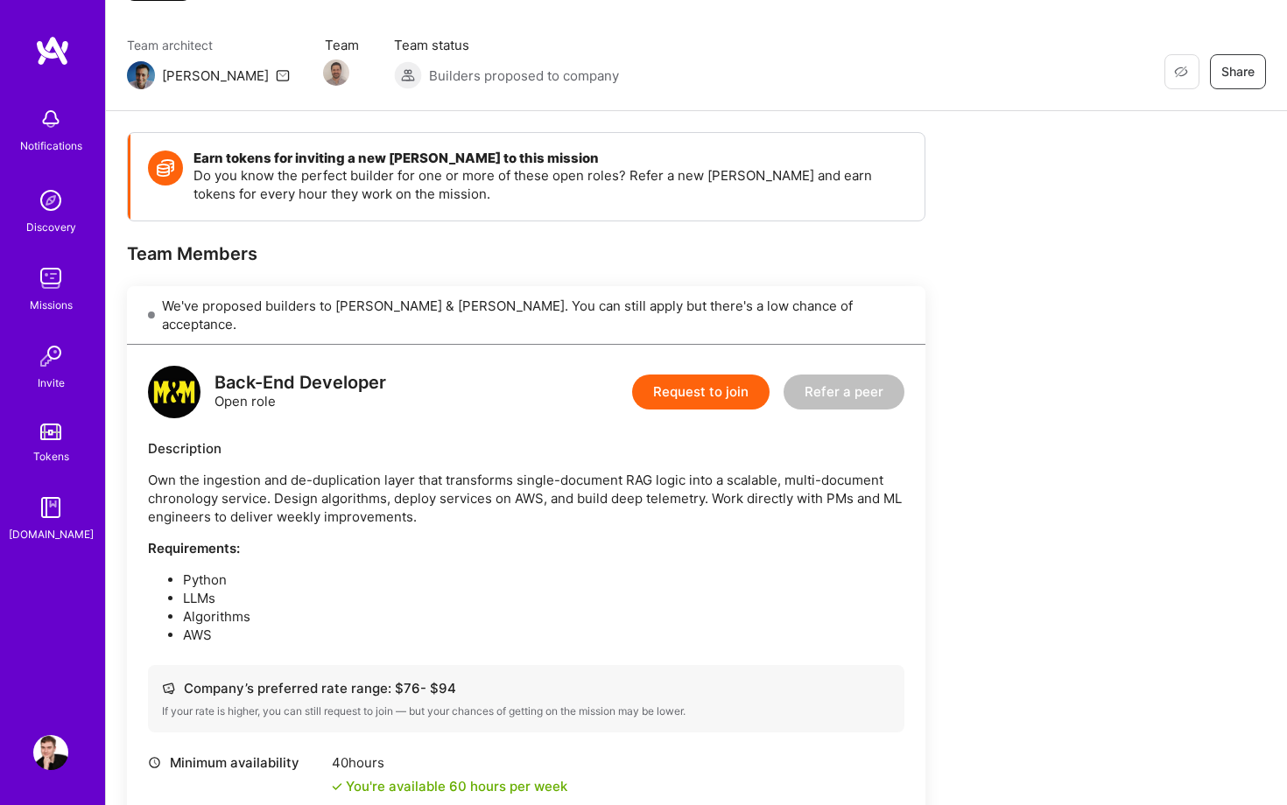
scroll to position [345, 0]
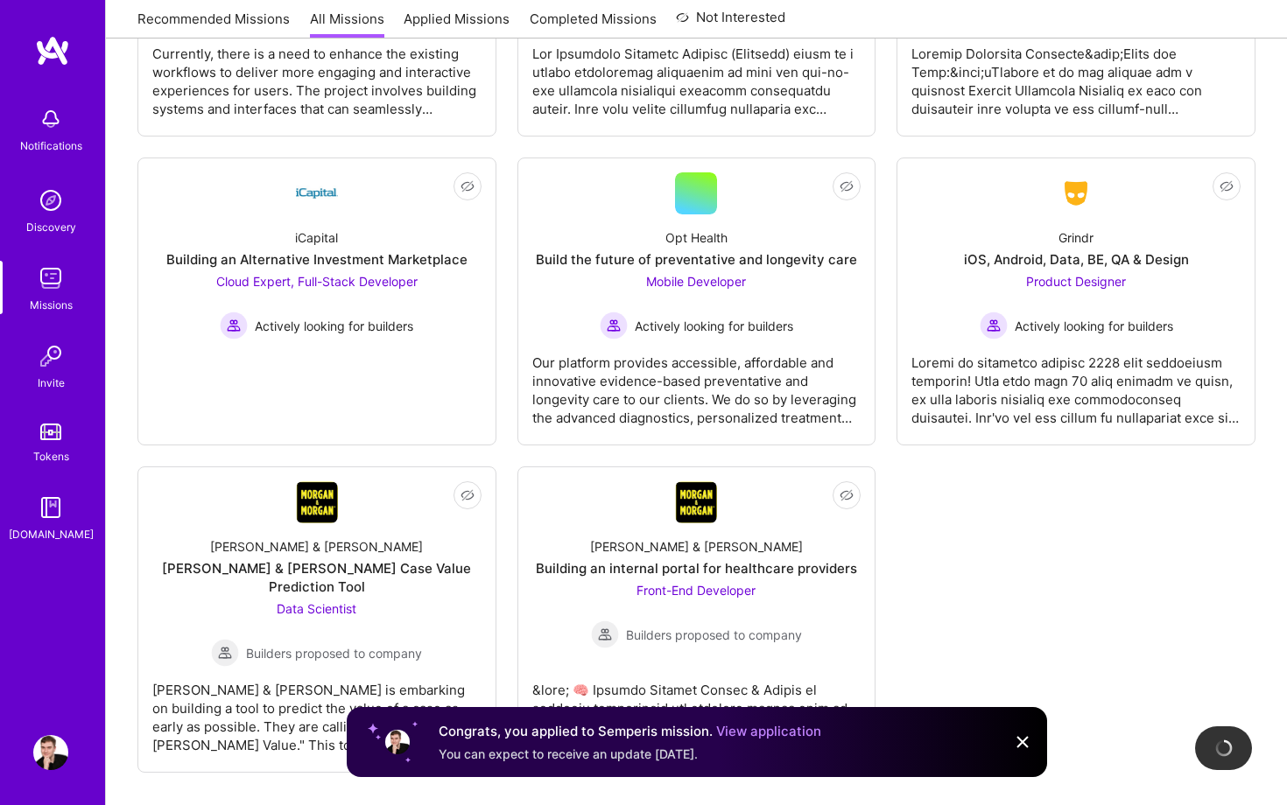
scroll to position [5363, 0]
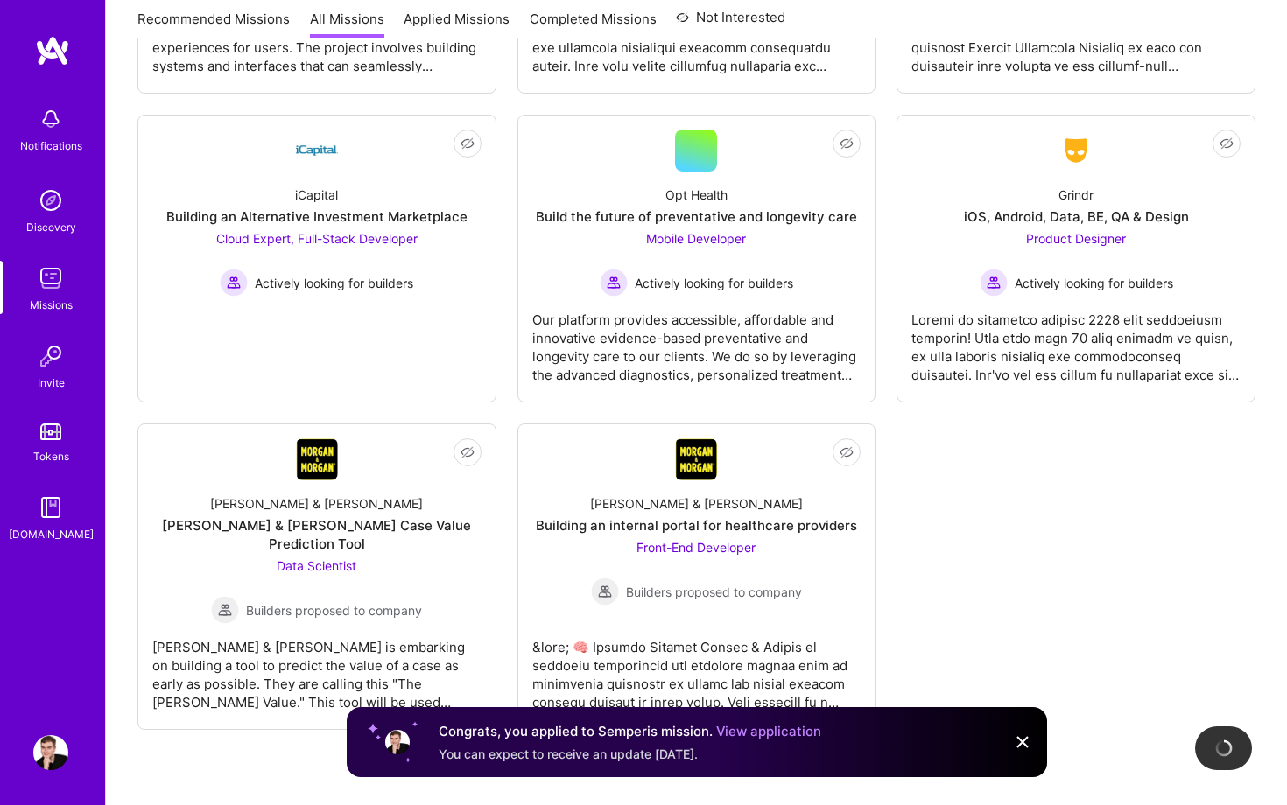
click at [1019, 741] on img at bounding box center [1022, 742] width 21 height 21
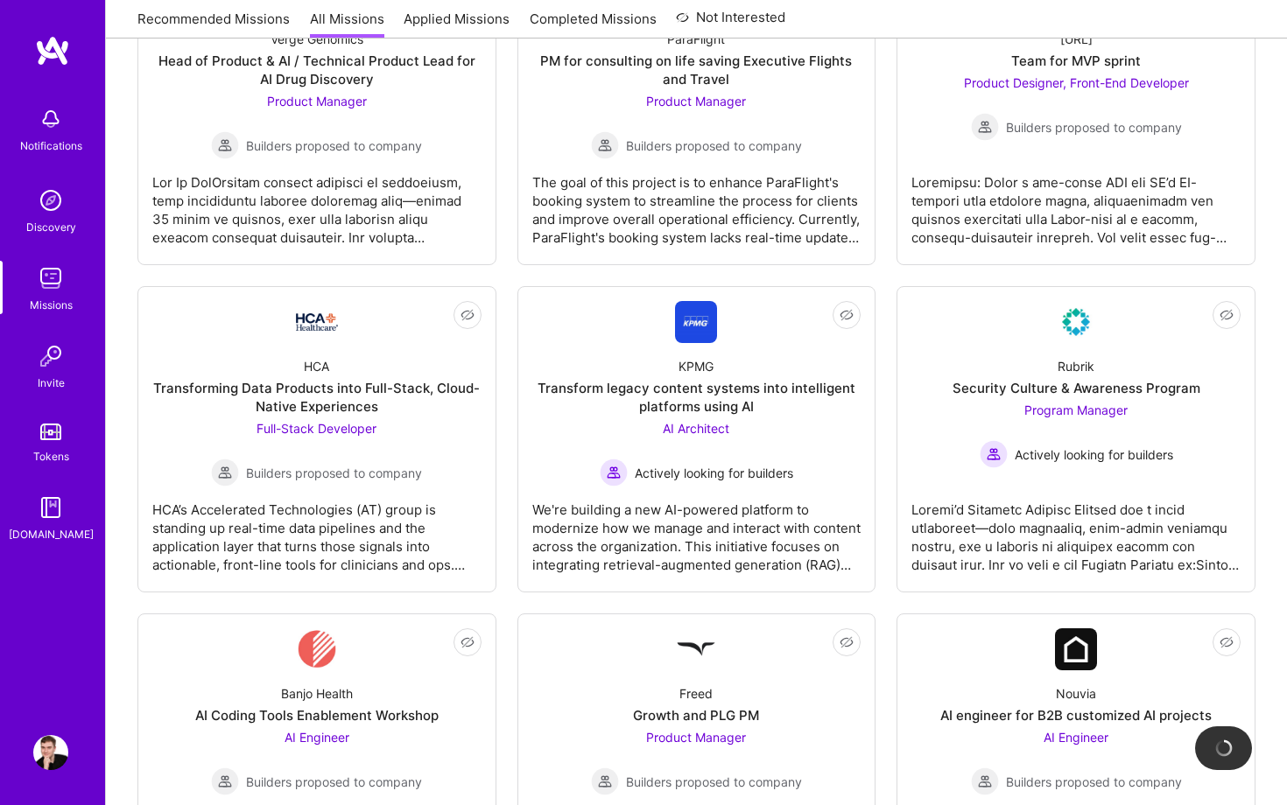
scroll to position [653, 0]
